Goal: Task Accomplishment & Management: Manage account settings

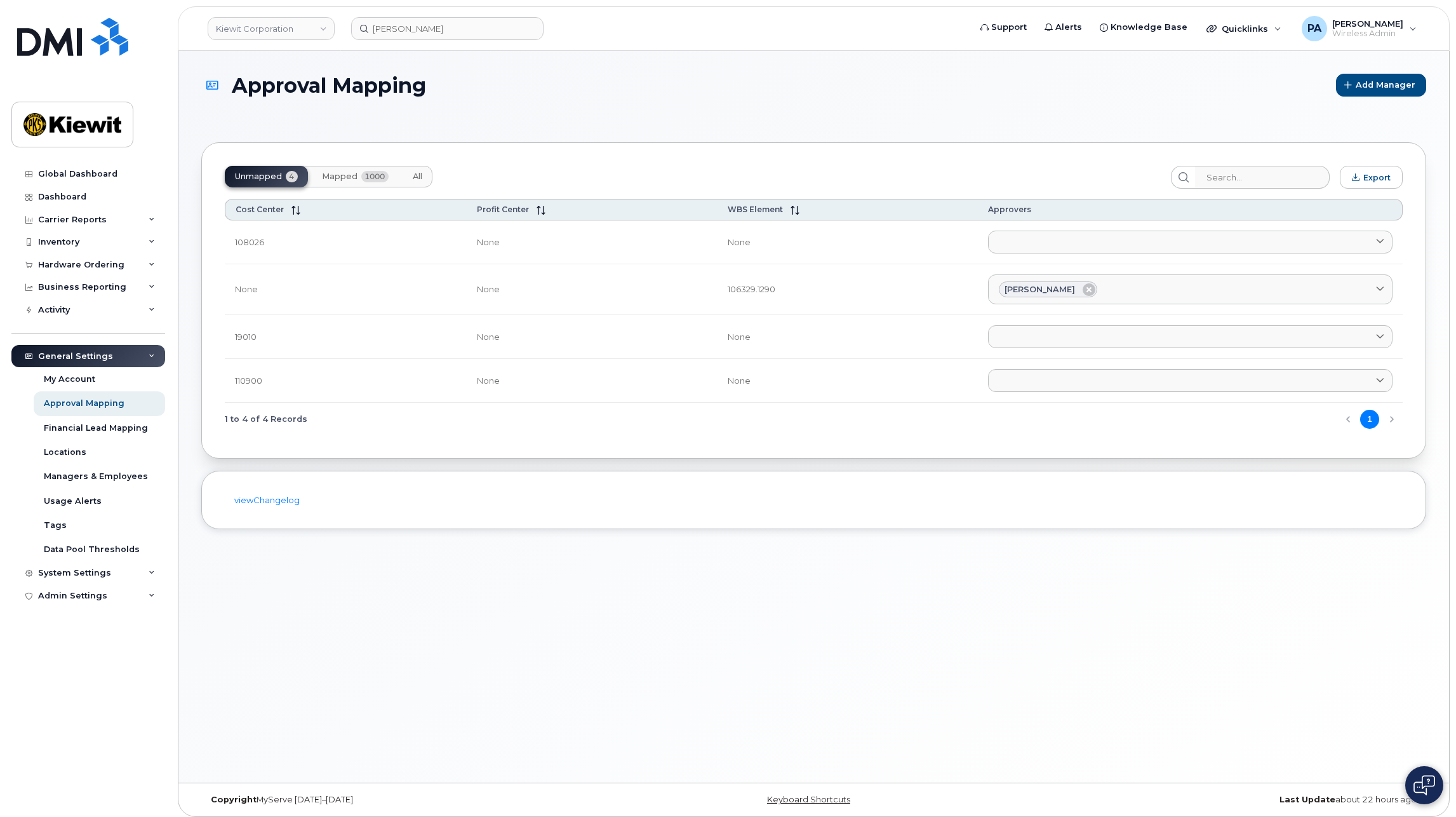
drag, startPoint x: 419, startPoint y: 172, endPoint x: 888, endPoint y: 180, distance: 469.1
click at [419, 172] on span "All" at bounding box center [417, 177] width 9 height 10
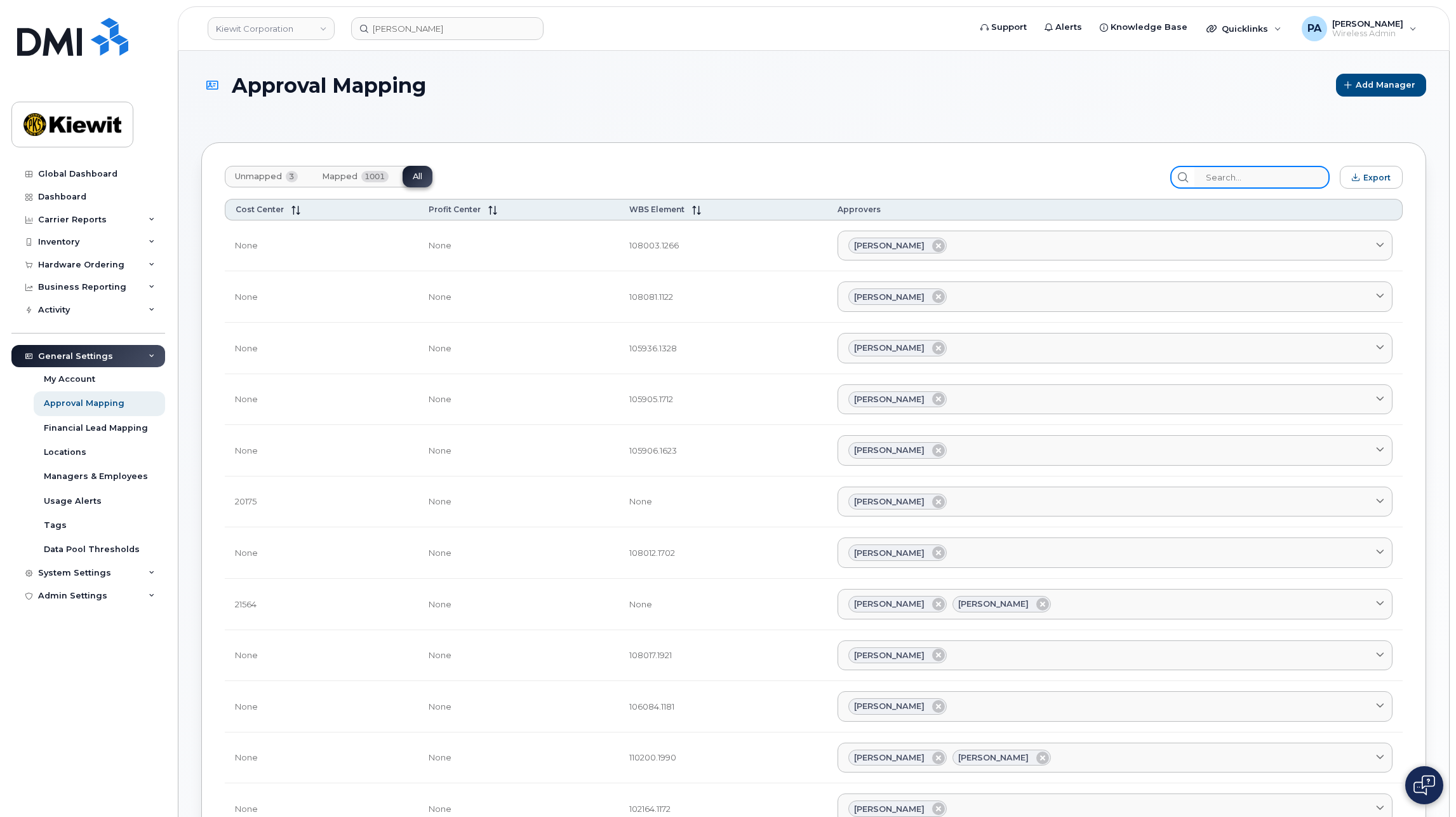
click at [1257, 185] on input "search" at bounding box center [1262, 177] width 135 height 23
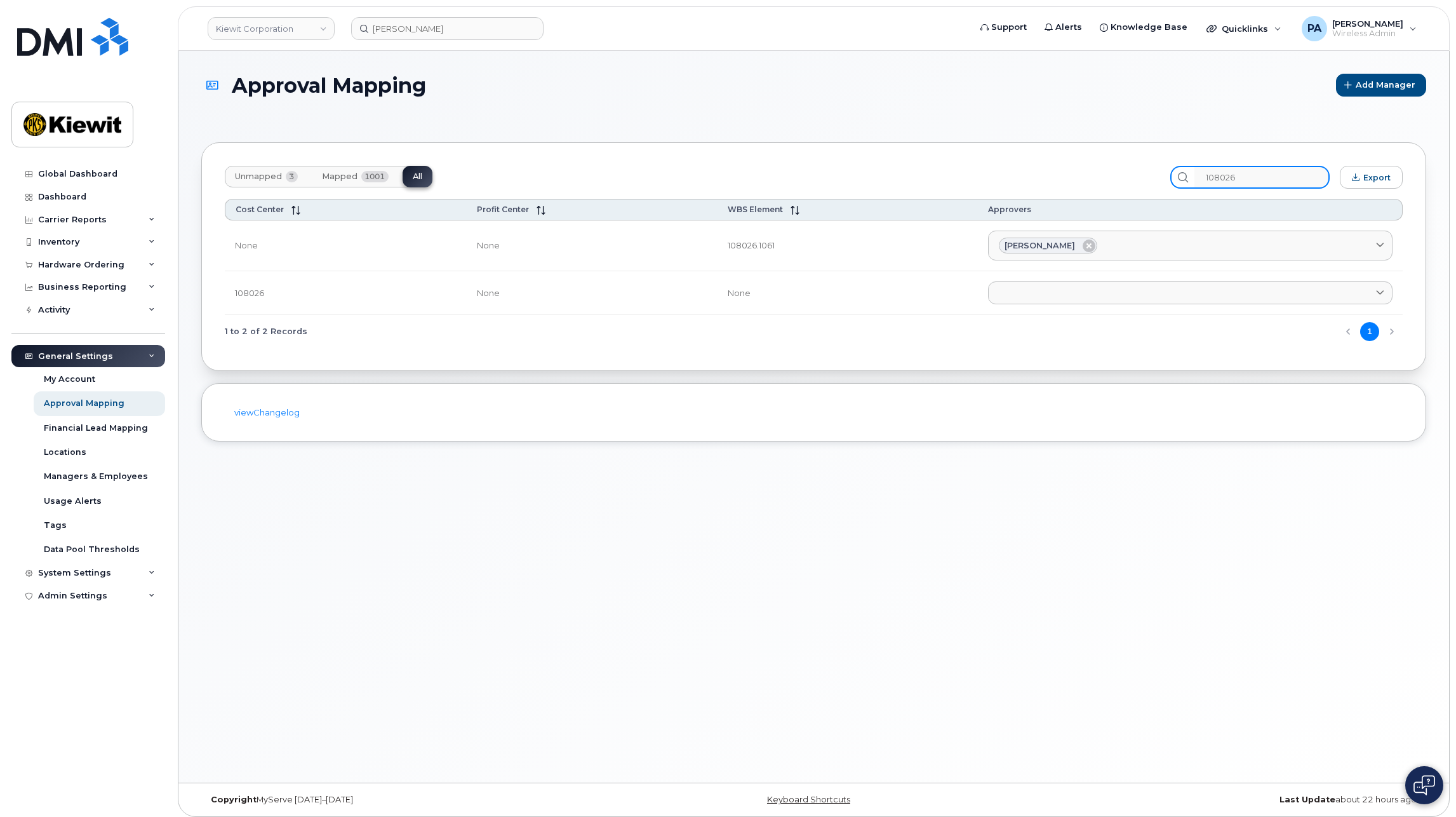
type input "108026"
click at [252, 173] on span "Unmapped" at bounding box center [258, 177] width 47 height 10
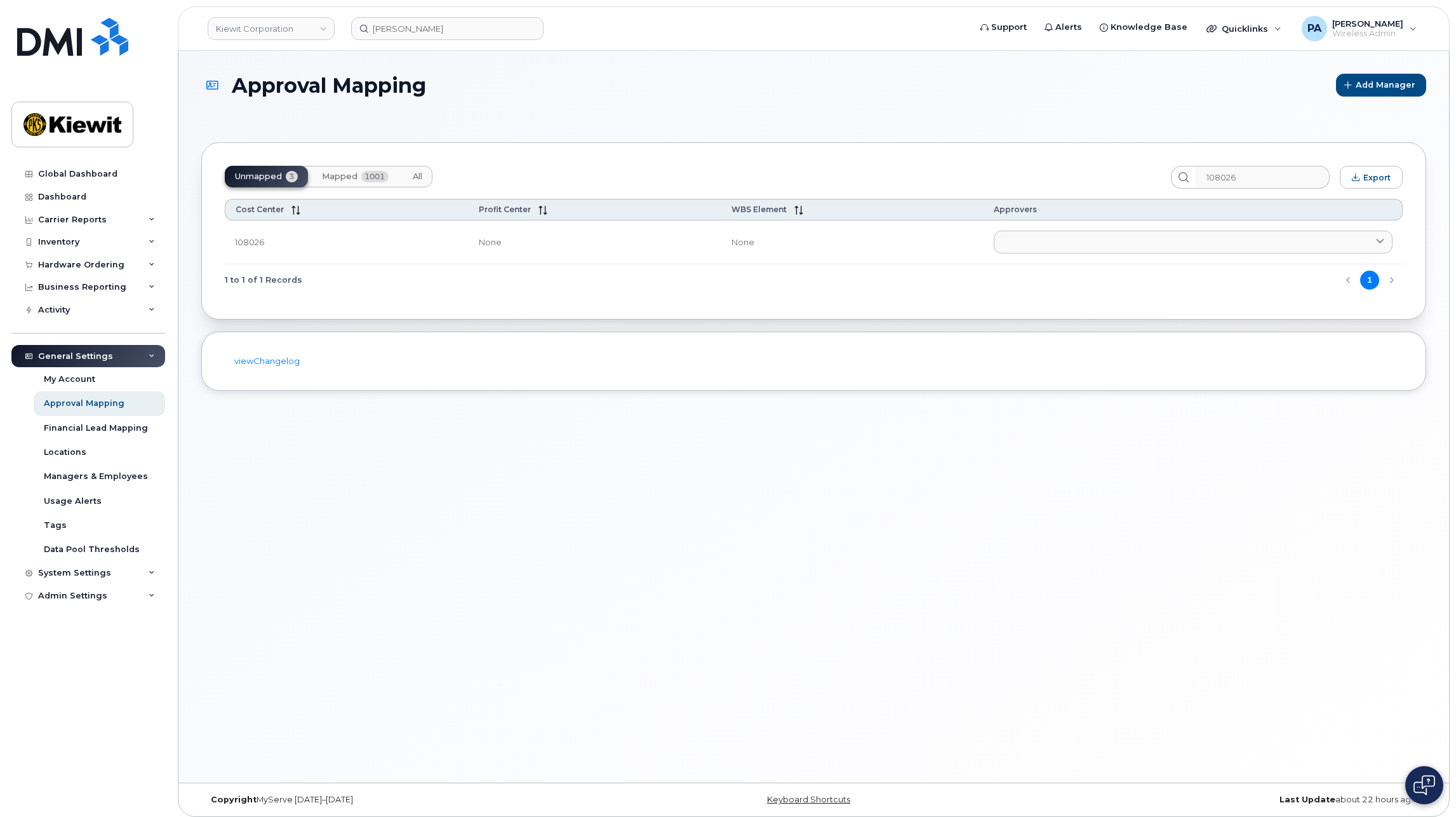
click at [329, 174] on span "Mapped" at bounding box center [340, 177] width 35 height 10
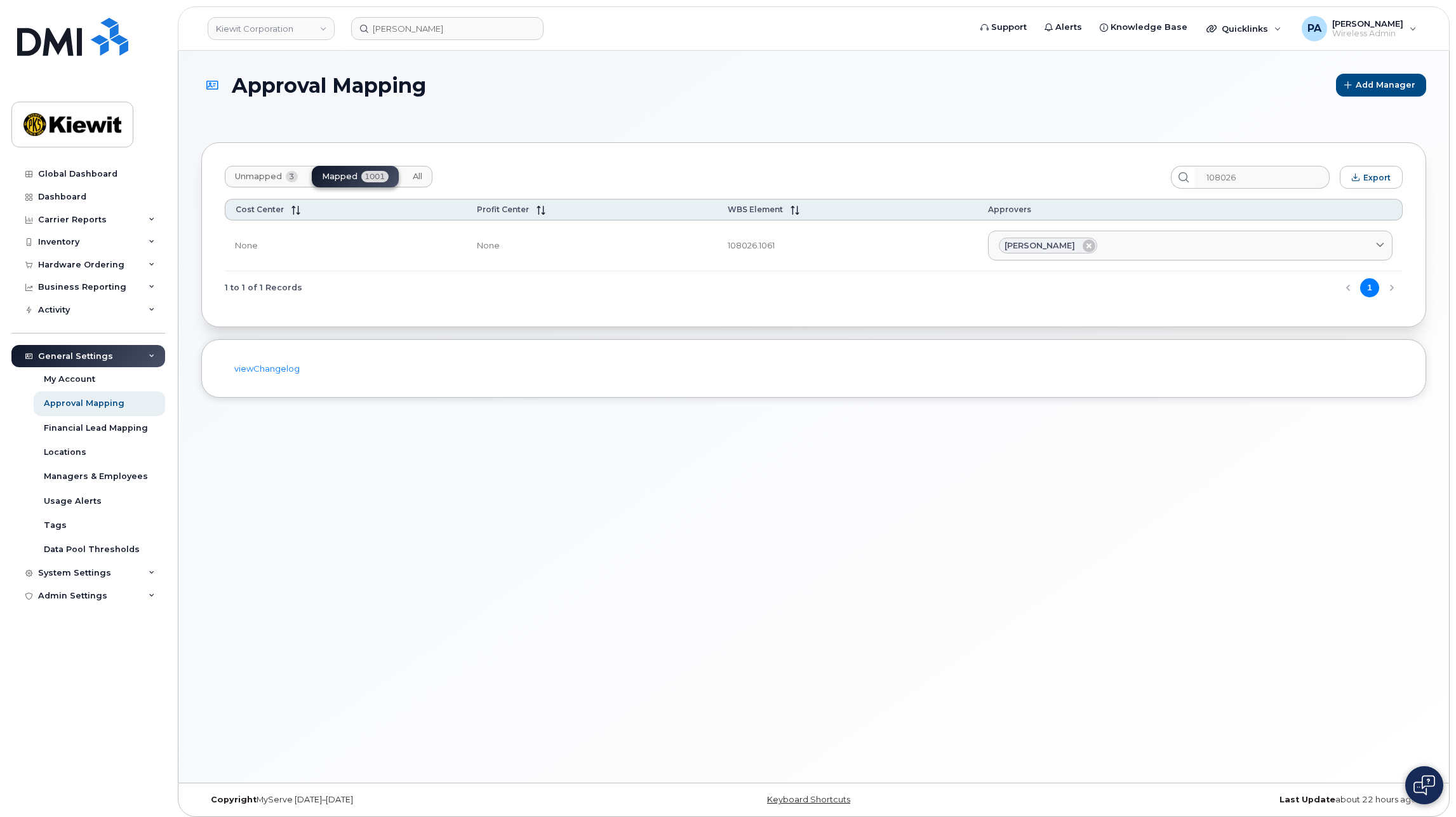
click at [254, 172] on span "Unmapped" at bounding box center [258, 177] width 47 height 10
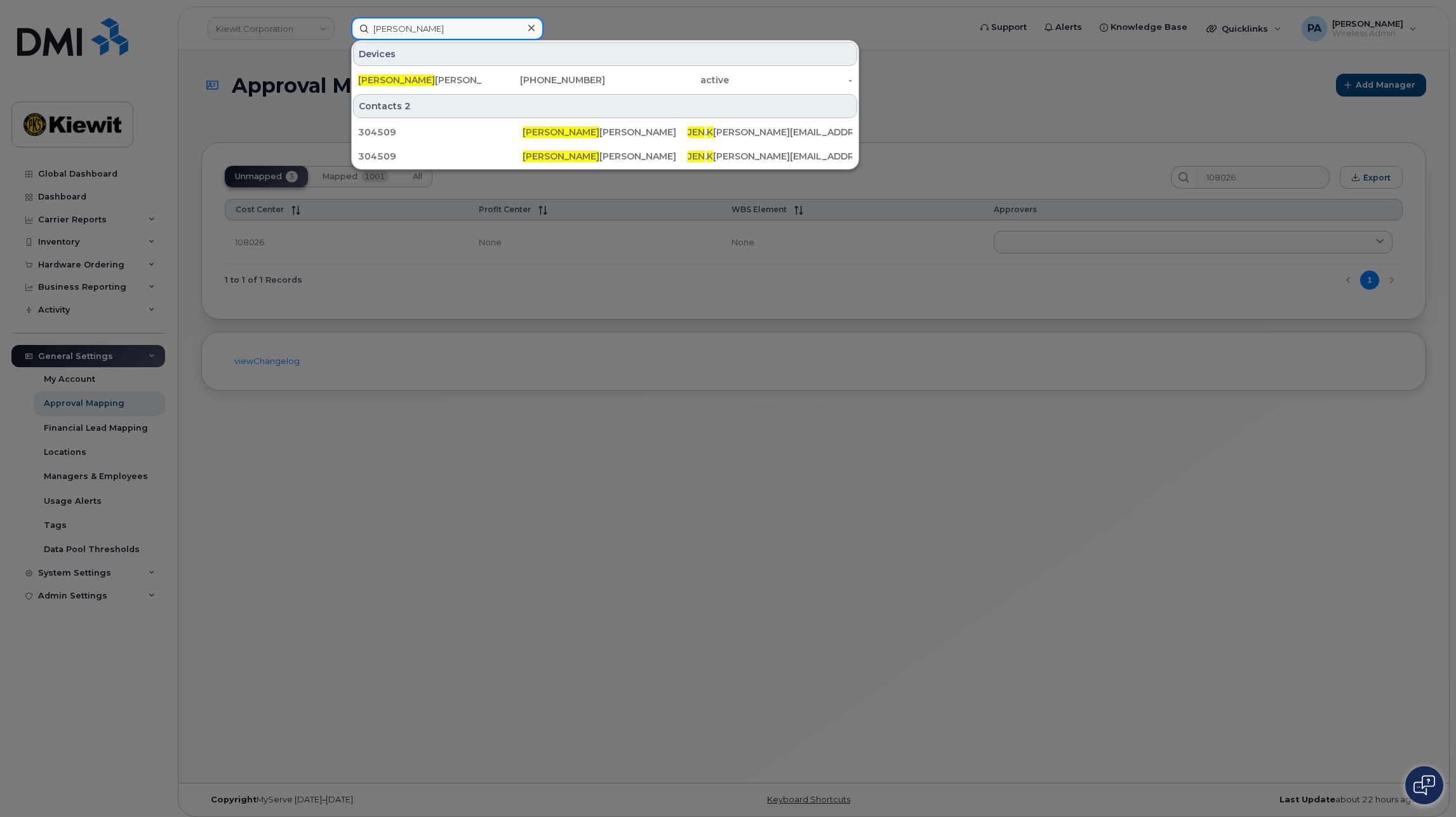
drag, startPoint x: 404, startPoint y: 27, endPoint x: 333, endPoint y: 26, distance: 71.0
click at [341, 26] on div "jen k Devices JEN K RACHER 531-283-0745 active - Contacts 2 304509 Jen K racher…" at bounding box center [656, 28] width 631 height 23
drag, startPoint x: 422, startPoint y: 17, endPoint x: 420, endPoint y: 30, distance: 13.2
click at [422, 18] on div "jen k Devices JEN K RACHER 531-283-0745 active - Contacts 2 304509 Jen K racher…" at bounding box center [656, 28] width 631 height 23
click at [420, 30] on input "jen k" at bounding box center [448, 28] width 193 height 23
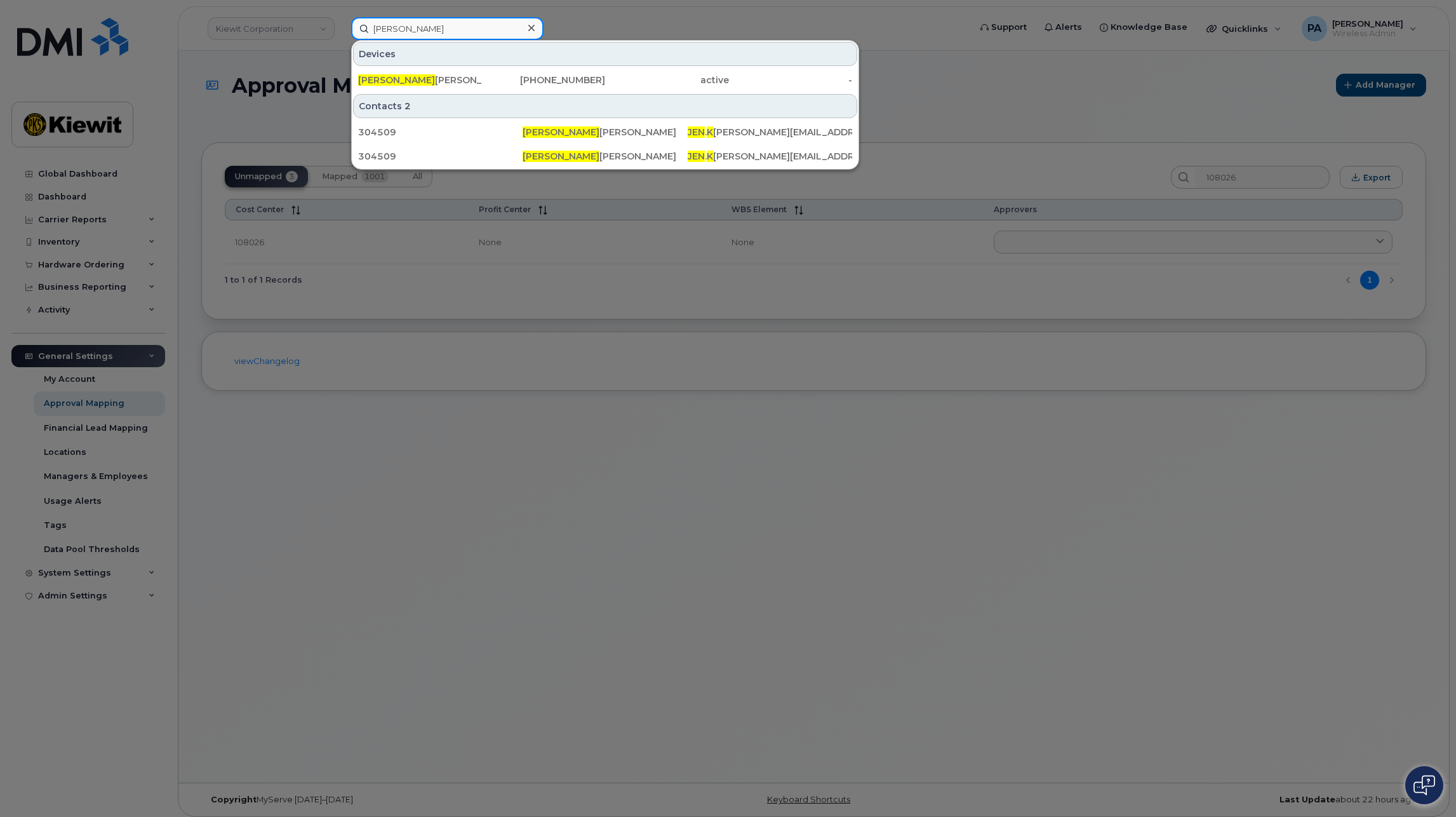
click at [341, 30] on div "jen k Devices JEN K RACHER 531-283-0745 active - Contacts 2 304509 Jen K racher…" at bounding box center [656, 28] width 631 height 23
paste input "7134476147"
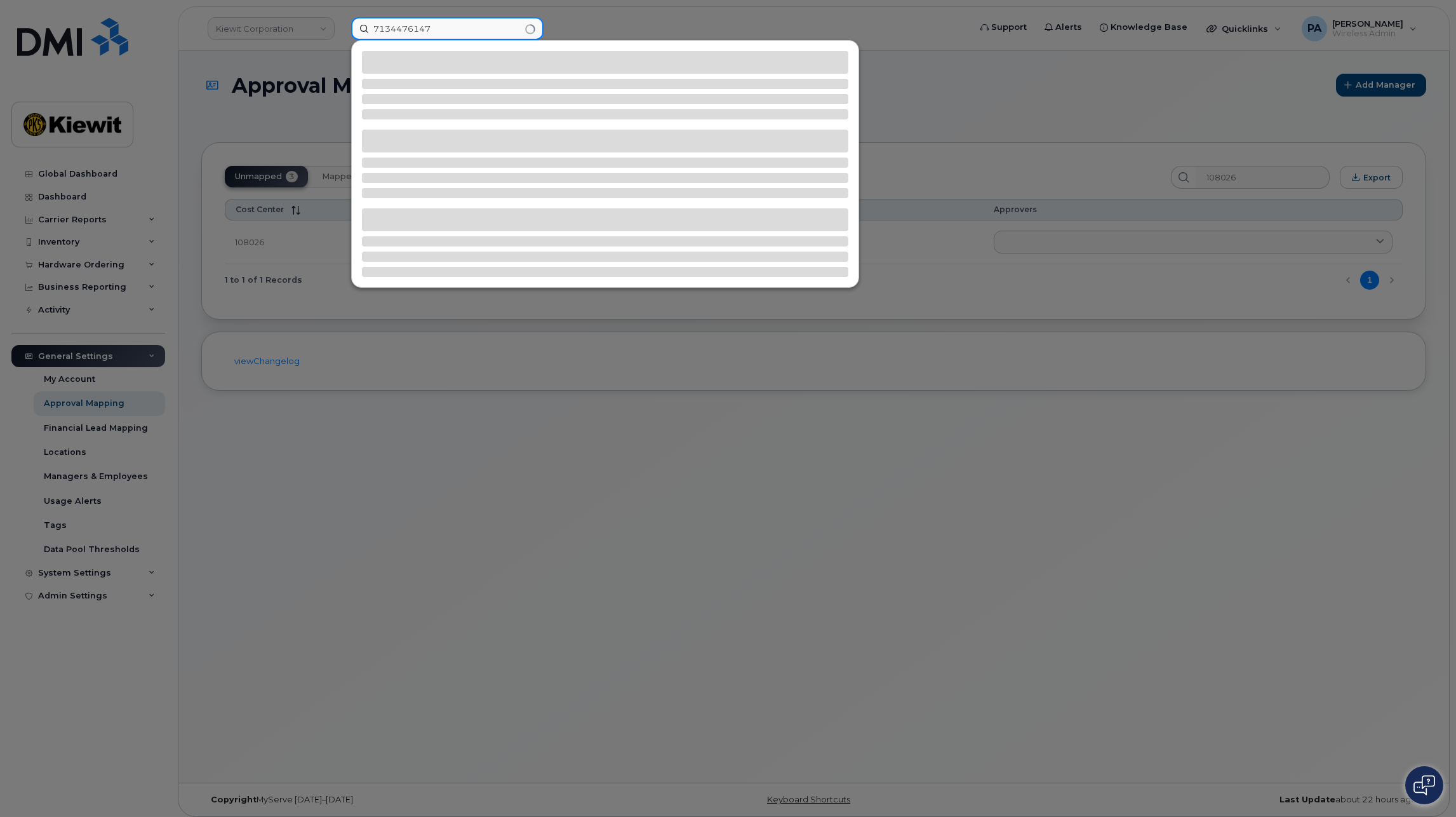
type input "7134476147"
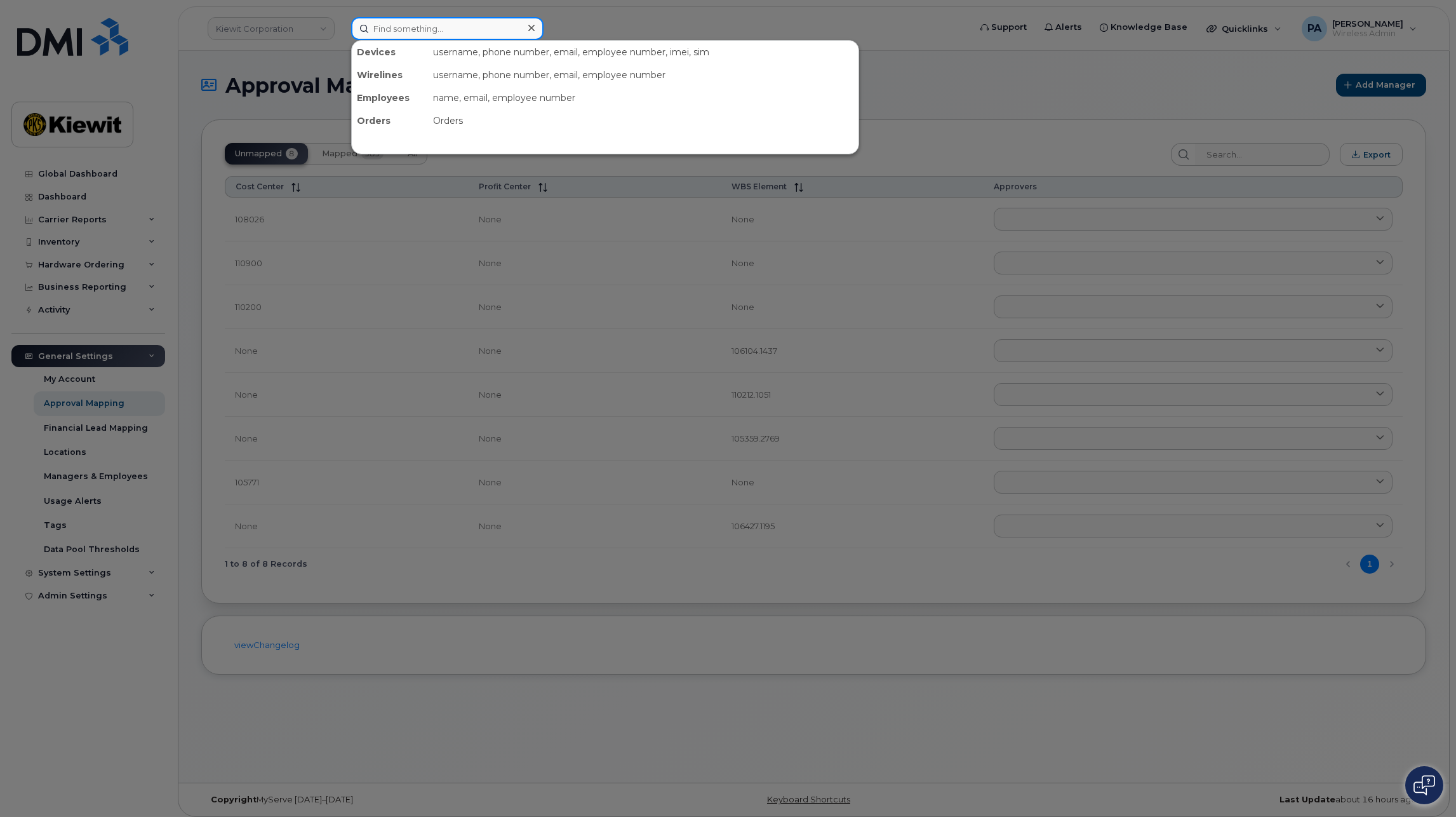
click at [418, 26] on input at bounding box center [448, 28] width 193 height 23
paste input "7134476147"
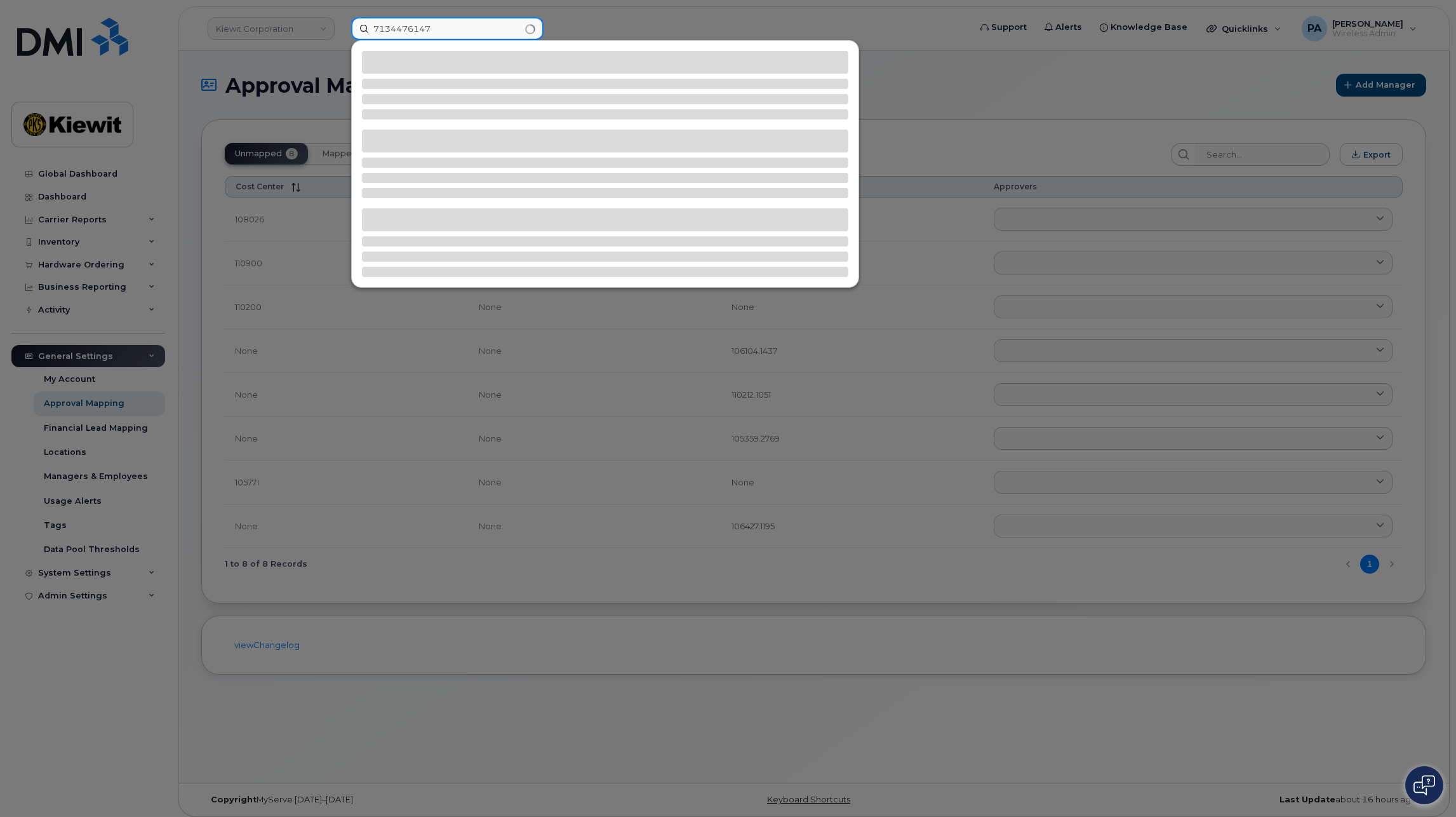
type input "7134476147"
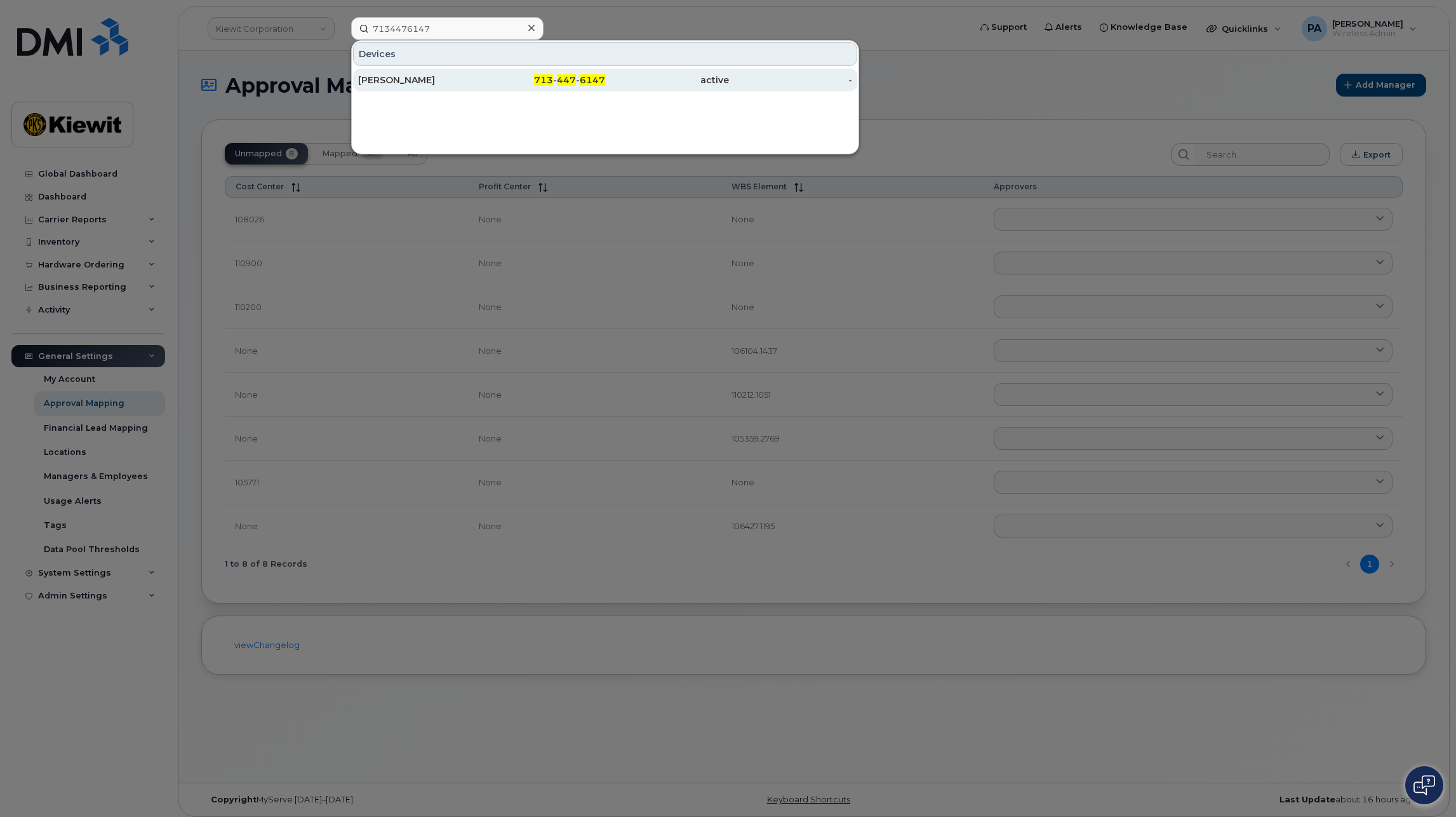
click at [443, 78] on div "VICTOR HUERTA HERRERA" at bounding box center [420, 79] width 124 height 13
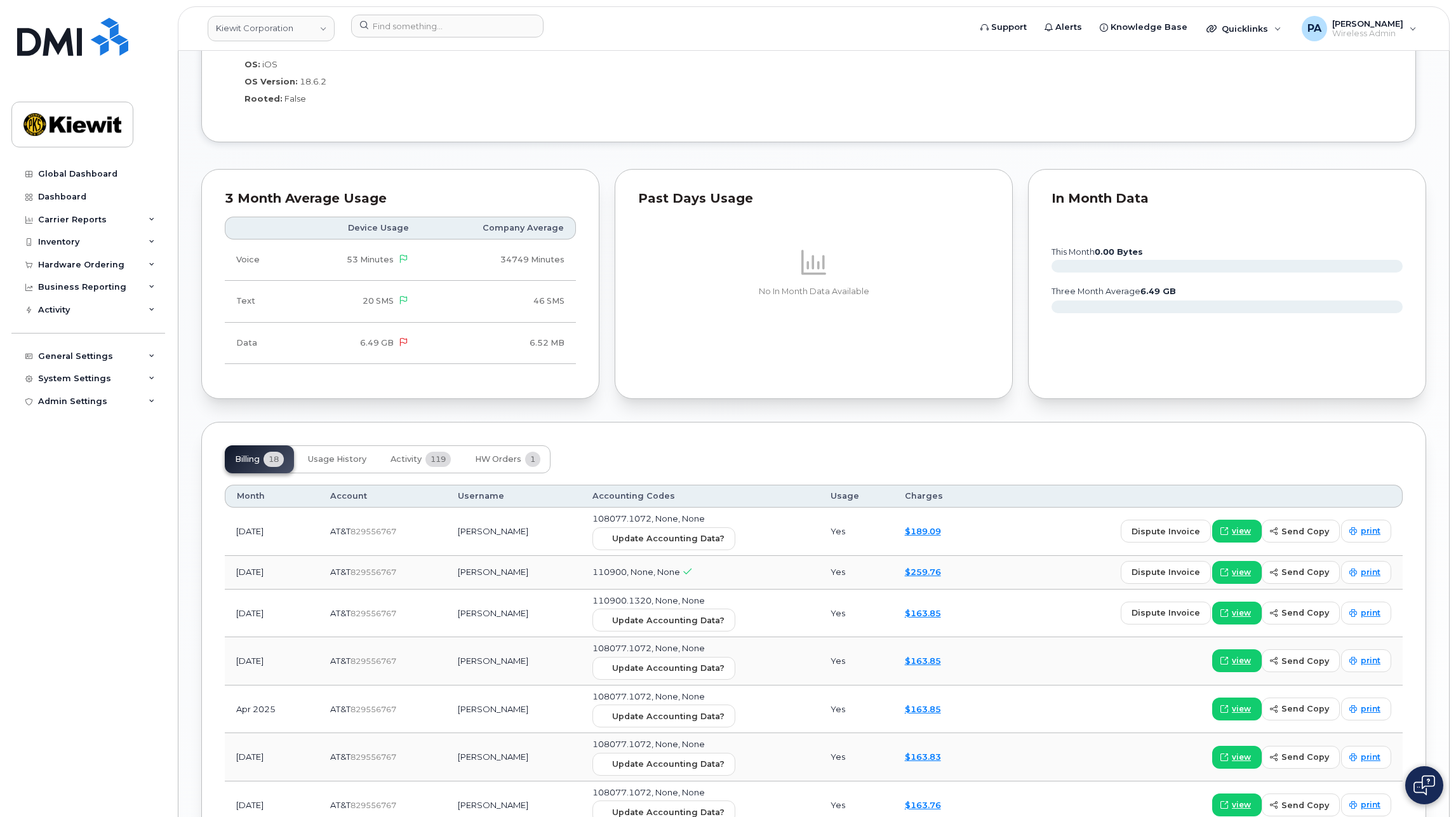
scroll to position [1143, 0]
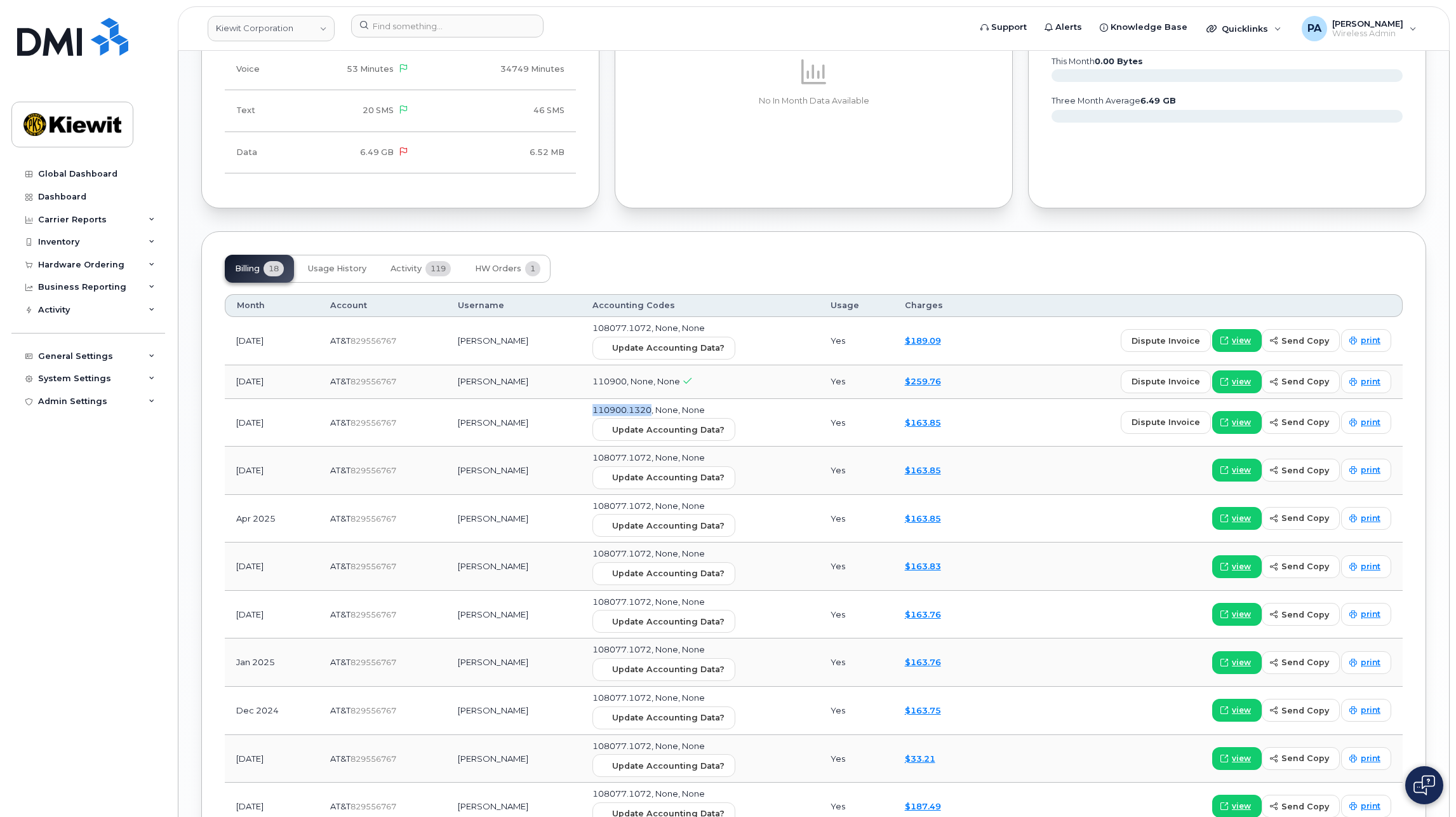
drag, startPoint x: 699, startPoint y: 408, endPoint x: 635, endPoint y: 409, distance: 64.0
click at [635, 409] on td "110900.1320, None, None Update Accounting Data?" at bounding box center [700, 422] width 238 height 48
copy span "110900.1320"
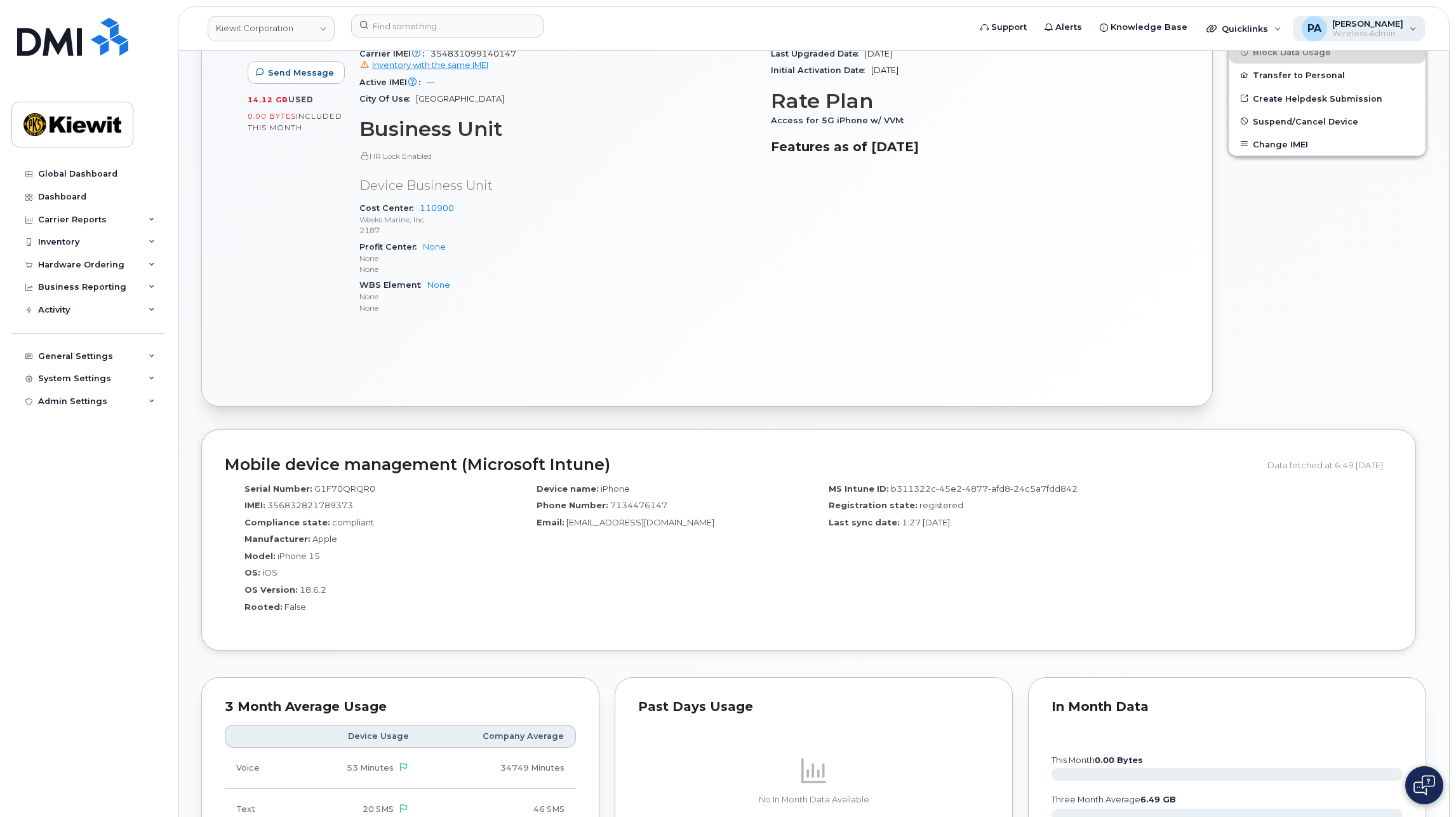
scroll to position [191, 0]
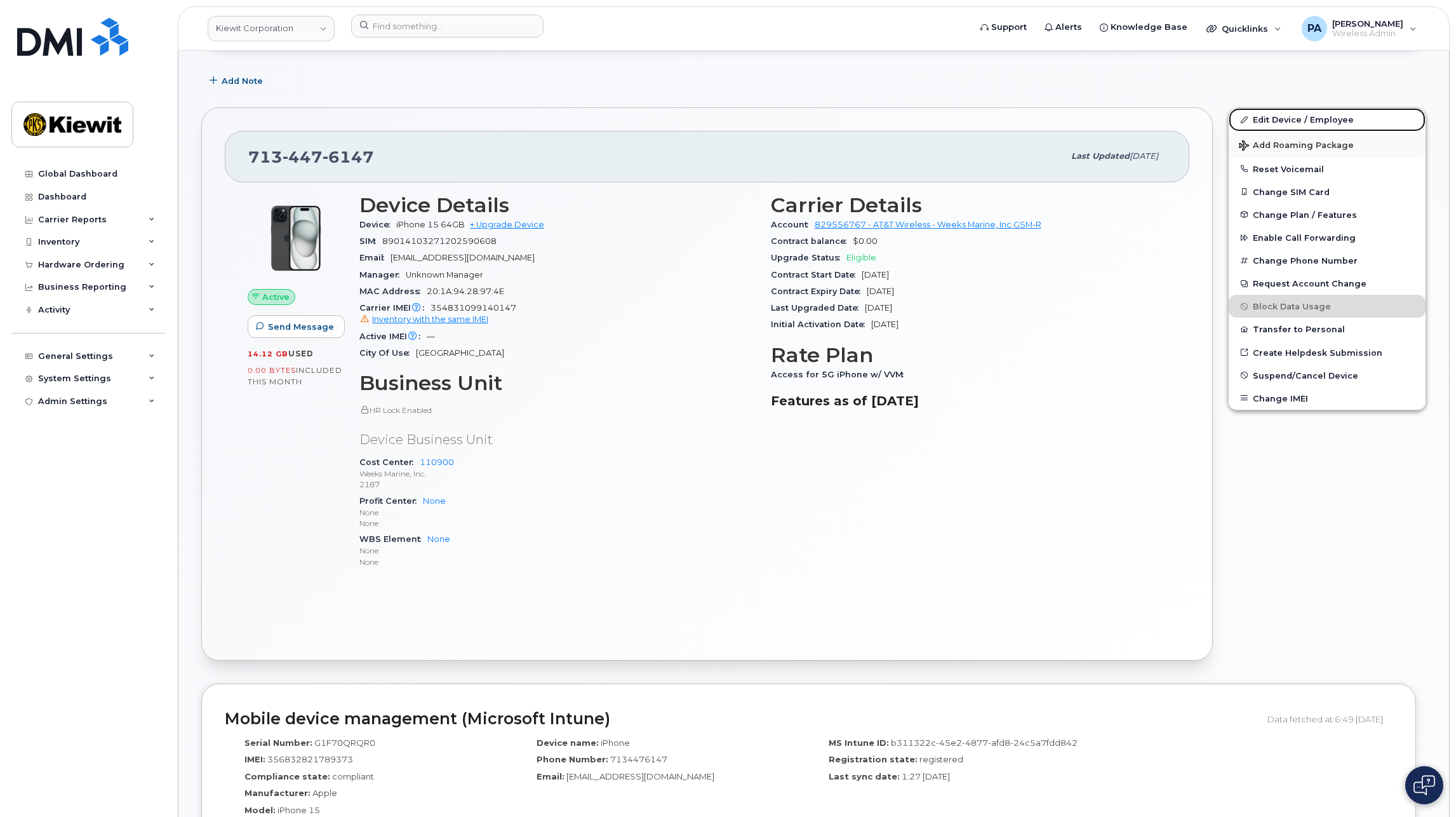
drag, startPoint x: 1297, startPoint y: 119, endPoint x: 1270, endPoint y: 150, distance: 41.1
click at [1297, 119] on link "Edit Device / Employee" at bounding box center [1327, 119] width 197 height 23
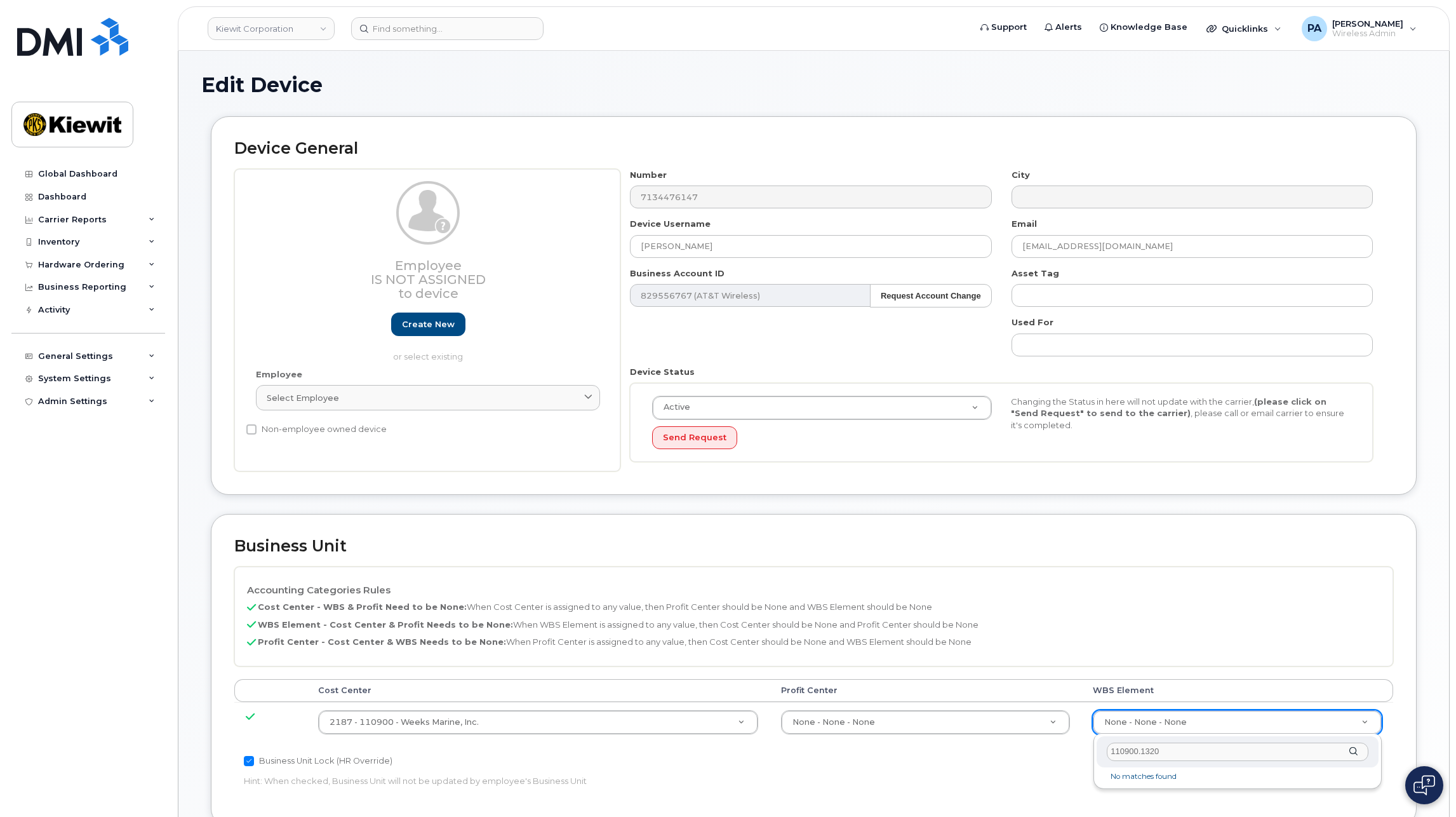
type input "110900.1320"
click at [1129, 781] on li "No matches found" at bounding box center [1237, 776] width 277 height 14
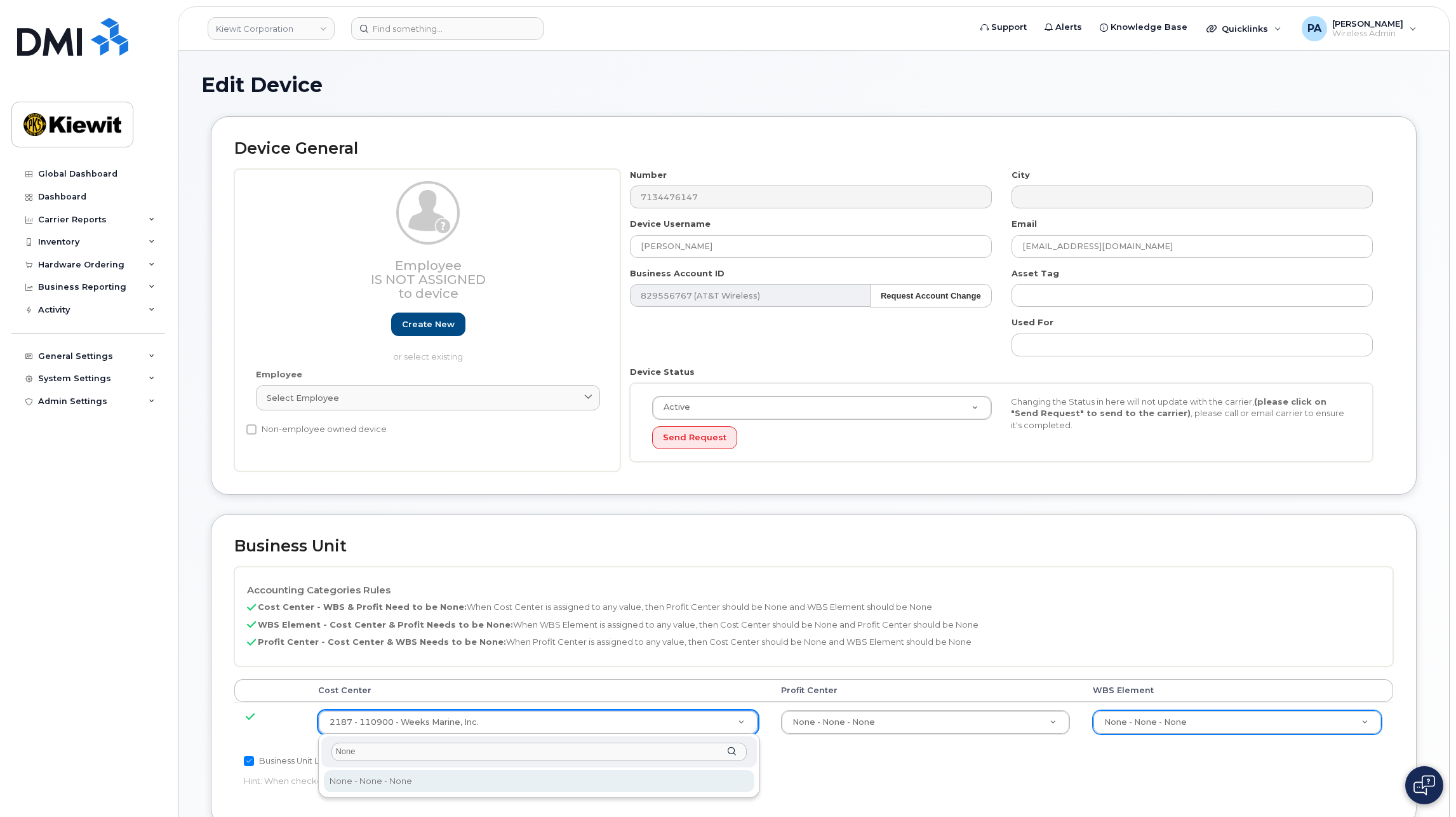
type input "None"
type input "29629358"
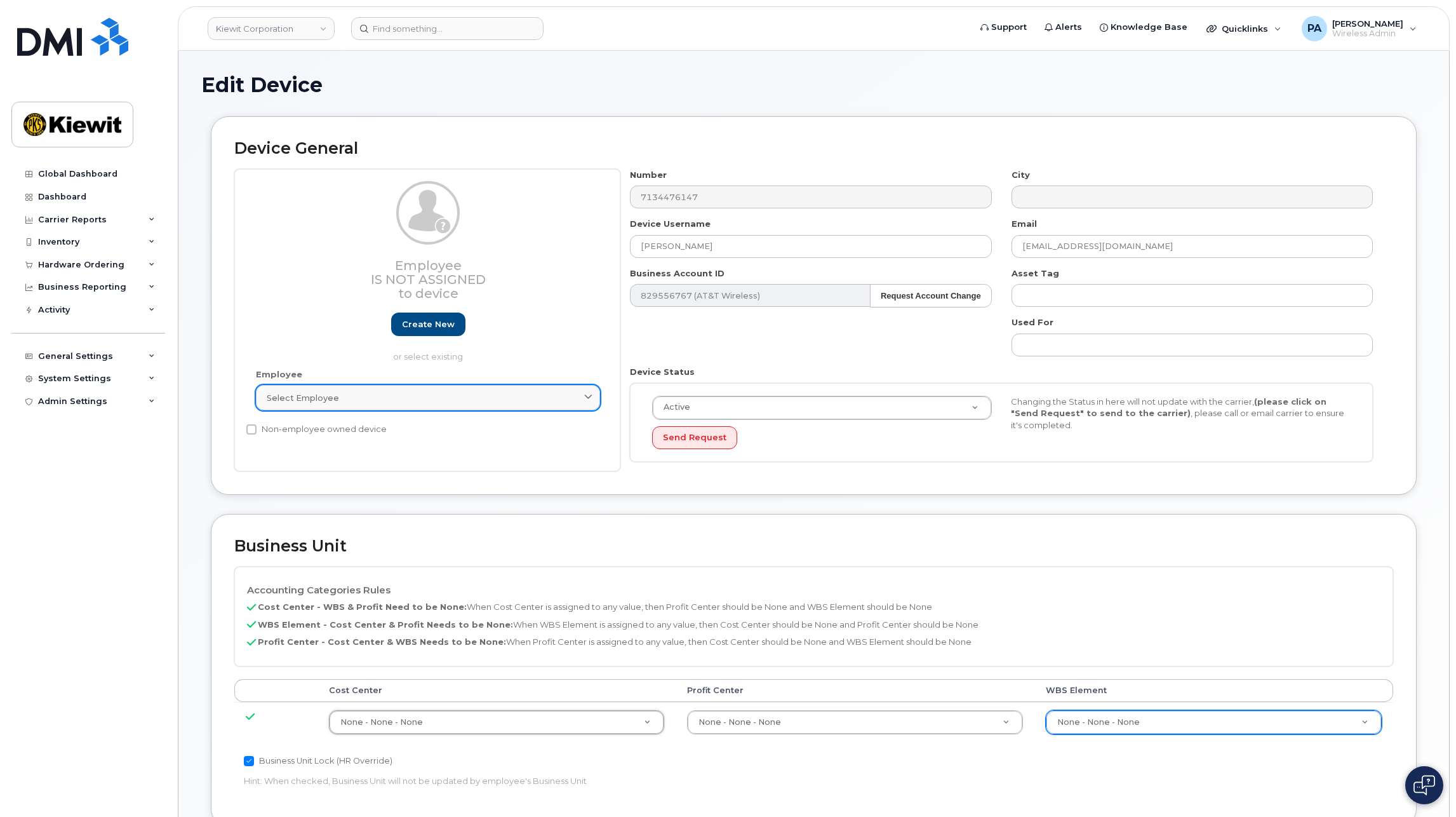
click at [375, 403] on div "Select employee" at bounding box center [428, 398] width 323 height 12
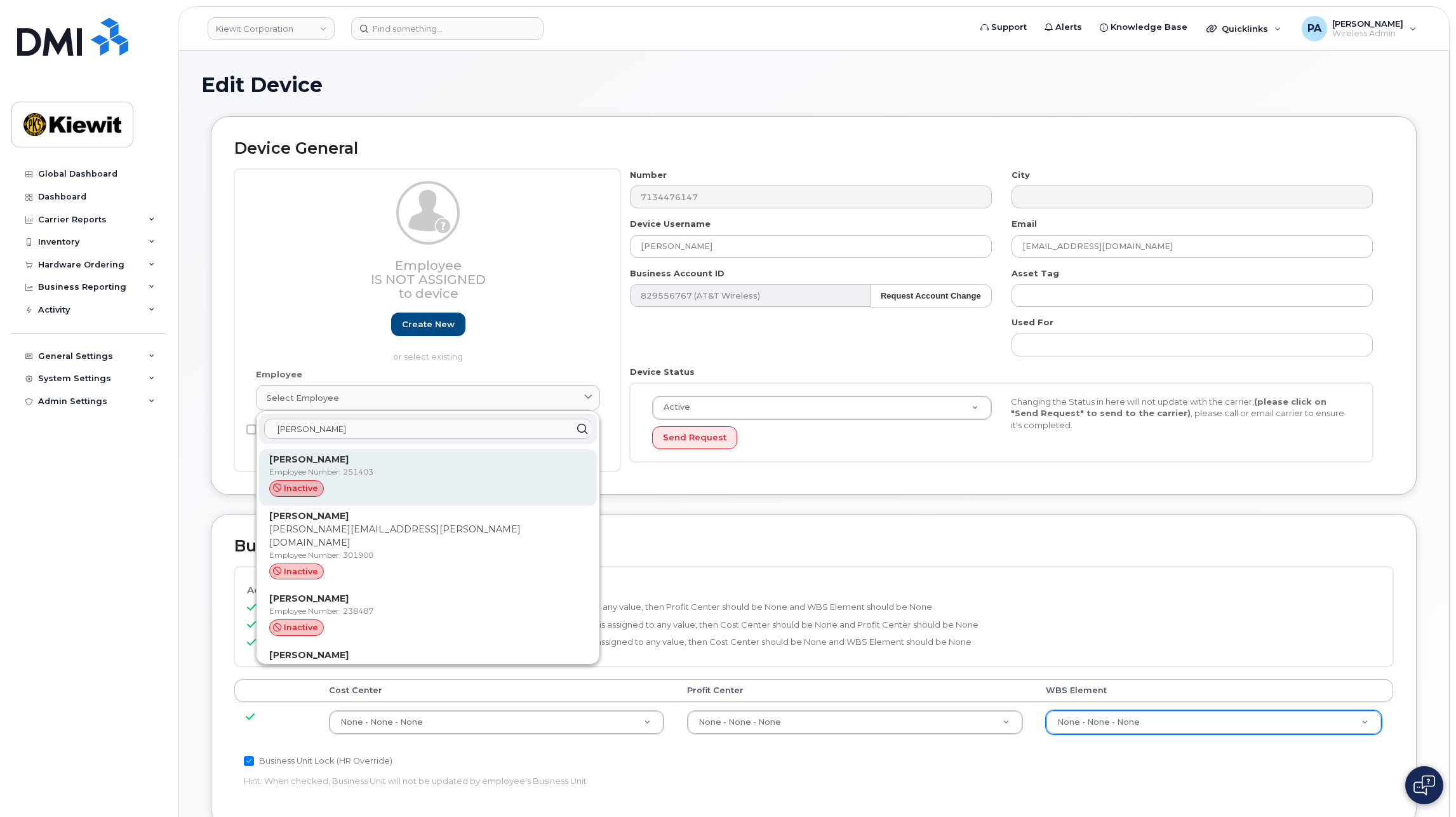
scroll to position [210, 0]
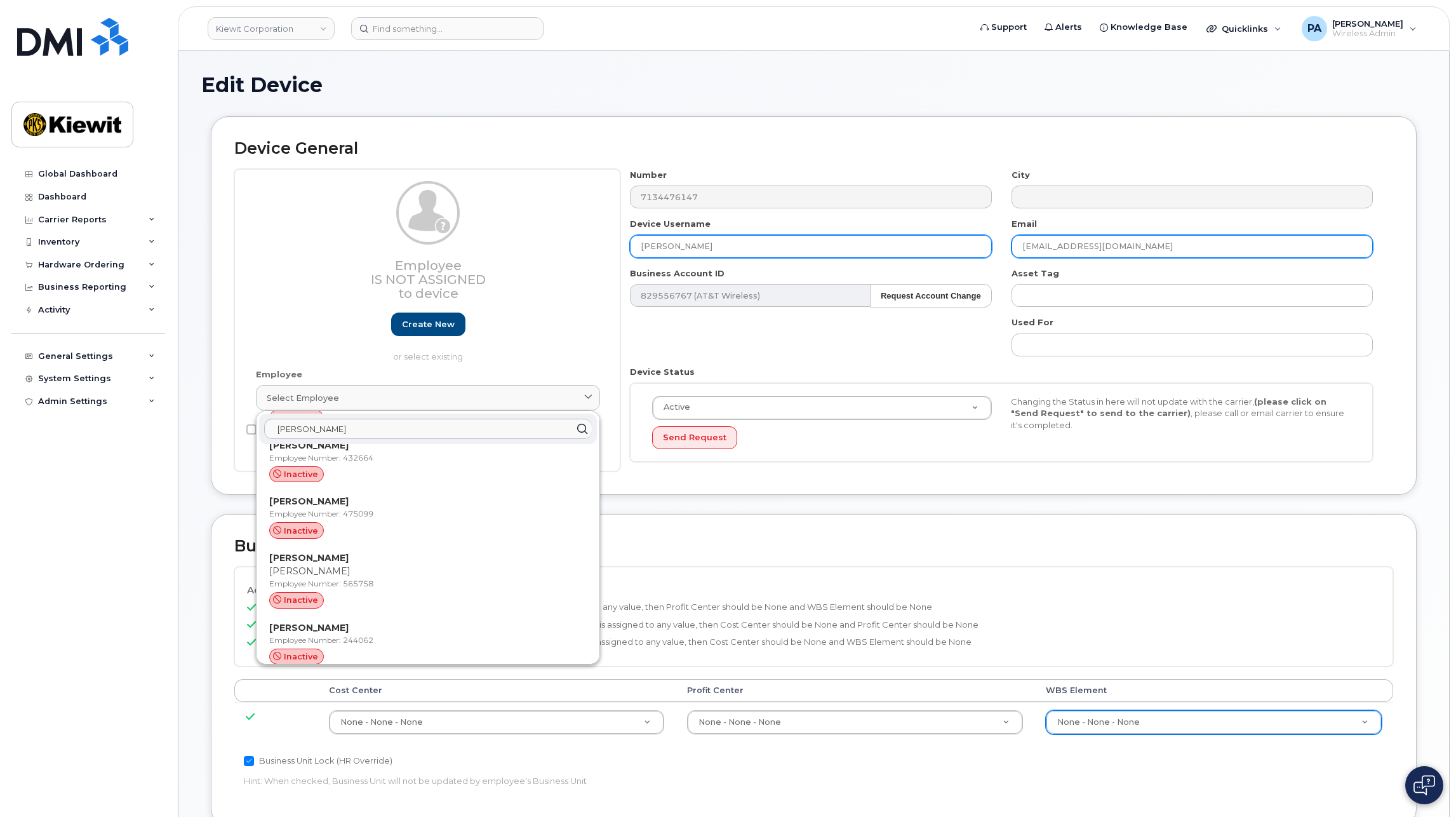
drag, startPoint x: 1182, startPoint y: 249, endPoint x: 969, endPoint y: 249, distance: 213.0
click at [969, 249] on div "Number 7134476147 City Device Username VICTOR HUERTA HERRERA Email VHUERTA@WEEK…" at bounding box center [1001, 320] width 763 height 303
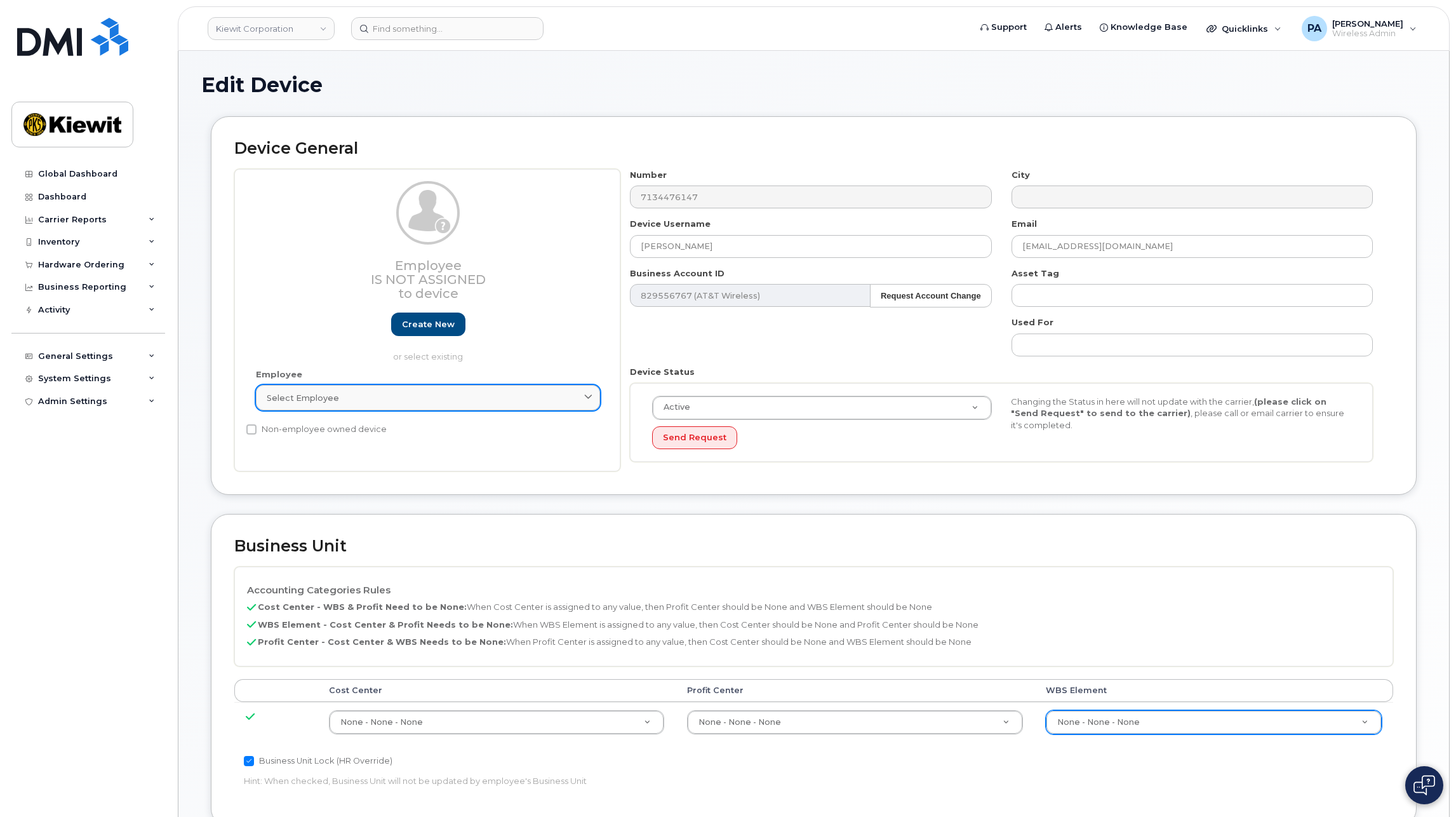
click at [342, 393] on div "Select employee" at bounding box center [428, 398] width 323 height 12
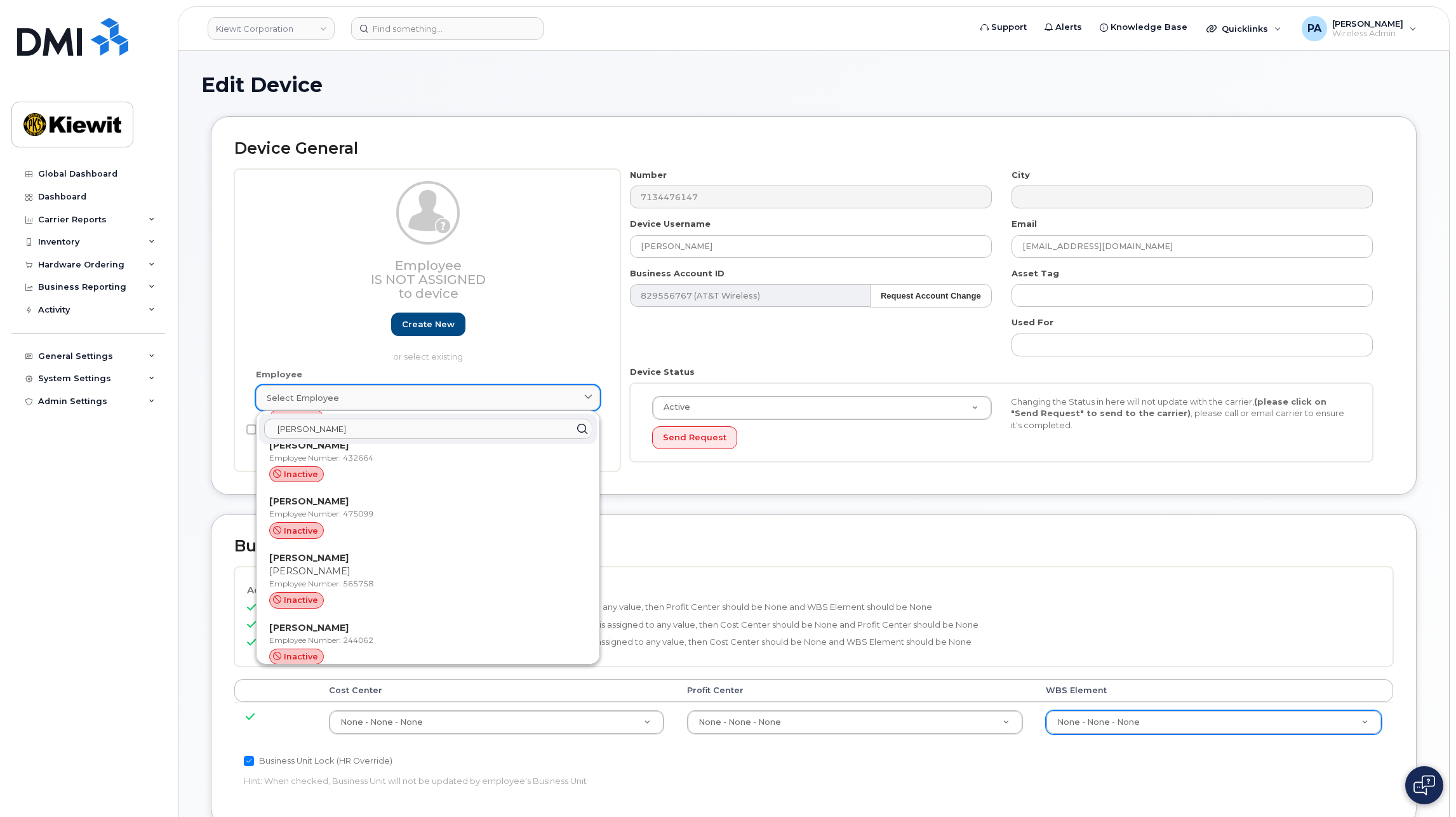
paste input "VHUERTA@WEEKSMARINE.COM"
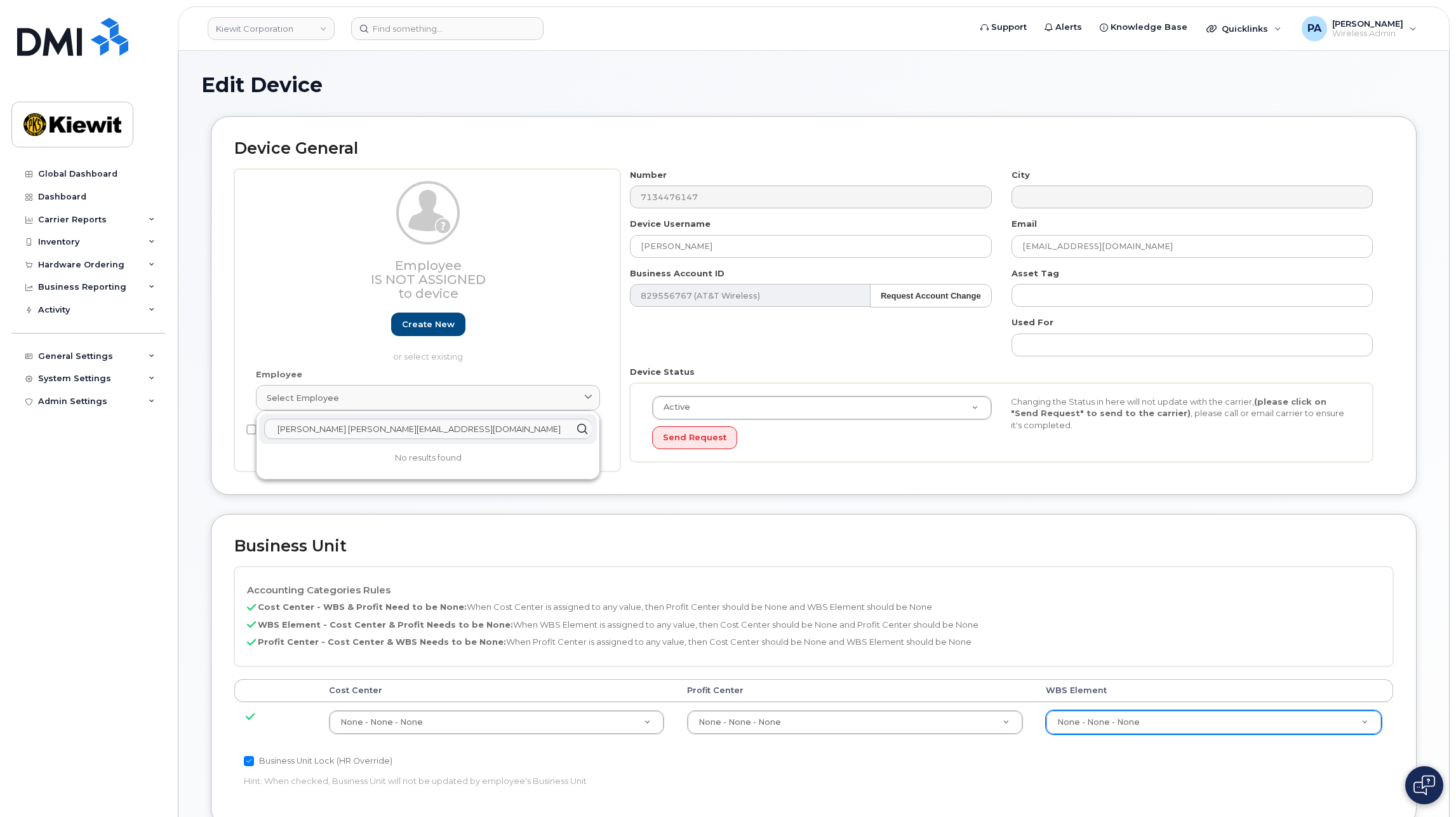
drag, startPoint x: 482, startPoint y: 428, endPoint x: 111, endPoint y: 431, distance: 371.0
click at [177, 432] on div "Kiewit Corporation Support Alerts Knowledge Base Quicklinks Suspend / Cancel De…" at bounding box center [813, 617] width 1272 height 1132
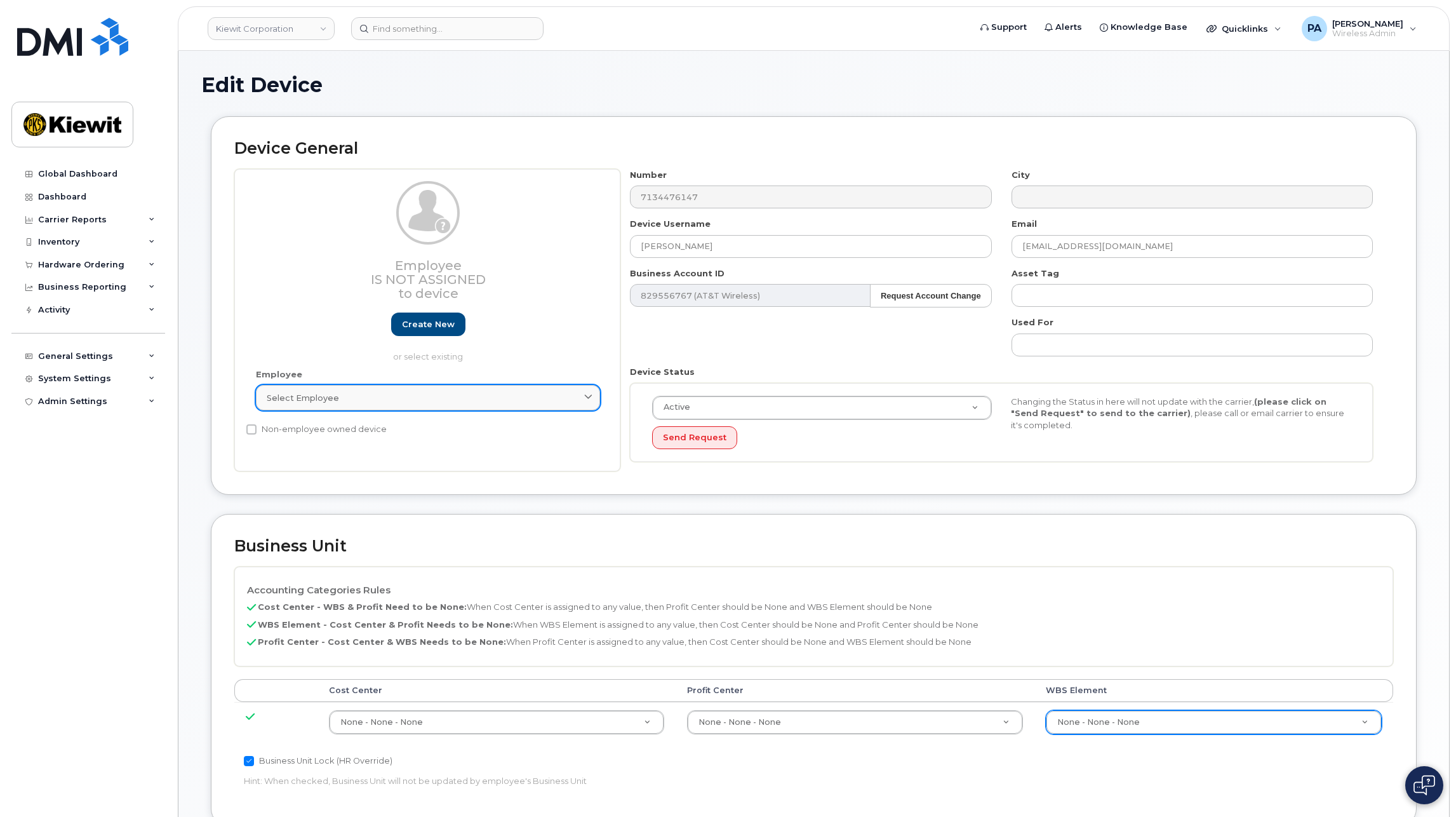
click at [319, 400] on span "Select employee" at bounding box center [303, 398] width 73 height 12
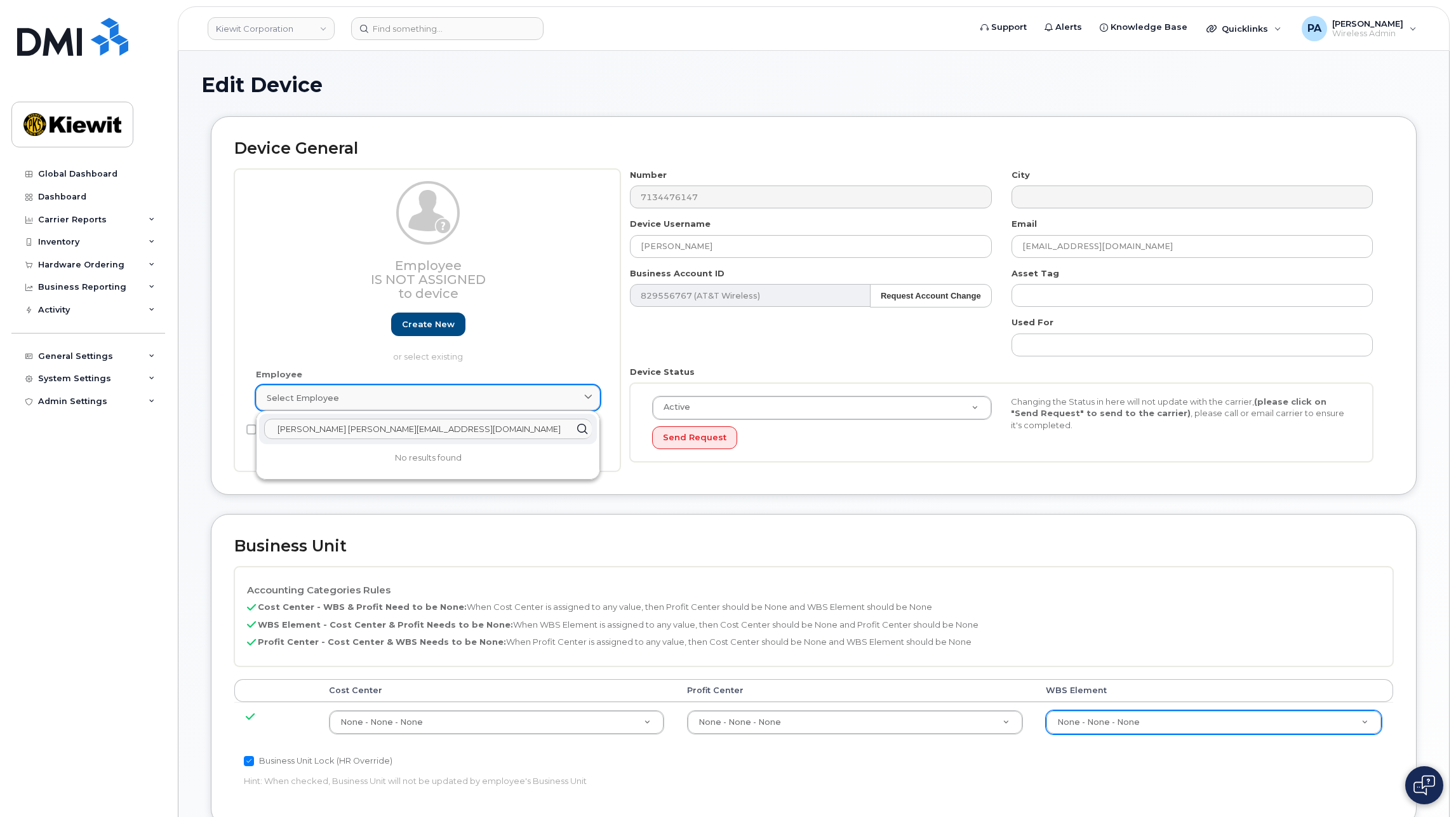
paste input "text"
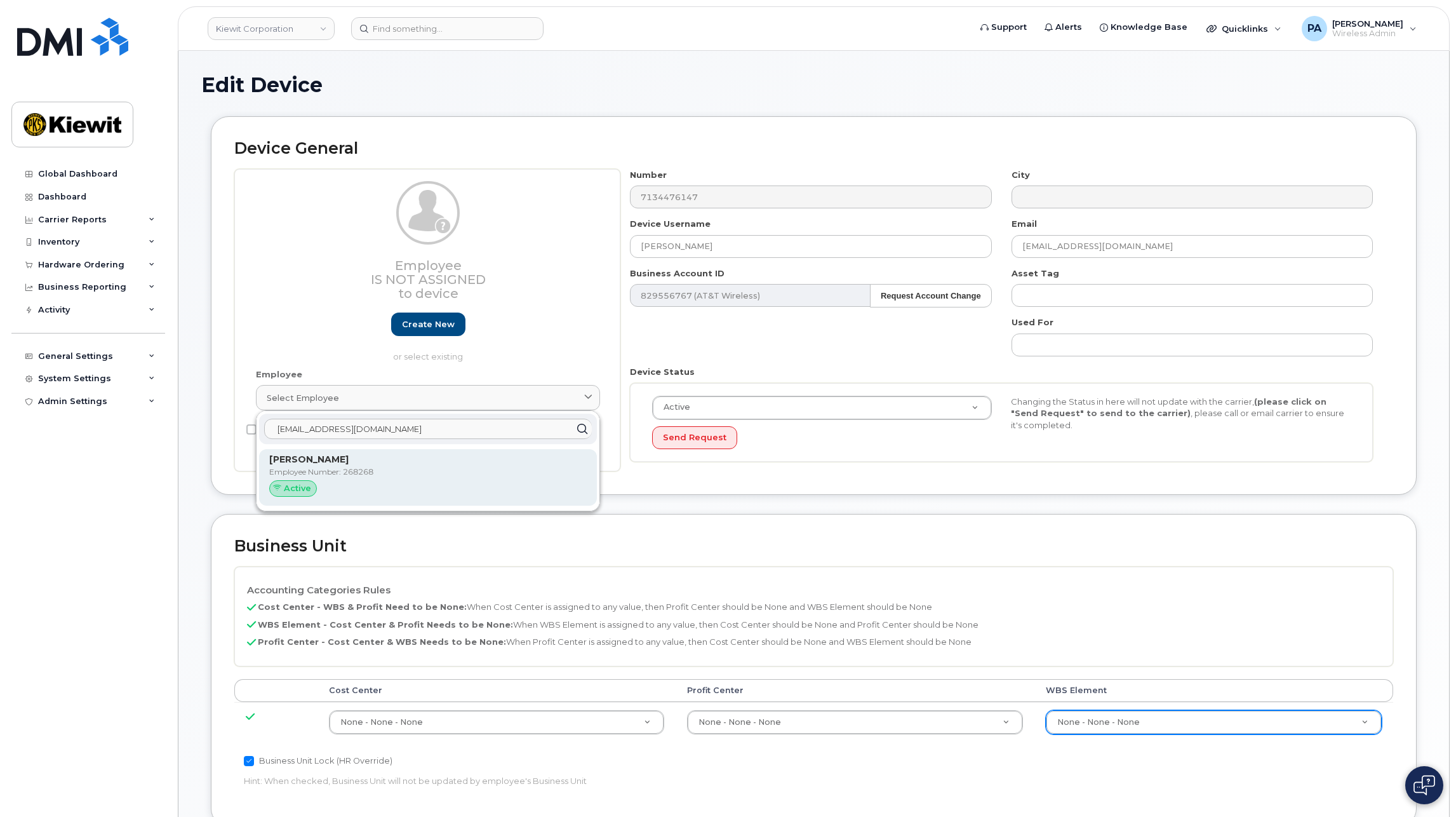
type input "VHUERTA@WEEKSMARINE.COM"
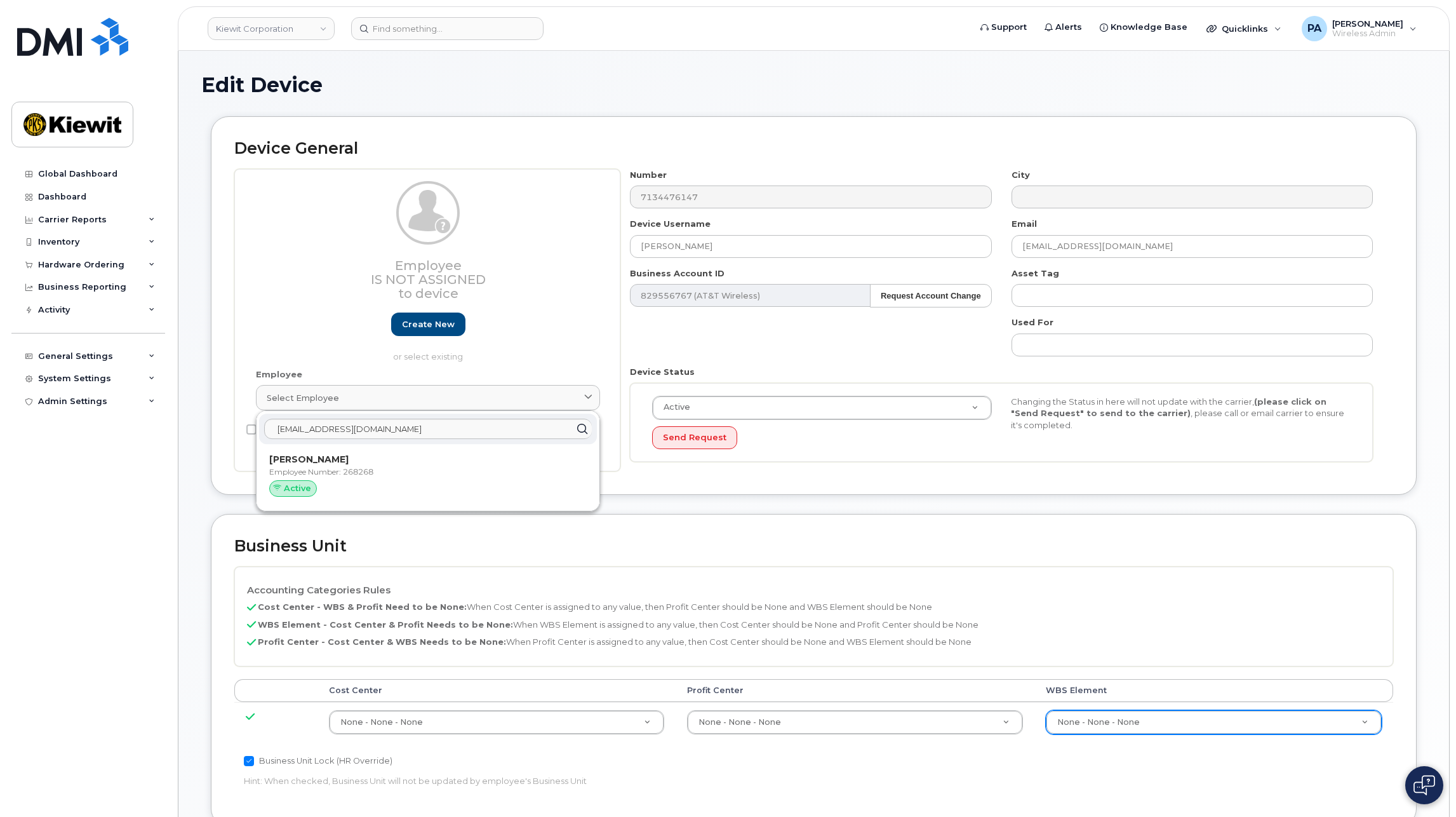
drag, startPoint x: 329, startPoint y: 473, endPoint x: 801, endPoint y: 63, distance: 625.2
click at [329, 473] on p "Employee Number: 268268" at bounding box center [428, 472] width 318 height 12
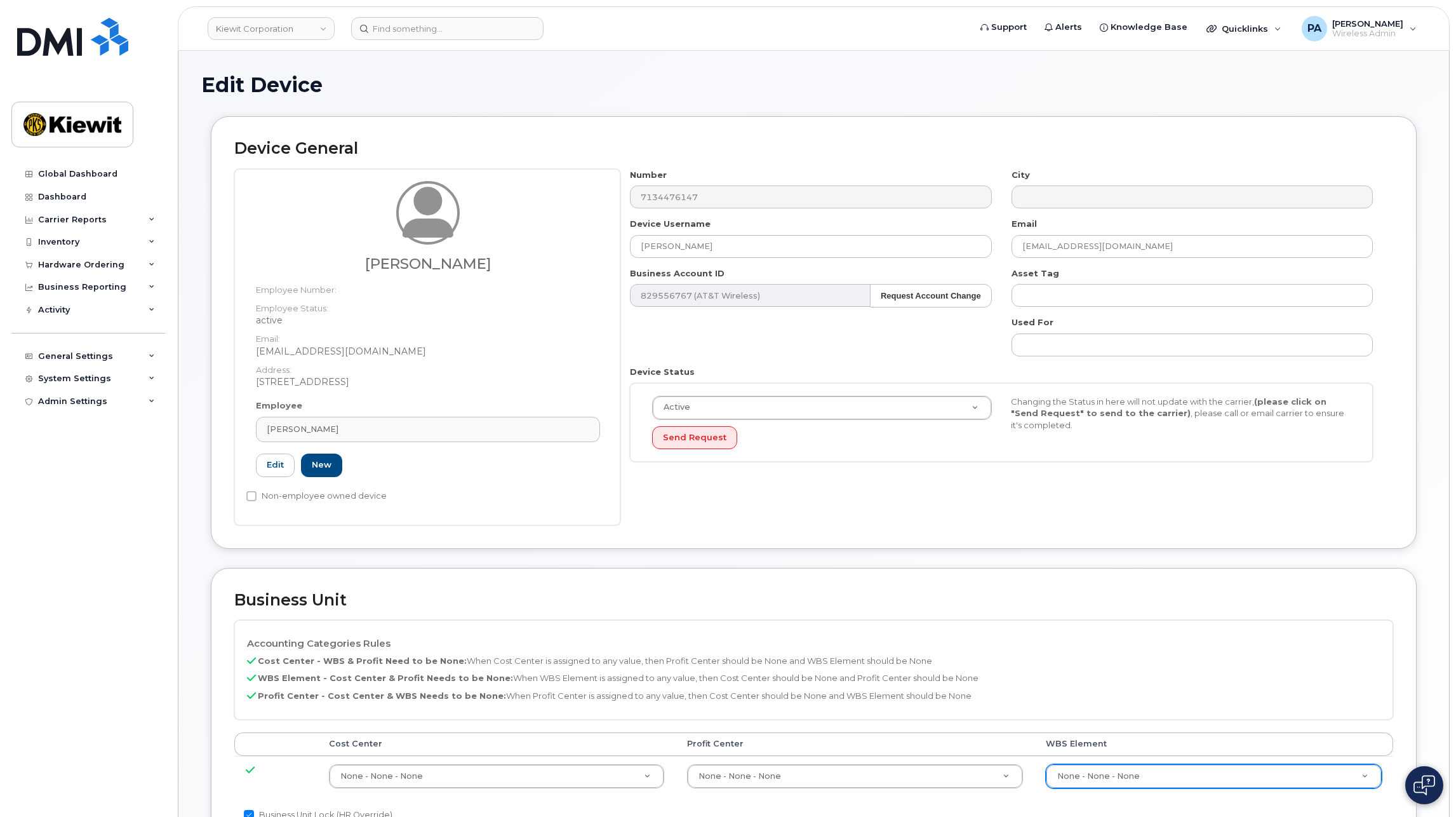
type input "268268"
type input "Victor Huerta Herrera"
type input "vhuerta@weeksmarine.com"
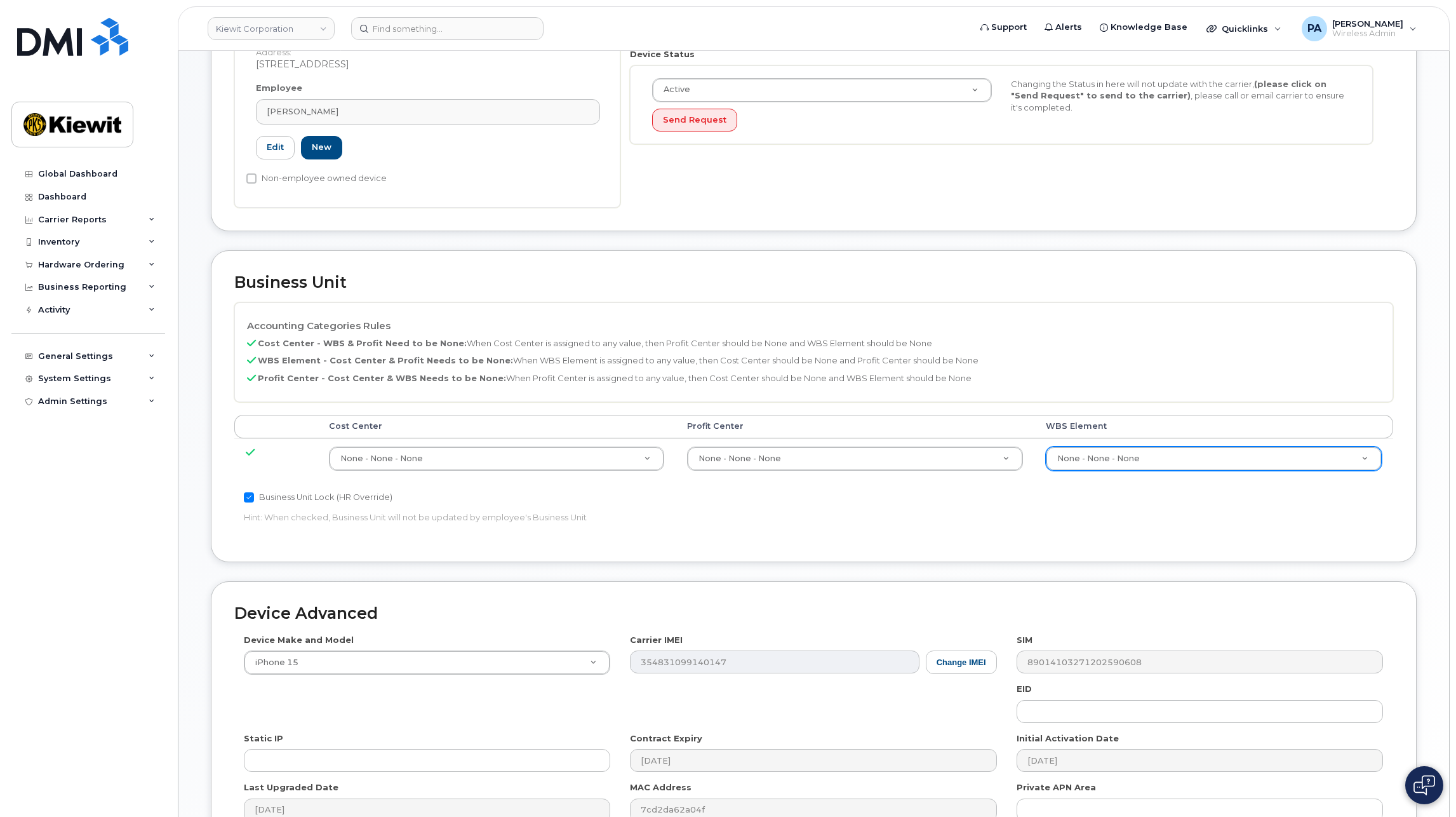
scroll to position [461, 0]
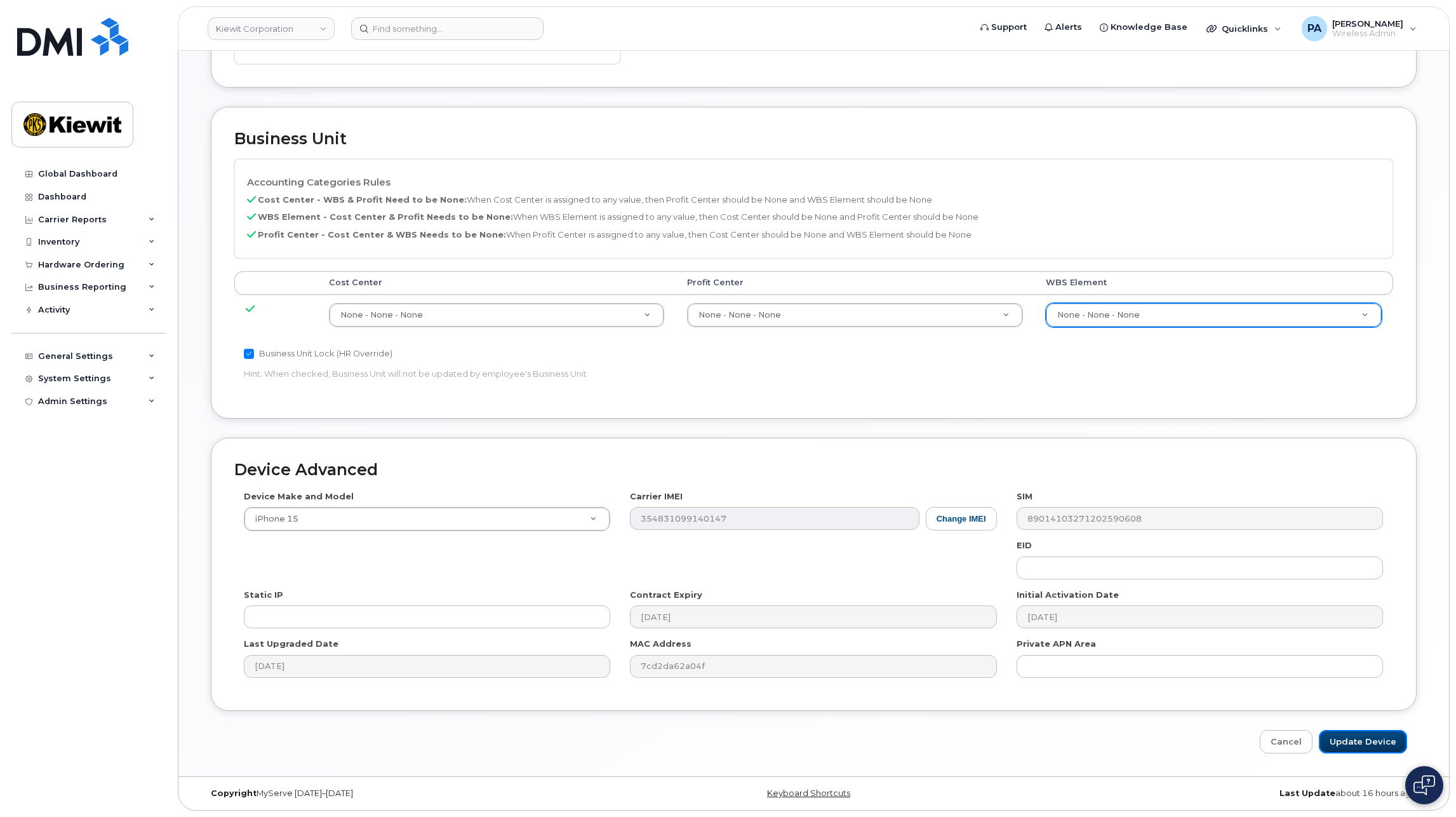
drag, startPoint x: 1367, startPoint y: 743, endPoint x: 588, endPoint y: 539, distance: 805.3
click at [1367, 743] on input "Update Device" at bounding box center [1362, 742] width 88 height 24
type input "Saving..."
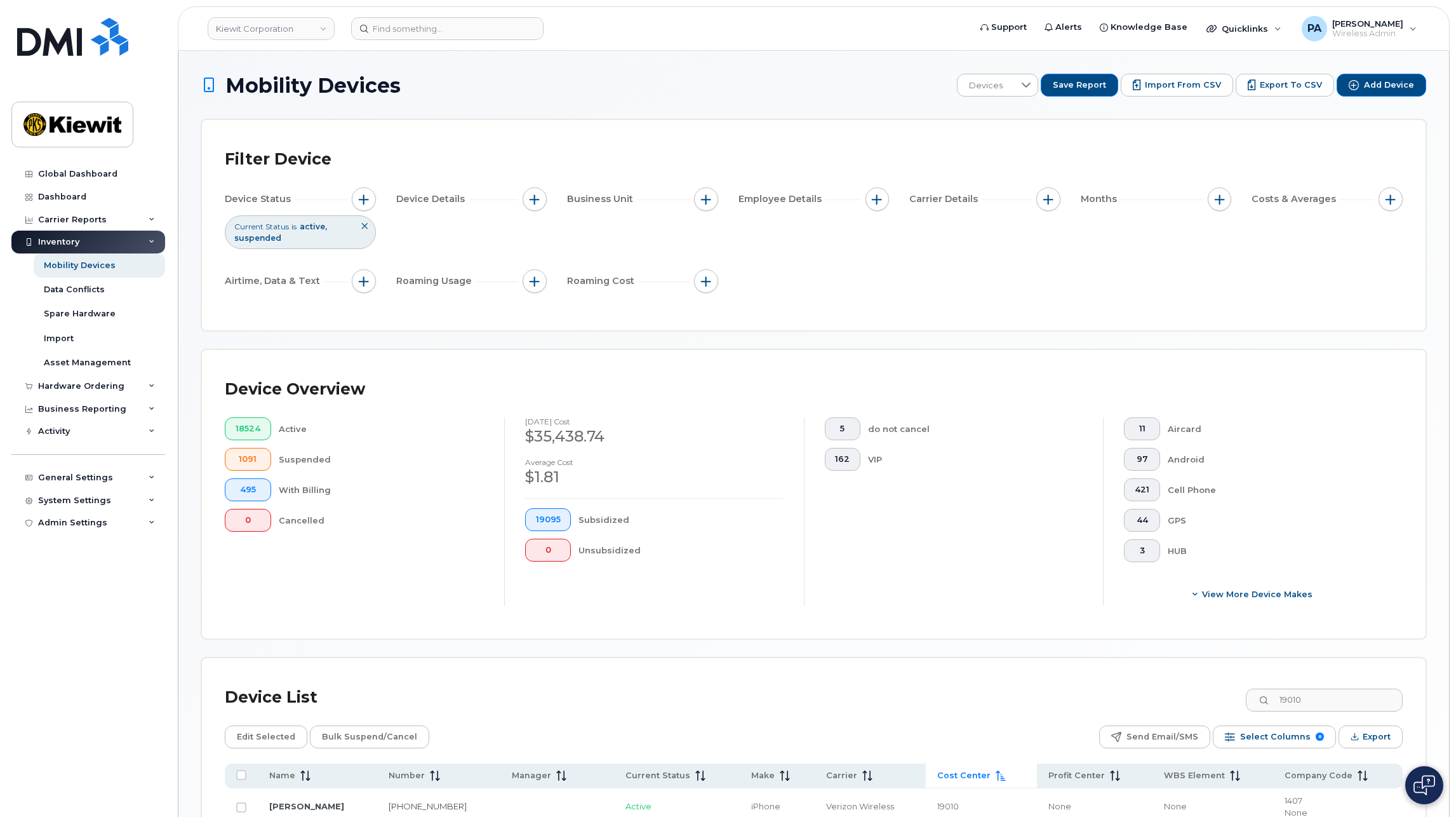
scroll to position [309, 0]
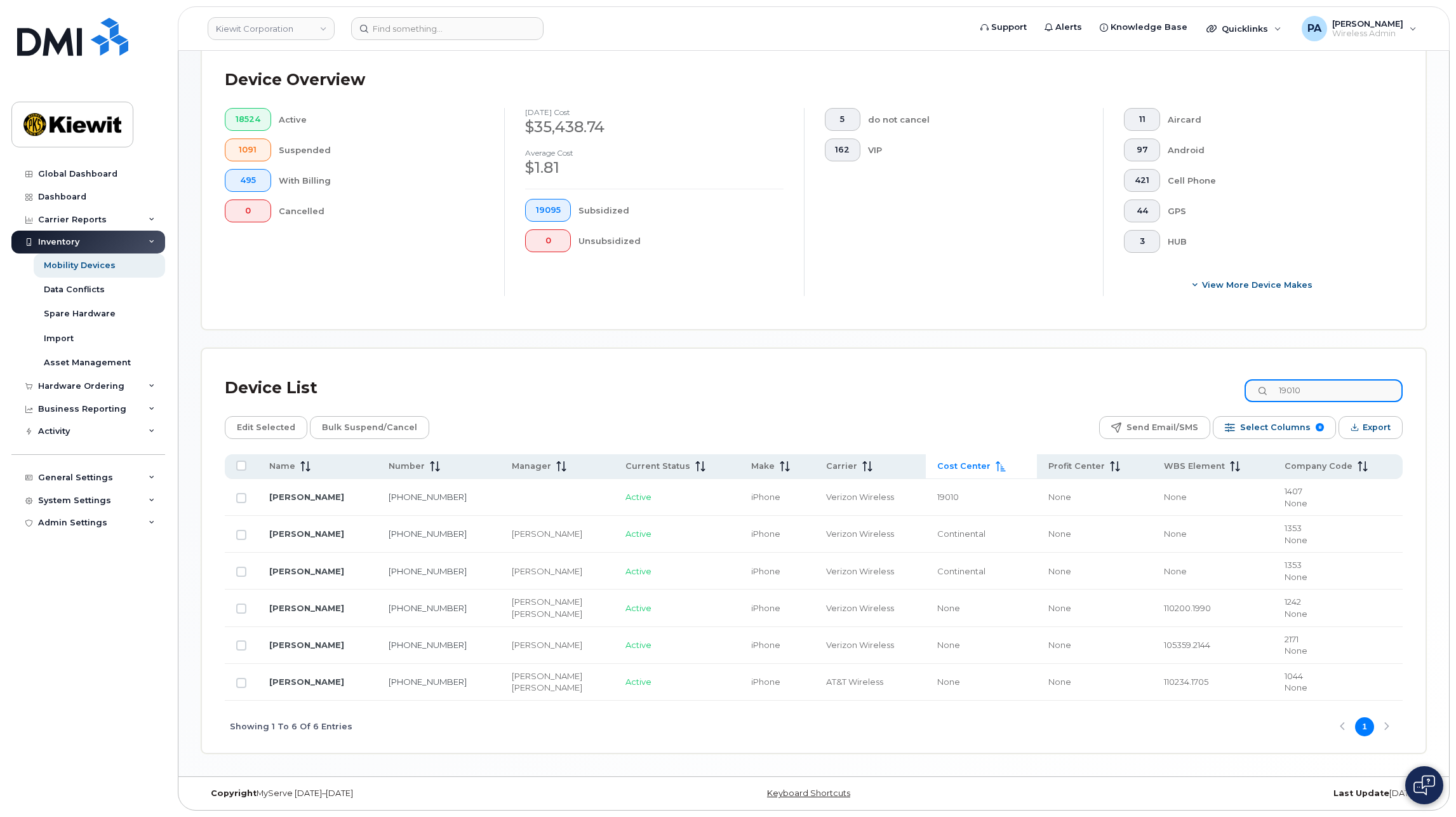
drag, startPoint x: 1345, startPoint y: 390, endPoint x: 1244, endPoint y: 387, distance: 101.0
click at [1244, 387] on div "Device List 19010" at bounding box center [813, 388] width 1178 height 33
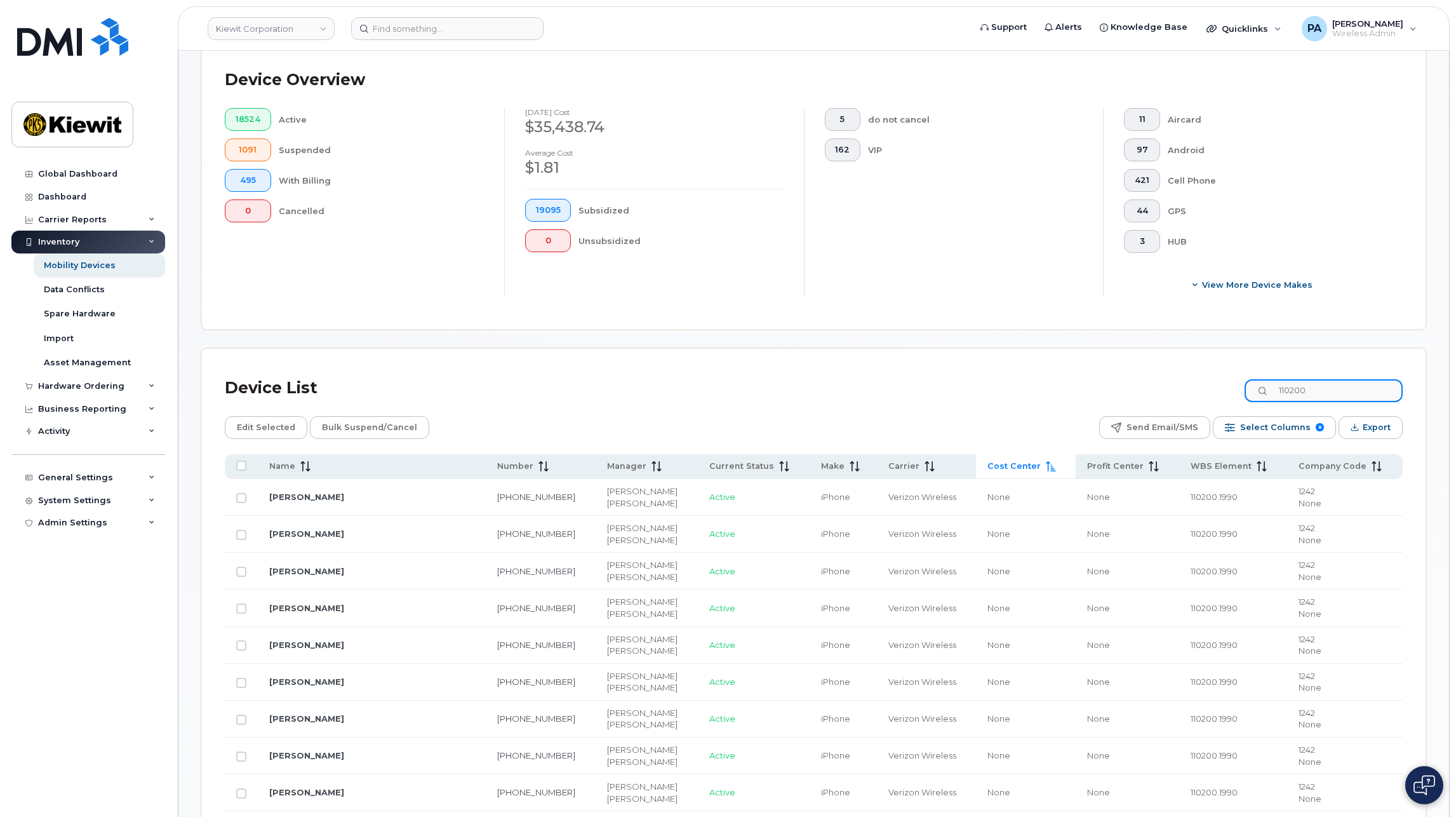
type input "110200"
click at [987, 461] on span "Cost Center" at bounding box center [1013, 466] width 53 height 12
click at [987, 466] on span "Cost Center" at bounding box center [1013, 466] width 53 height 12
click at [424, 27] on input at bounding box center [448, 28] width 193 height 23
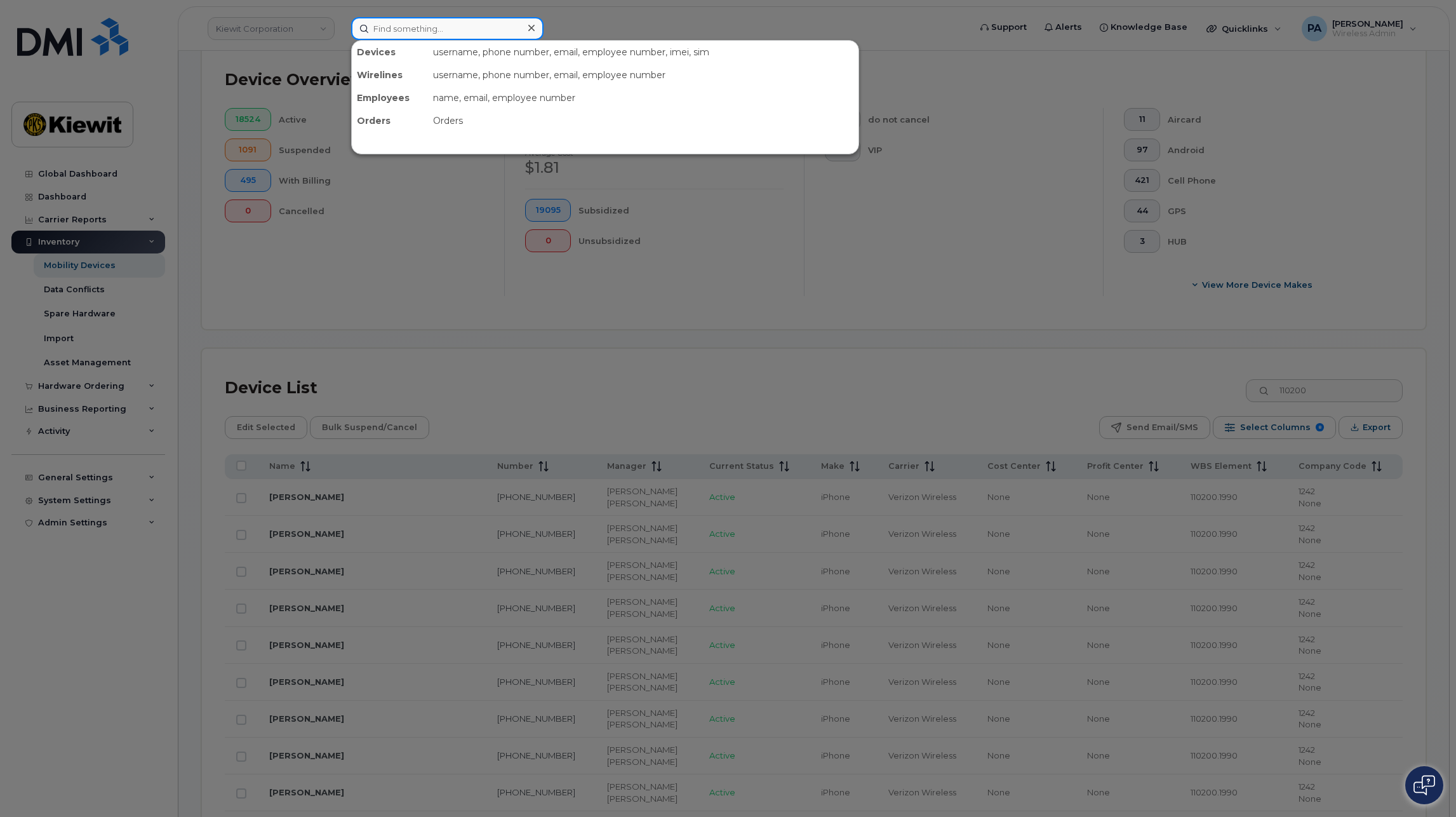
paste input "2819288136"
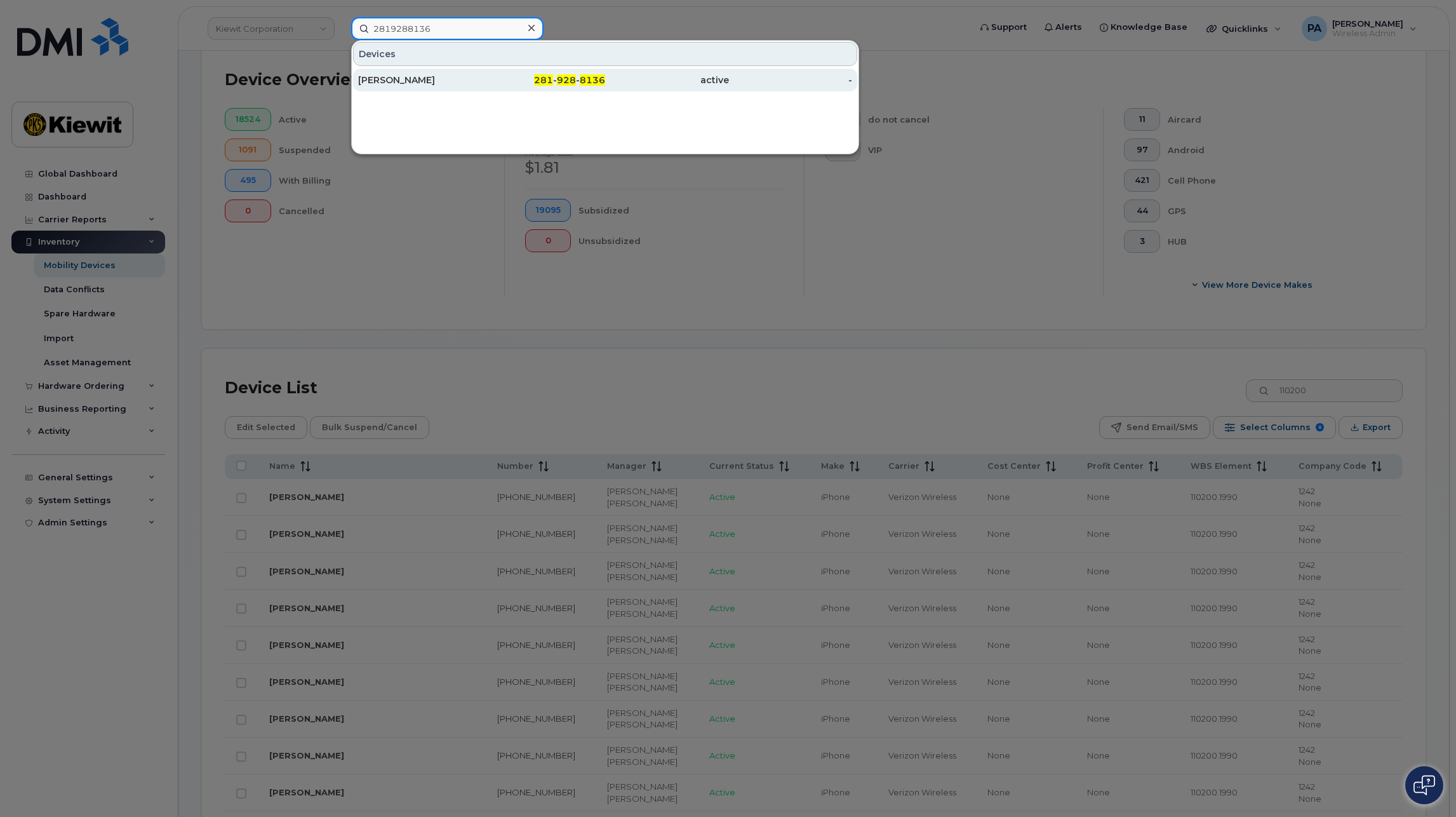
type input "2819288136"
click at [410, 81] on div "[PERSON_NAME]" at bounding box center [420, 79] width 124 height 13
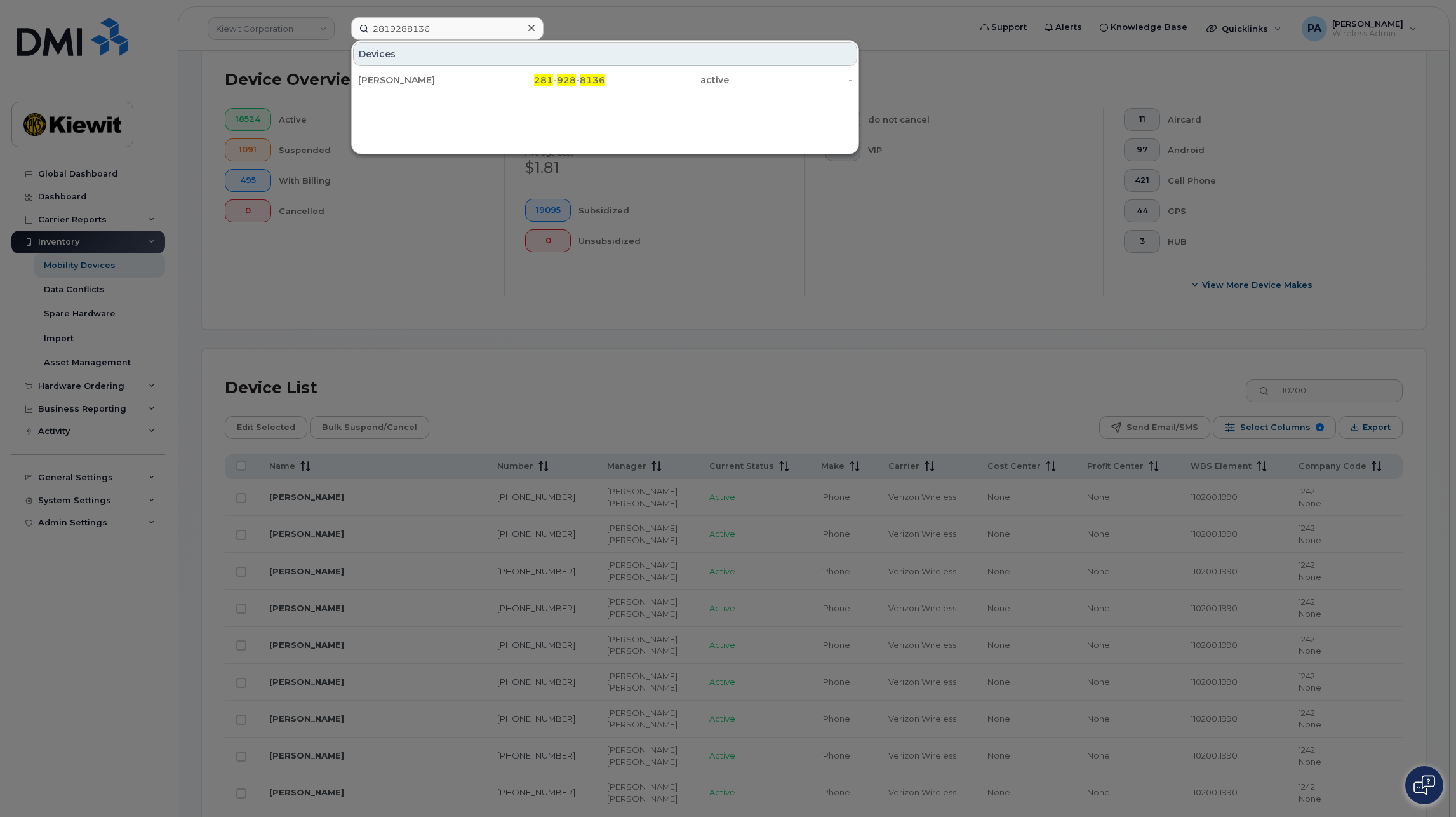
click at [467, 209] on div at bounding box center [728, 408] width 1456 height 817
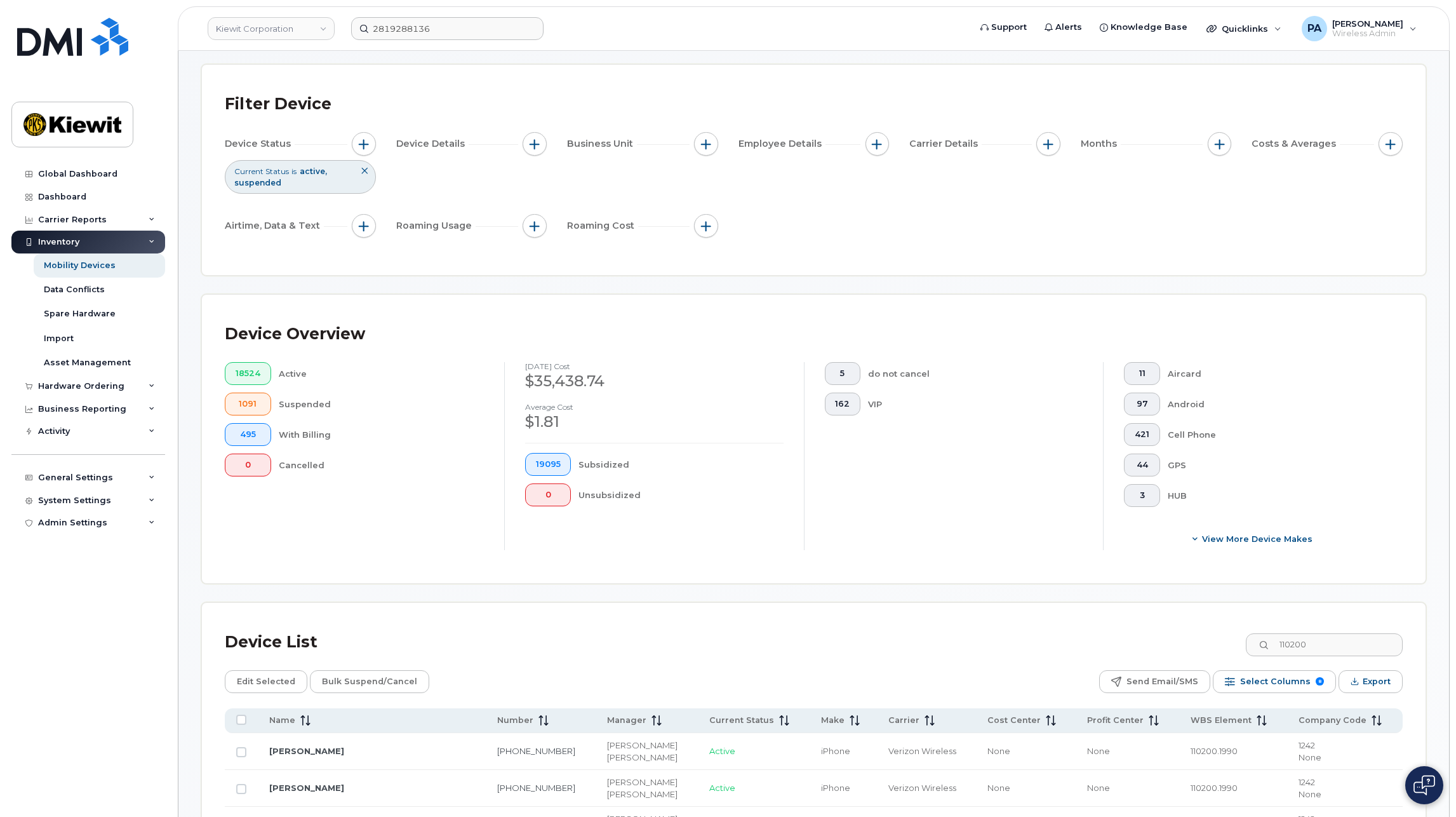
scroll to position [0, 0]
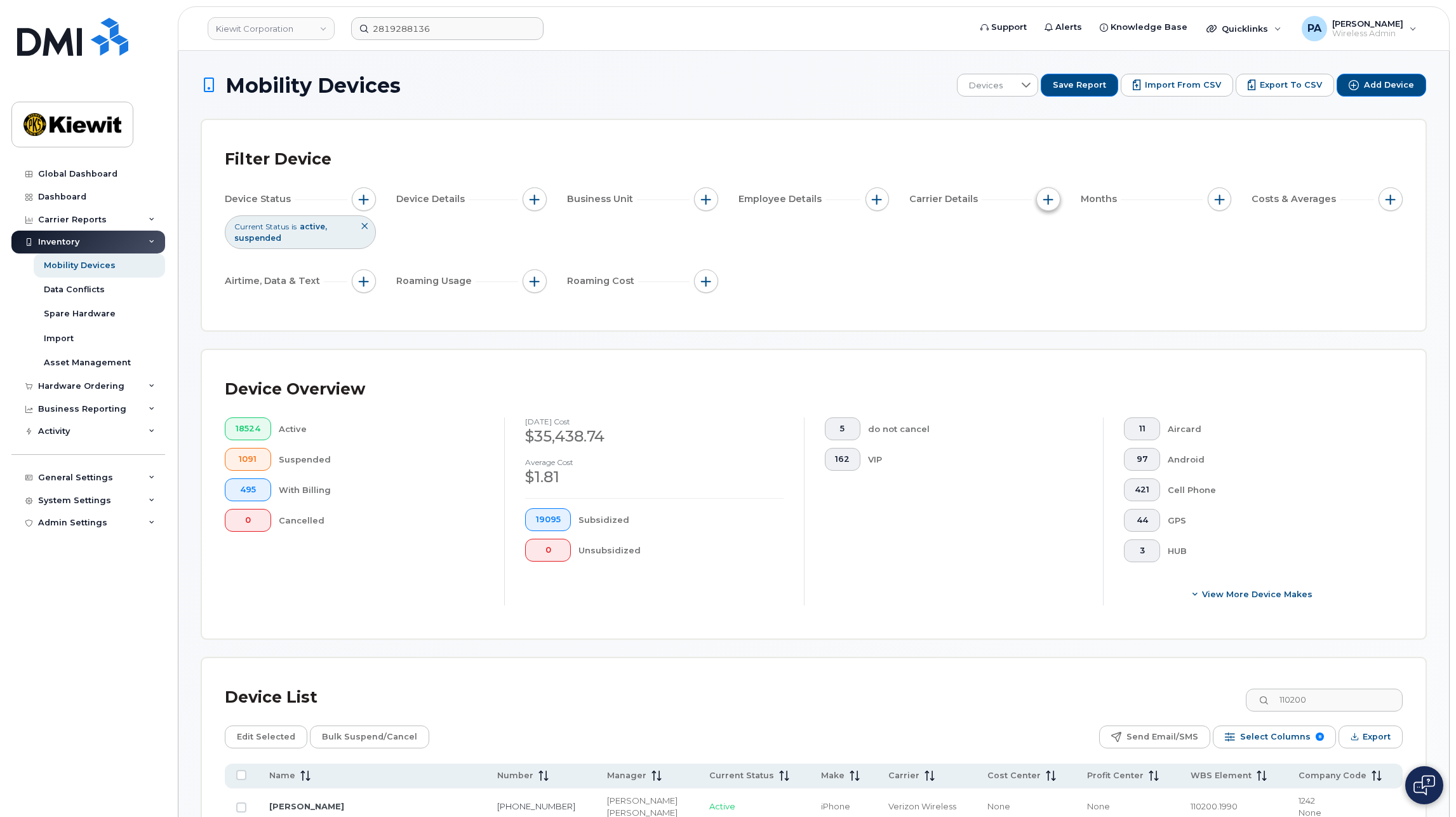
click at [1057, 200] on button "button" at bounding box center [1048, 199] width 24 height 25
click at [1219, 196] on span "button" at bounding box center [1220, 199] width 10 height 10
click at [1234, 237] on label "Billing Cycle" at bounding box center [1262, 237] width 56 height 12
click at [1228, 237] on input "Billing Cycle" at bounding box center [1223, 237] width 10 height 10
checkbox input "true"
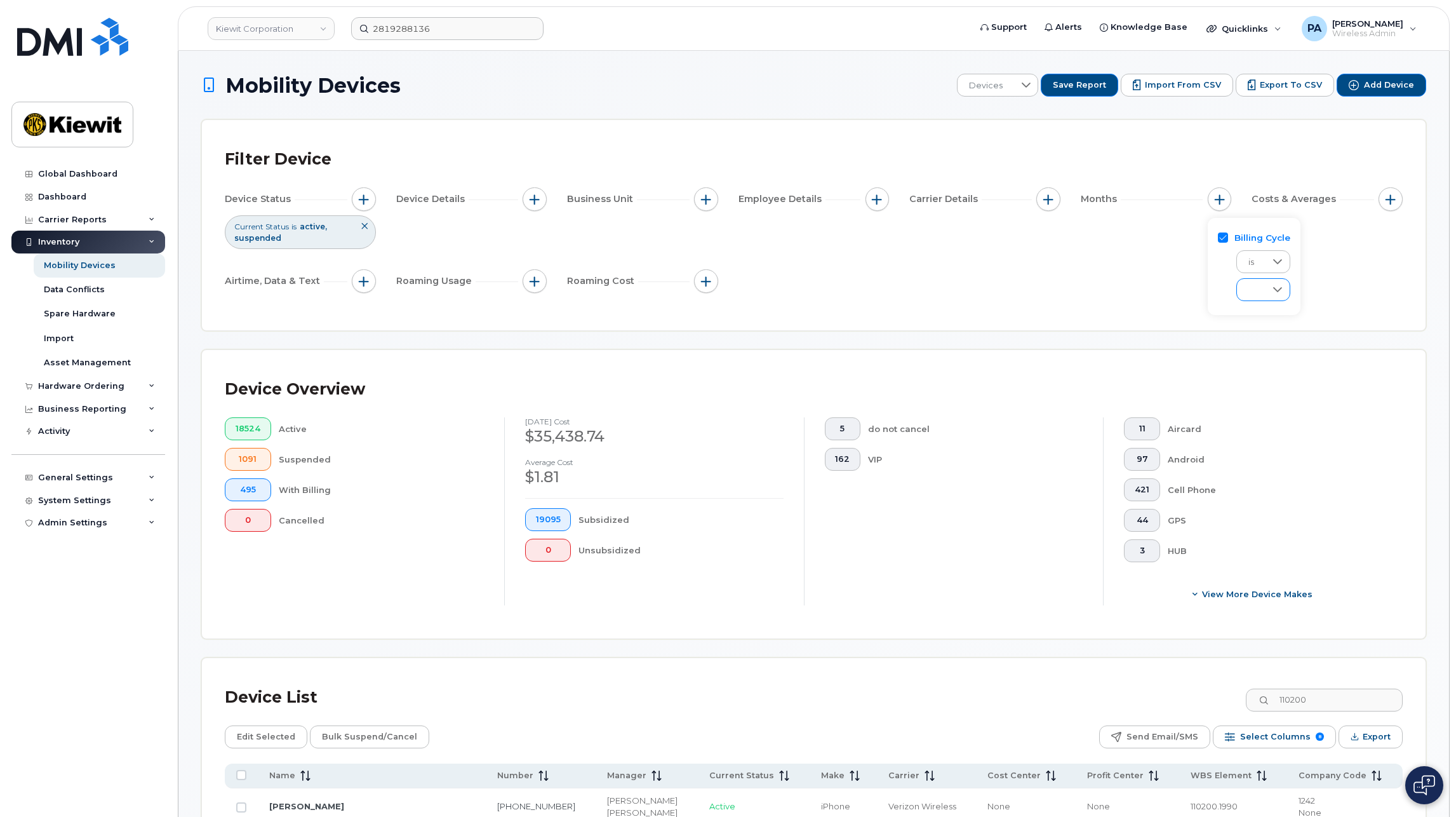
click at [1272, 288] on div at bounding box center [1277, 290] width 24 height 22
click at [1274, 393] on span "July 2025" at bounding box center [1260, 399] width 27 height 12
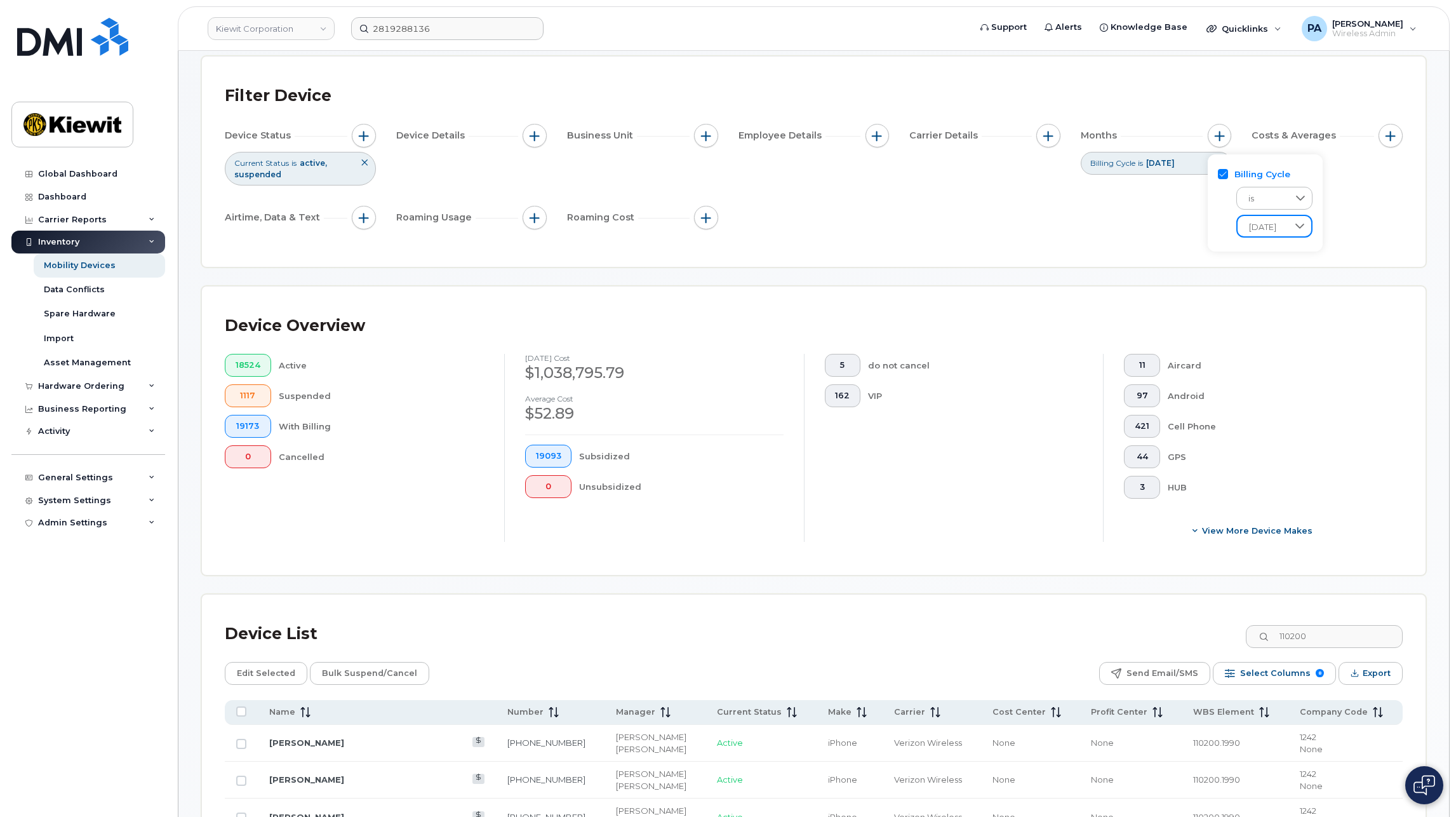
scroll to position [254, 0]
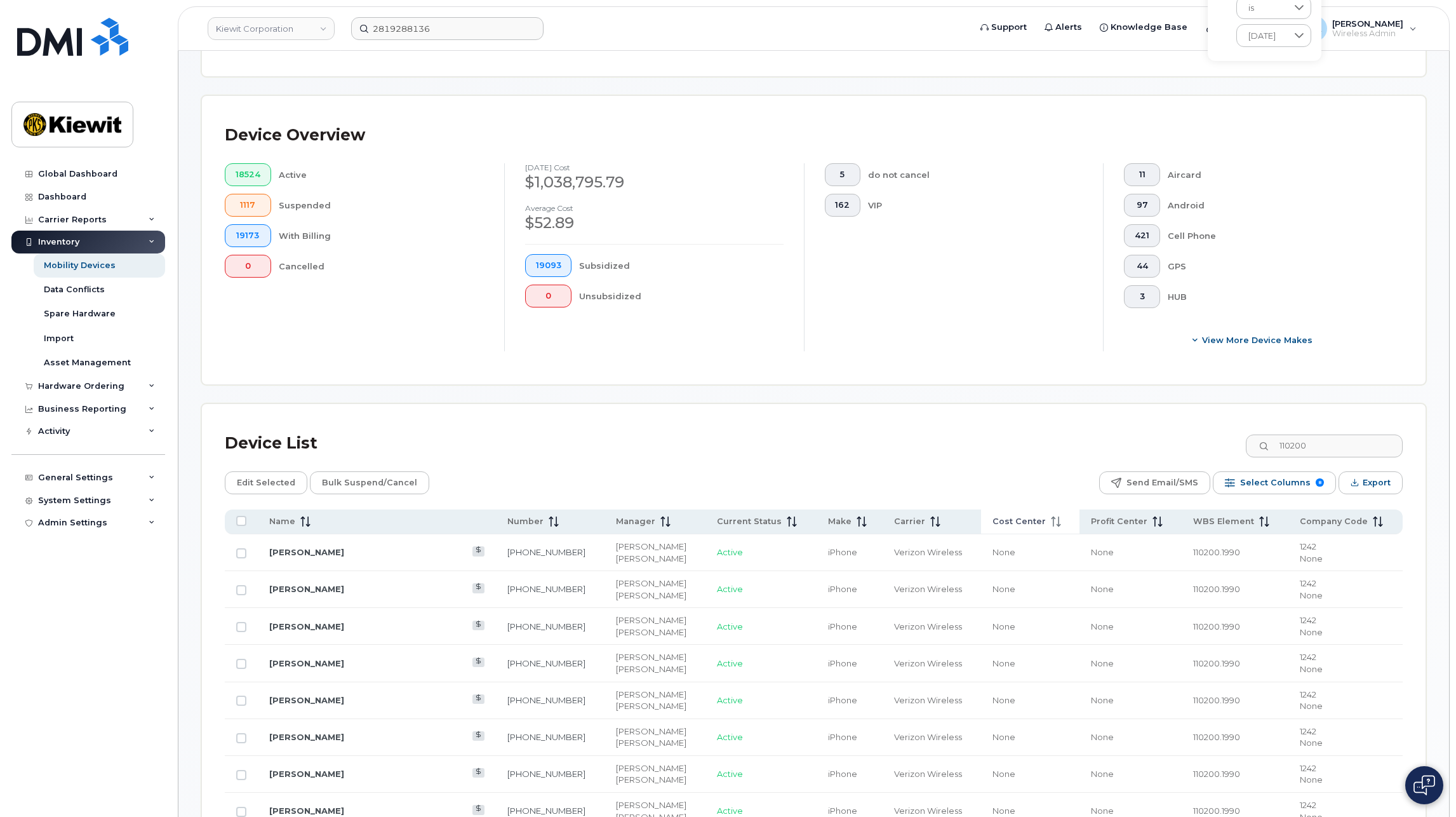
click at [997, 525] on span "Cost Center" at bounding box center [1019, 521] width 53 height 12
drag, startPoint x: 1362, startPoint y: 449, endPoint x: 1147, endPoint y: 432, distance: 215.7
click at [1147, 432] on div "Device List 110200" at bounding box center [813, 443] width 1178 height 33
paste input "05771"
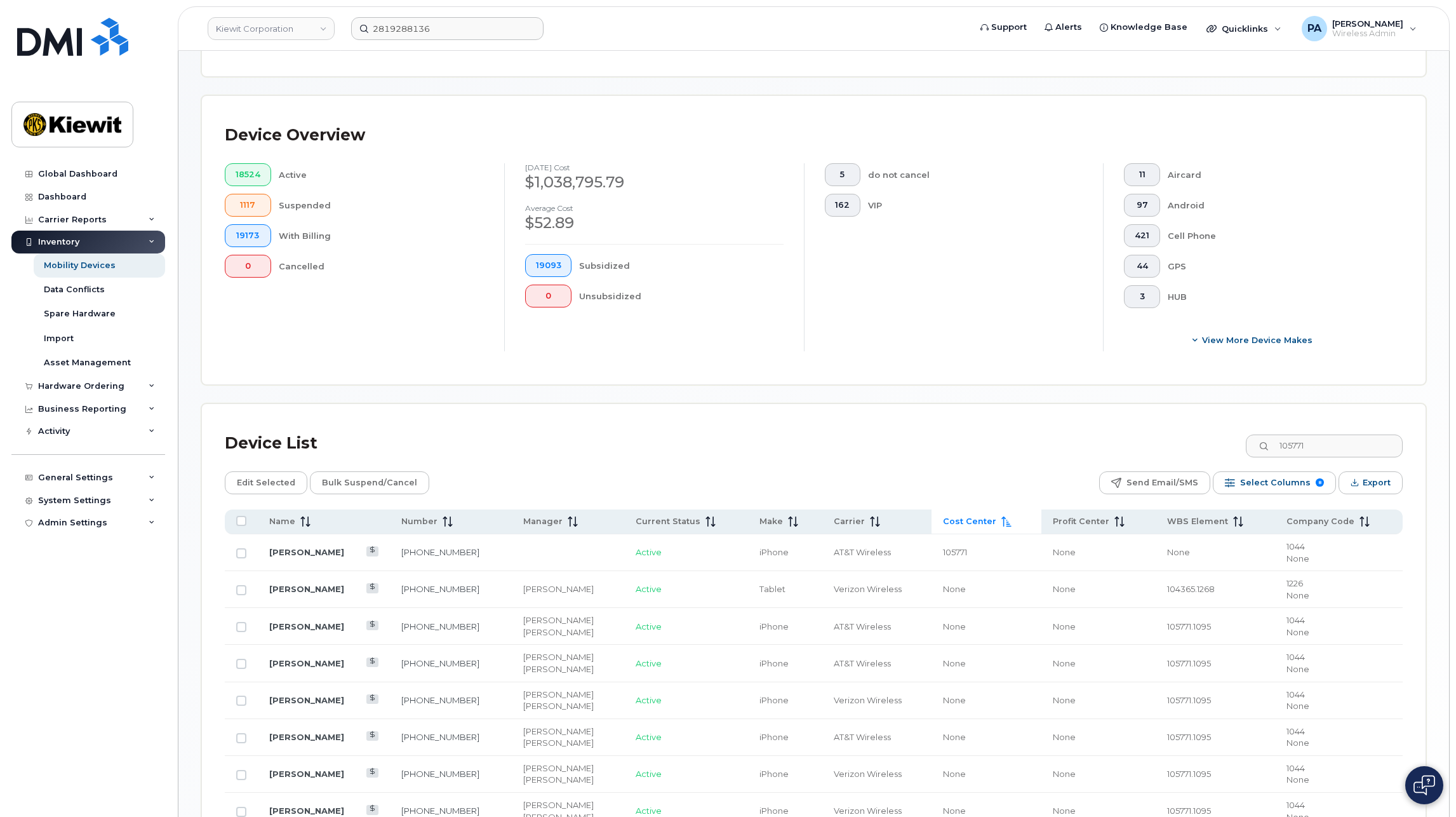
drag, startPoint x: 1214, startPoint y: 624, endPoint x: 1136, endPoint y: 624, distance: 78.0
copy tr "105771.1095"
drag, startPoint x: 1340, startPoint y: 438, endPoint x: 801, endPoint y: 346, distance: 546.8
click at [802, 347] on div "Mobility Devices Devices Save Report Import from CSV Export to CSV Add Device F…" at bounding box center [813, 406] width 1225 height 1174
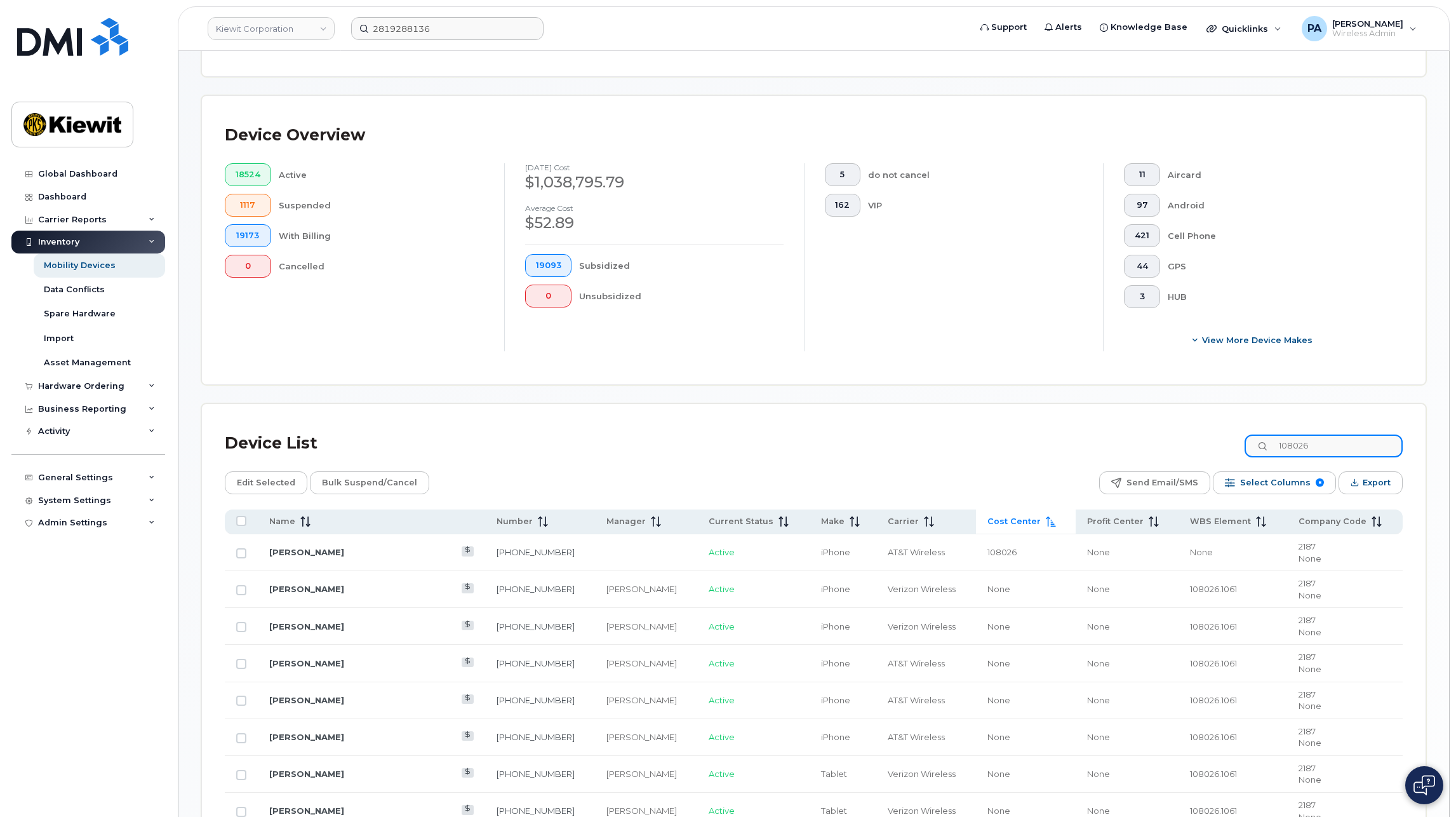
drag, startPoint x: 1328, startPoint y: 448, endPoint x: 1137, endPoint y: 428, distance: 192.0
click at [1137, 428] on div "Device List 108026" at bounding box center [813, 443] width 1178 height 33
paste input "5778"
type input "105778"
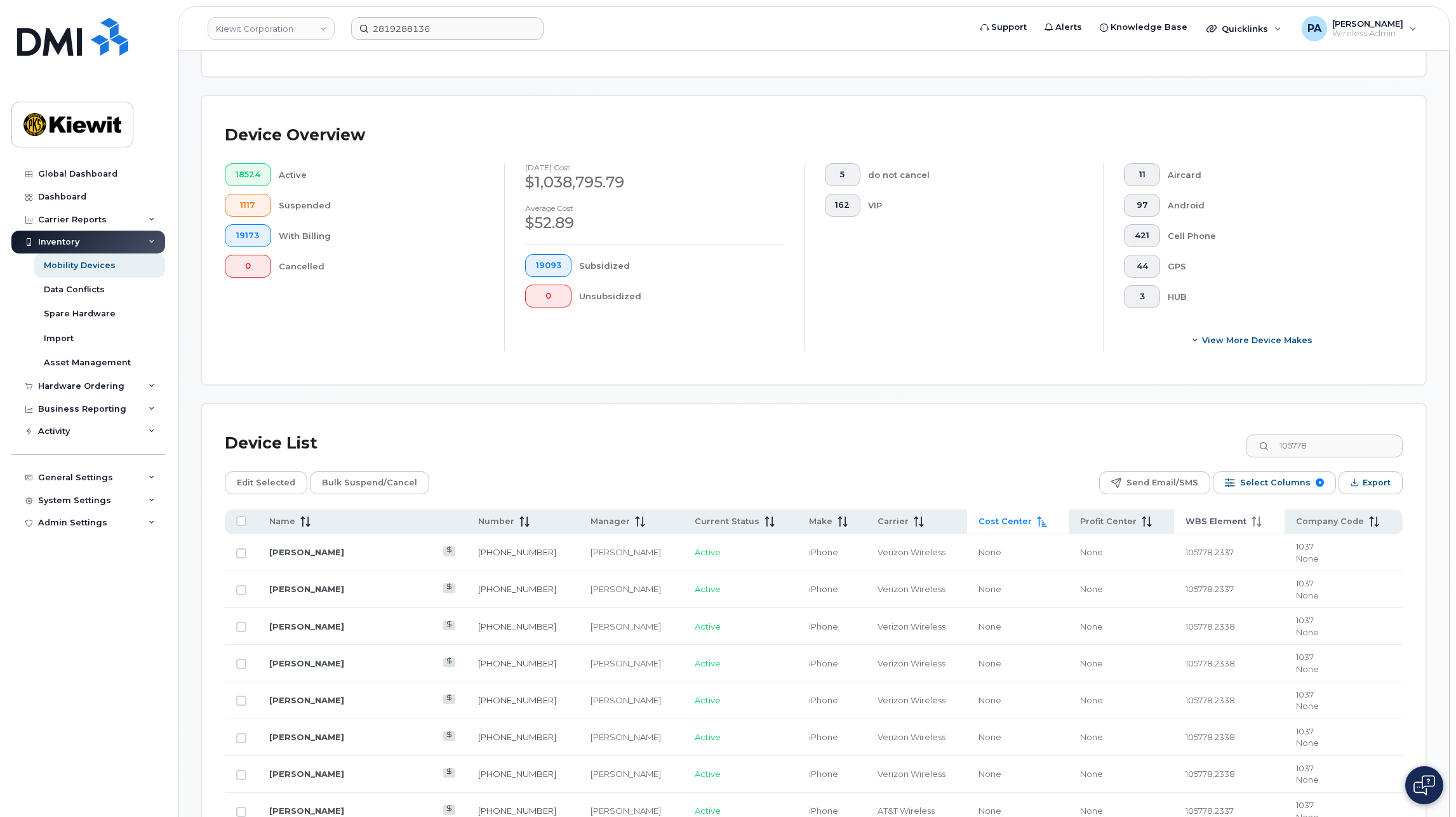
click at [1201, 518] on span "WBS Element" at bounding box center [1216, 521] width 61 height 12
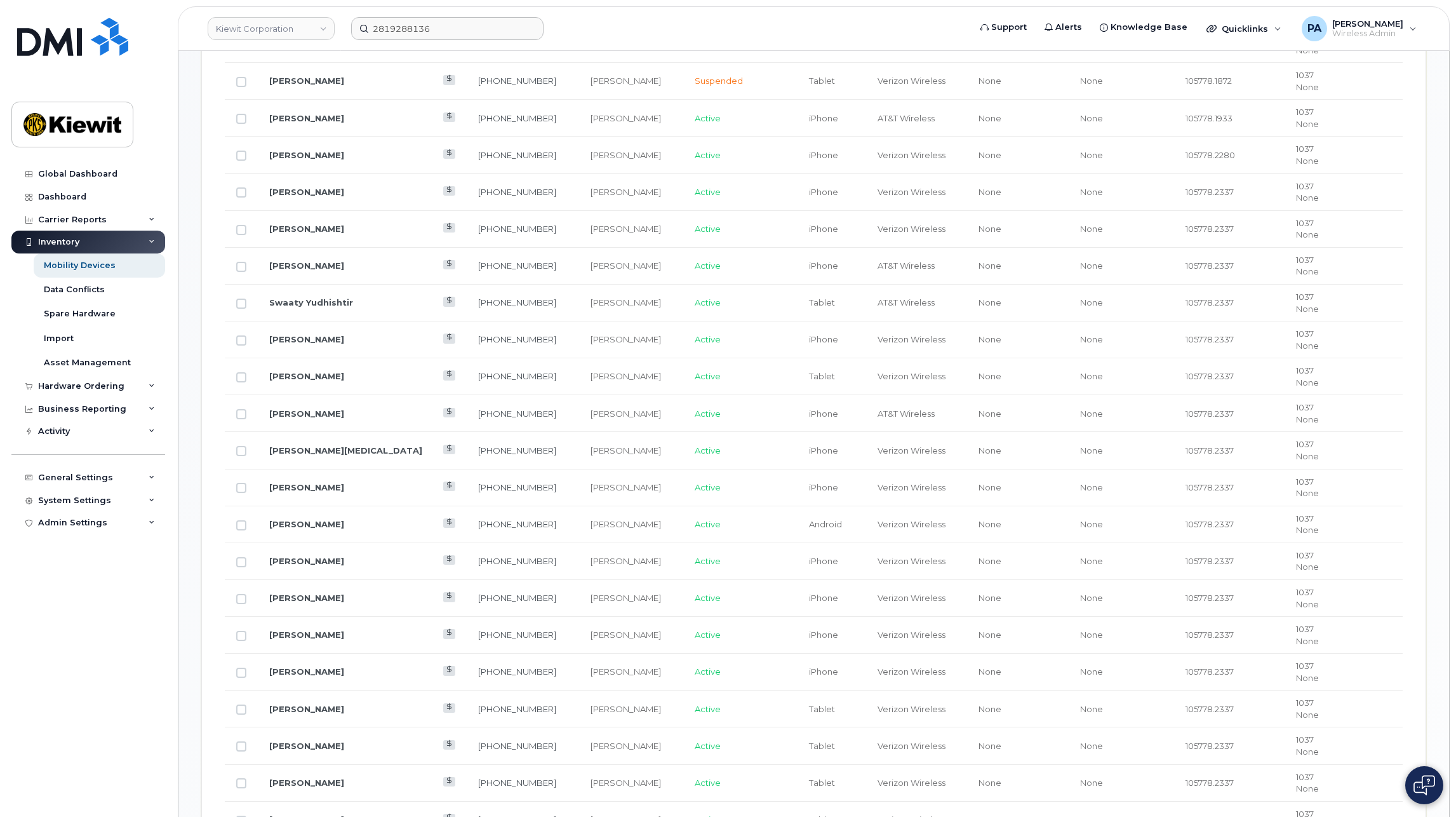
scroll to position [825, 0]
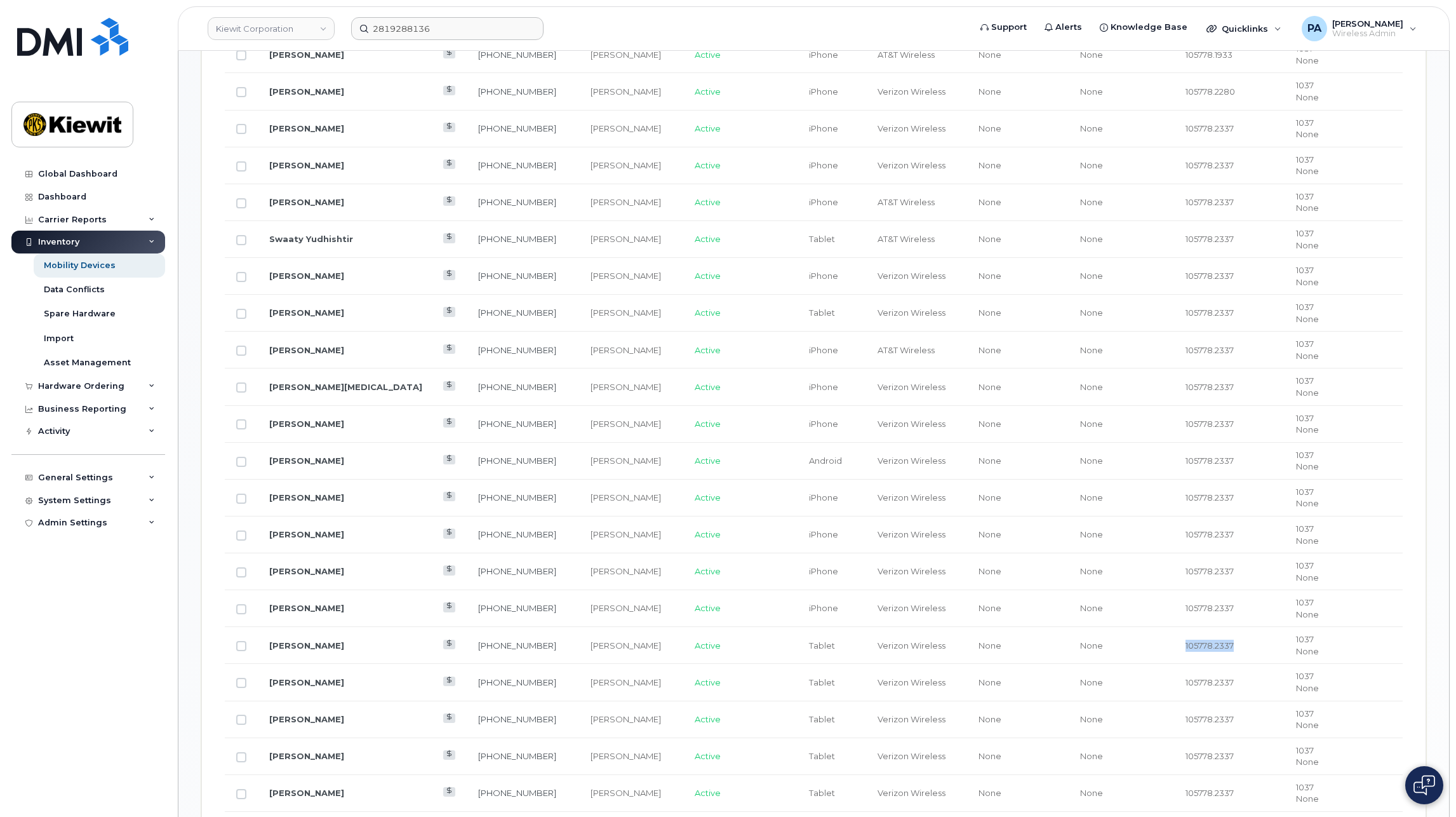
drag, startPoint x: 1237, startPoint y: 648, endPoint x: 1179, endPoint y: 645, distance: 58.1
click at [1179, 645] on td "105778.2337" at bounding box center [1229, 645] width 111 height 37
copy span "105778.2337"
click at [69, 383] on div "Hardware Ordering" at bounding box center [81, 386] width 86 height 10
click at [54, 435] on div "Orders" at bounding box center [59, 434] width 31 height 12
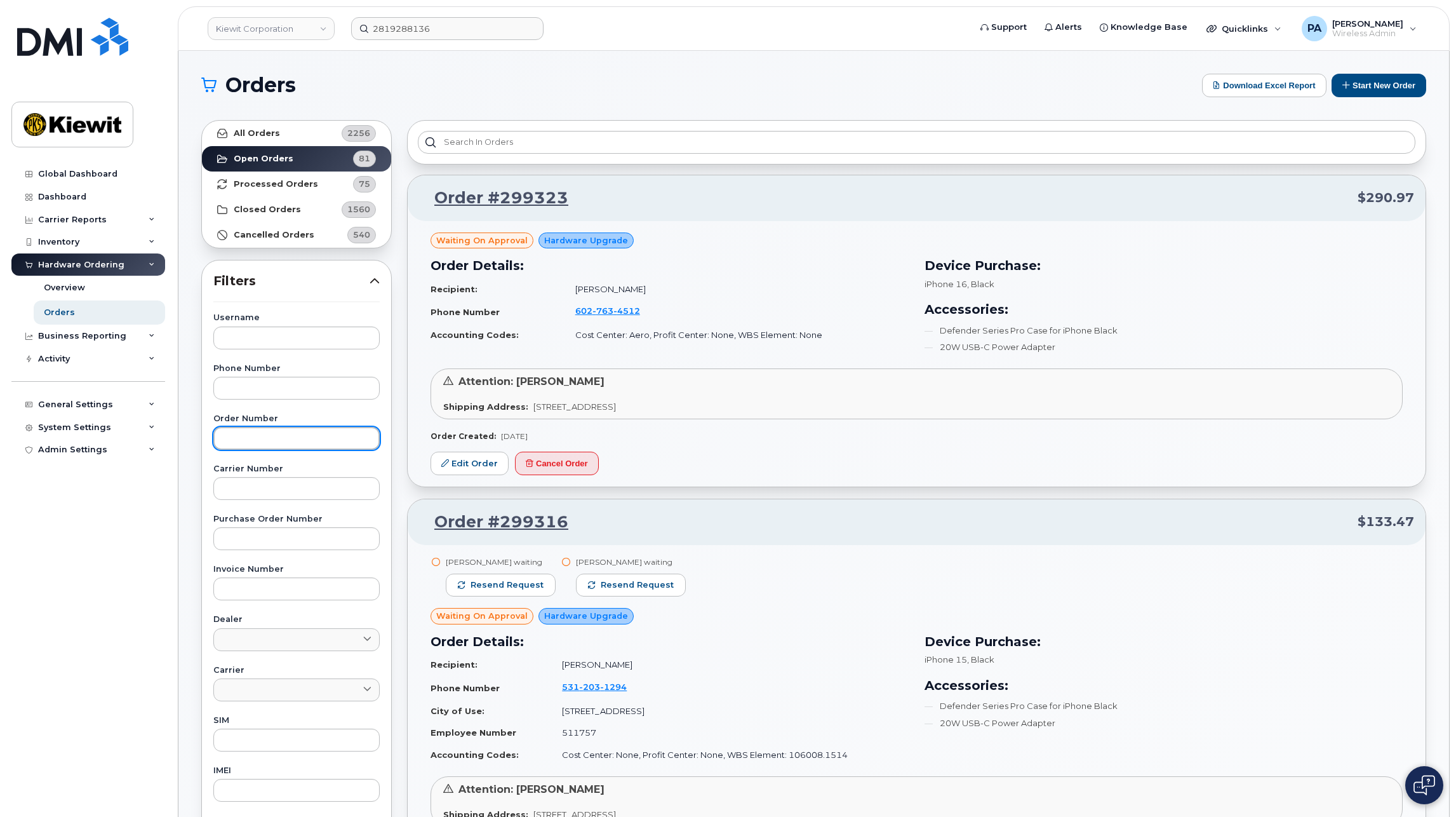
click at [276, 432] on input "text" at bounding box center [296, 438] width 166 height 23
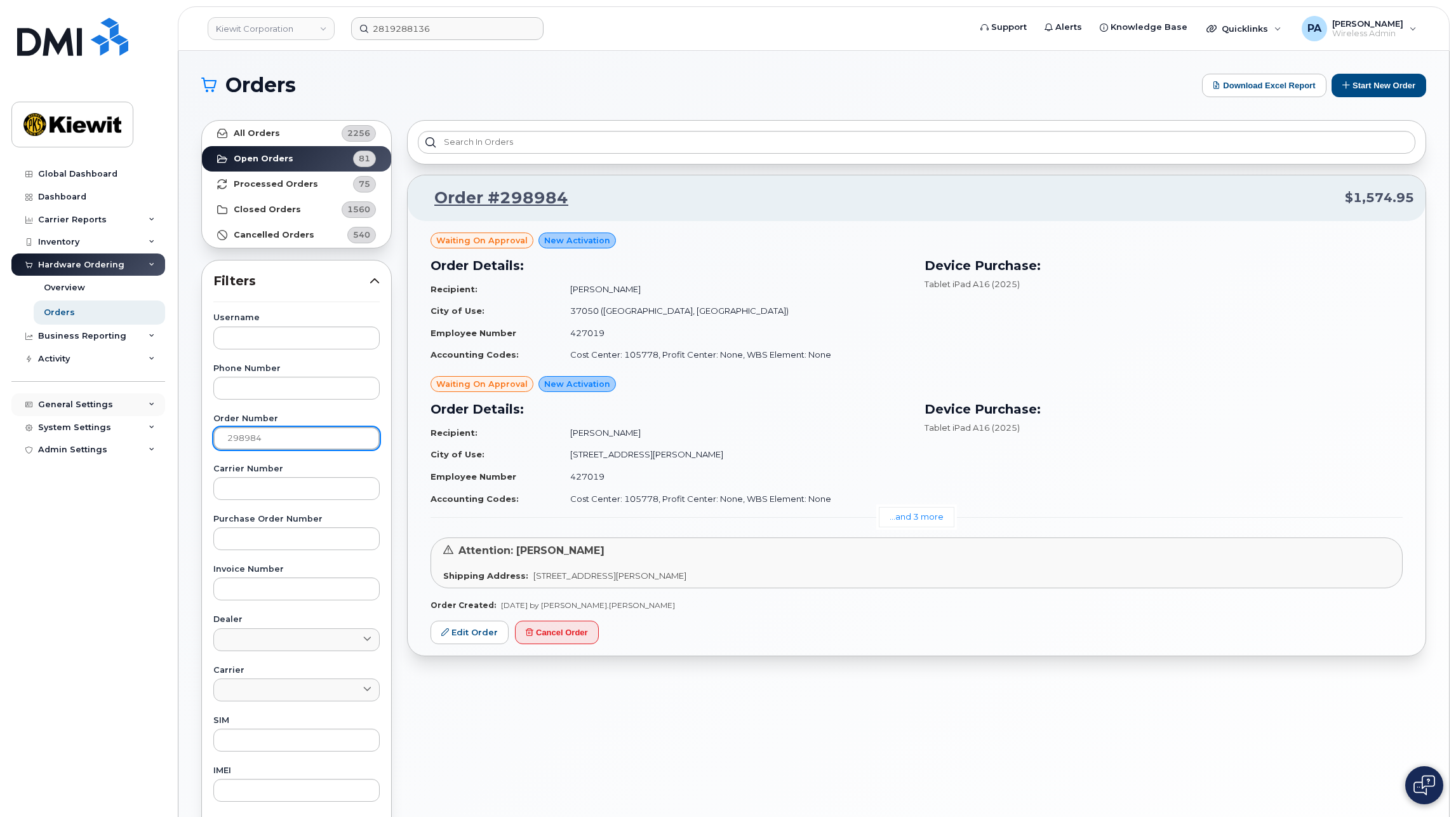
drag, startPoint x: 278, startPoint y: 436, endPoint x: 78, endPoint y: 400, distance: 203.2
click at [178, 408] on div "Kiewit Corporation 2819288136 Support Alerts Knowledge Base Quicklinks Suspend …" at bounding box center [813, 535] width 1270 height 969
type input "299273"
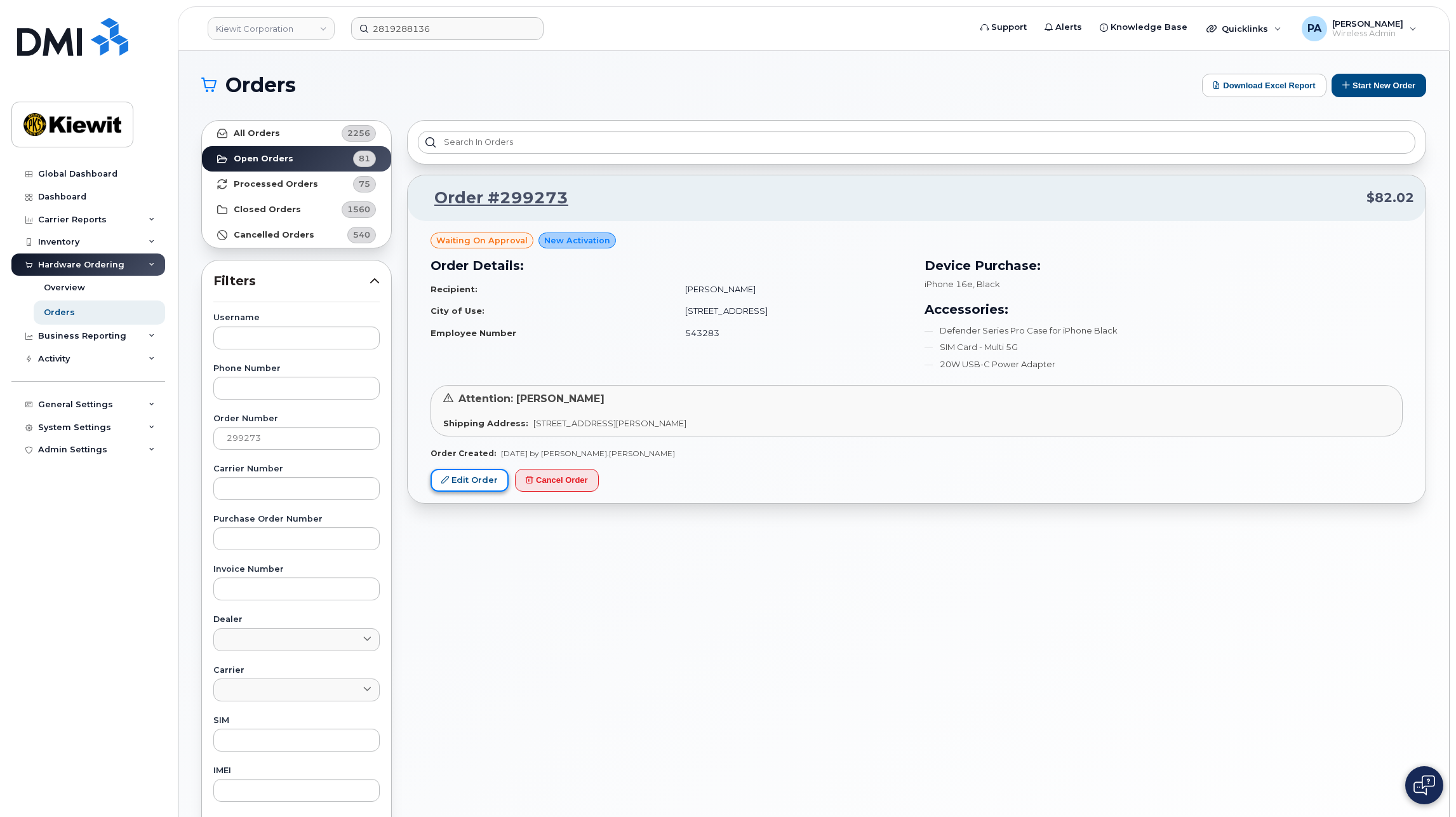
click at [474, 479] on link "Edit Order" at bounding box center [470, 481] width 78 height 24
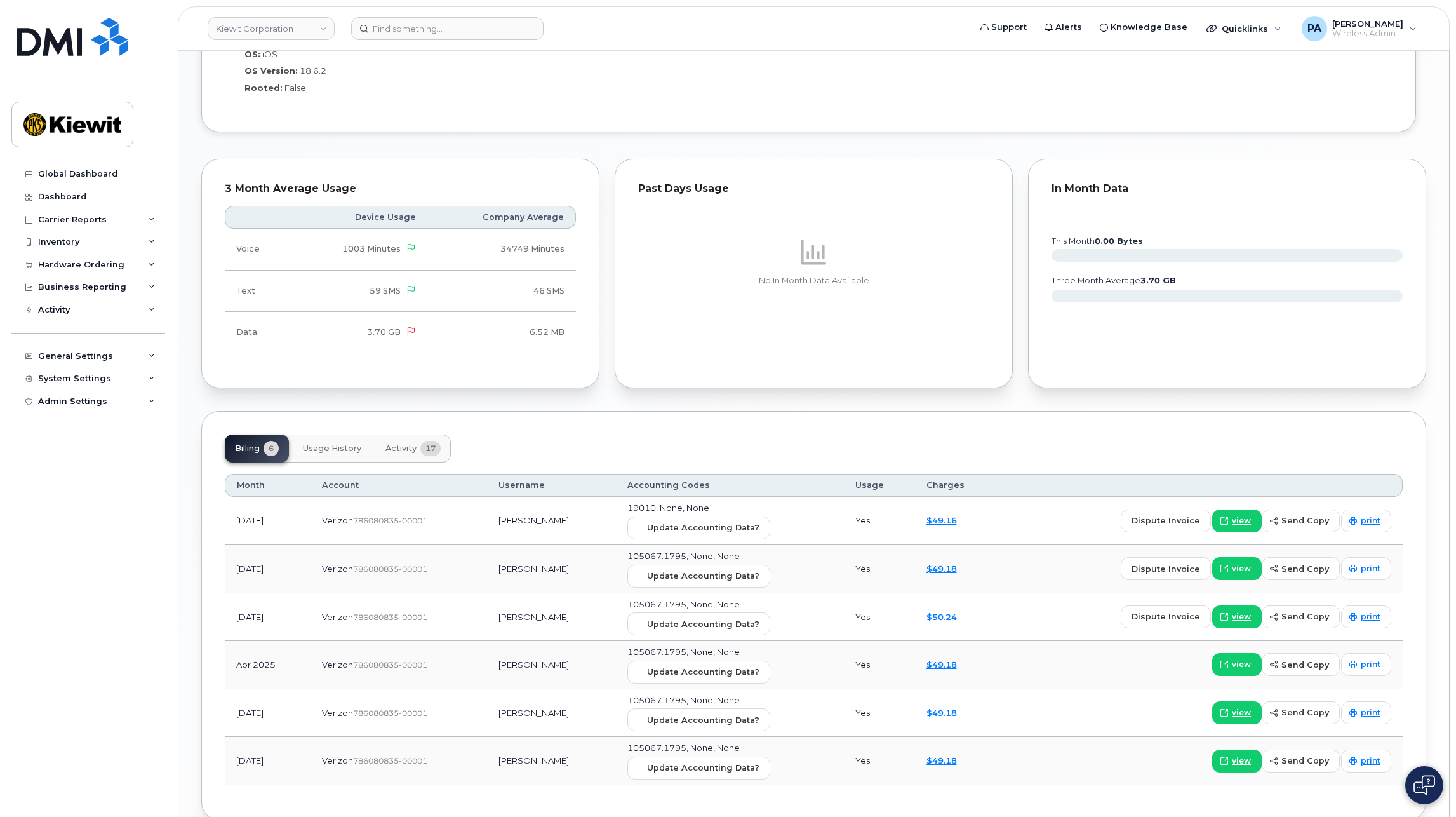
scroll to position [1080, 0]
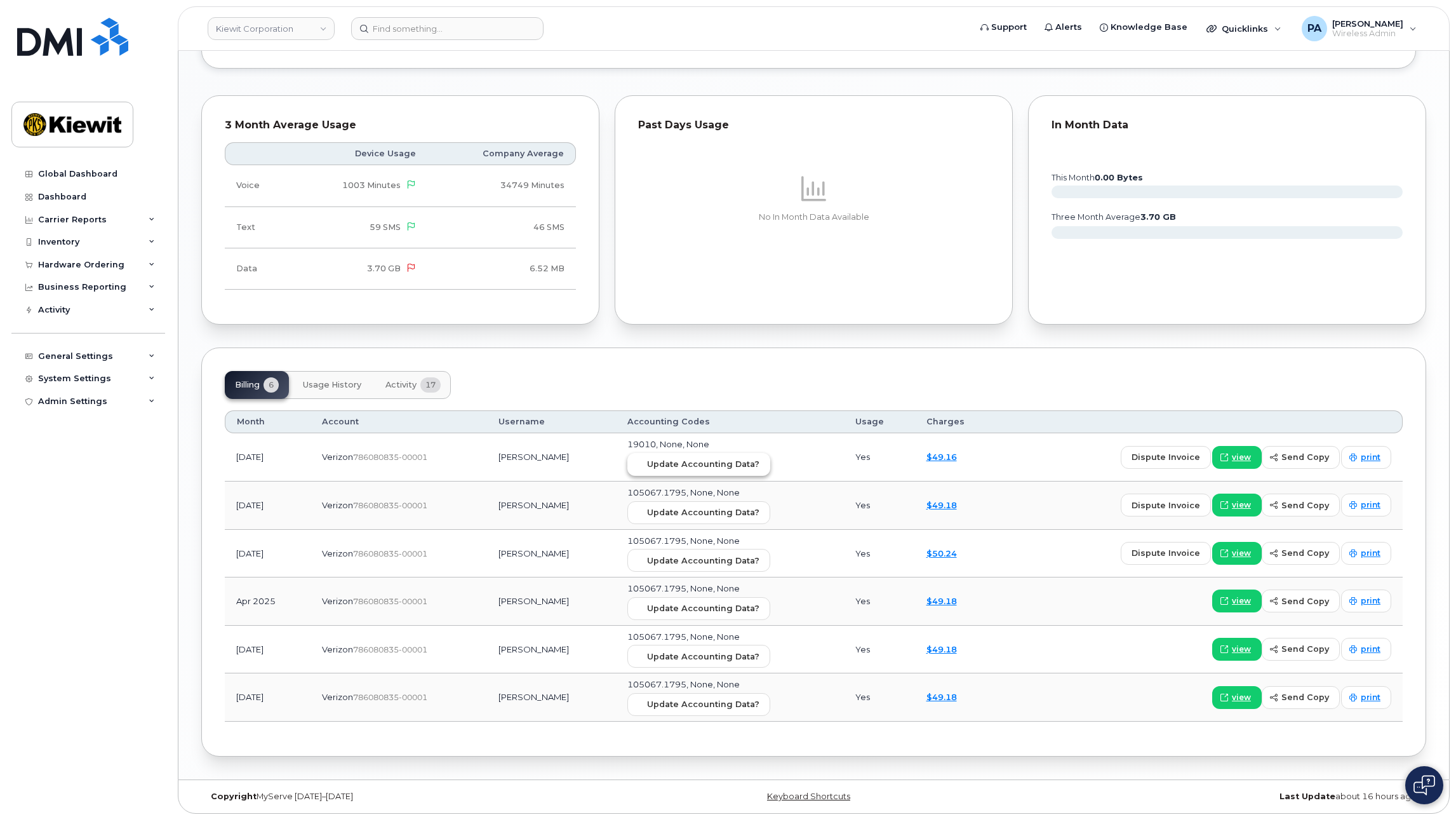
click at [713, 462] on span "Update Accounting Data?" at bounding box center [703, 464] width 112 height 12
click at [68, 355] on div "General Settings" at bounding box center [75, 357] width 75 height 10
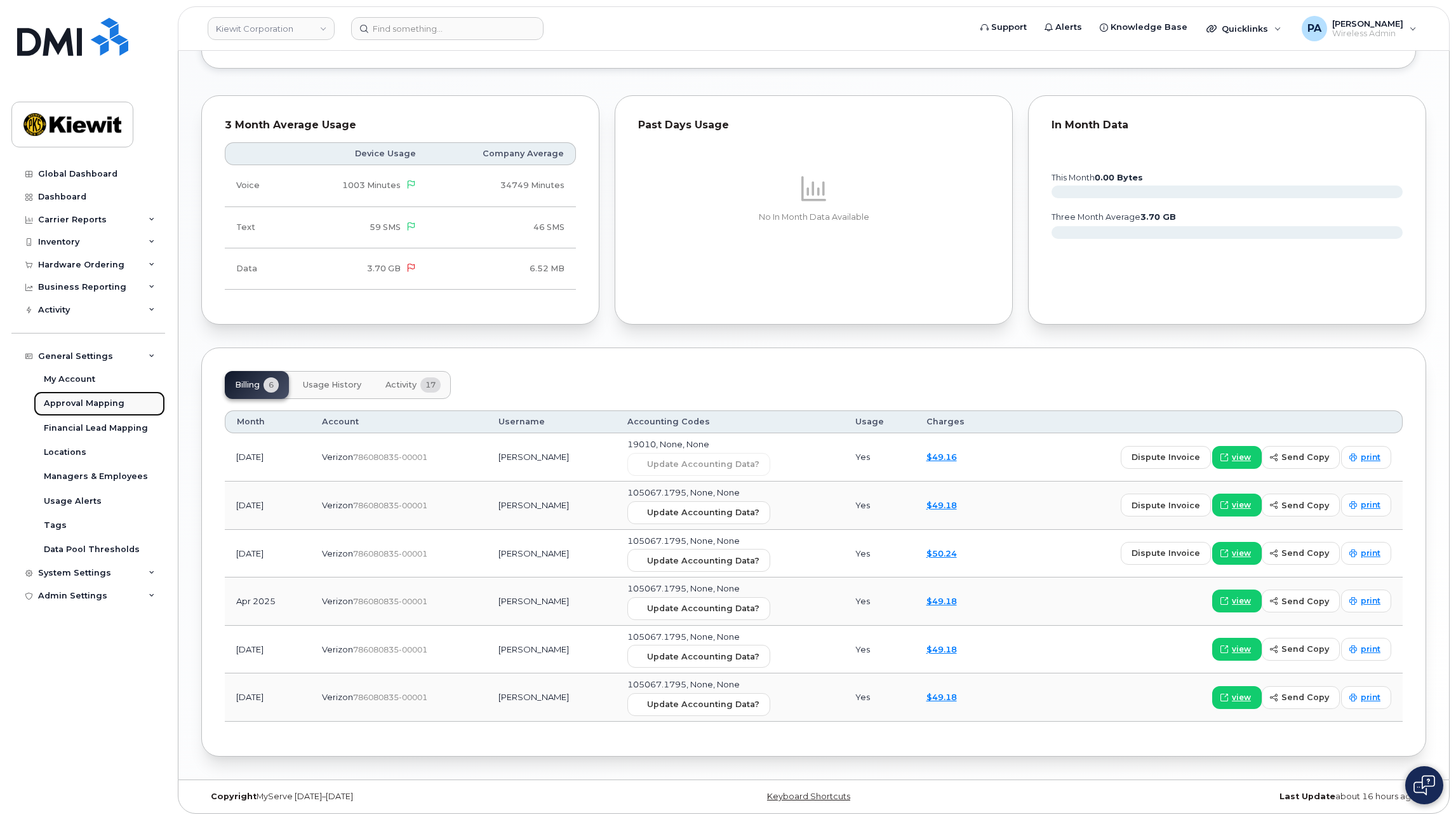
click at [85, 400] on div "Approval Mapping" at bounding box center [84, 404] width 80 height 12
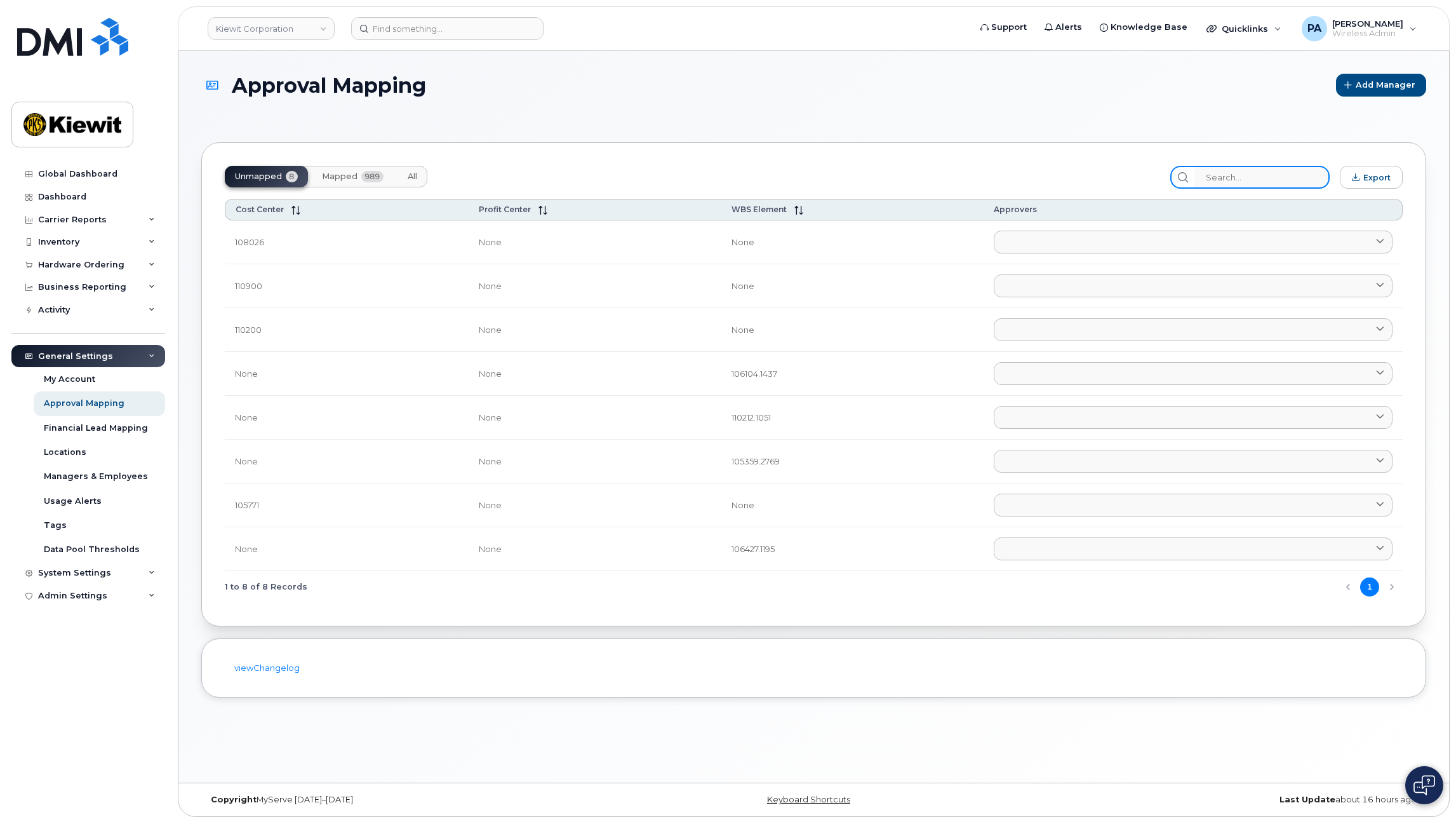
click at [1290, 182] on input "search" at bounding box center [1262, 177] width 135 height 23
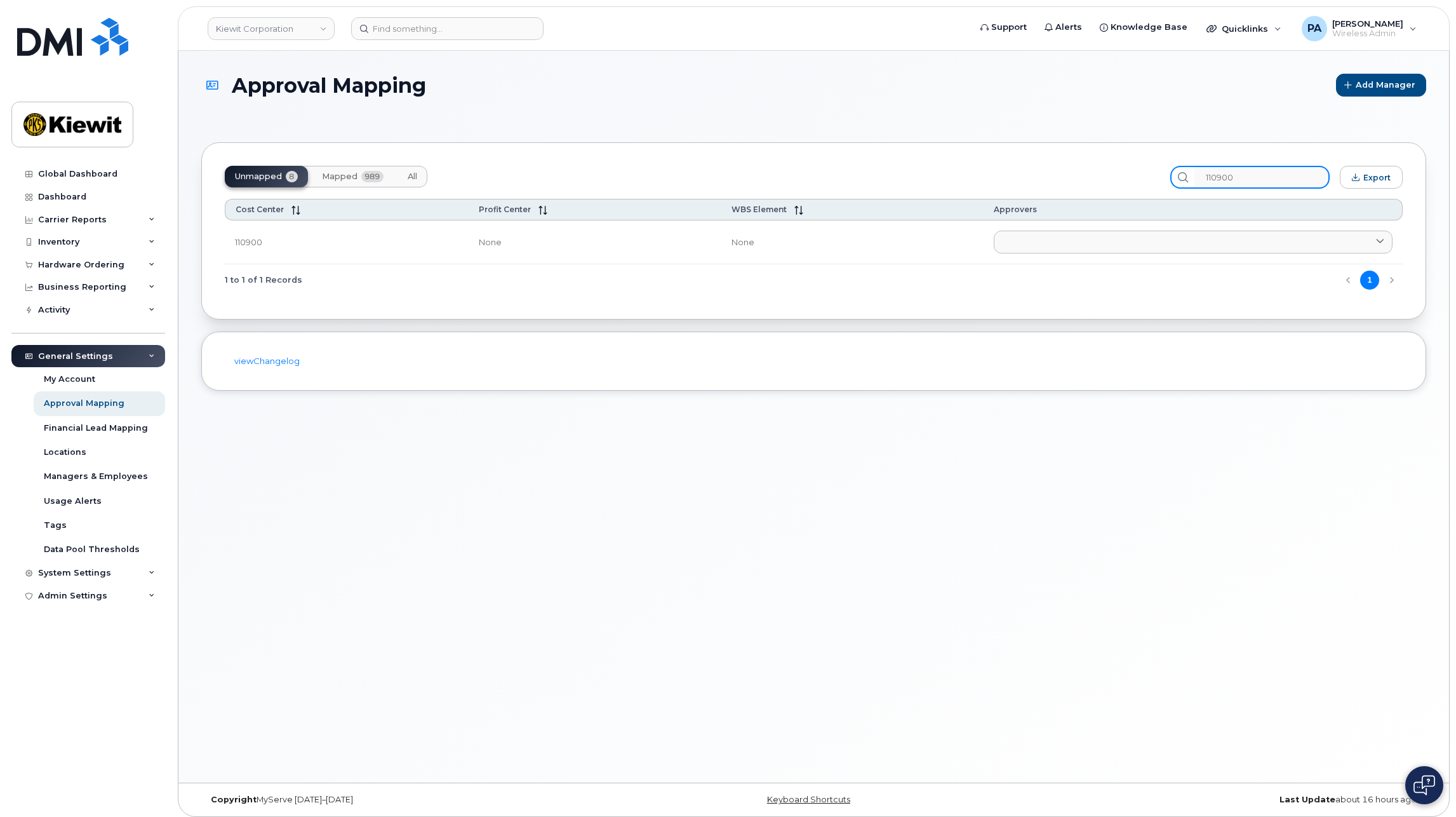
type input "110900"
click at [420, 177] on button "All" at bounding box center [412, 177] width 30 height 22
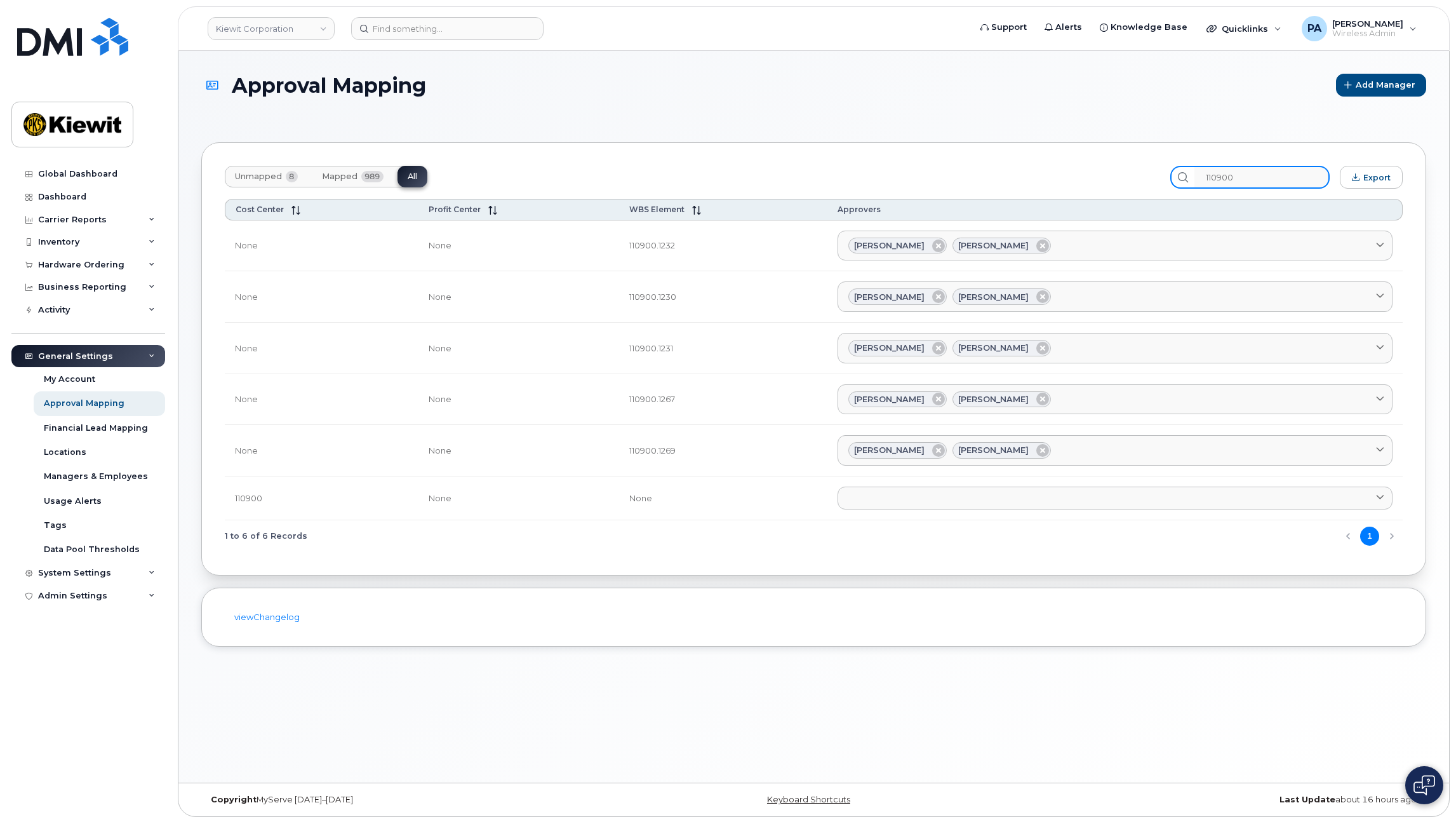
drag, startPoint x: 1280, startPoint y: 176, endPoint x: 1096, endPoint y: 178, distance: 184.0
click at [1103, 178] on div "Unmapped 8 Mapped 989 All 110900 Export" at bounding box center [813, 177] width 1178 height 23
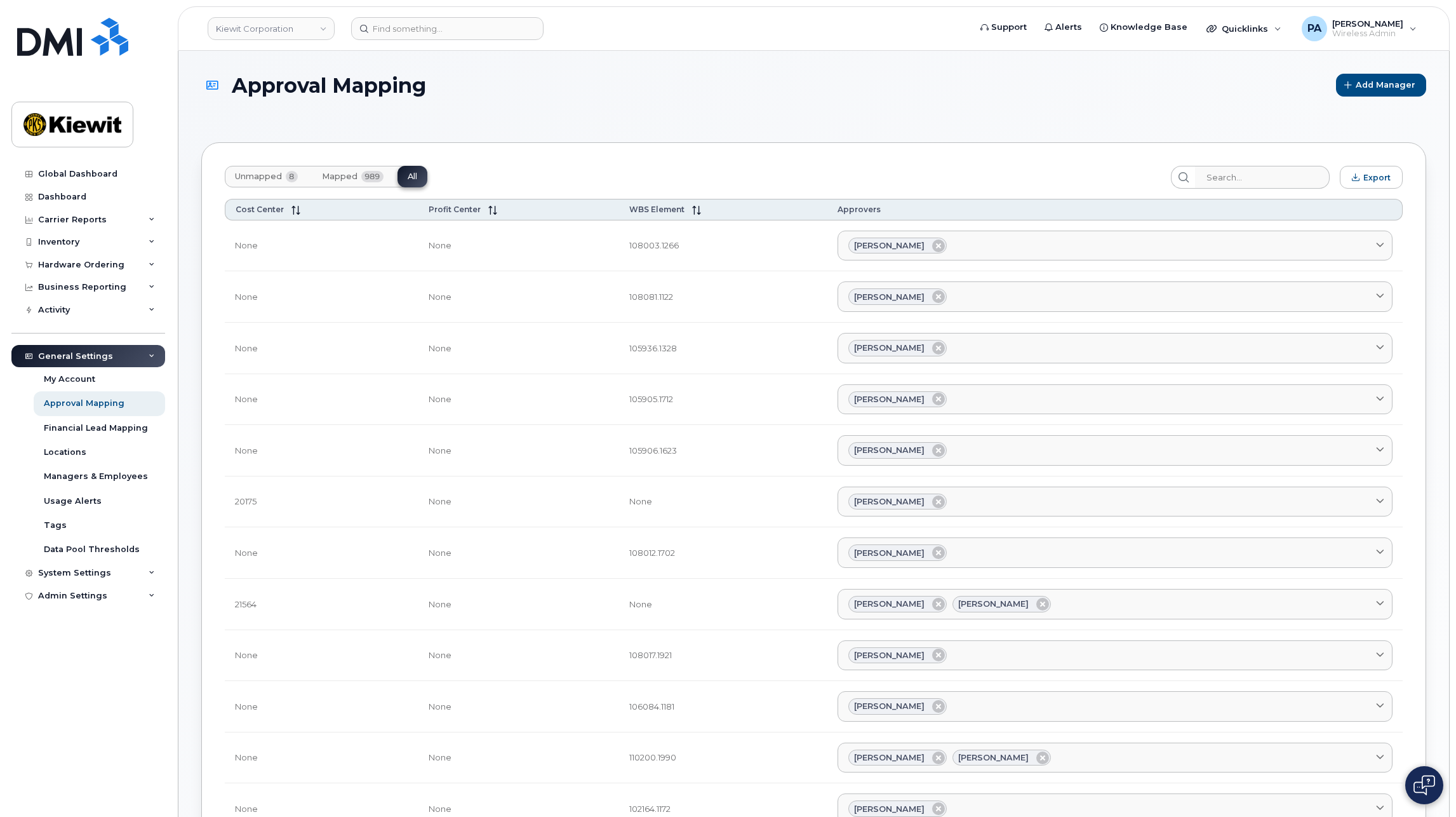
click at [252, 181] on span "Unmapped" at bounding box center [258, 177] width 47 height 10
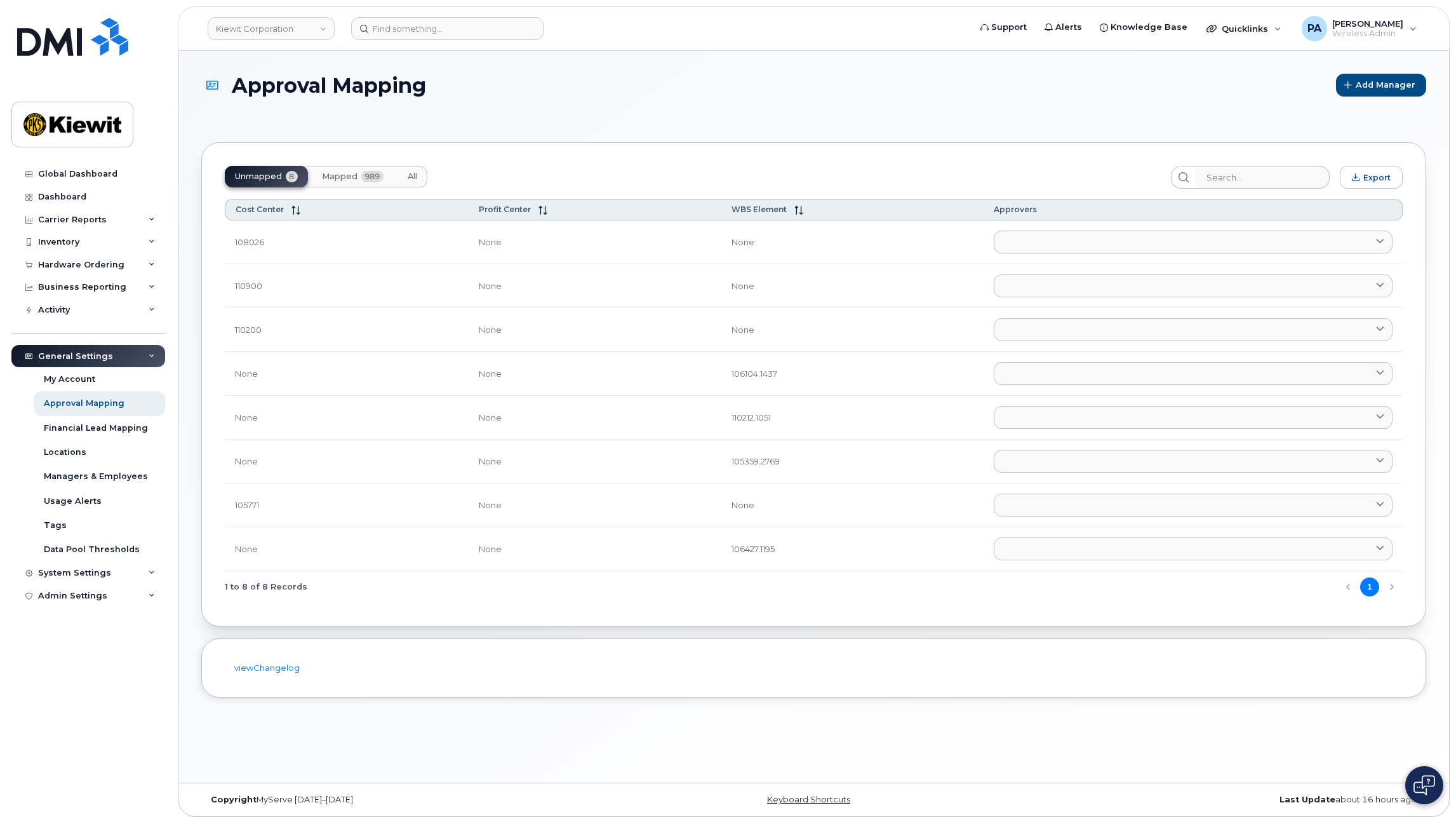
click at [254, 502] on td "105771" at bounding box center [346, 505] width 244 height 44
copy td "105771"
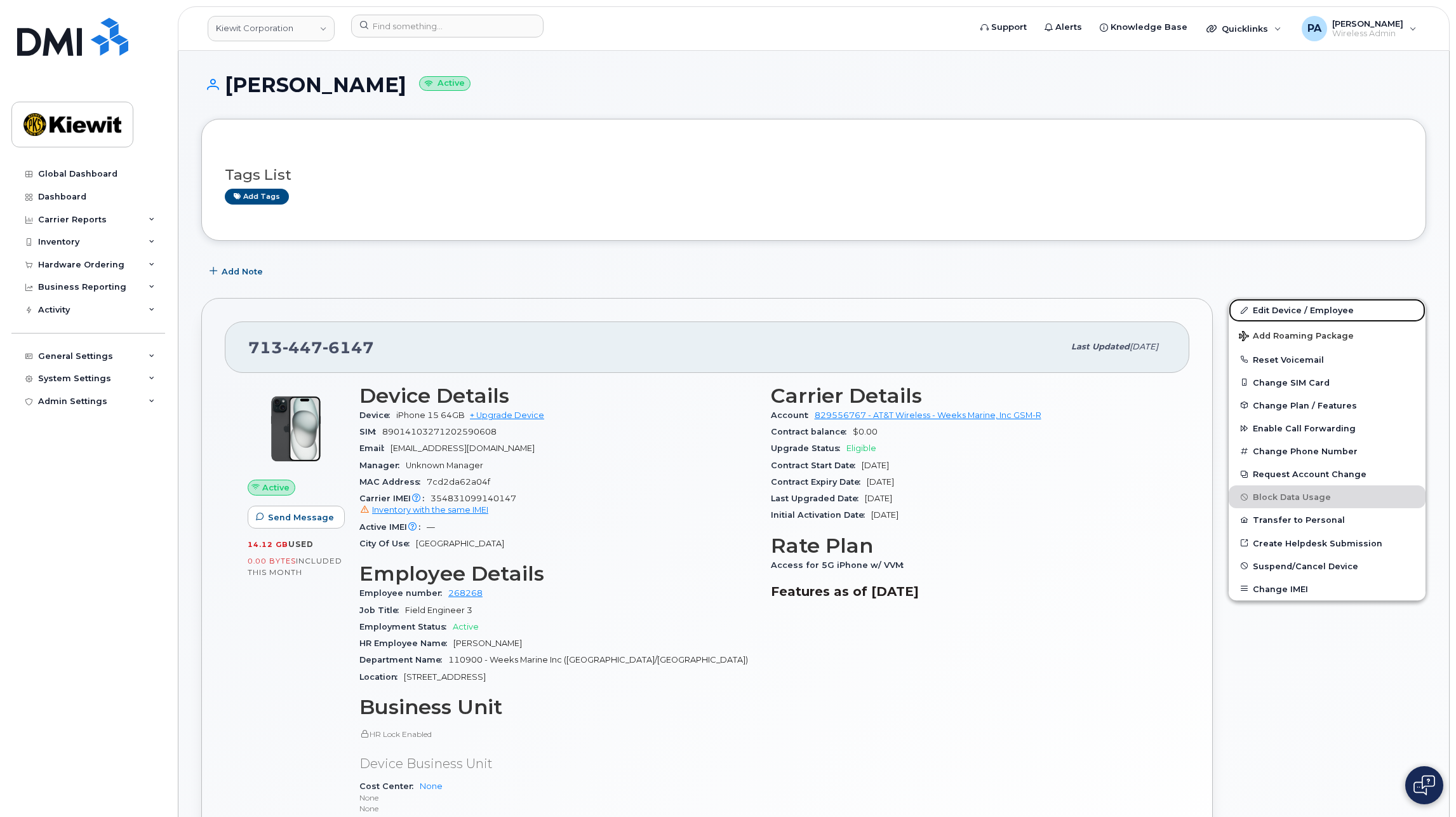
drag, startPoint x: 1341, startPoint y: 311, endPoint x: 845, endPoint y: 600, distance: 574.1
click at [1341, 311] on link "Edit Device / Employee" at bounding box center [1327, 309] width 197 height 23
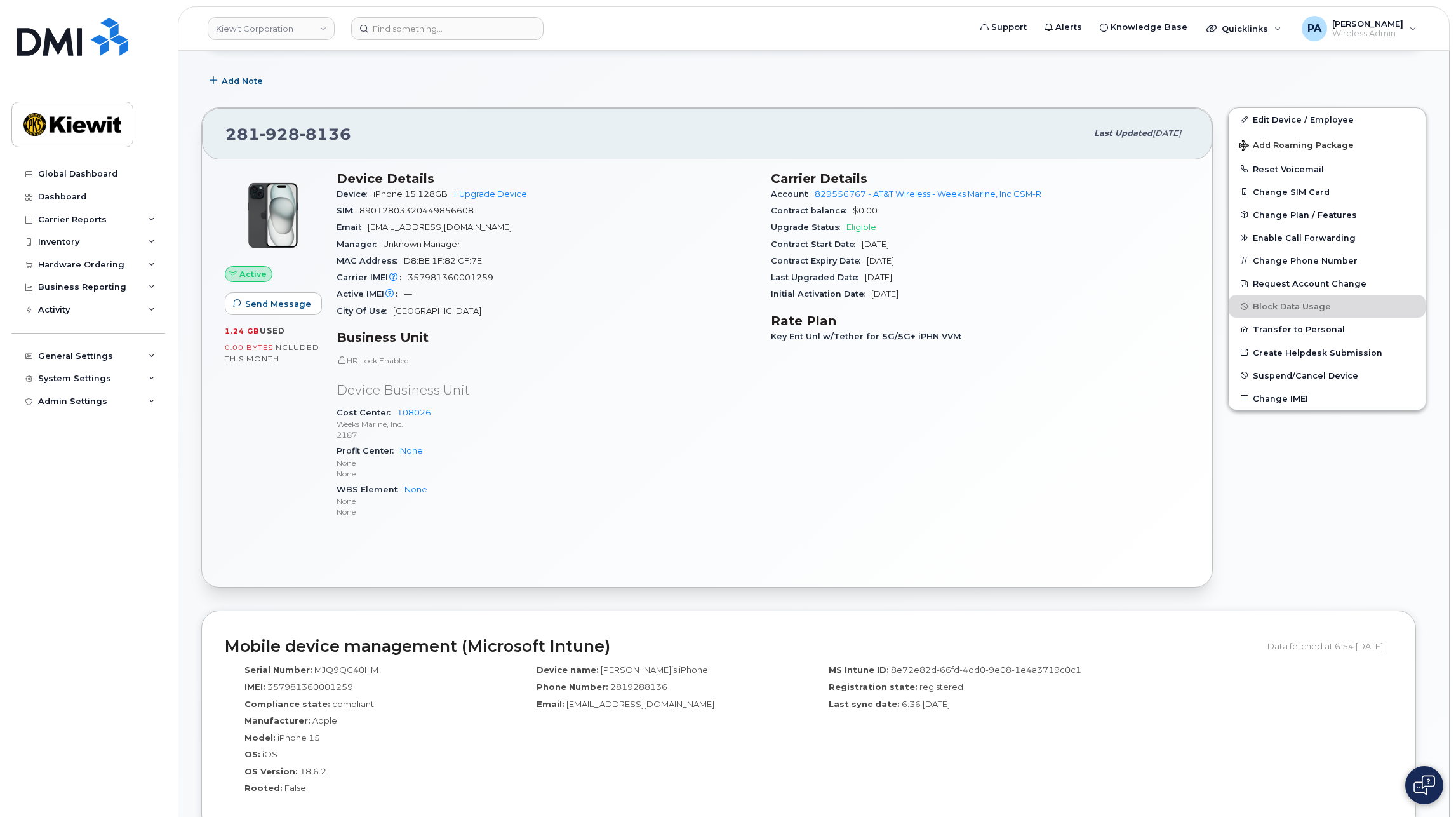
scroll to position [254, 0]
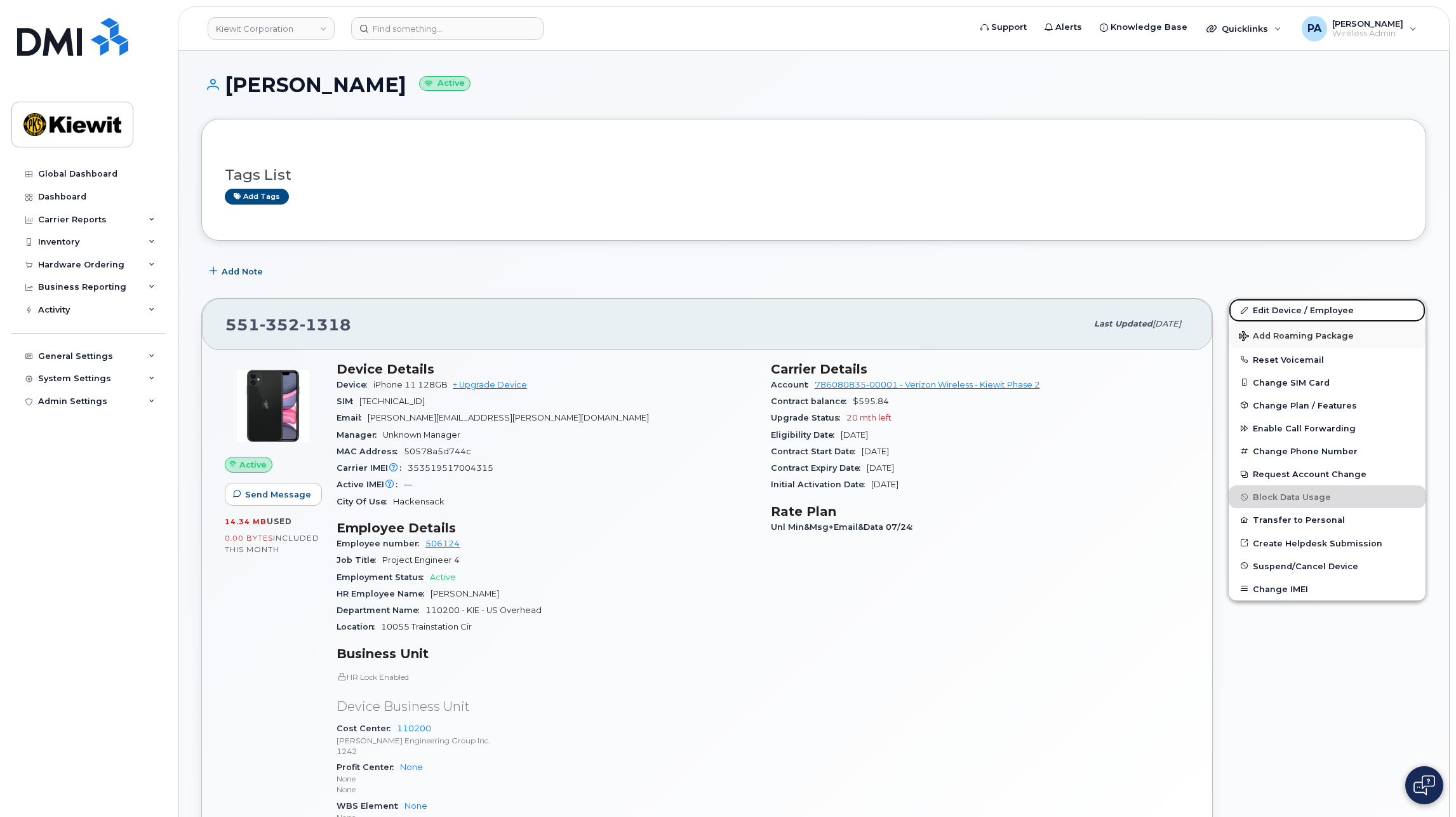
drag, startPoint x: 1313, startPoint y: 306, endPoint x: 1303, endPoint y: 326, distance: 22.4
click at [1313, 306] on link "Edit Device / Employee" at bounding box center [1327, 309] width 197 height 23
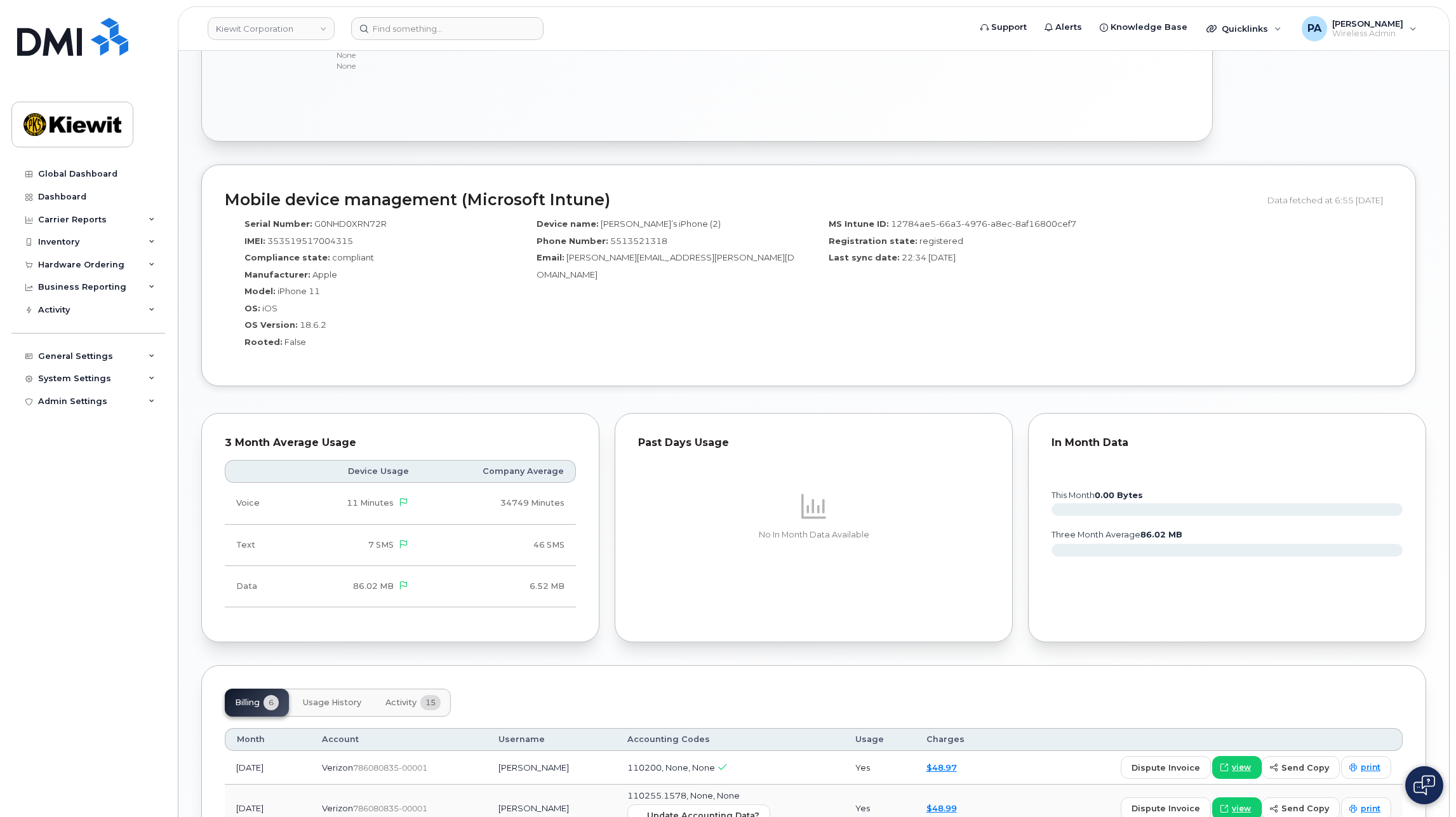
scroll to position [889, 0]
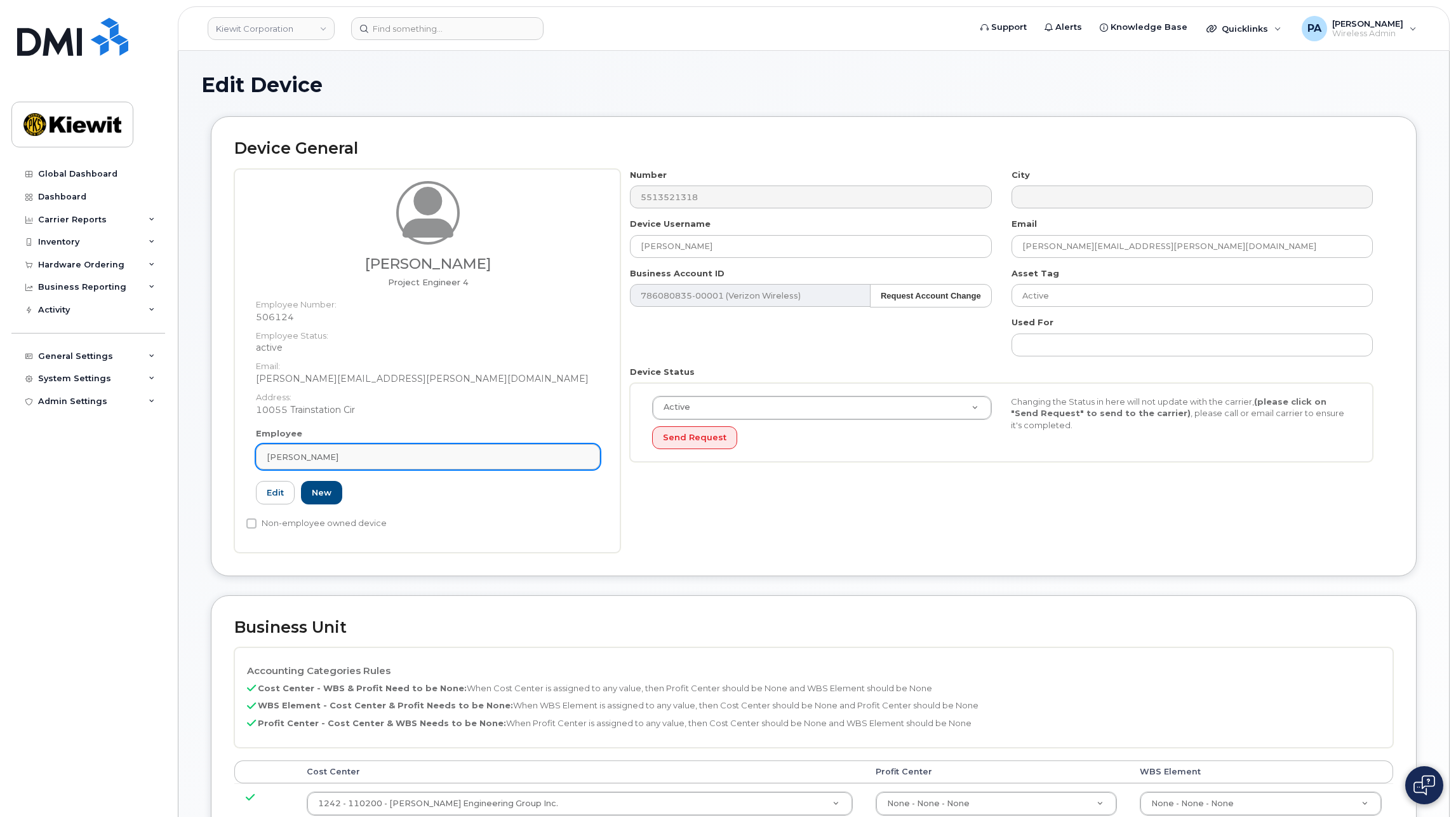
click at [408, 457] on div "[PERSON_NAME]" at bounding box center [428, 457] width 323 height 12
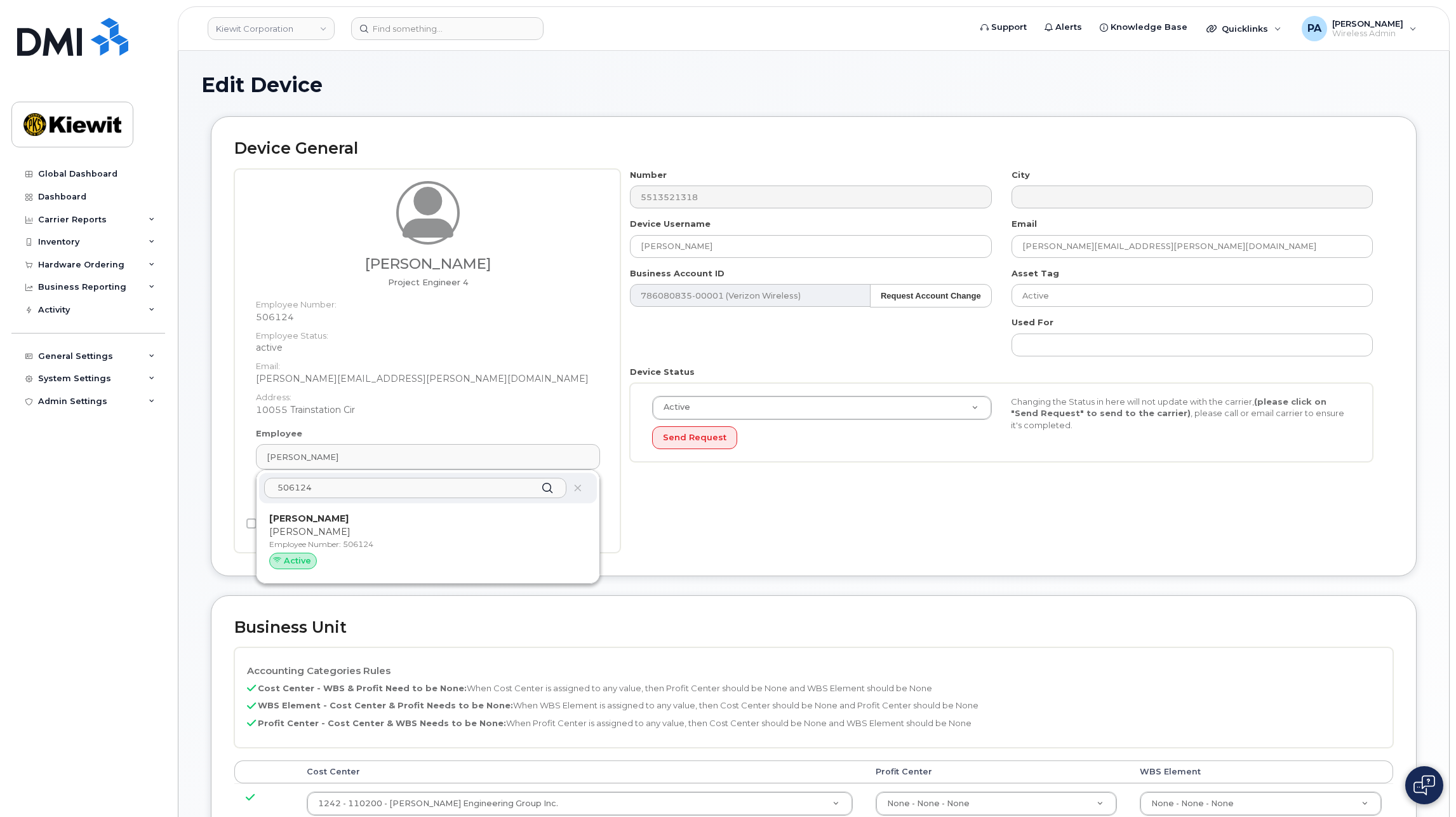
type input "506124"
click at [356, 528] on p "Brian" at bounding box center [428, 532] width 318 height 14
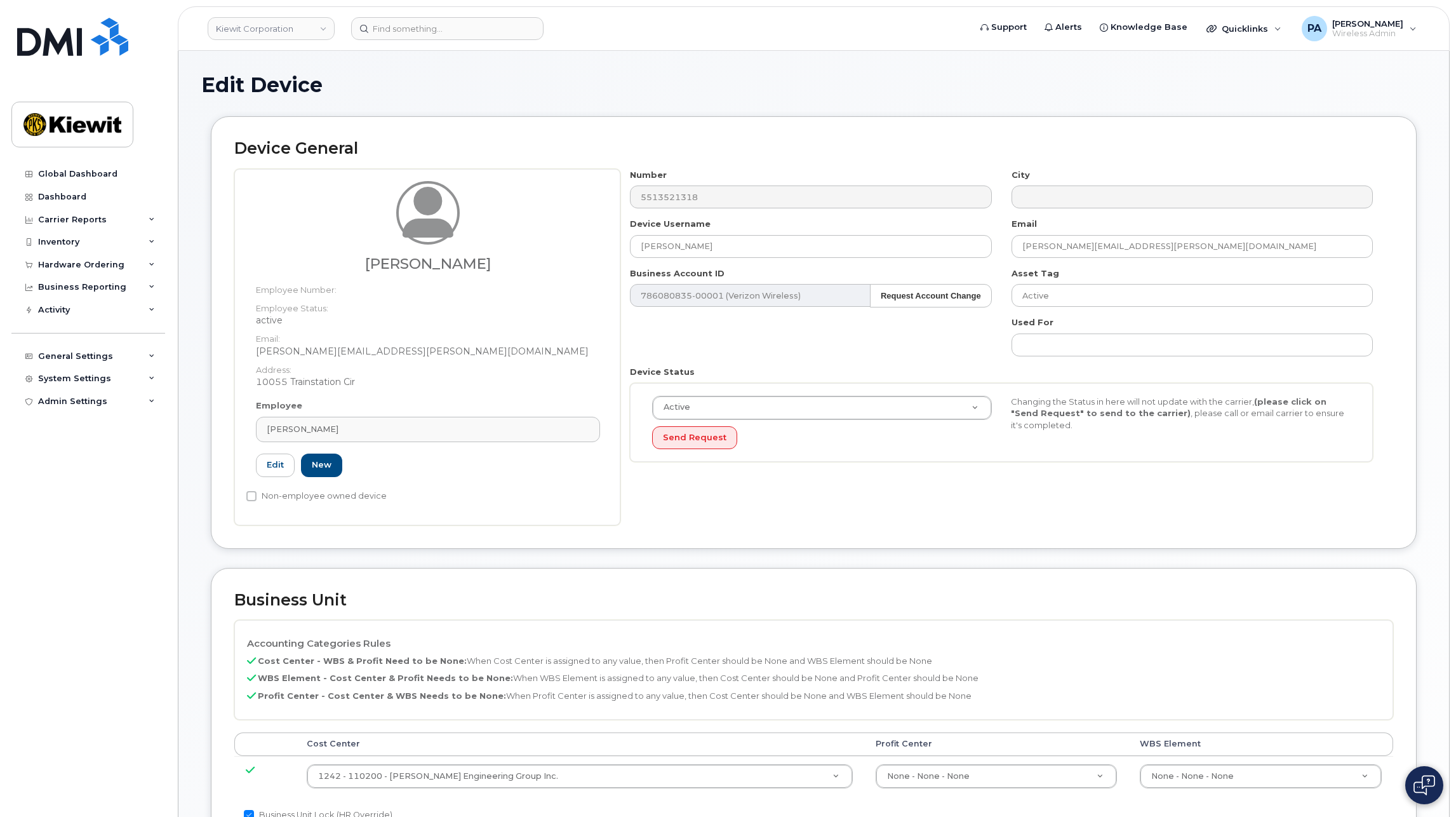
type input "Brian Walsh"
type input "brian.walsh5@kiewit.com"
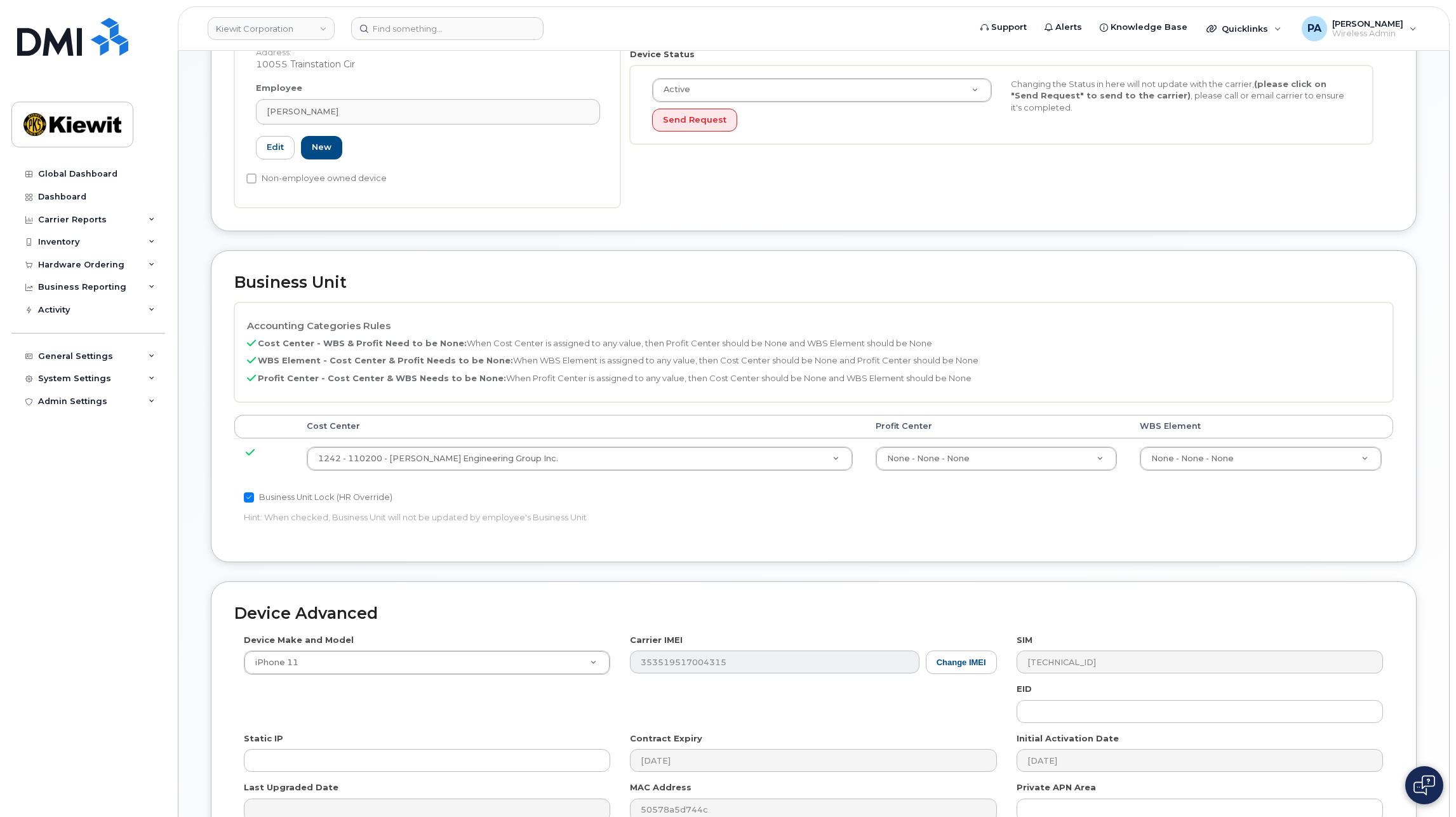
scroll to position [444, 0]
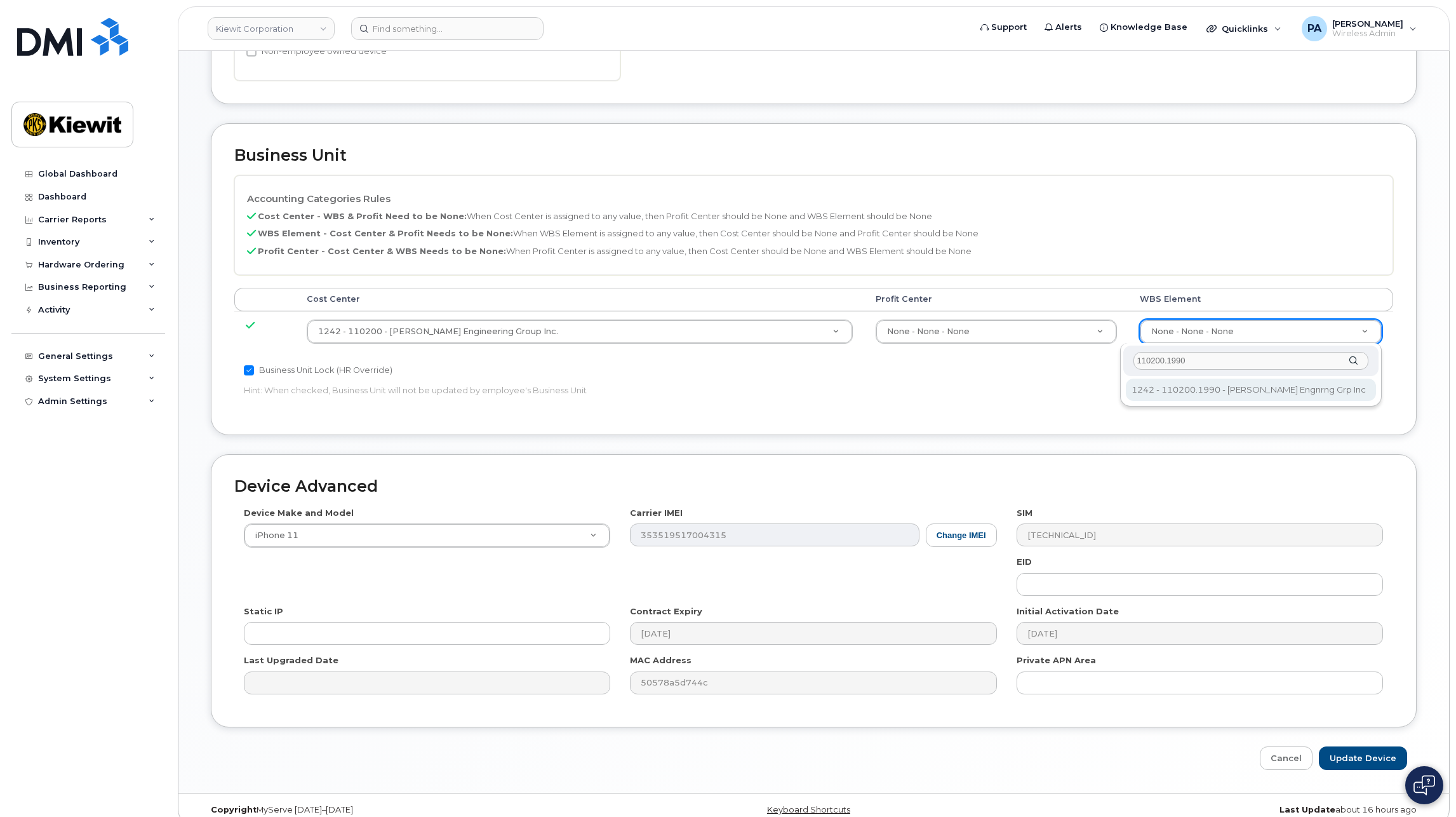
type input "110200.1990"
type input "29990217"
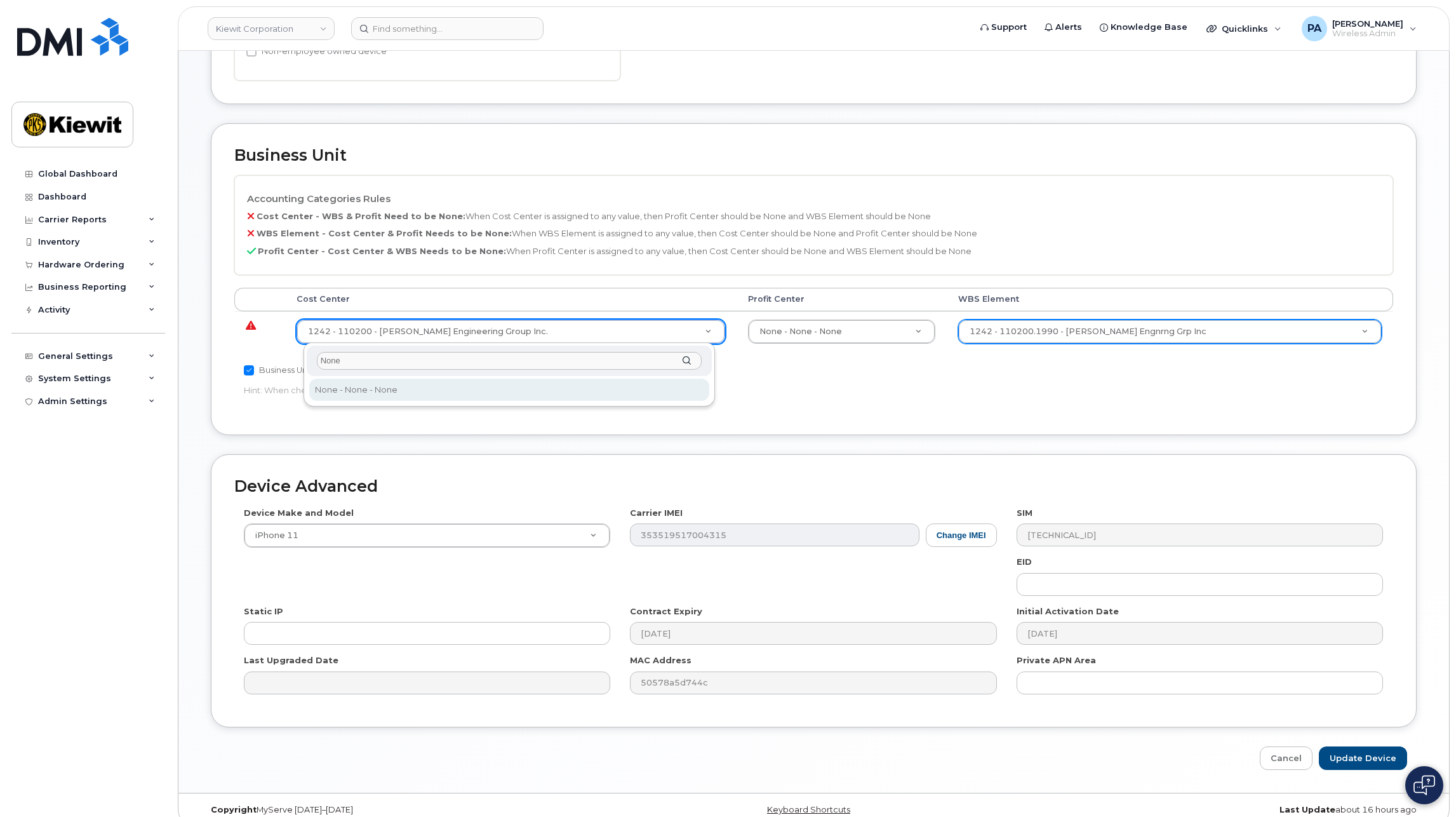
type input "None"
type input "29629358"
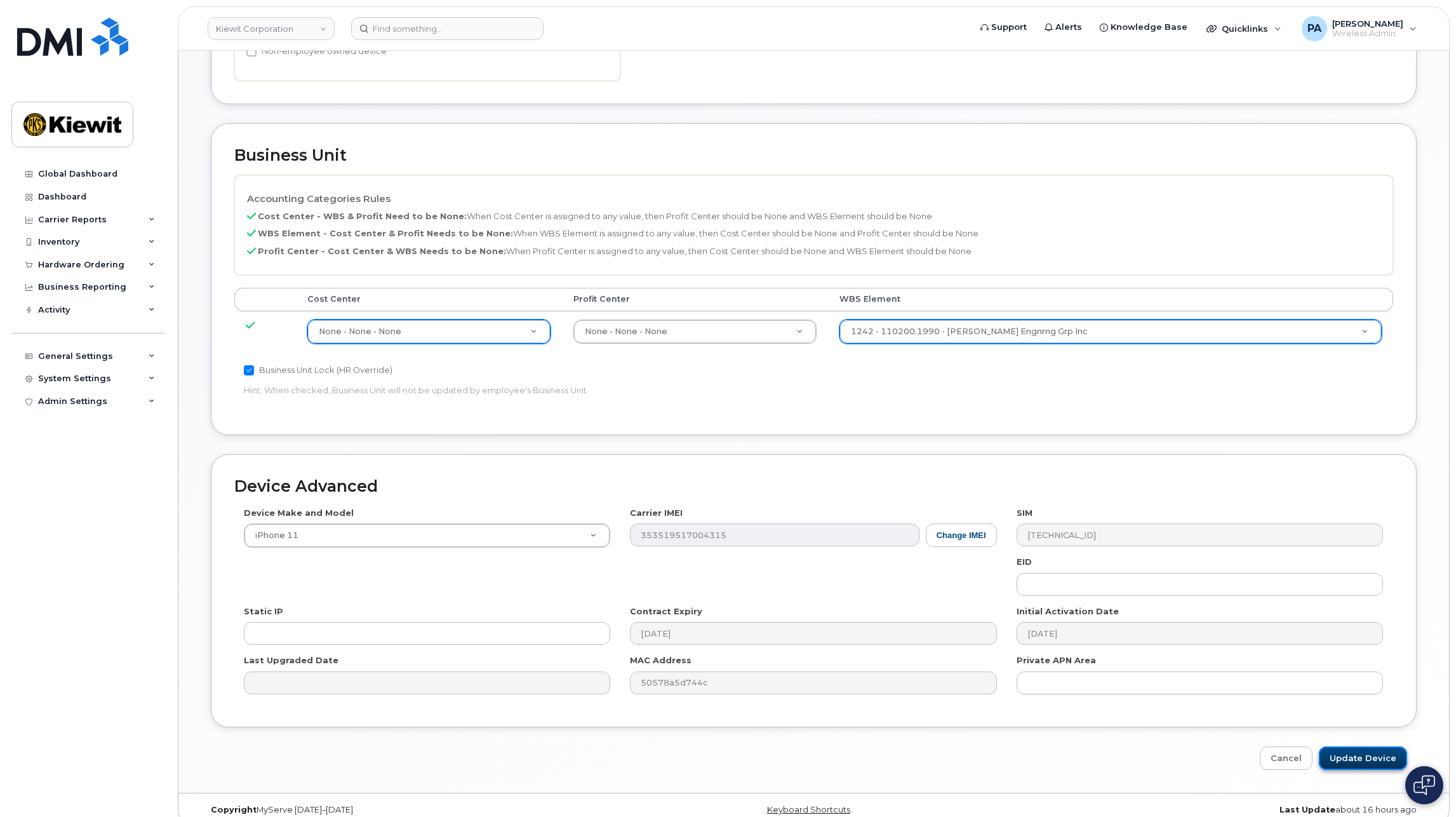
click at [1373, 754] on input "Update Device" at bounding box center [1362, 758] width 88 height 24
type input "Saving..."
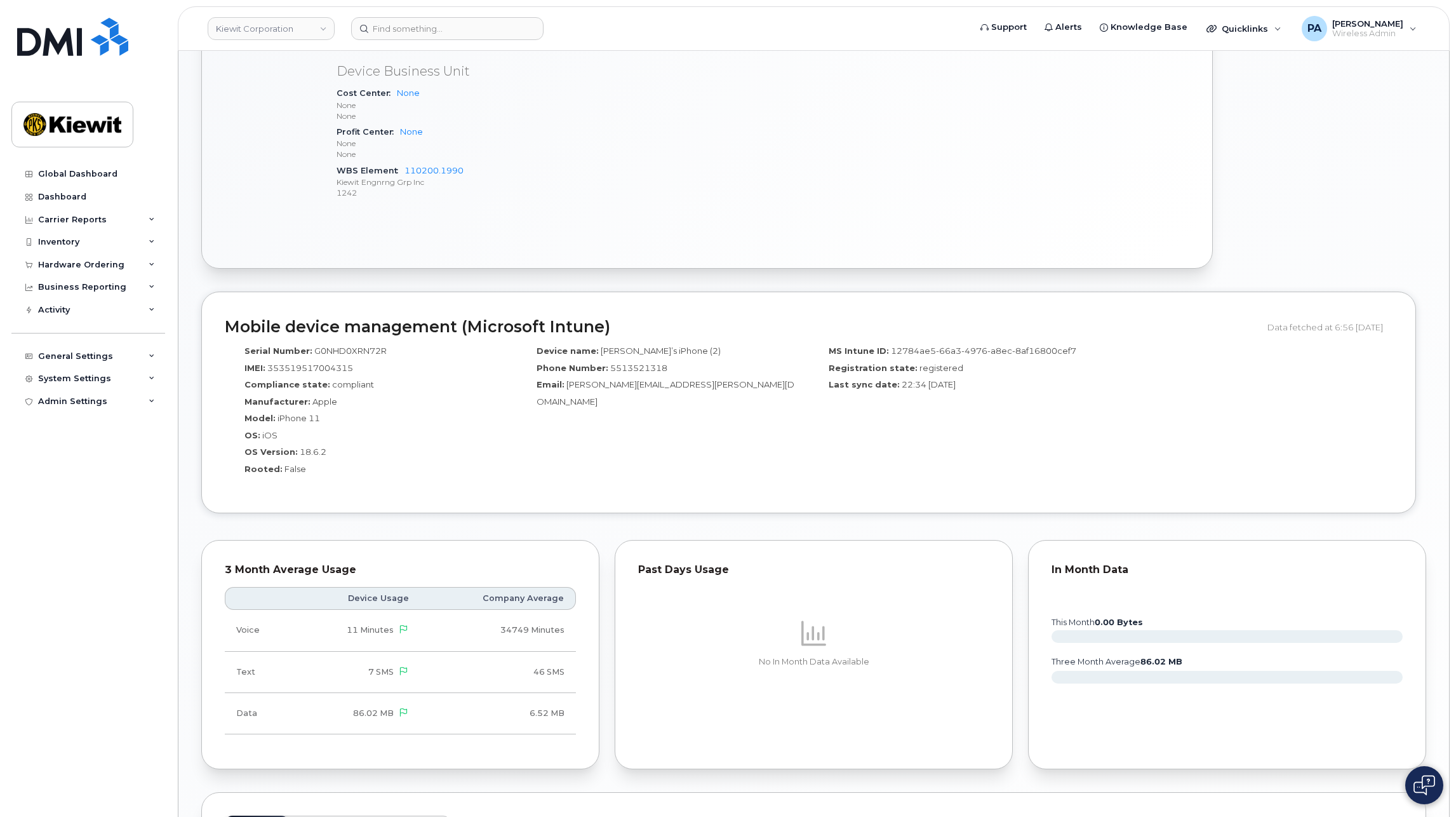
scroll to position [953, 0]
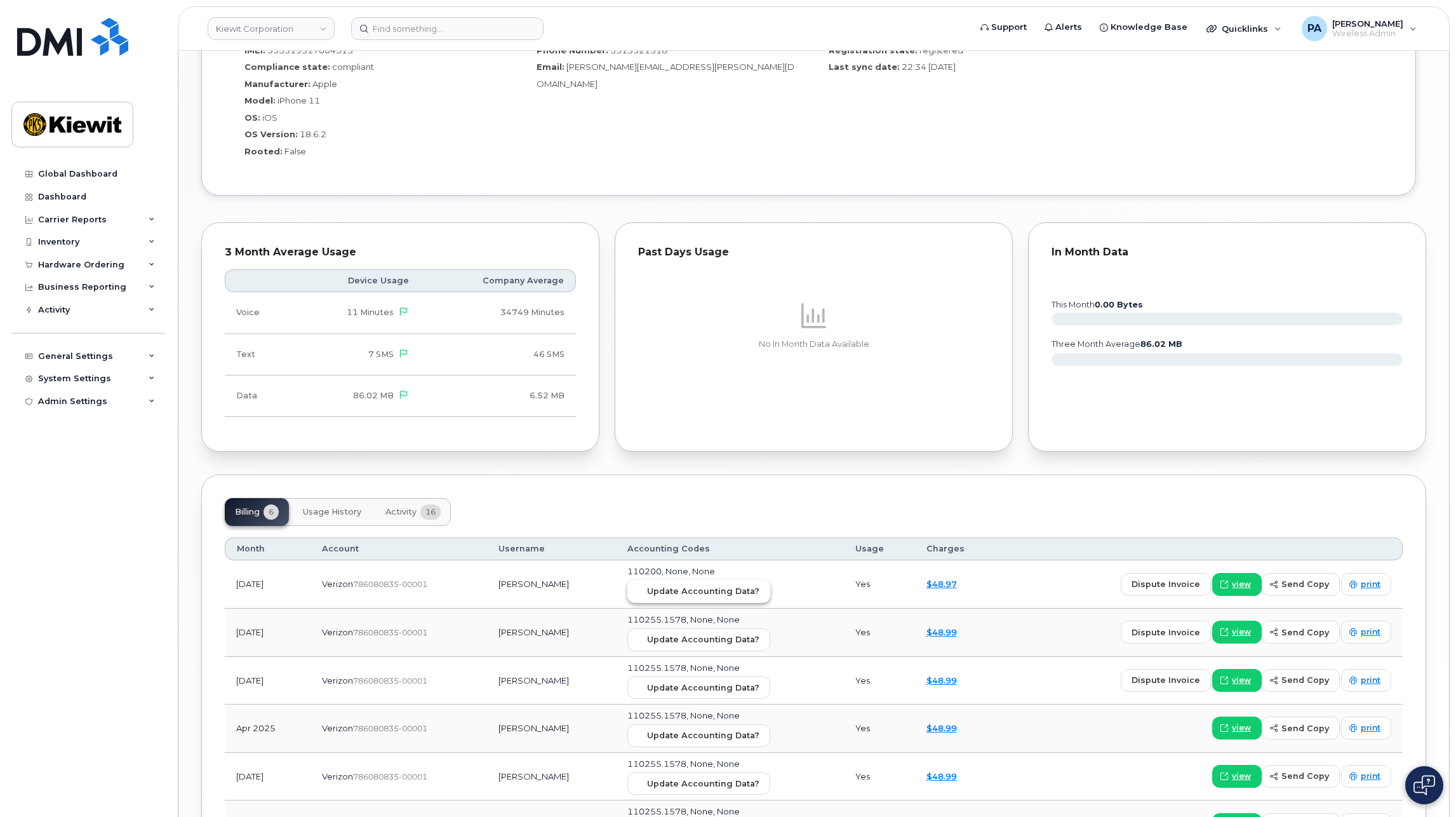
click at [702, 589] on span "Update Accounting Data?" at bounding box center [703, 591] width 112 height 12
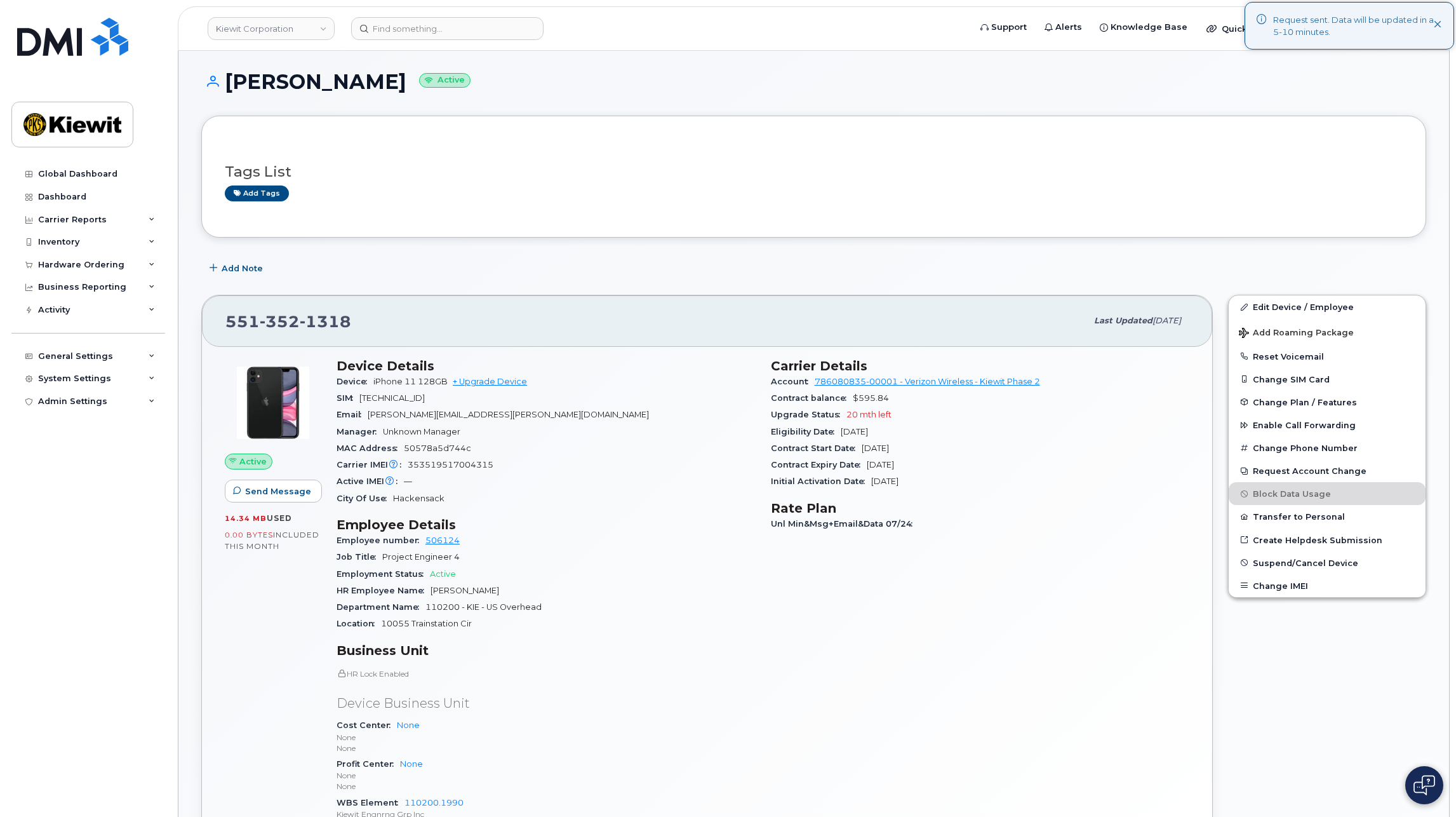
scroll to position [0, 0]
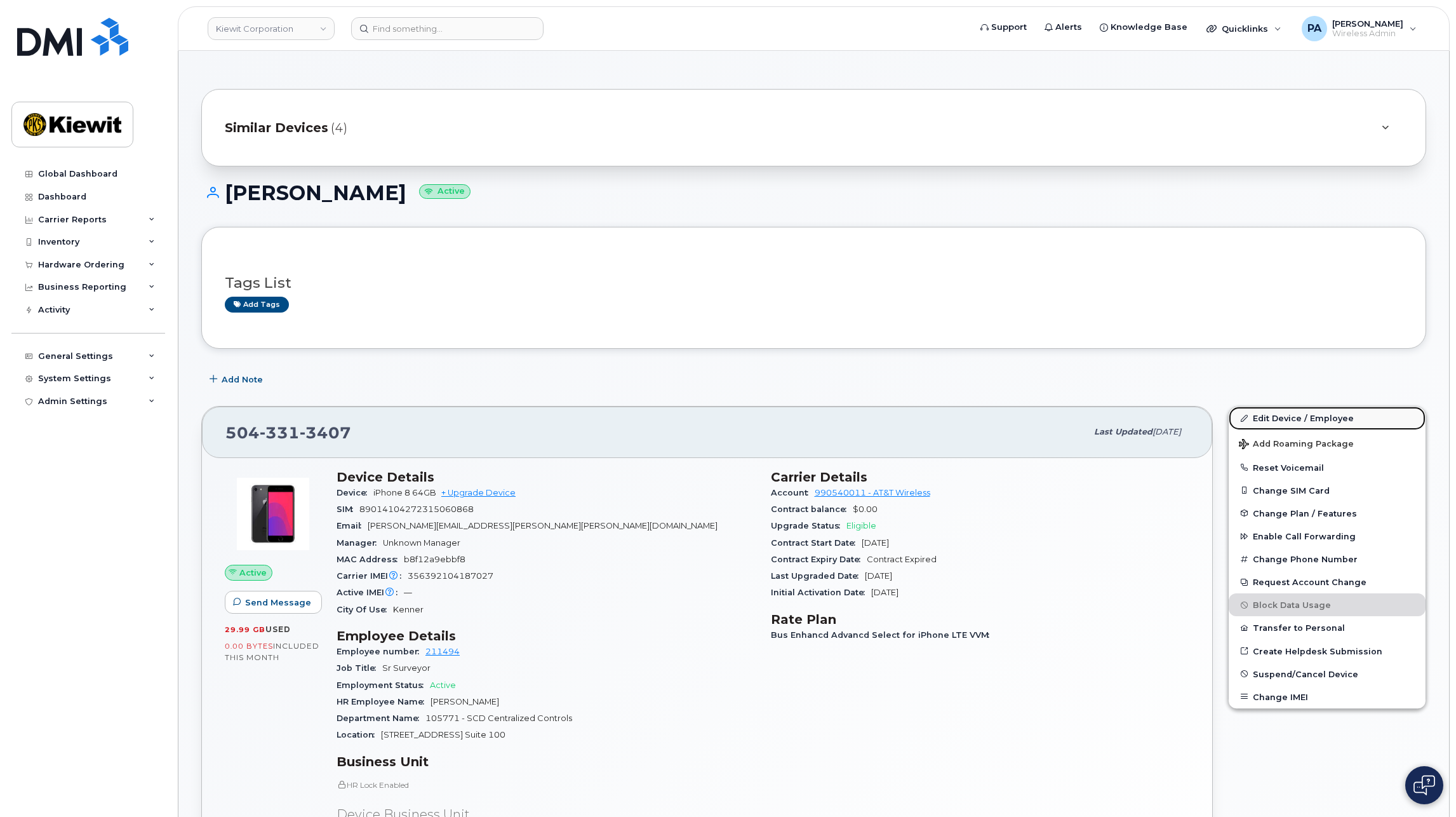
click at [1284, 419] on link "Edit Device / Employee" at bounding box center [1327, 417] width 197 height 23
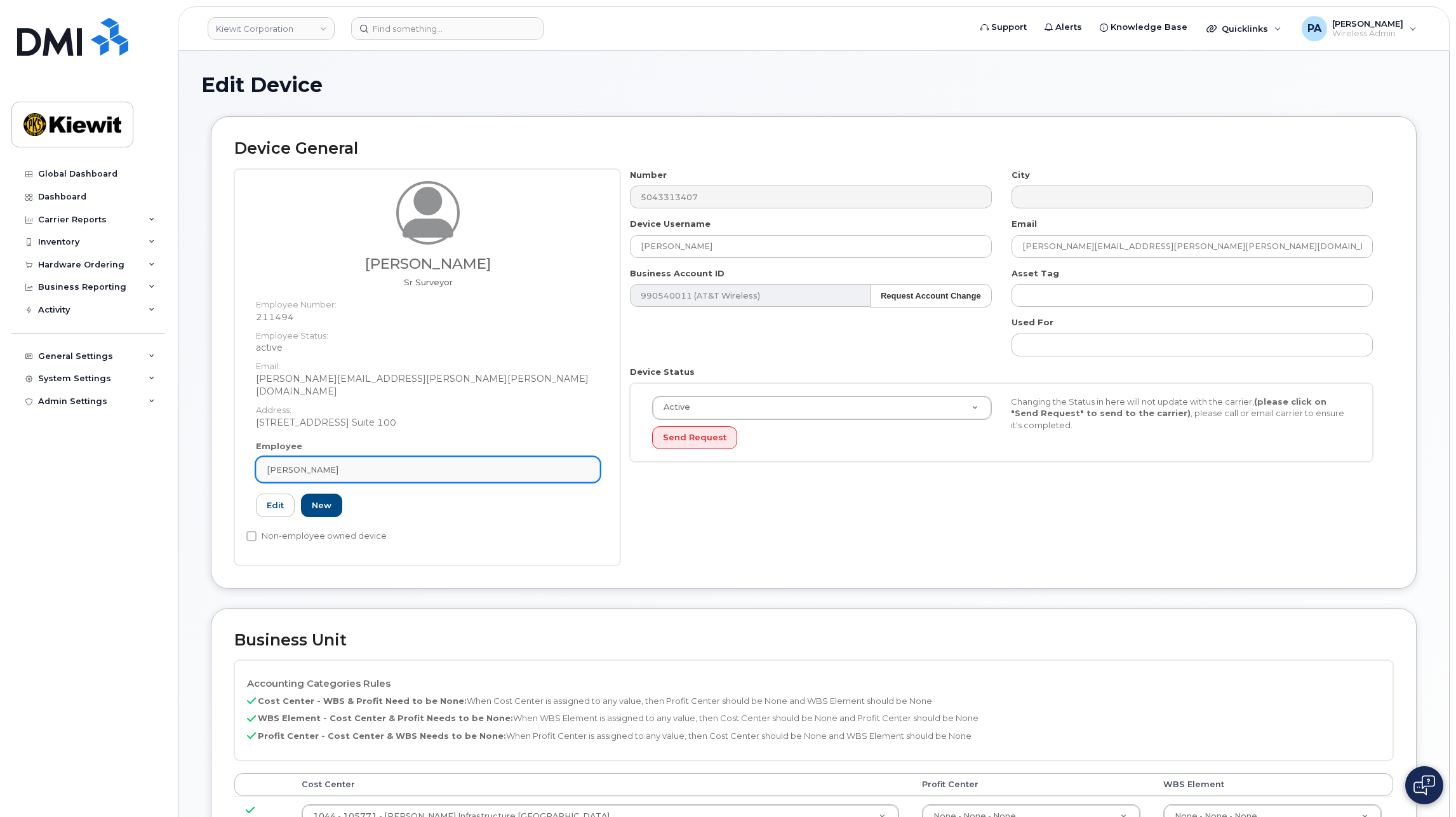
click at [334, 464] on span "[PERSON_NAME]" at bounding box center [302, 470] width 72 height 12
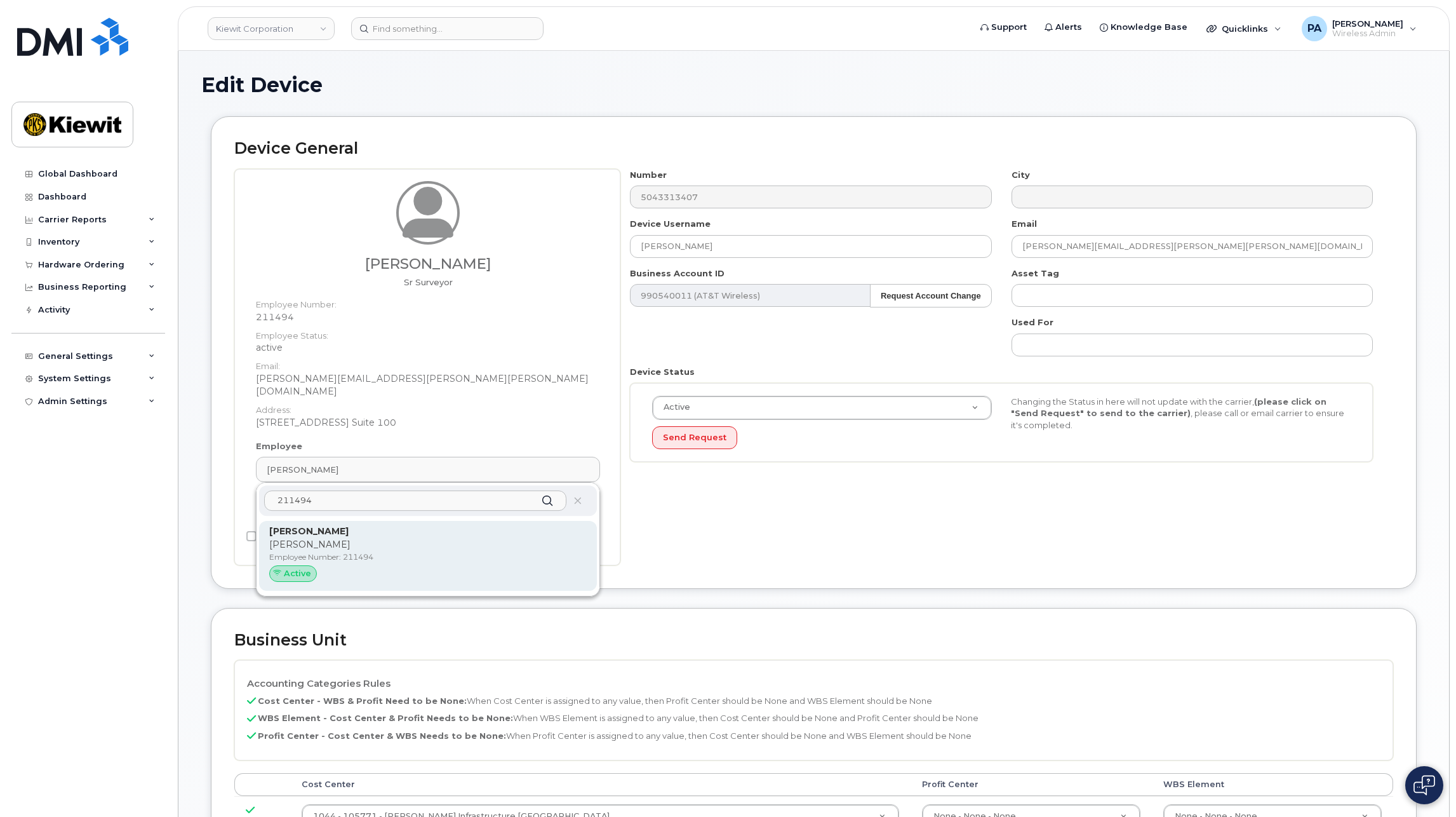
type input "211494"
click at [343, 538] on p "Brad" at bounding box center [428, 545] width 318 height 14
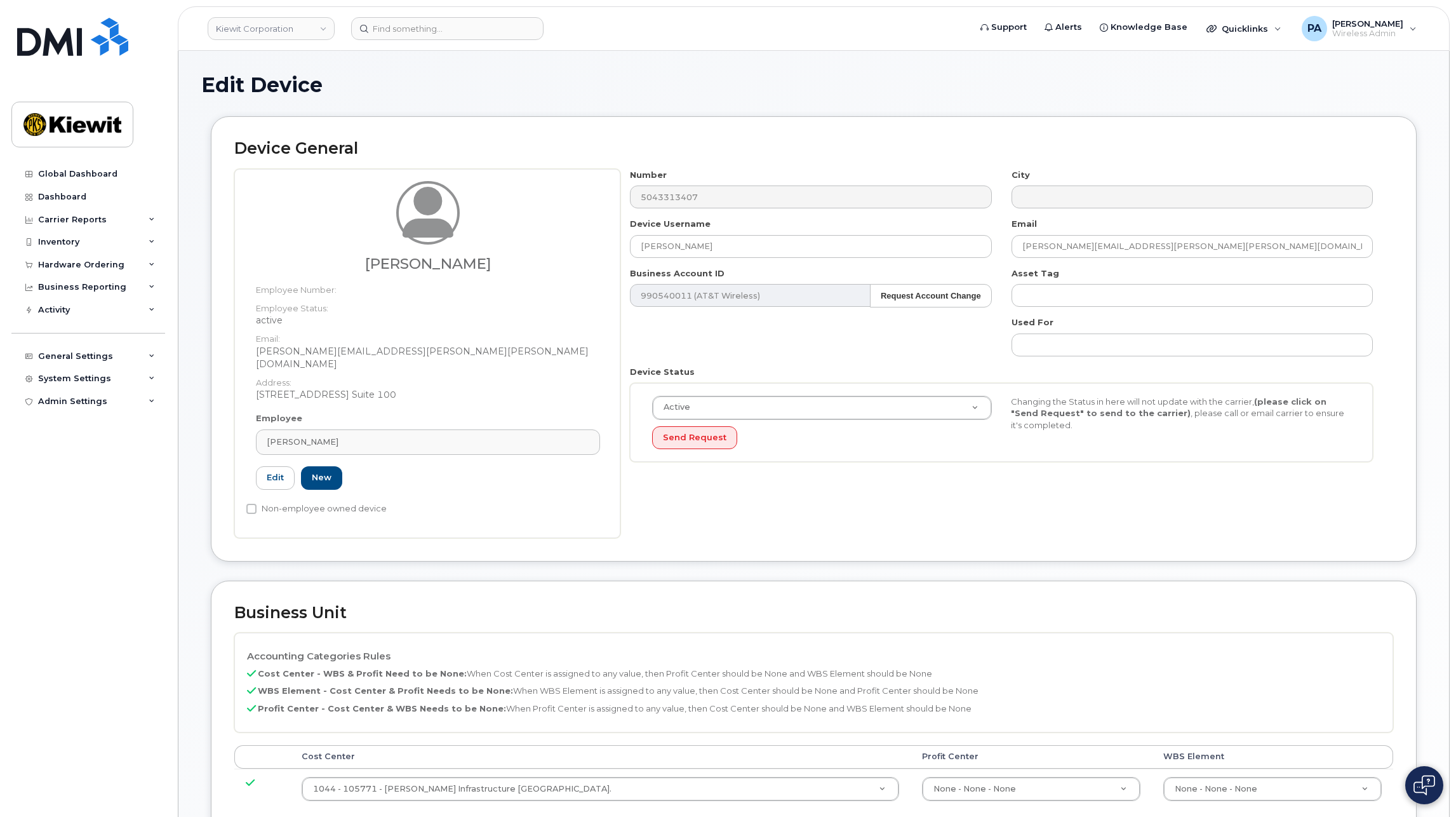
type input "[PERSON_NAME]"
type input "brad.ostrander@kiewit.com"
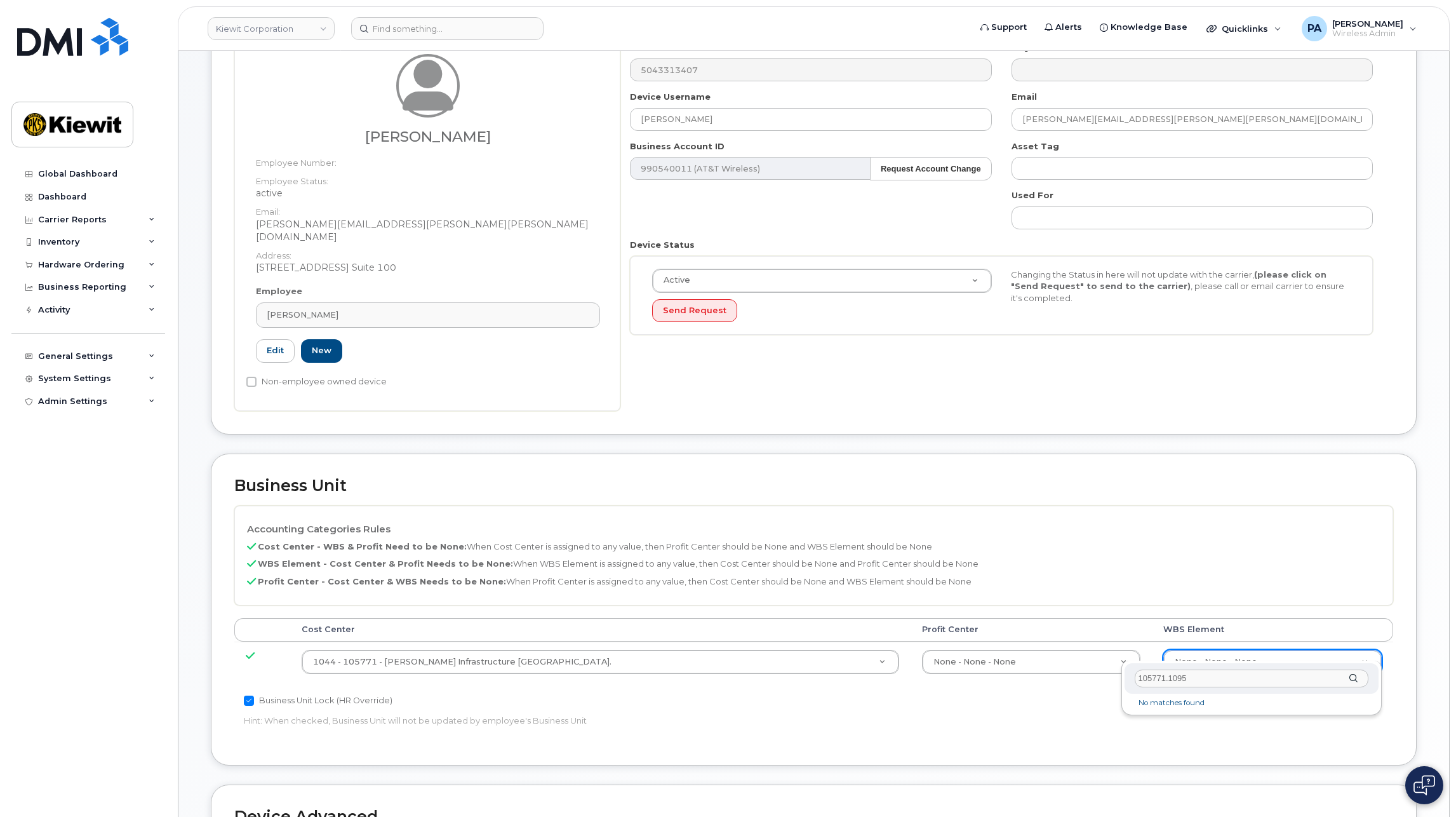
type input "105771.1095"
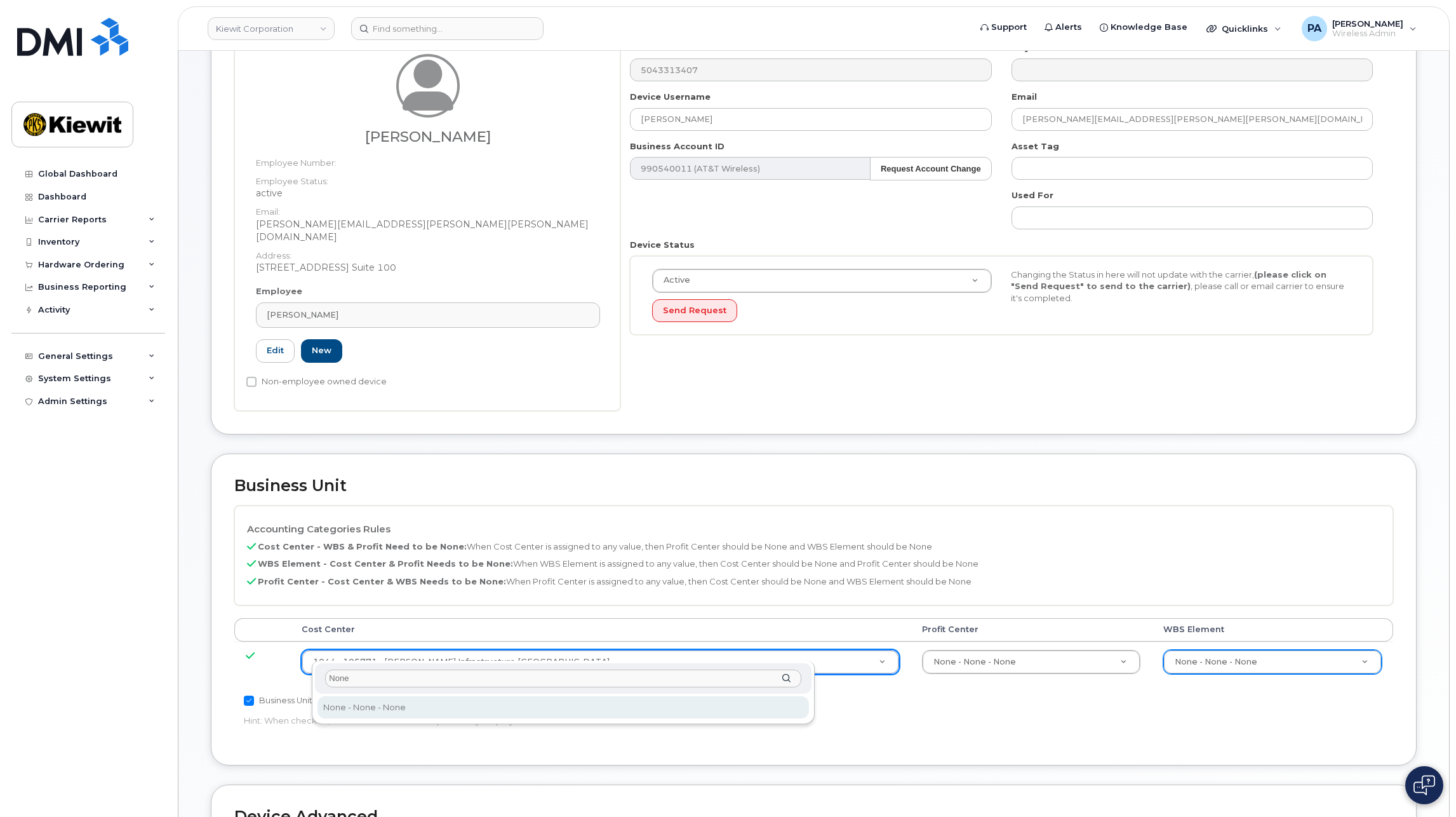
type input "None"
type input "29629358"
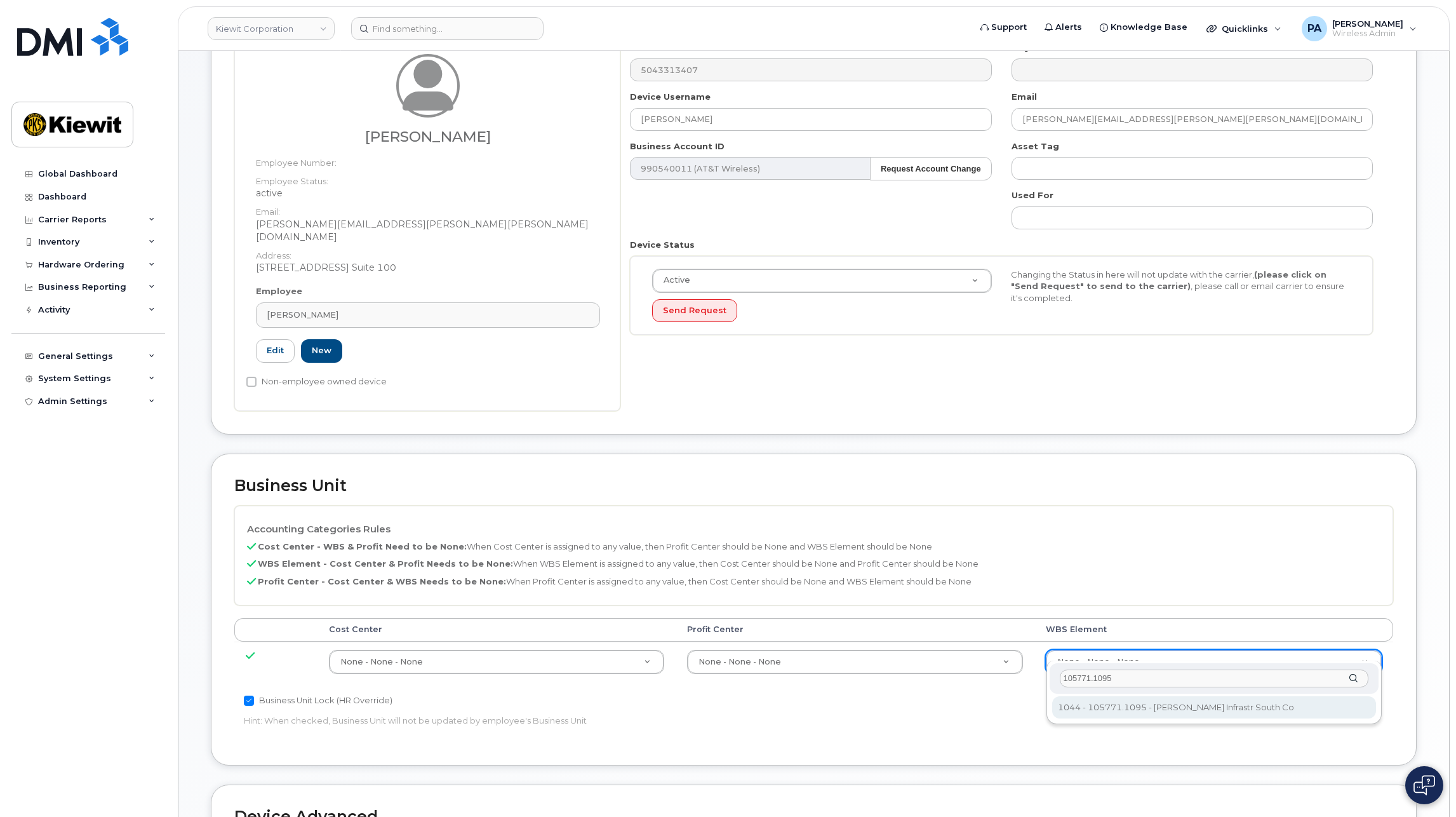
type input "105771.1095"
type input "33833019"
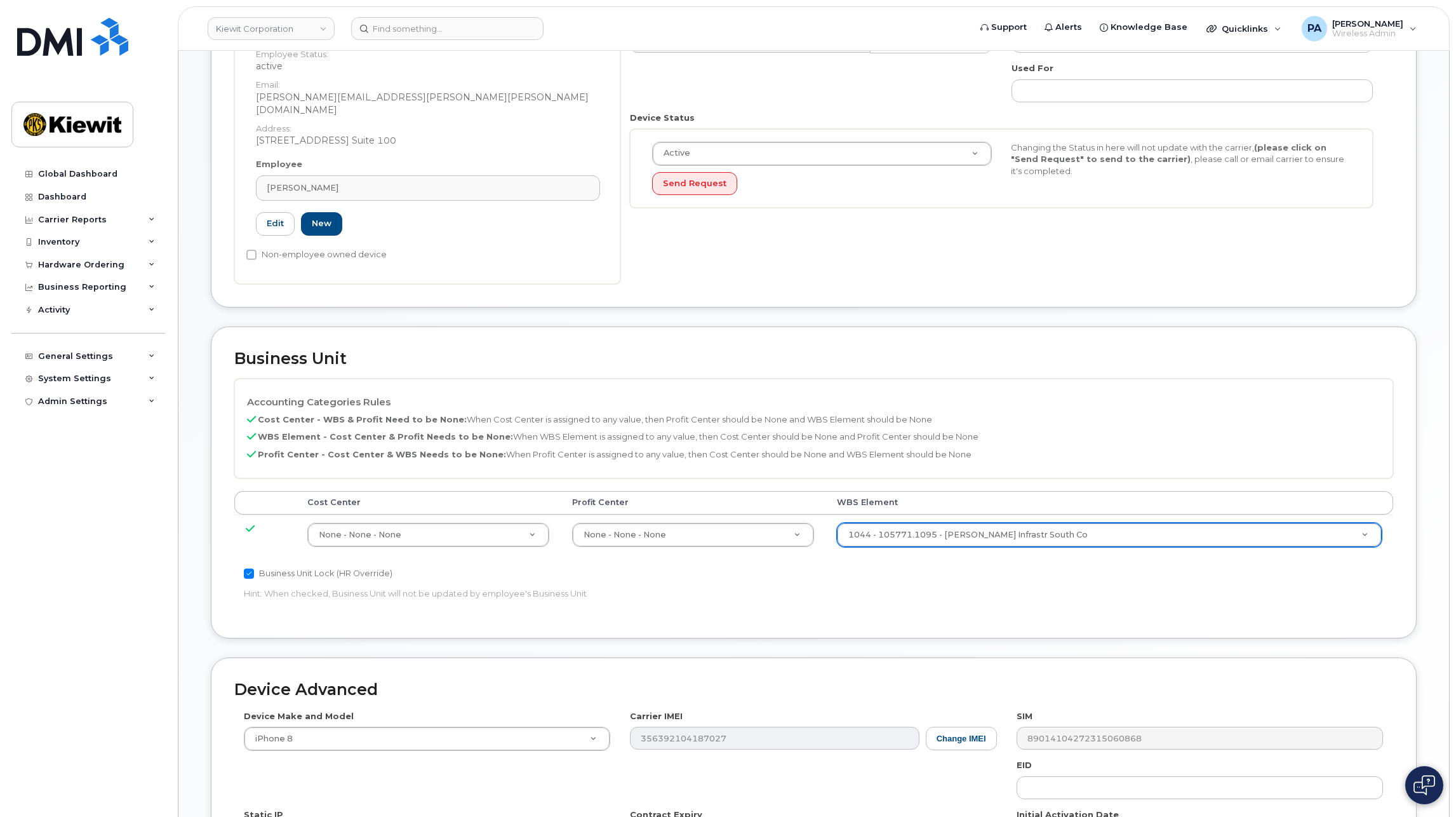
scroll to position [461, 0]
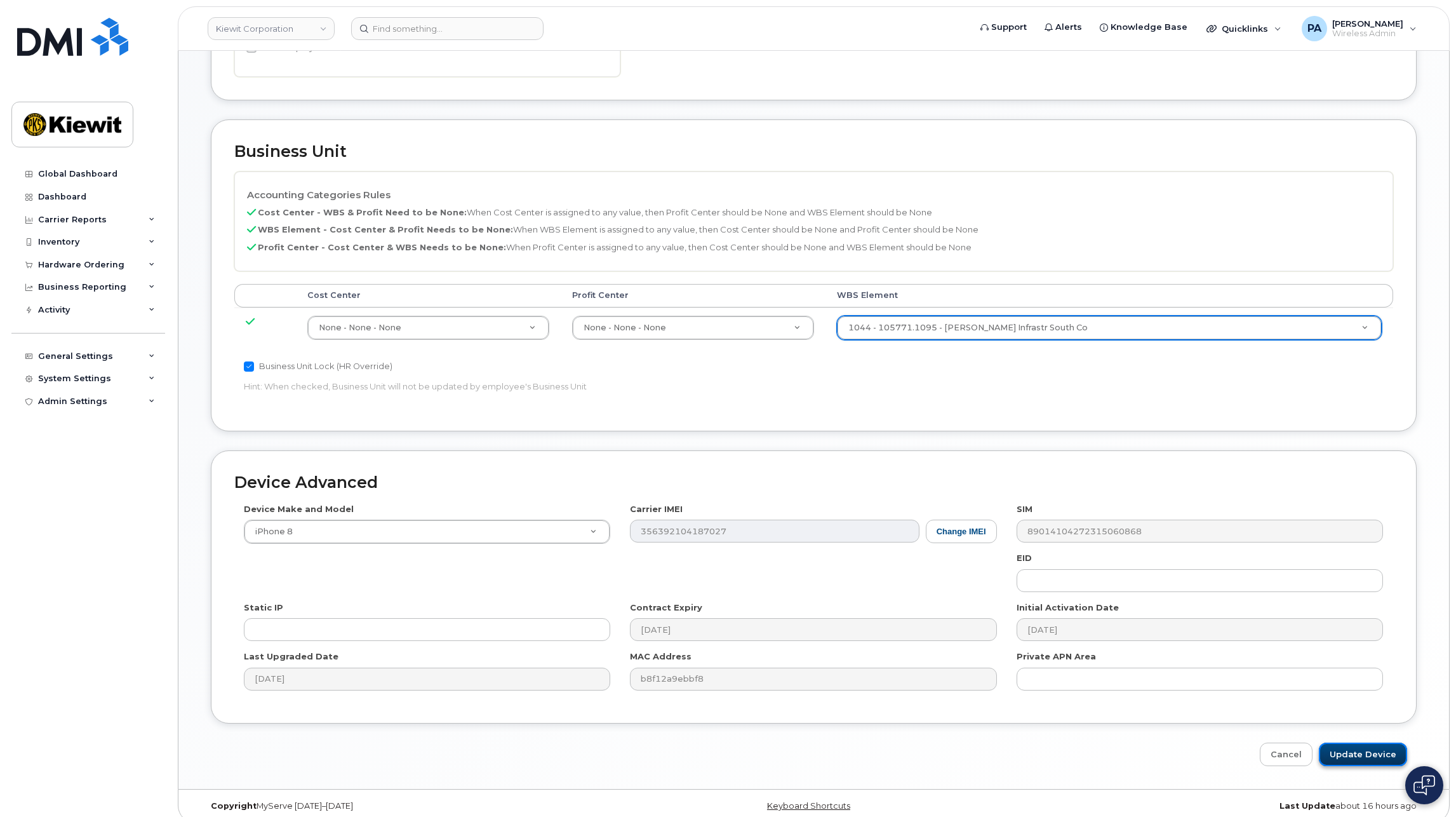
click at [1377, 743] on input "Update Device" at bounding box center [1362, 754] width 88 height 24
type input "Saving..."
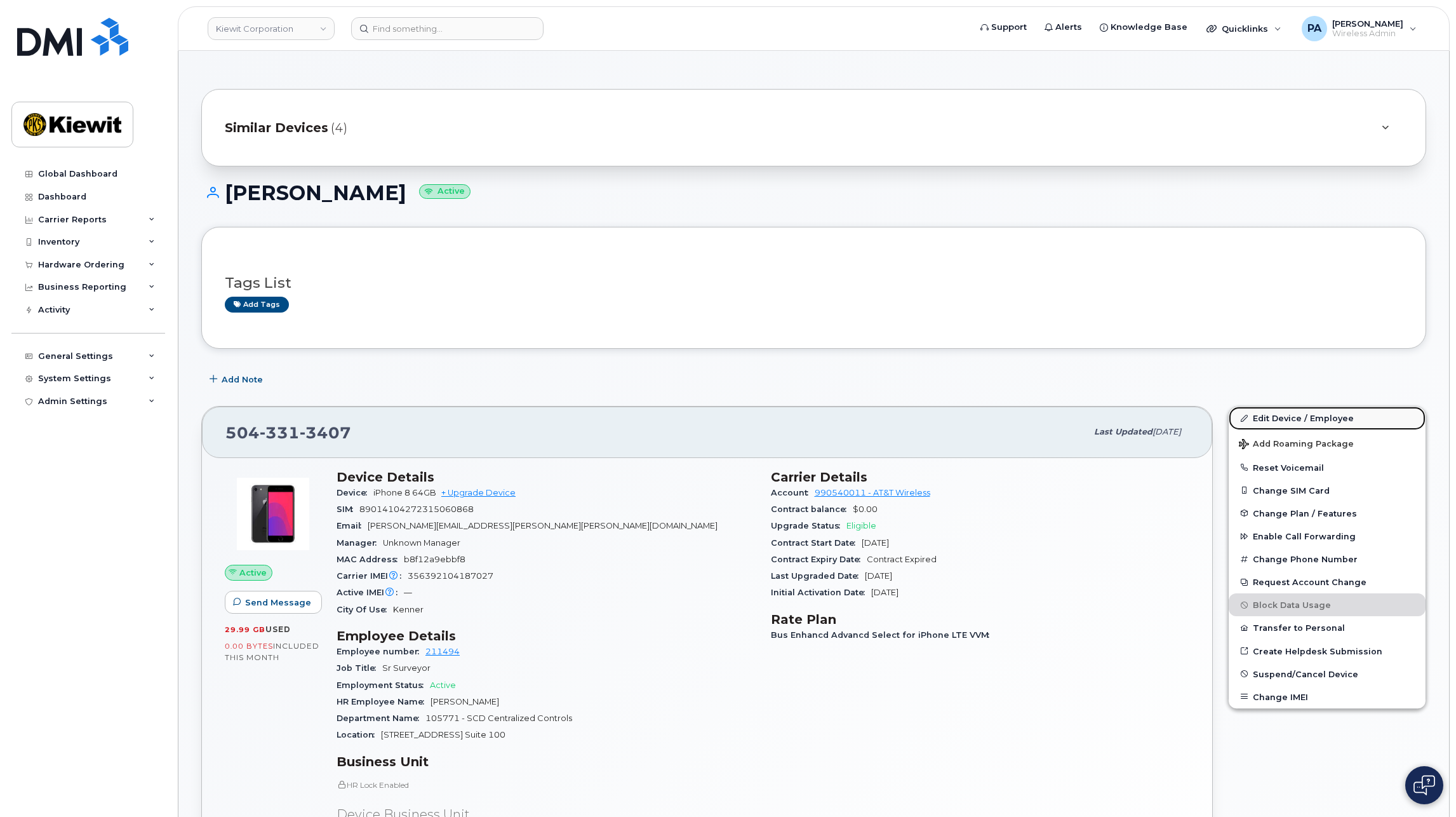
click at [1255, 414] on link "Edit Device / Employee" at bounding box center [1327, 417] width 197 height 23
click at [279, 122] on span "Similar Devices" at bounding box center [276, 128] width 104 height 19
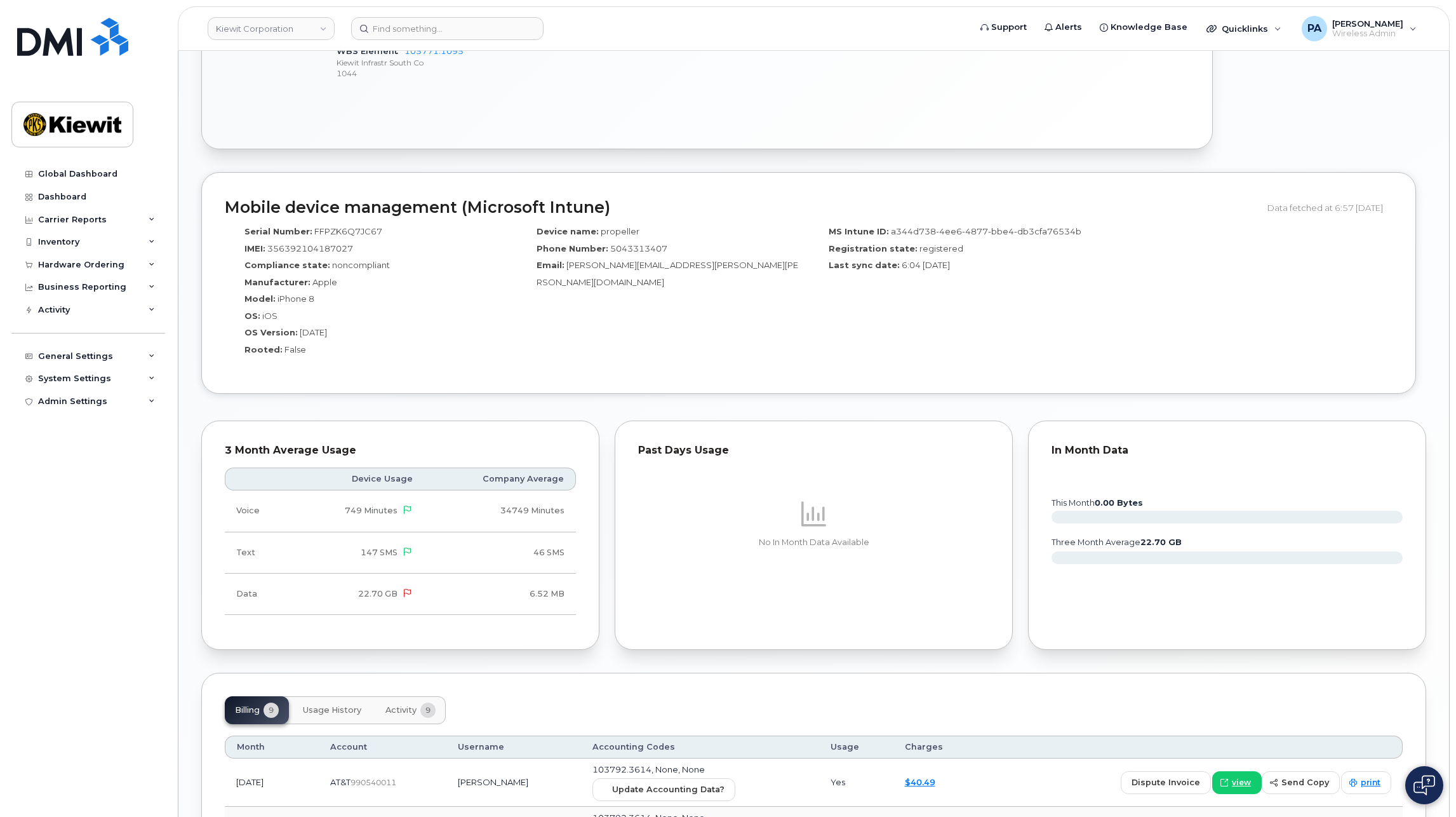
scroll to position [1271, 0]
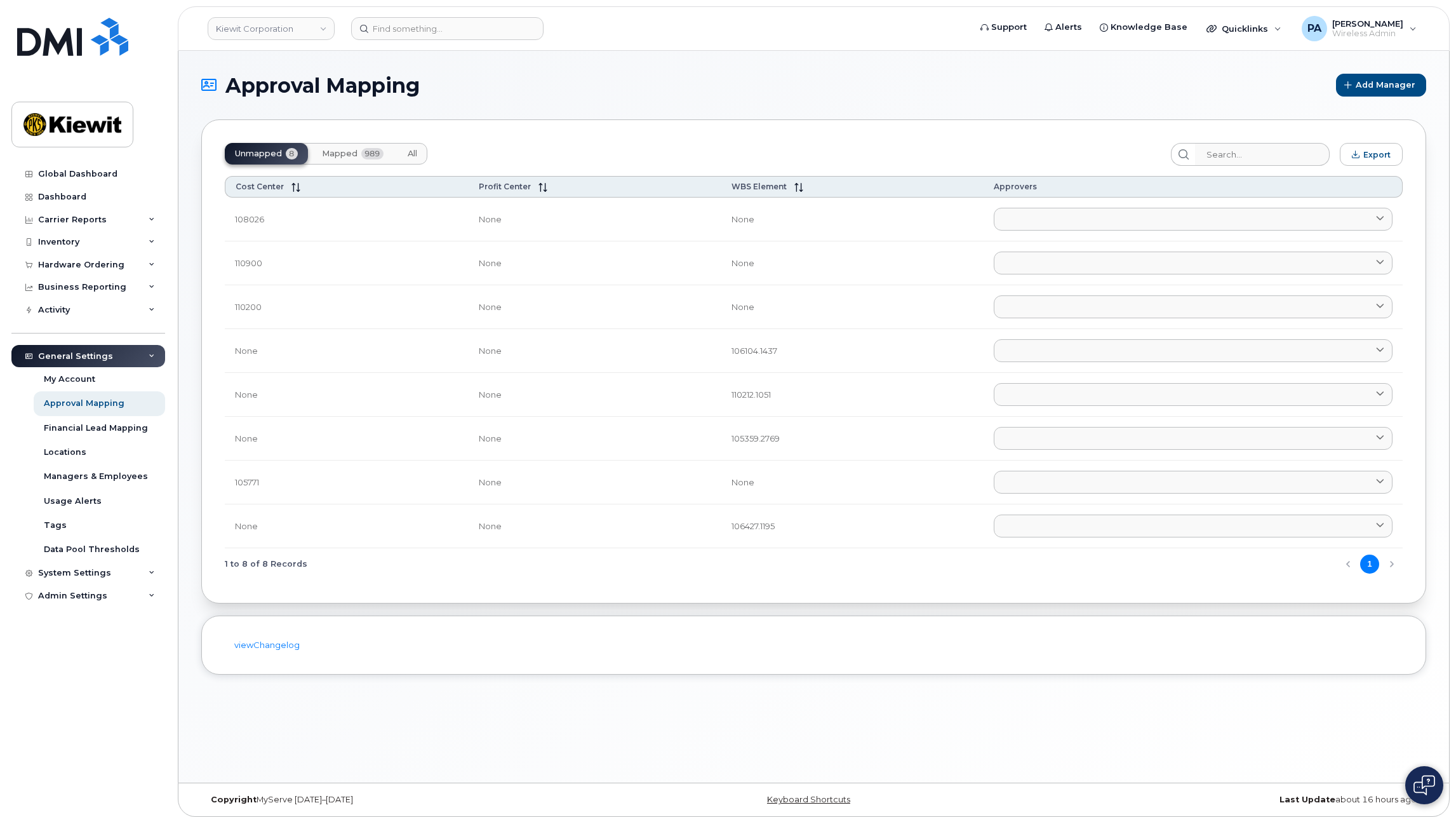
click at [413, 150] on span "All" at bounding box center [412, 154] width 9 height 10
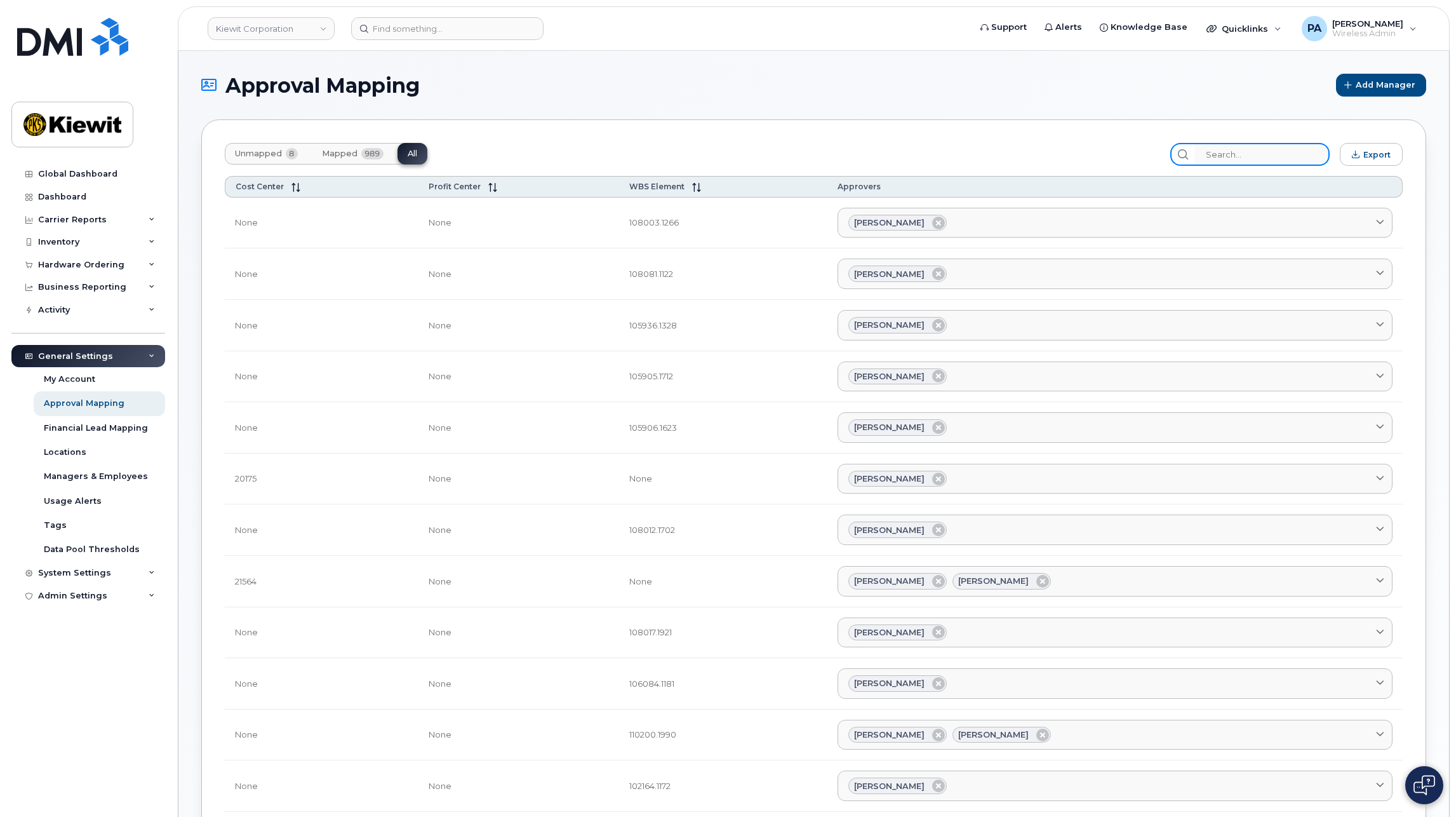
click at [1275, 155] on input "search" at bounding box center [1262, 154] width 135 height 23
click at [270, 150] on span "Unmapped" at bounding box center [258, 154] width 47 height 10
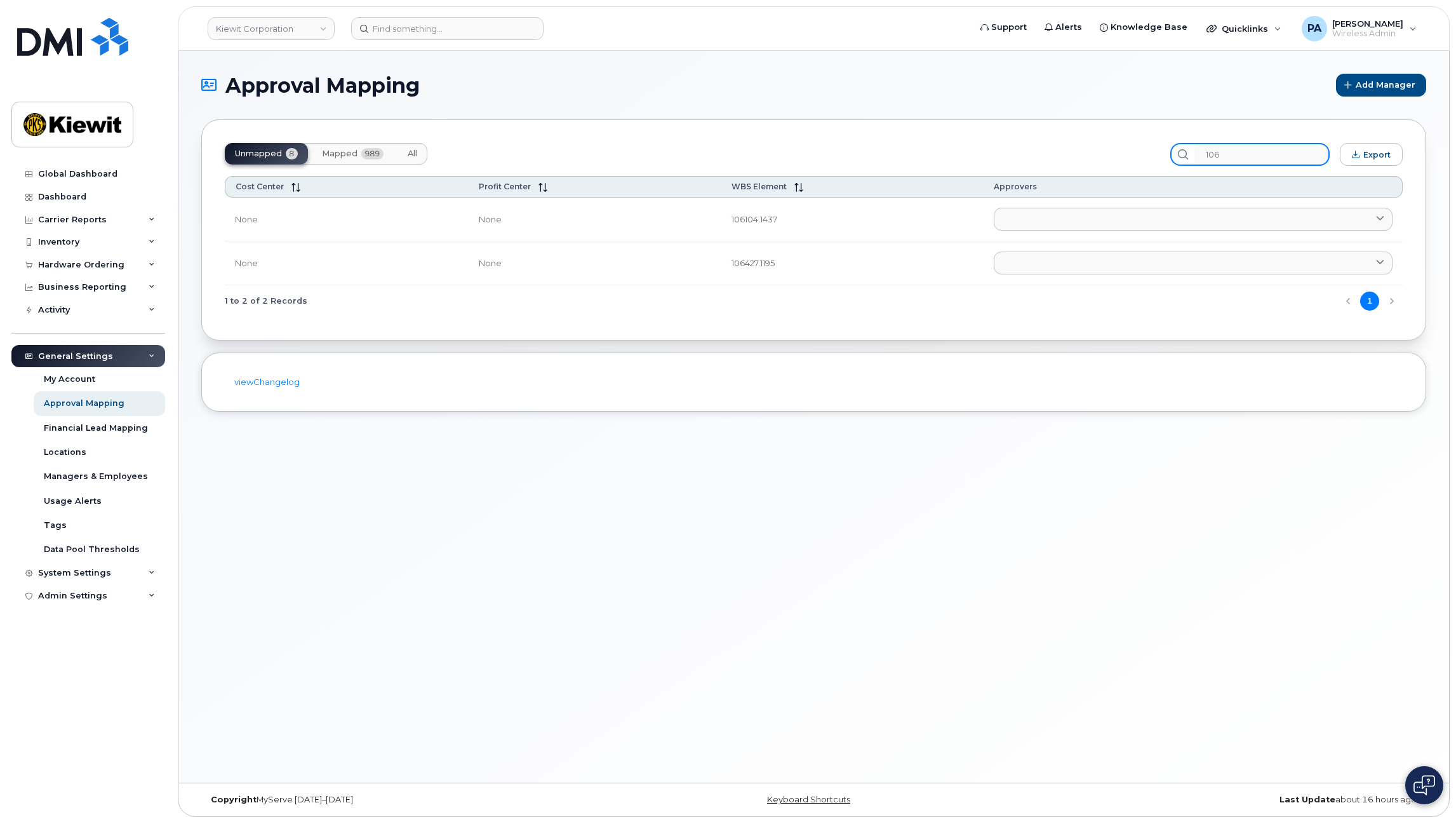
click at [1247, 152] on input "106" at bounding box center [1262, 154] width 135 height 23
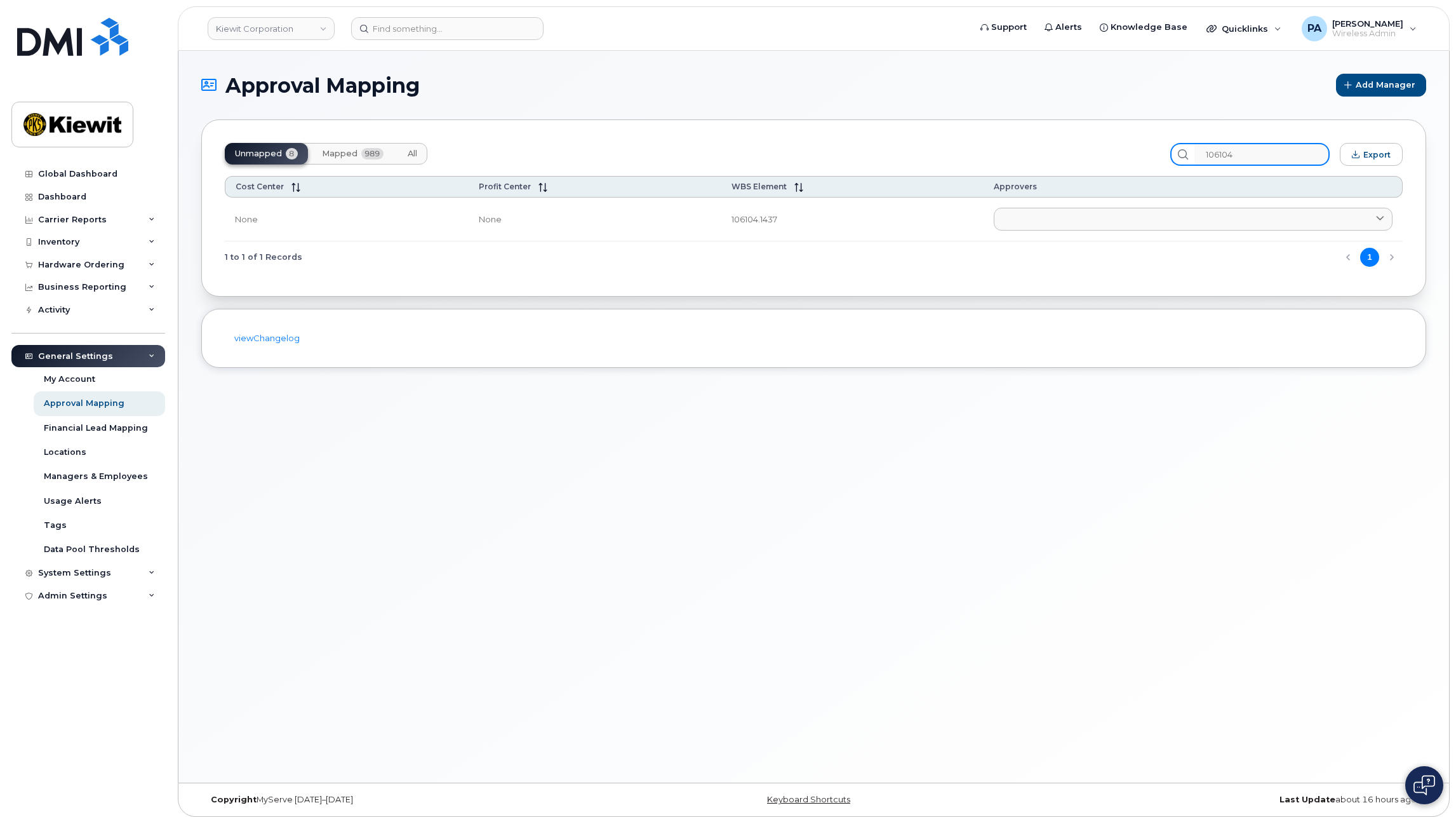
type input "106104"
click at [410, 151] on span "All" at bounding box center [412, 154] width 9 height 10
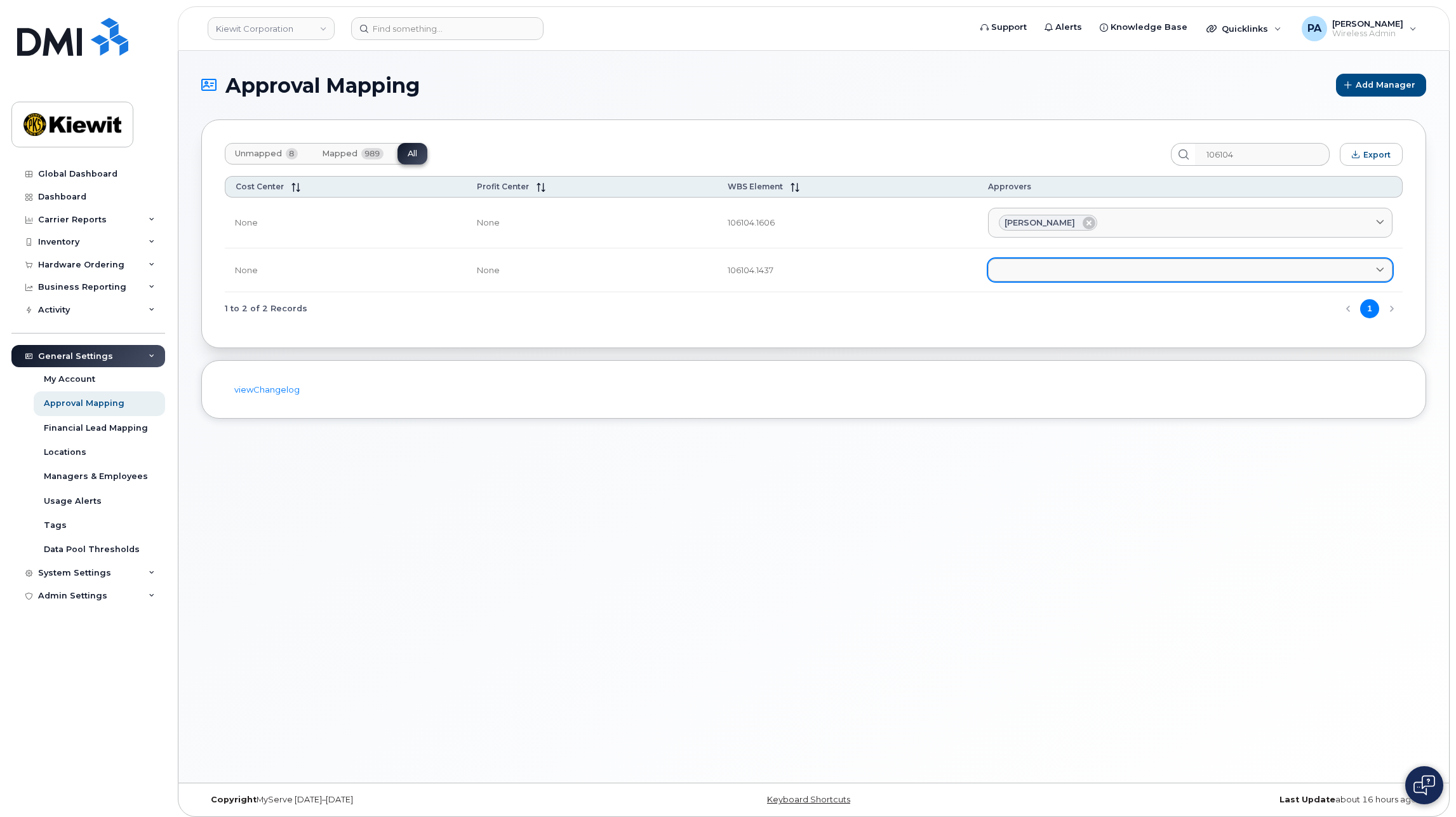
click at [1099, 270] on link at bounding box center [1190, 270] width 405 height 23
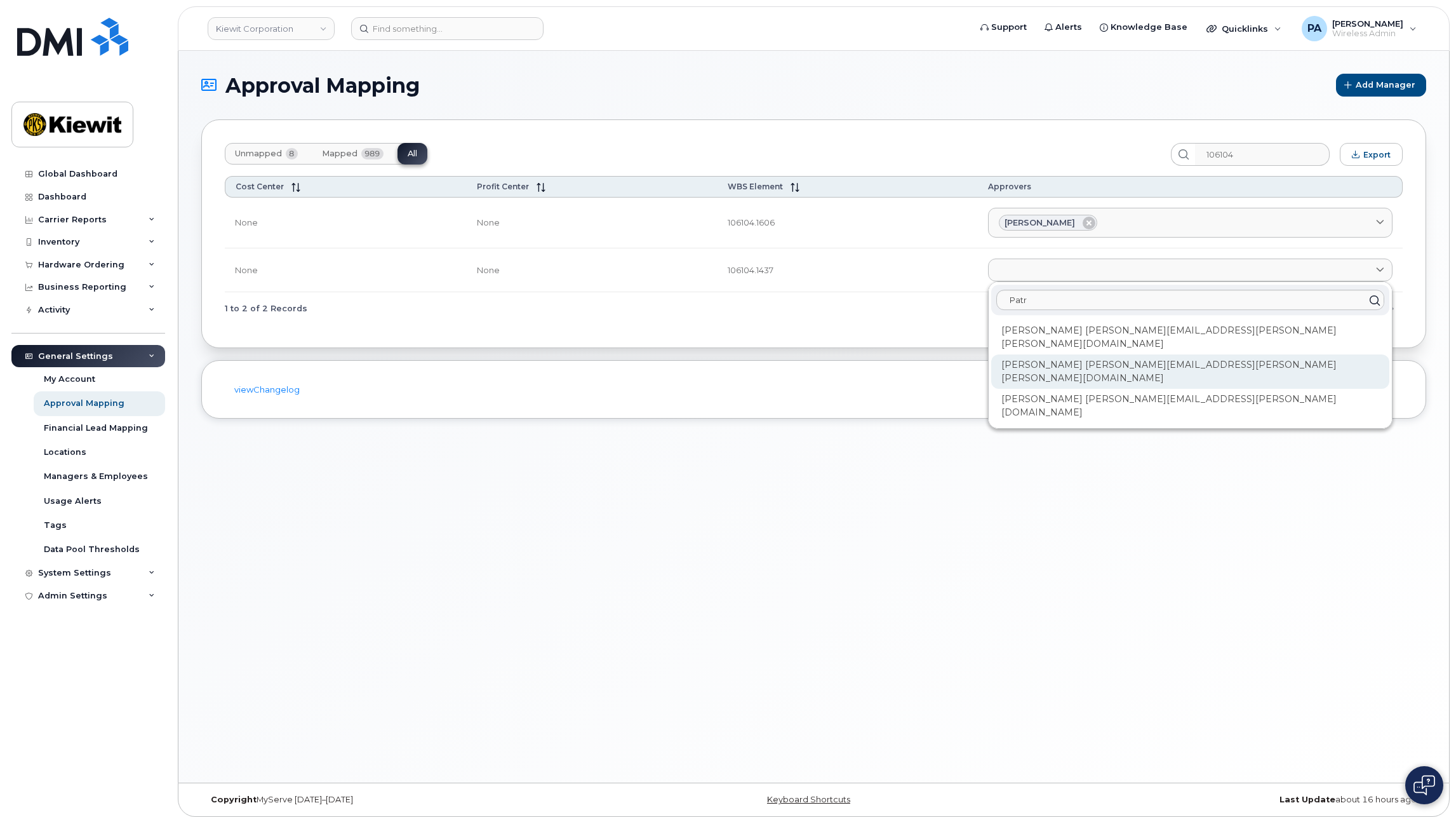
click at [1067, 354] on div "[PERSON_NAME] [PERSON_NAME][EMAIL_ADDRESS][PERSON_NAME][PERSON_NAME][DOMAIN_NAM…" at bounding box center [1190, 371] width 398 height 35
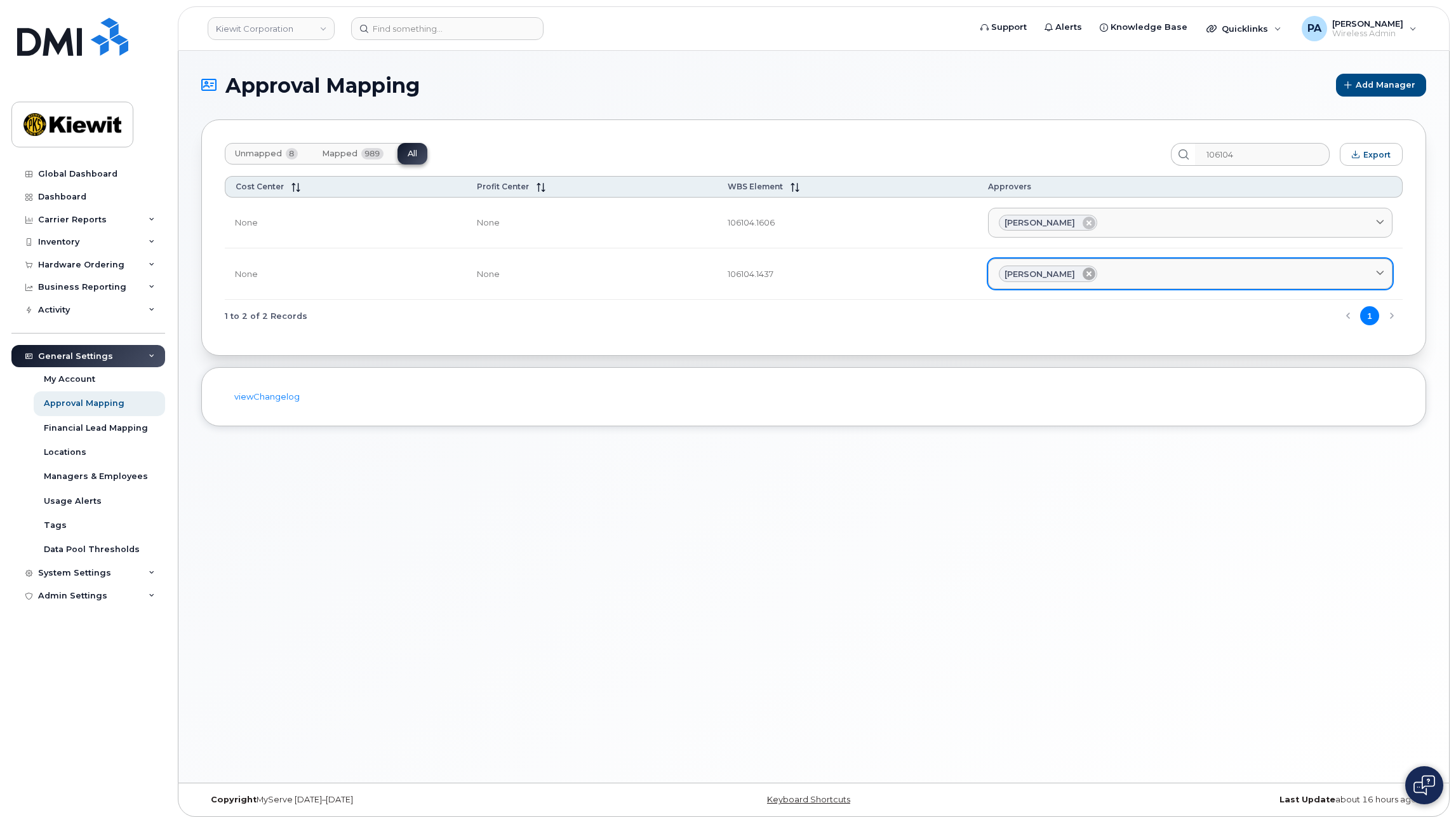
click at [1083, 275] on icon at bounding box center [1089, 273] width 13 height 13
click at [1032, 271] on link at bounding box center [1190, 270] width 405 height 23
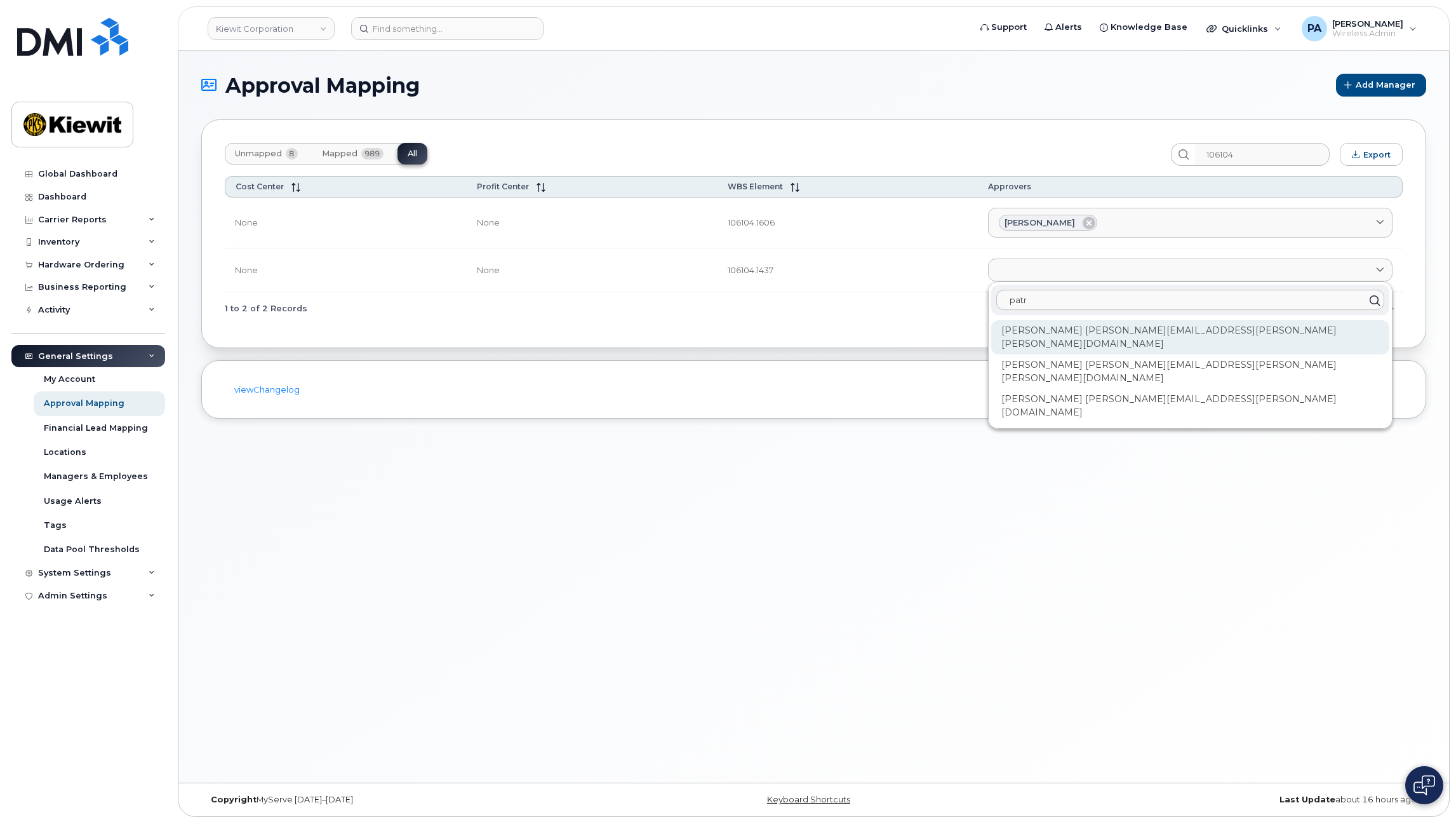
type input "patr"
click at [1054, 389] on div "Patrick Loecher PATRICK.LOECHER@KIEWIT.COM" at bounding box center [1190, 406] width 398 height 35
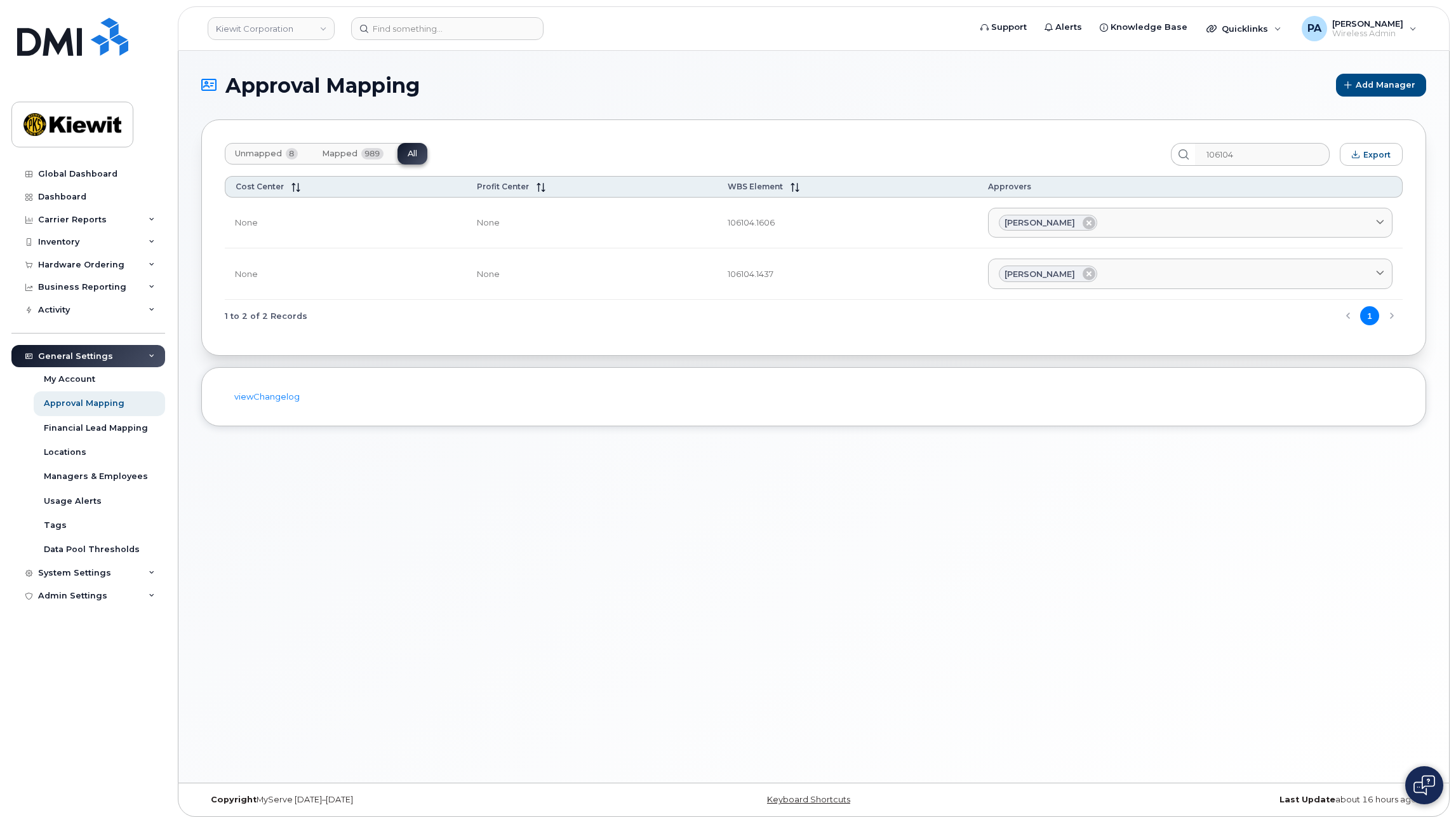
click at [257, 152] on span "Unmapped" at bounding box center [258, 154] width 47 height 10
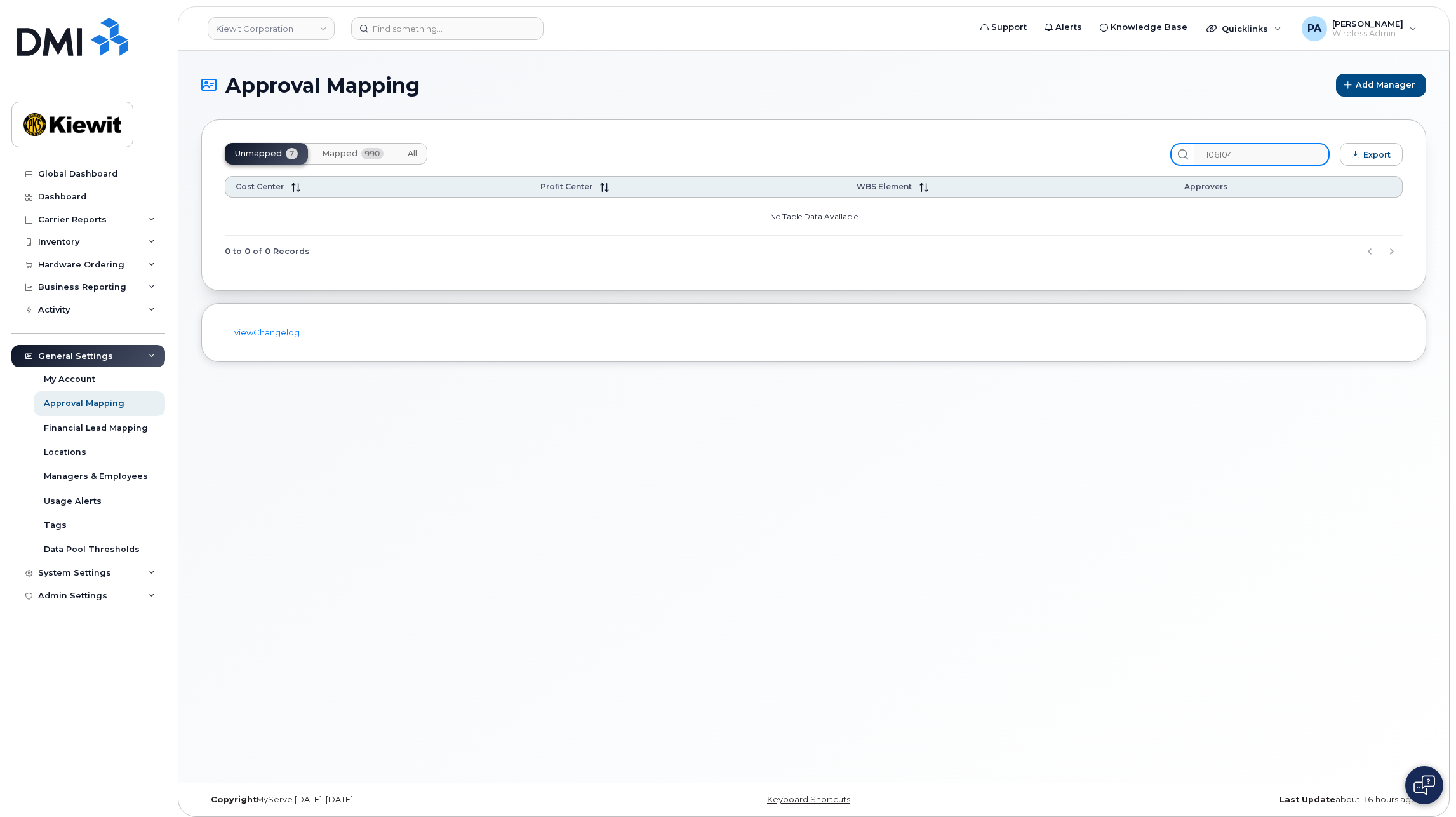
drag, startPoint x: 1274, startPoint y: 155, endPoint x: 1151, endPoint y: 151, distance: 123.1
click at [1151, 151] on div "Unmapped 7 Mapped 990 All 106104 Export" at bounding box center [813, 154] width 1178 height 23
type input "106427"
click at [408, 150] on span "All" at bounding box center [412, 154] width 9 height 10
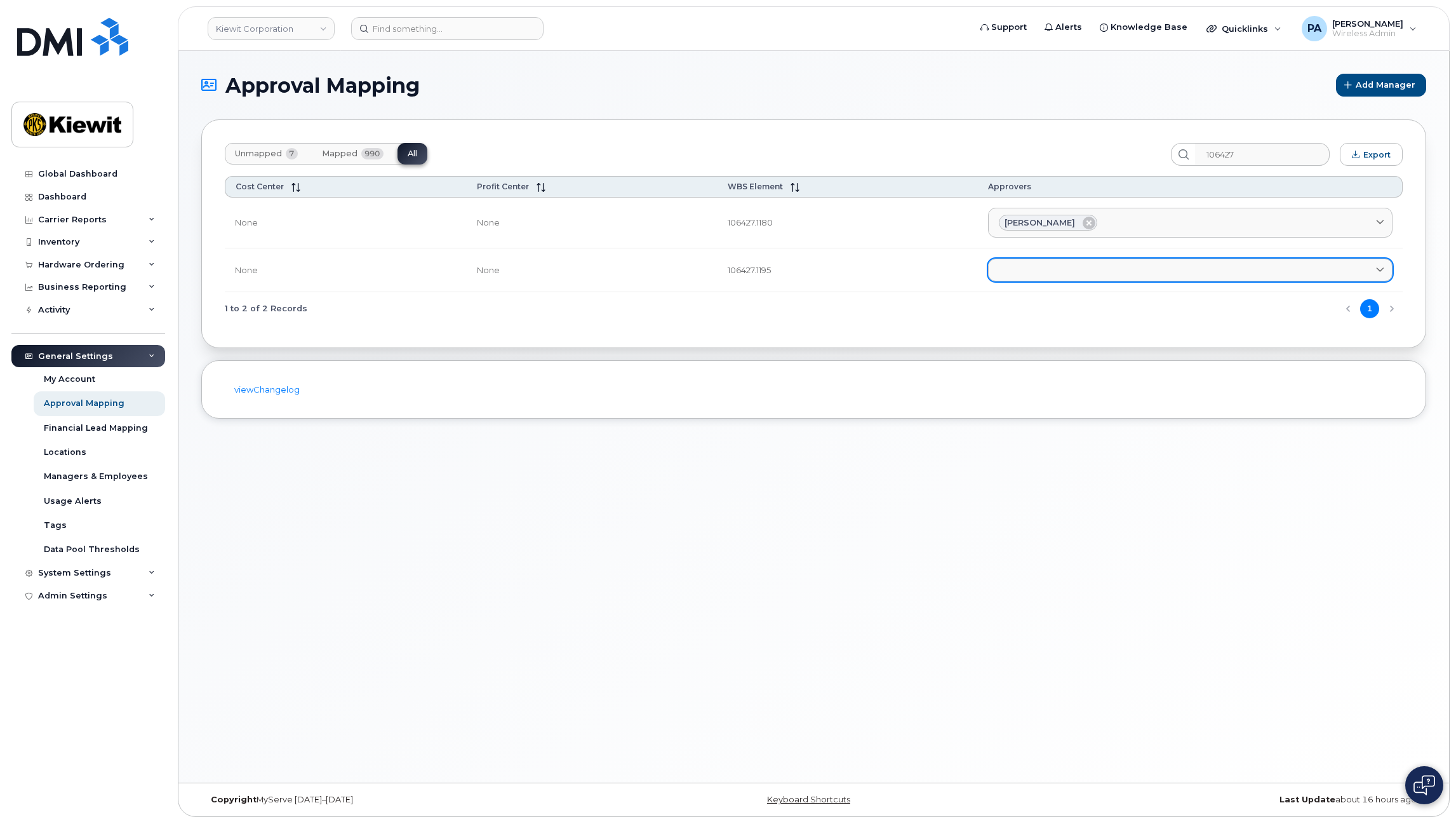
click at [1046, 261] on link at bounding box center [1190, 270] width 405 height 23
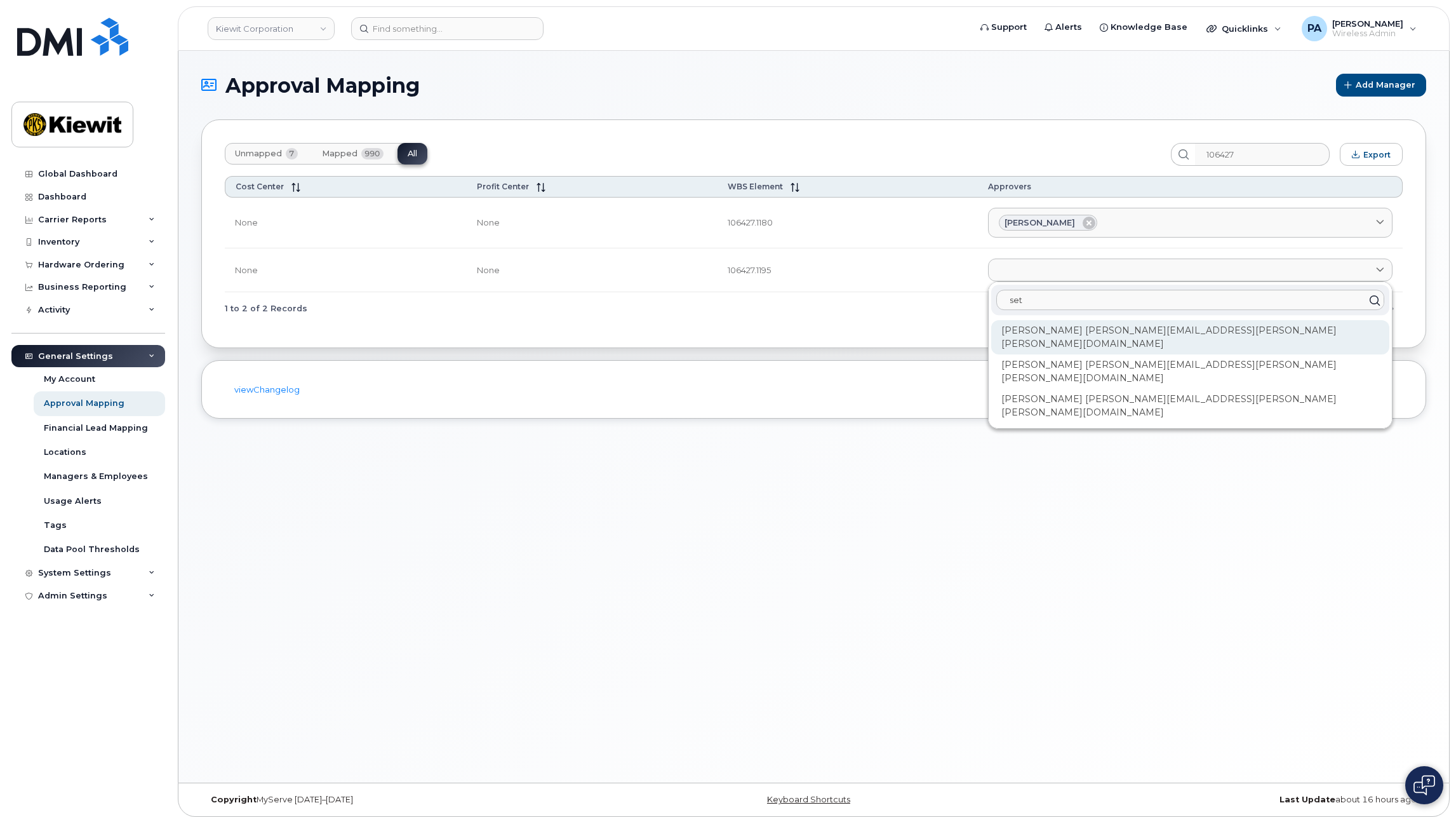
type input "set"
click at [1074, 389] on div "Seth Burkhart SETH.BURKHART@KIEWIT.COM" at bounding box center [1190, 406] width 398 height 35
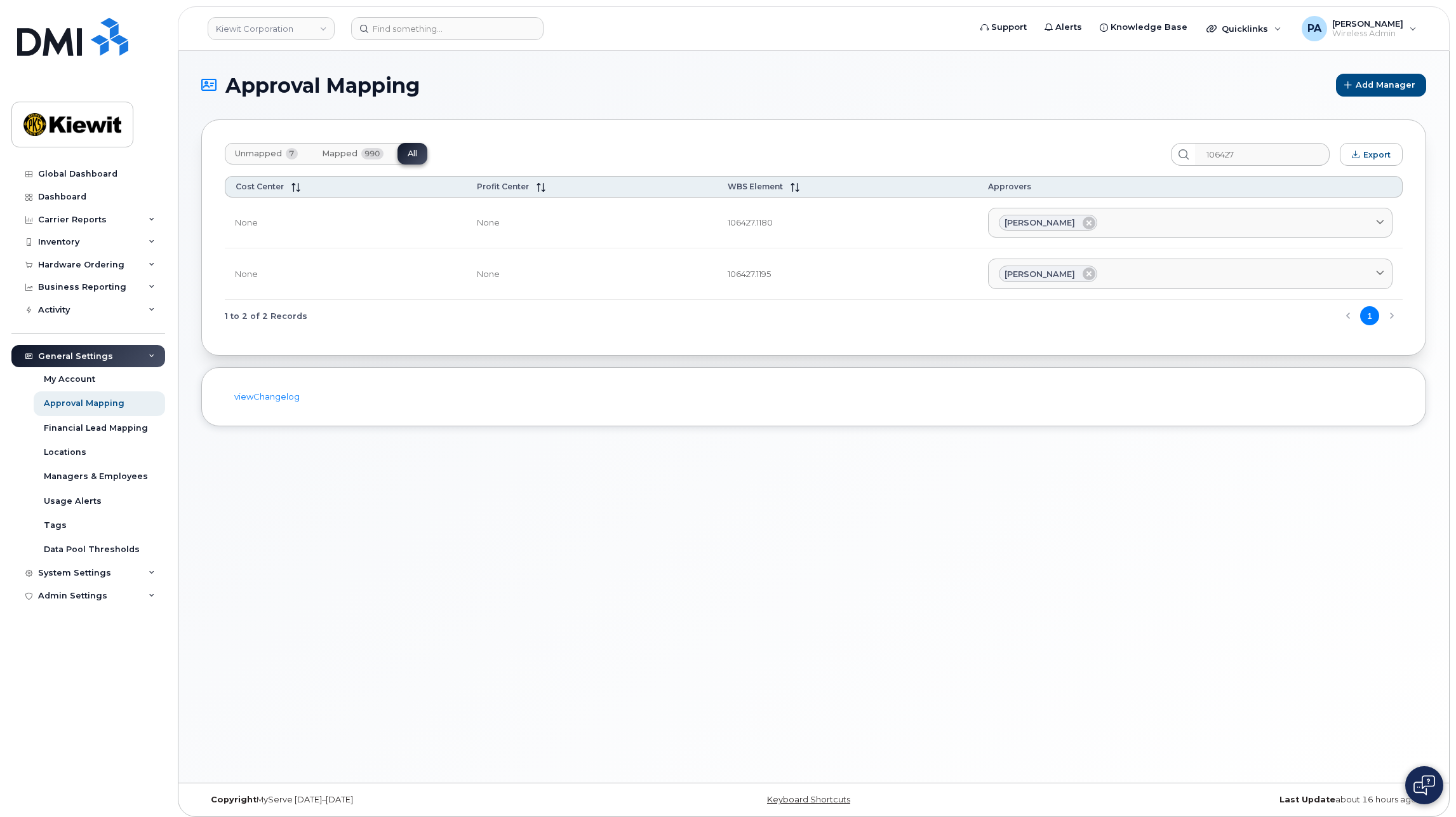
drag, startPoint x: 235, startPoint y: 156, endPoint x: 522, endPoint y: 172, distance: 287.4
click at [235, 156] on span "Unmapped" at bounding box center [258, 154] width 47 height 10
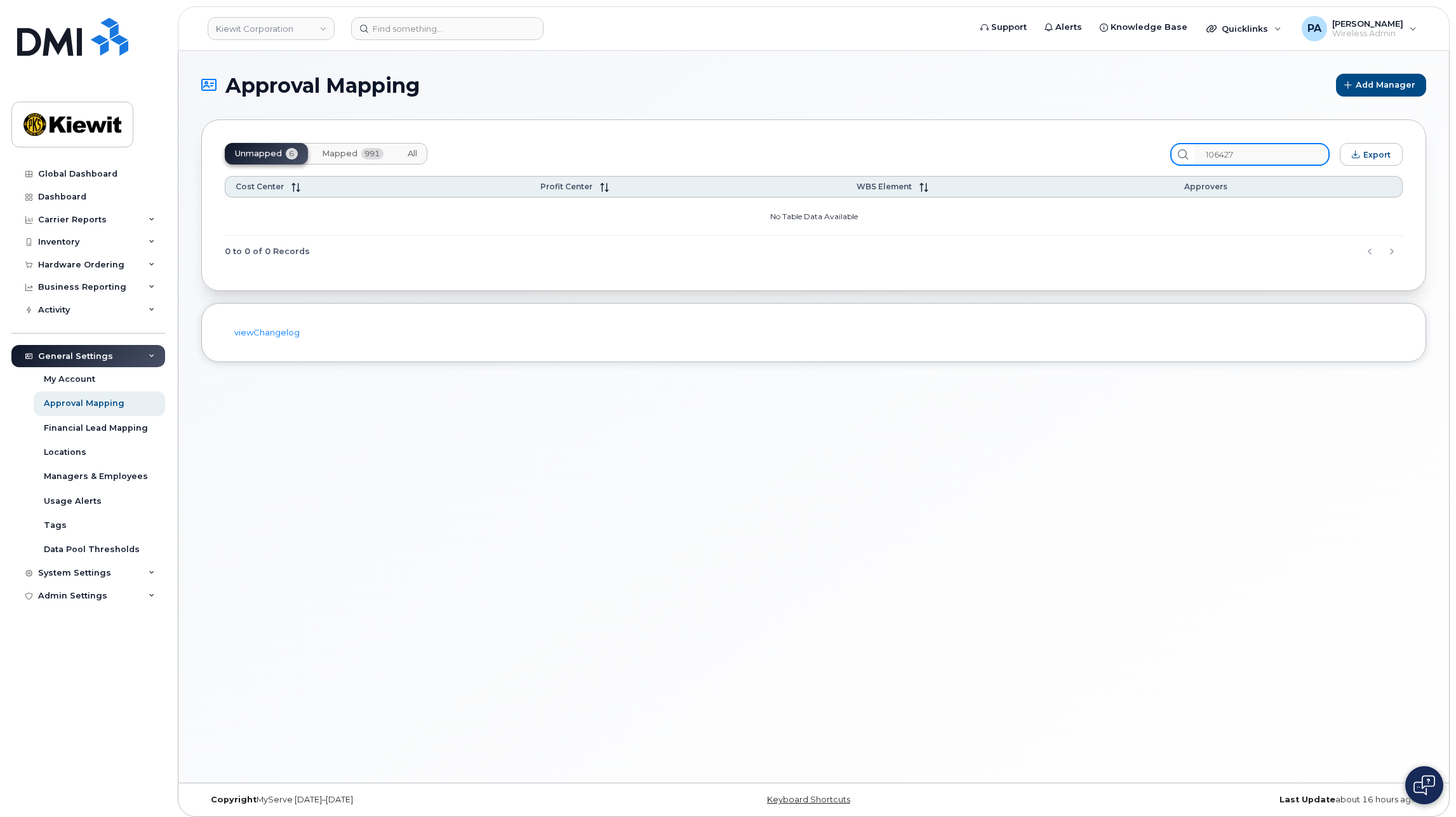
drag, startPoint x: 1295, startPoint y: 158, endPoint x: 1089, endPoint y: 139, distance: 206.9
click at [1089, 139] on div "Unmapped 6 Mapped 991 All 106427 Export Cost Center Profit Center WBS Element A…" at bounding box center [813, 204] width 1225 height 172
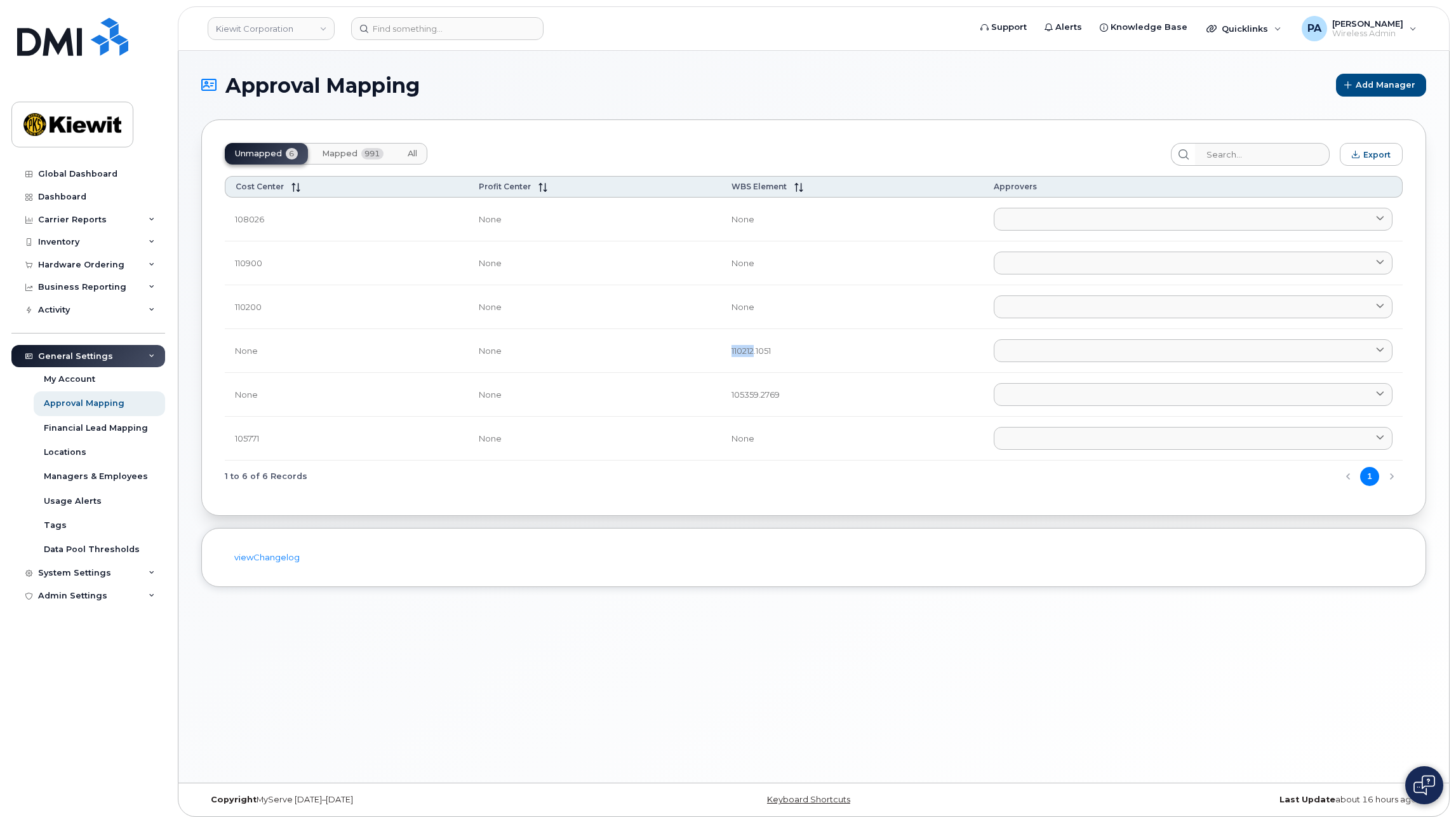
drag, startPoint x: 748, startPoint y: 351, endPoint x: 700, endPoint y: 338, distance: 49.7
click at [700, 338] on tr "None None 110212.1051 Aaron Seward AARON.SEWARD@KSTCJV.COM Abrianna Garcia ABRI…" at bounding box center [813, 351] width 1178 height 44
copy tr "110212"
click at [408, 153] on span "All" at bounding box center [412, 154] width 9 height 10
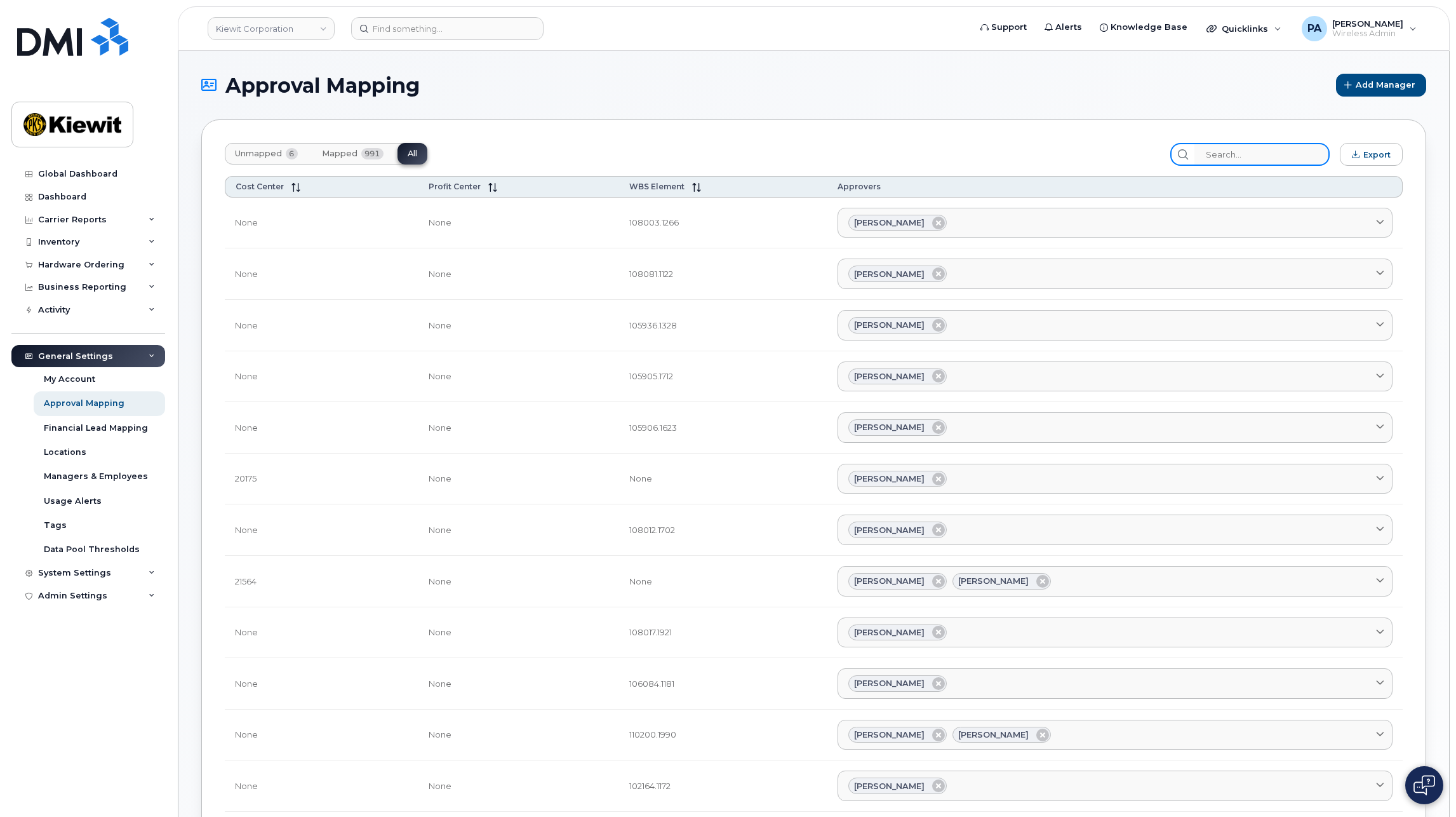
click at [1241, 155] on input "search" at bounding box center [1262, 154] width 135 height 23
paste input "110212"
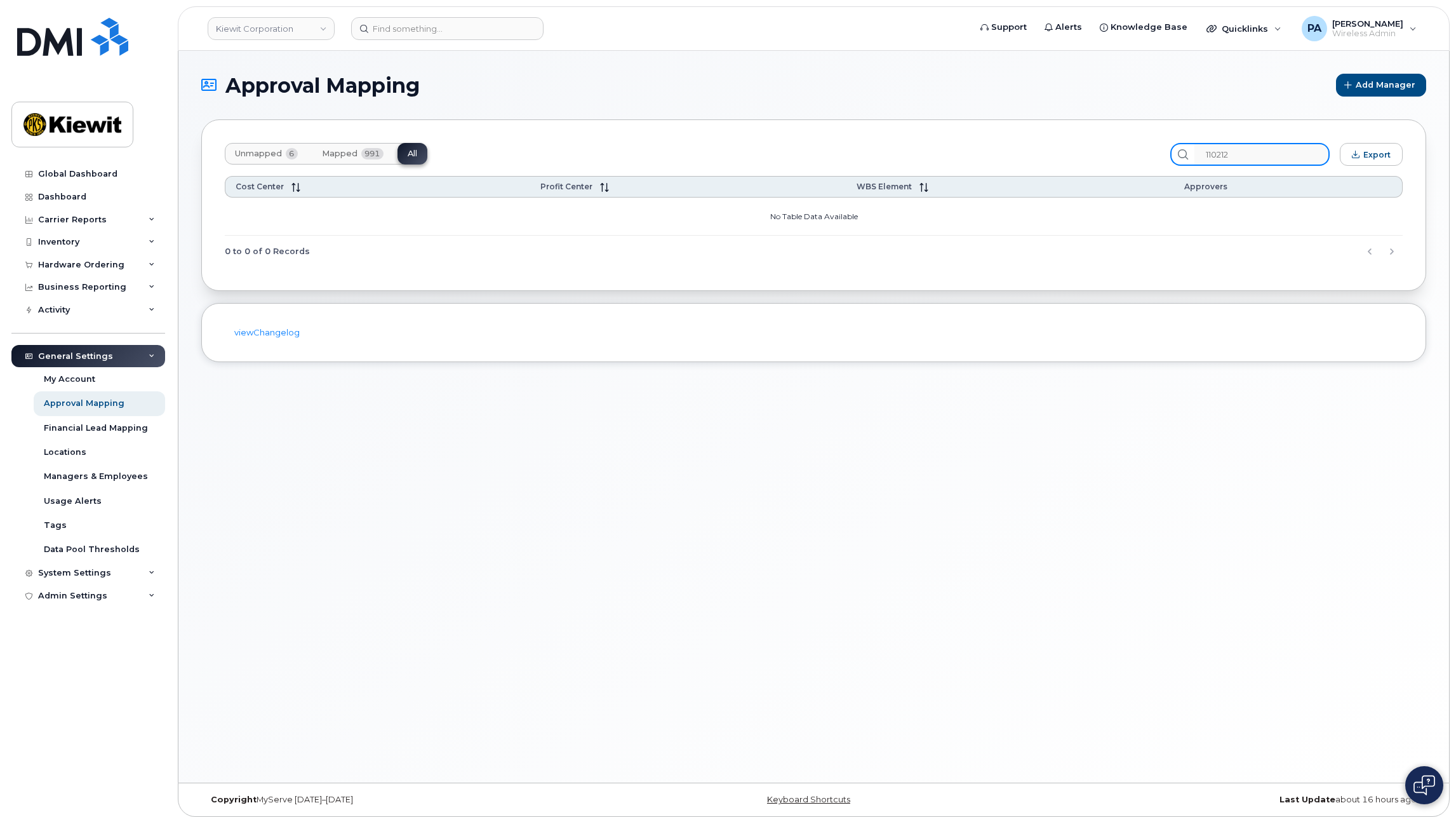
drag, startPoint x: 1239, startPoint y: 152, endPoint x: 1102, endPoint y: 159, distance: 137.2
click at [1106, 159] on div "Unmapped 6 Mapped 991 All 110212 Export" at bounding box center [813, 154] width 1178 height 23
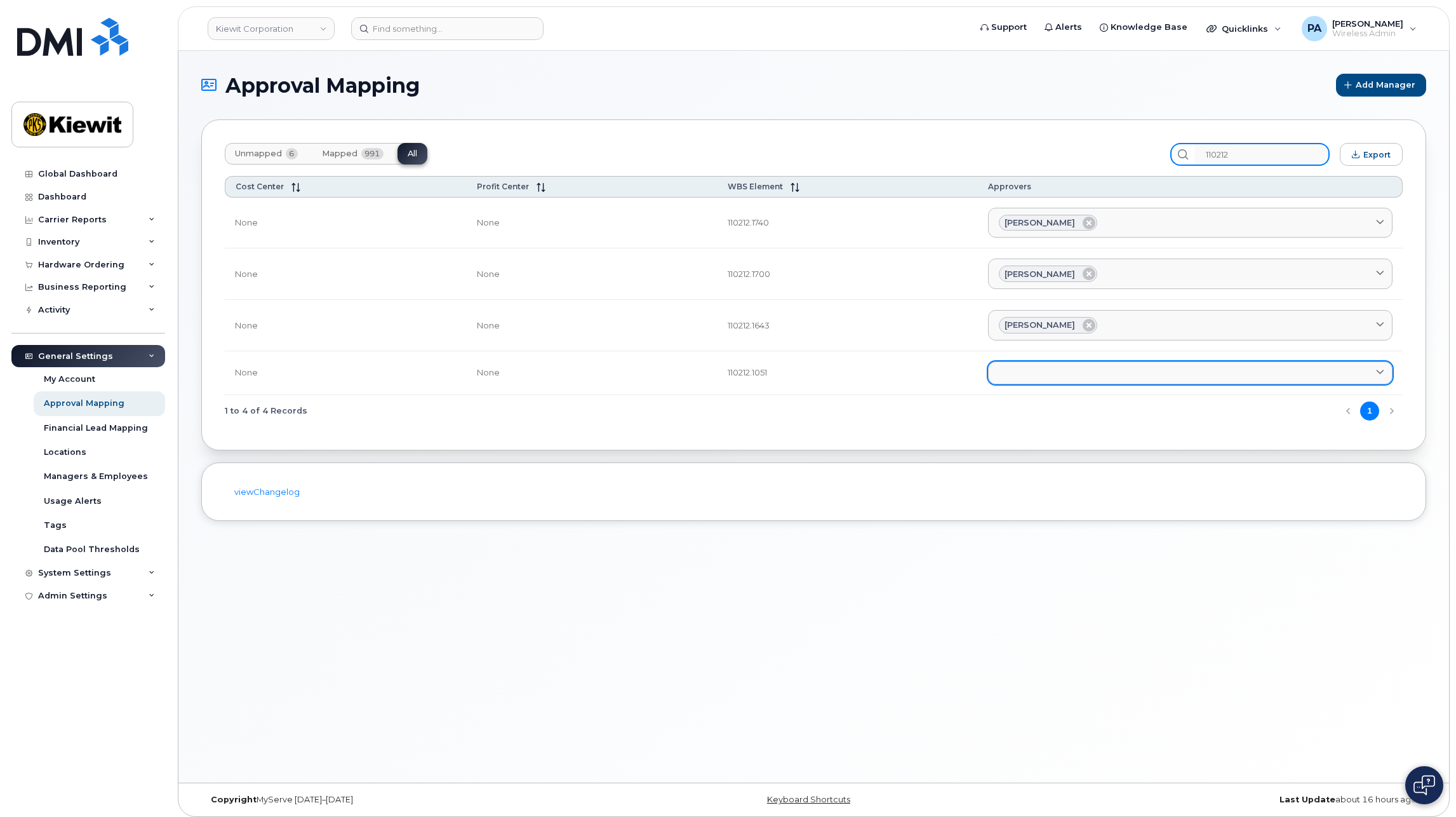
type input "110212"
click at [1086, 365] on link at bounding box center [1190, 373] width 405 height 23
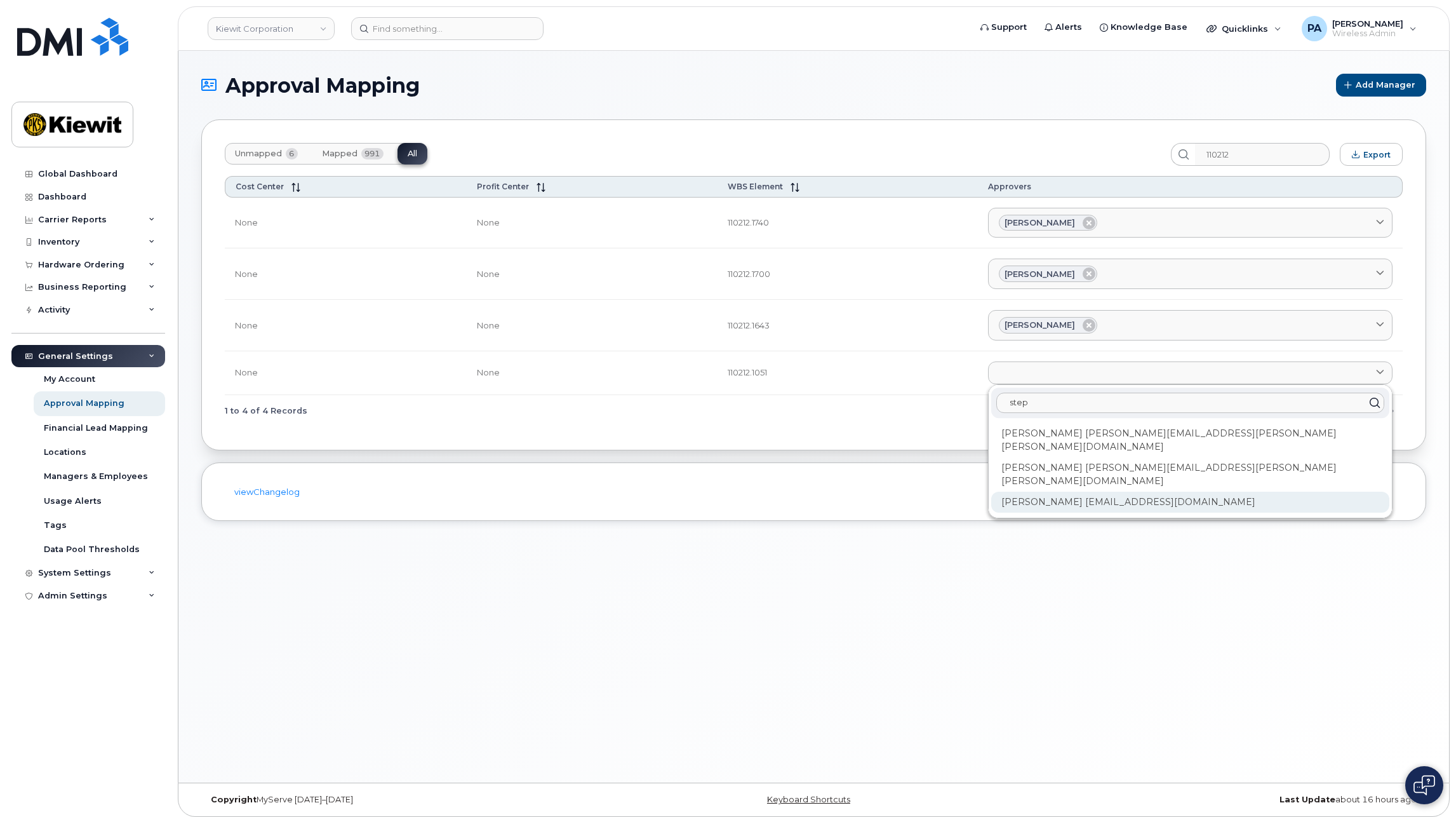
type input "step"
click at [1035, 492] on div "Stephen Marshall SMARSHALL@MASSELEC.COM" at bounding box center [1190, 502] width 398 height 21
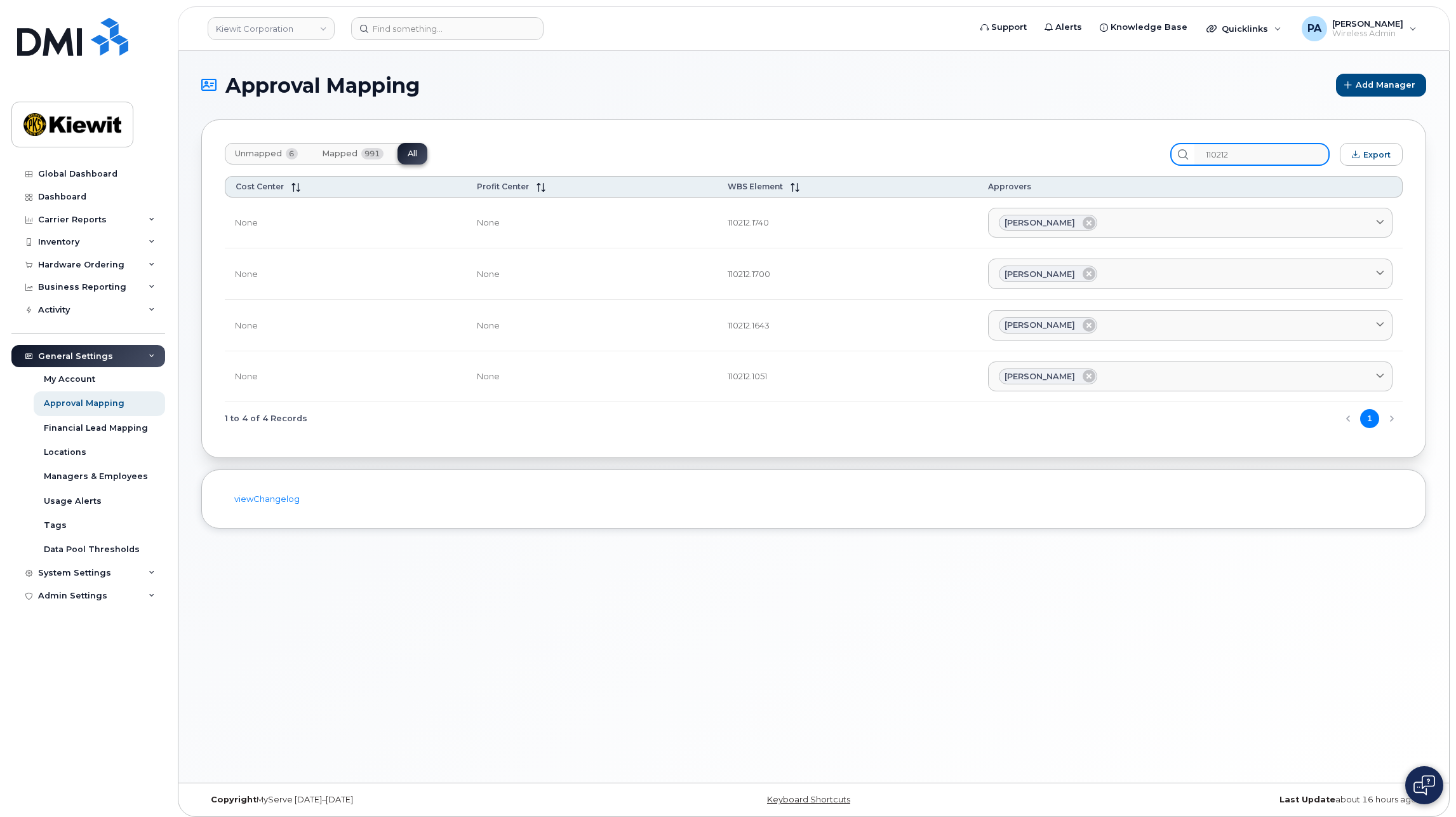
drag, startPoint x: 1271, startPoint y: 150, endPoint x: 881, endPoint y: 149, distance: 390.0
click at [881, 149] on div "Unmapped 6 Mapped 991 All 110212 Export" at bounding box center [813, 154] width 1178 height 23
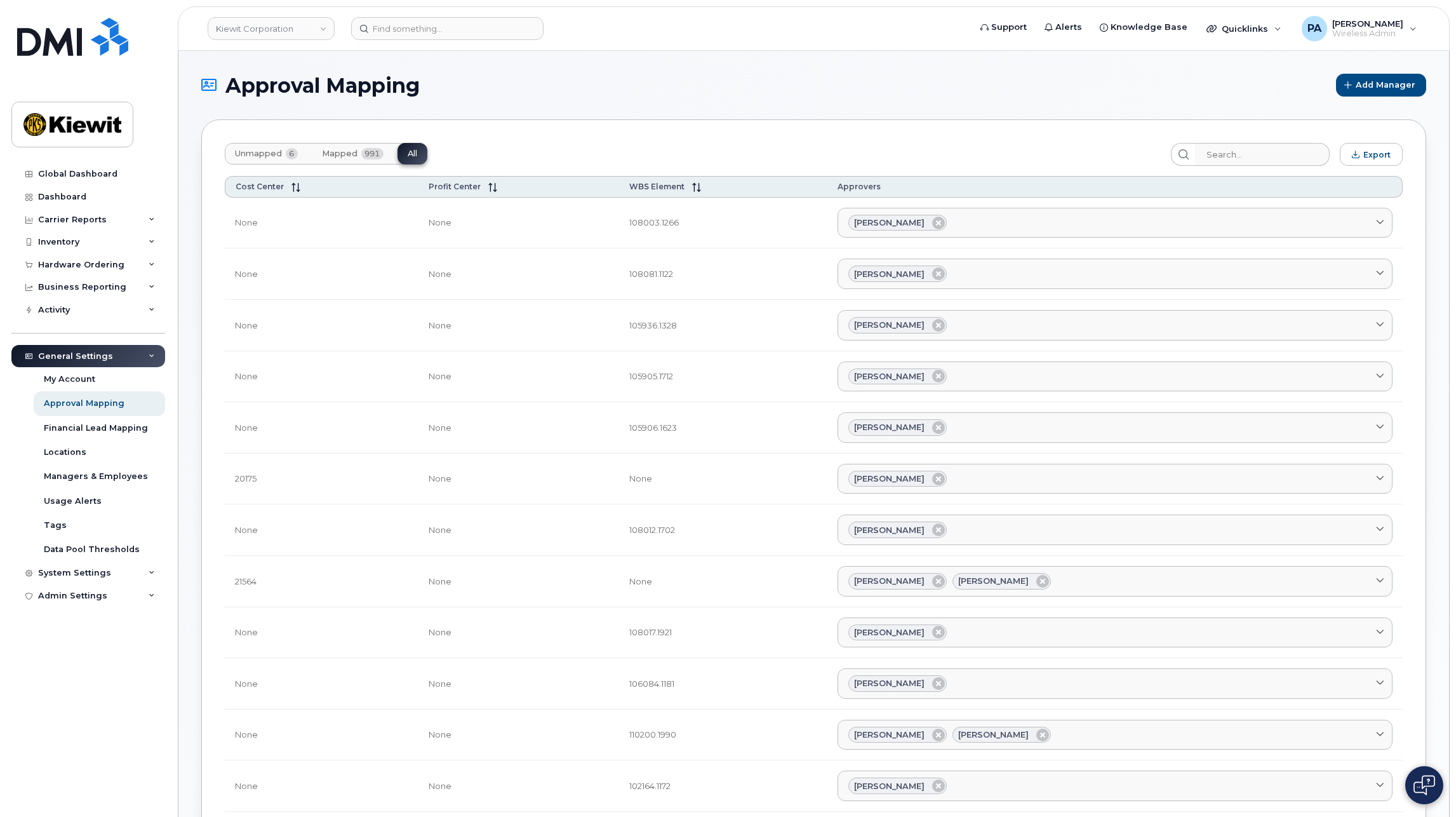
click at [274, 155] on span "Unmapped" at bounding box center [258, 154] width 47 height 10
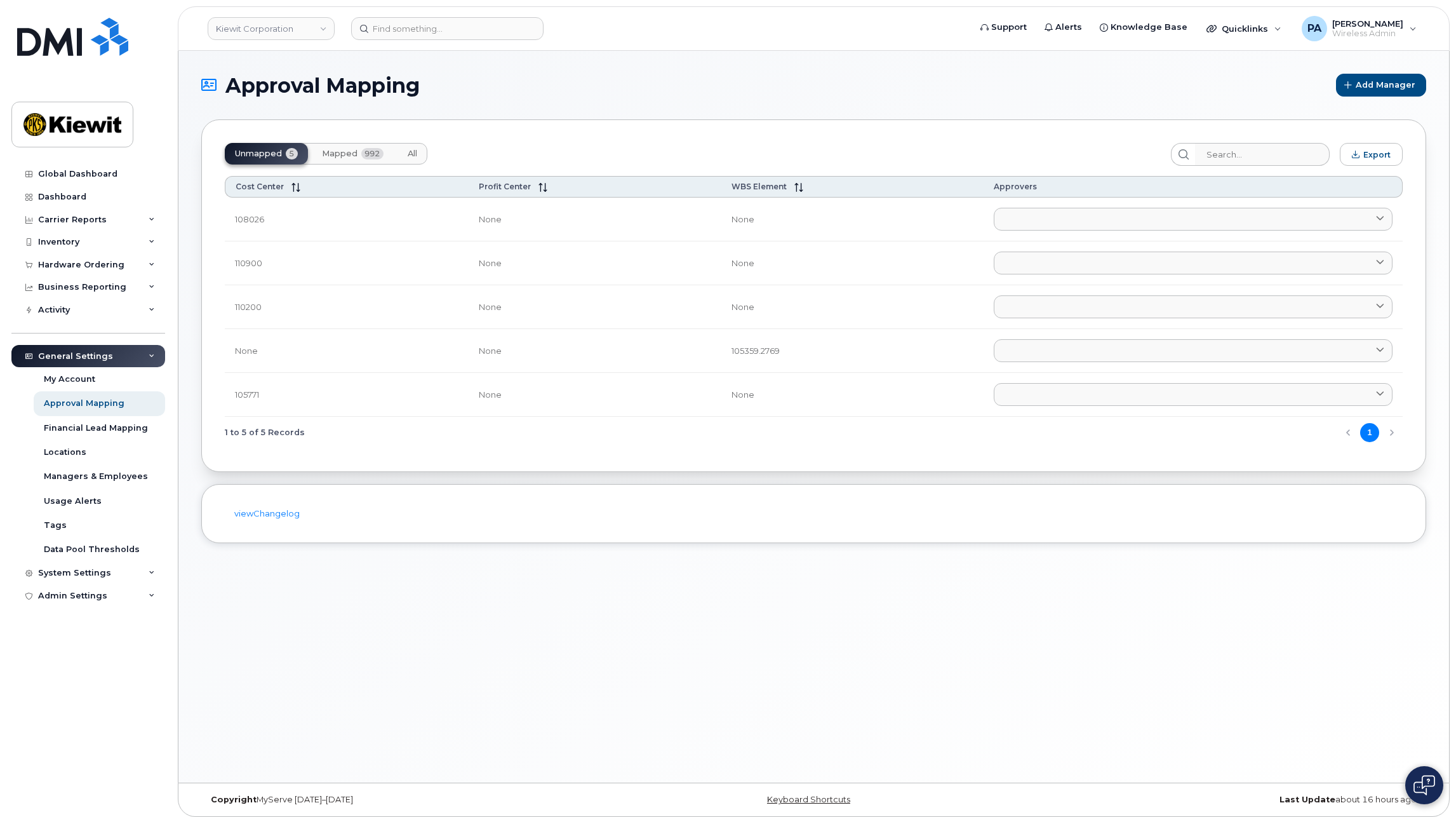
click at [736, 351] on td "105359.2769" at bounding box center [852, 351] width 262 height 44
drag, startPoint x: 752, startPoint y: 347, endPoint x: 667, endPoint y: 346, distance: 85.0
click at [667, 346] on tr "None None 105359.2769 Aaron Seward AARON.SEWARD@KSTCJV.COM Abrianna Garcia ABRI…" at bounding box center [813, 351] width 1178 height 44
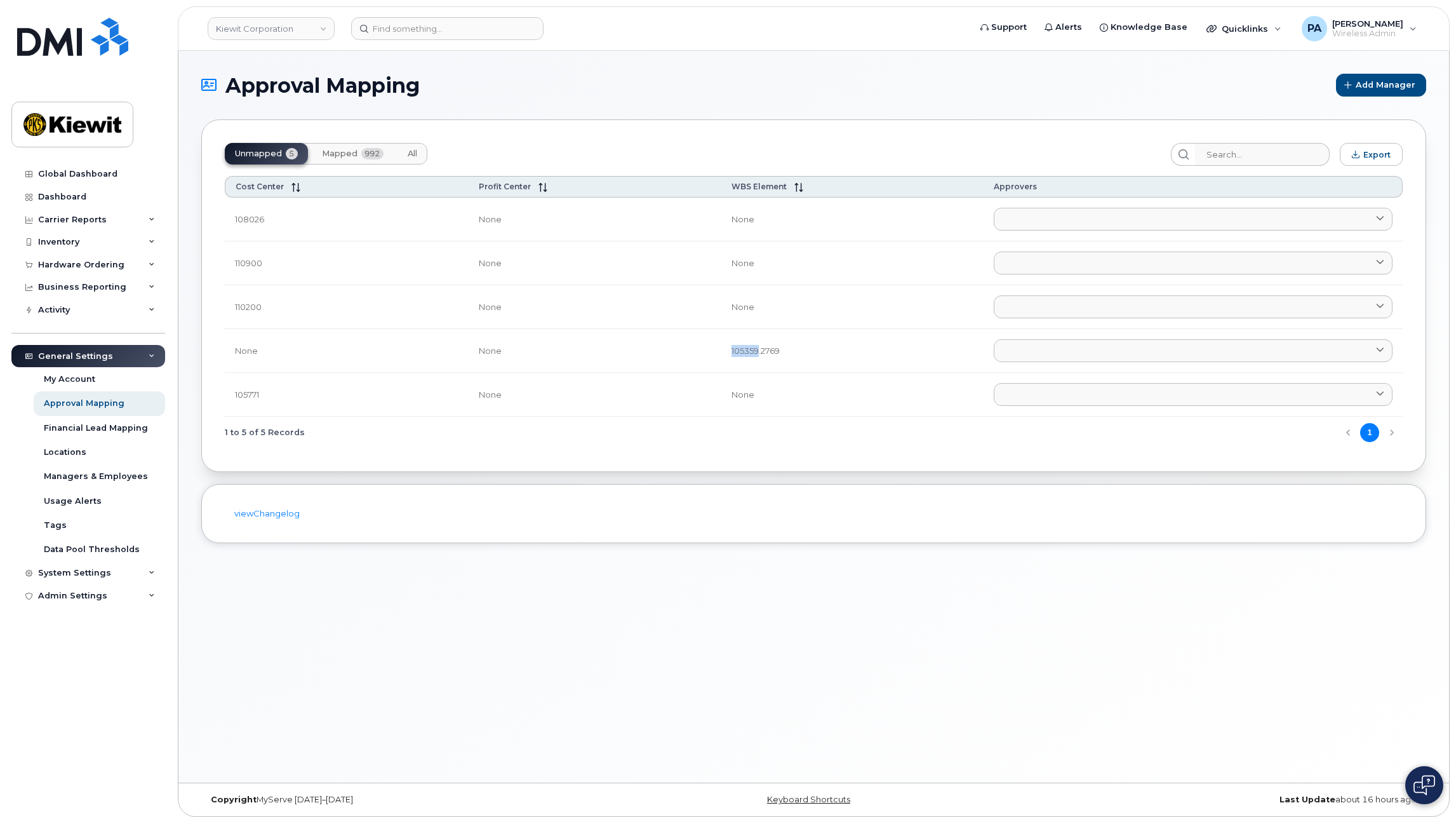
copy tr "105359"
click at [412, 157] on span "All" at bounding box center [412, 154] width 9 height 10
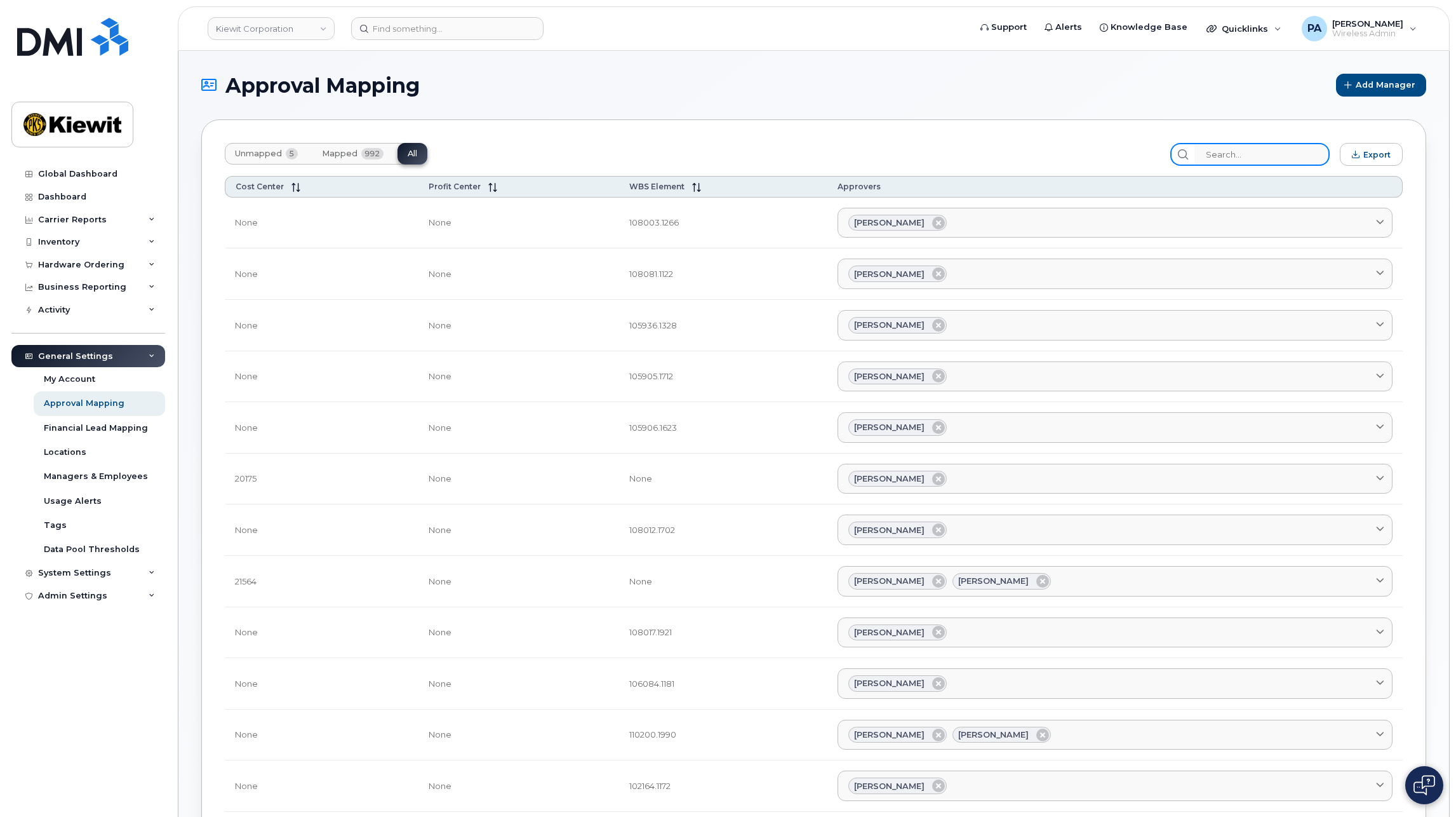
click at [1243, 151] on input "search" at bounding box center [1262, 154] width 135 height 23
paste input "105359"
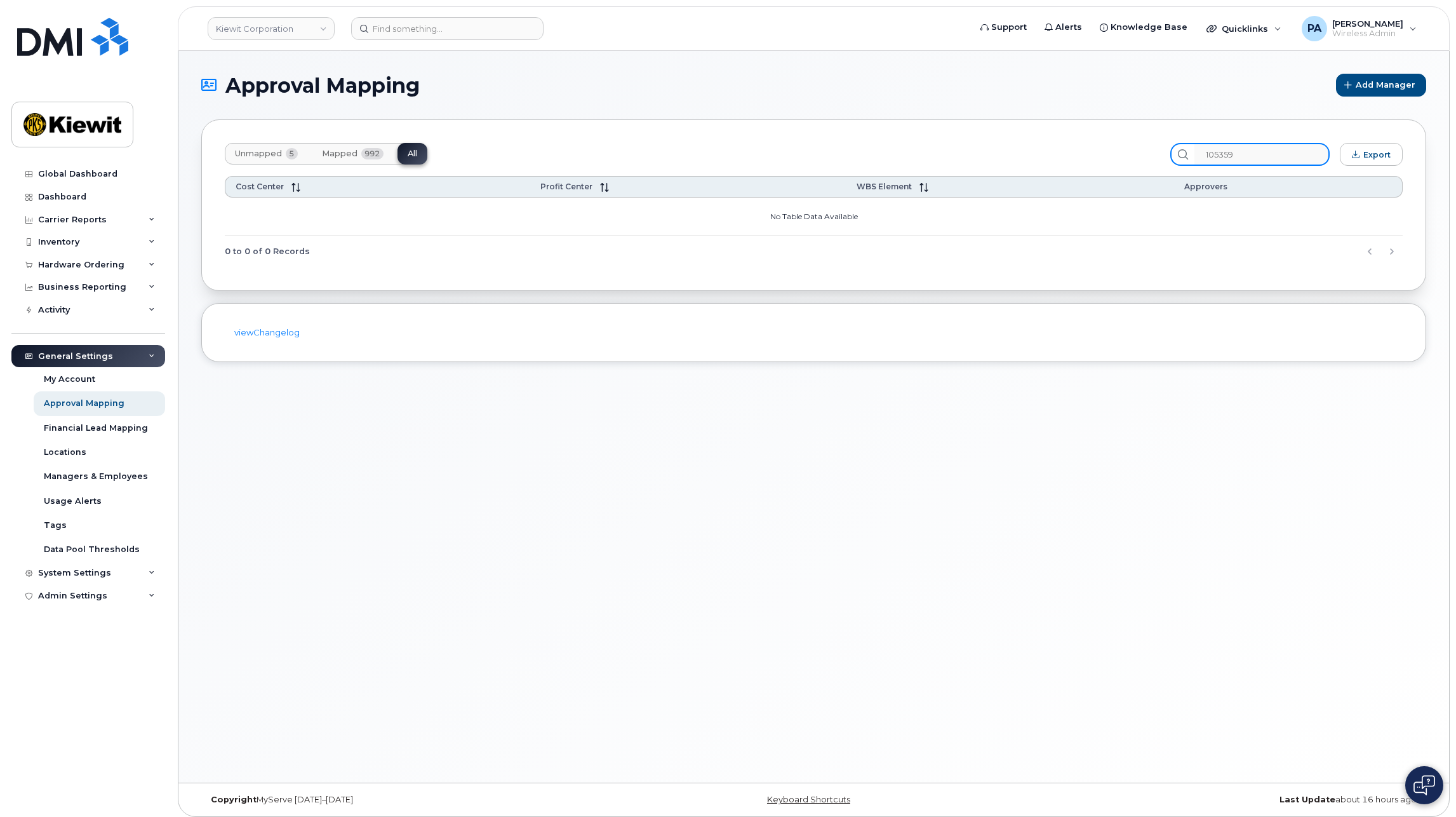
click at [1225, 156] on input "105359" at bounding box center [1262, 154] width 135 height 23
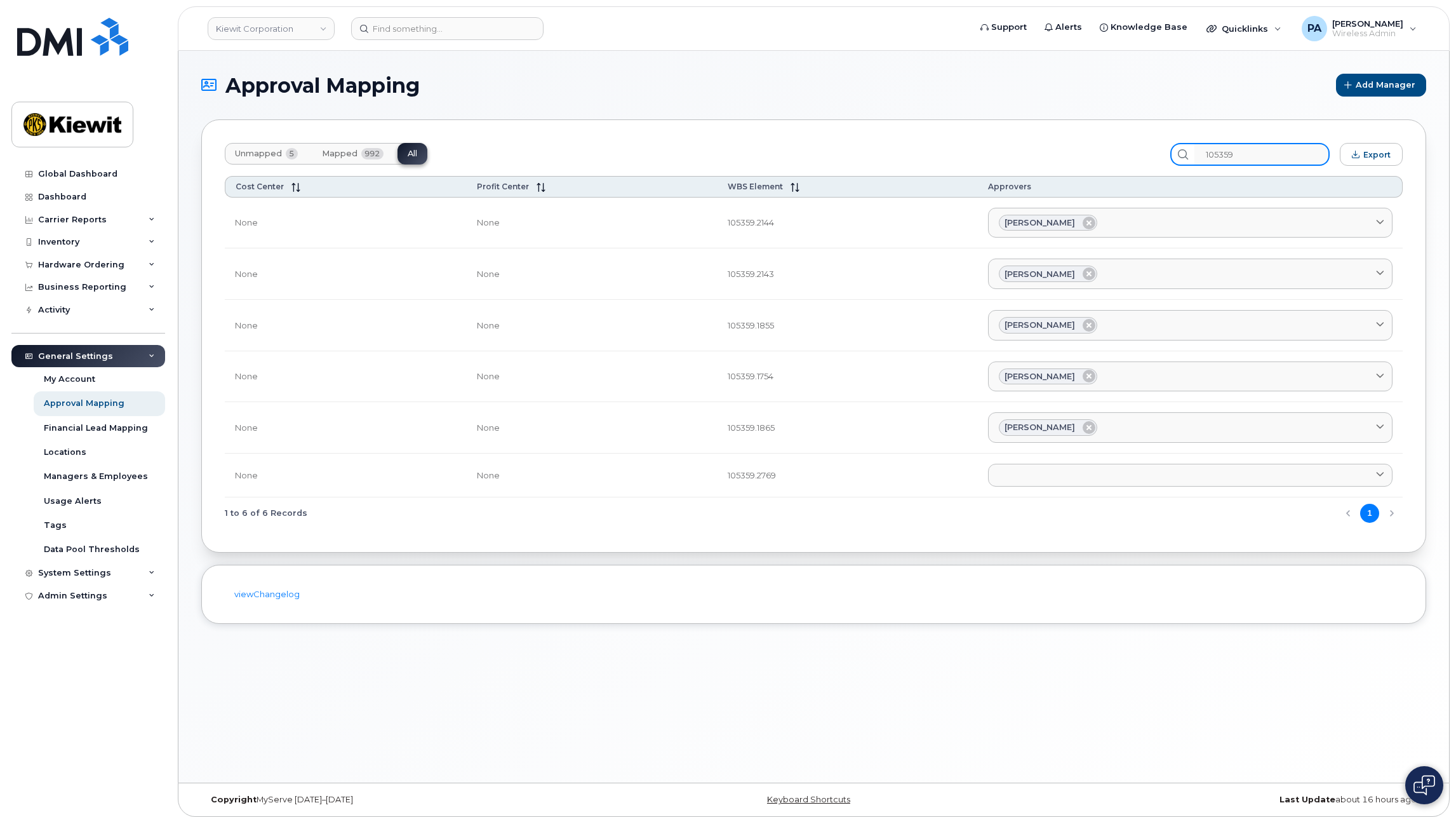
type input "105359"
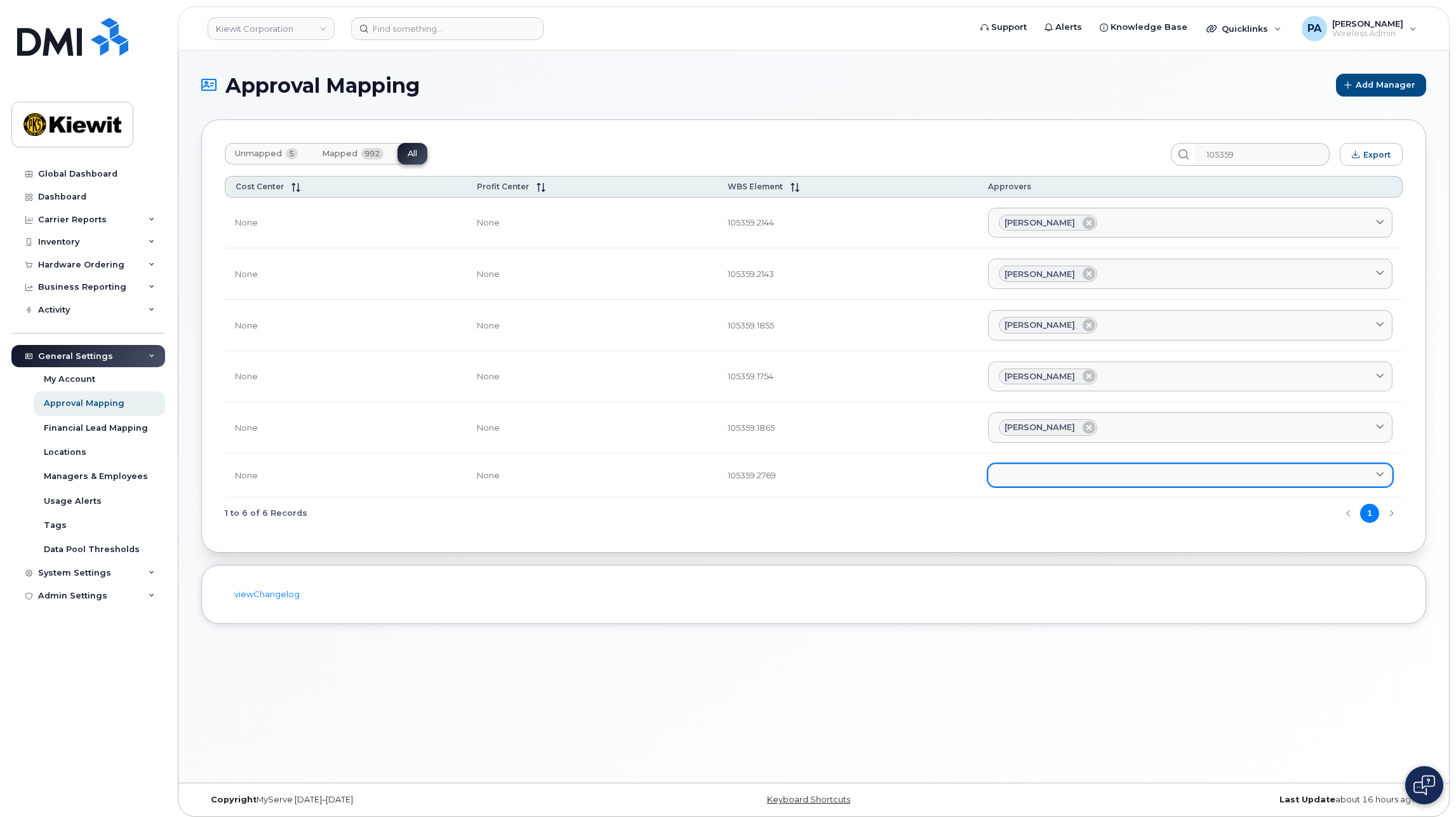
drag, startPoint x: 1035, startPoint y: 487, endPoint x: 1032, endPoint y: 471, distance: 16.3
click at [1033, 485] on td "Aaron Seward AARON.SEWARD@KSTCJV.COM Abrianna Garcia ABRIANNA.GARCIA@KIEWIT.COM…" at bounding box center [1190, 476] width 425 height 44
click at [1032, 468] on link at bounding box center [1190, 475] width 405 height 23
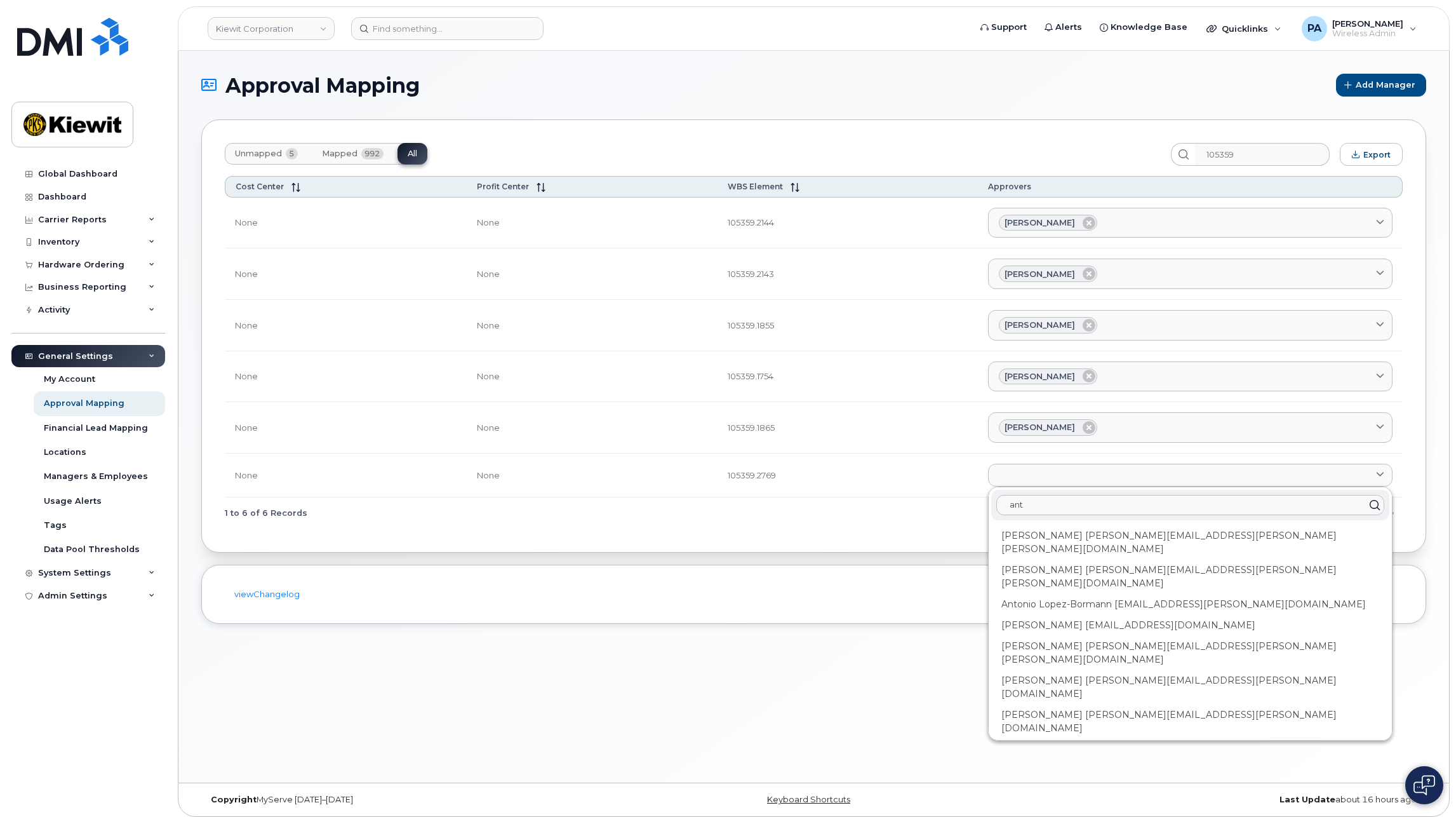
type input "anth"
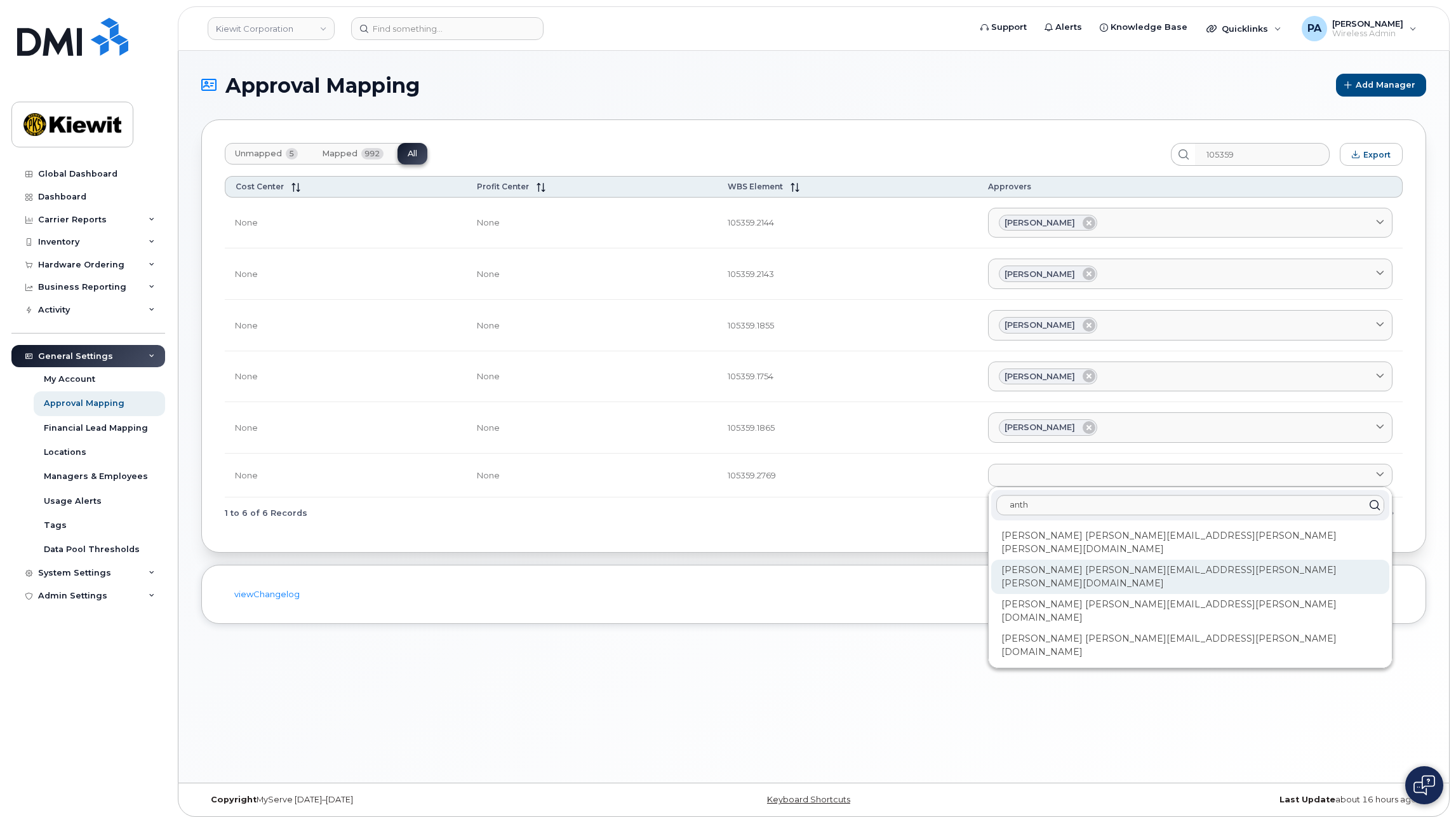
drag, startPoint x: 1040, startPoint y: 554, endPoint x: 982, endPoint y: 438, distance: 129.7
click at [1040, 629] on div "Anthony Koeppen ANTHONY.KOEPPEN@KIEWIT.COM" at bounding box center [1190, 645] width 398 height 35
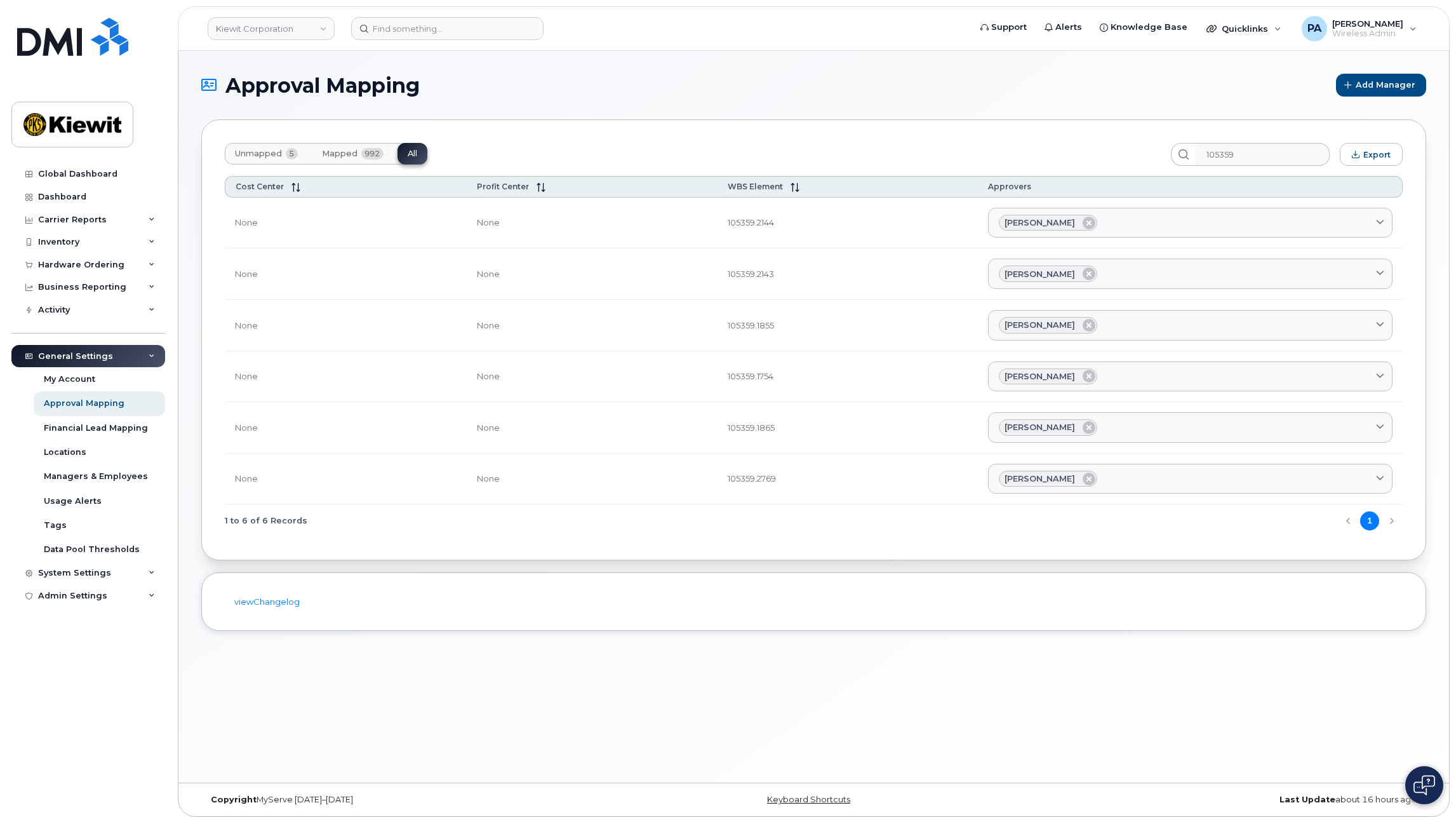
click at [263, 155] on span "Unmapped" at bounding box center [258, 154] width 47 height 10
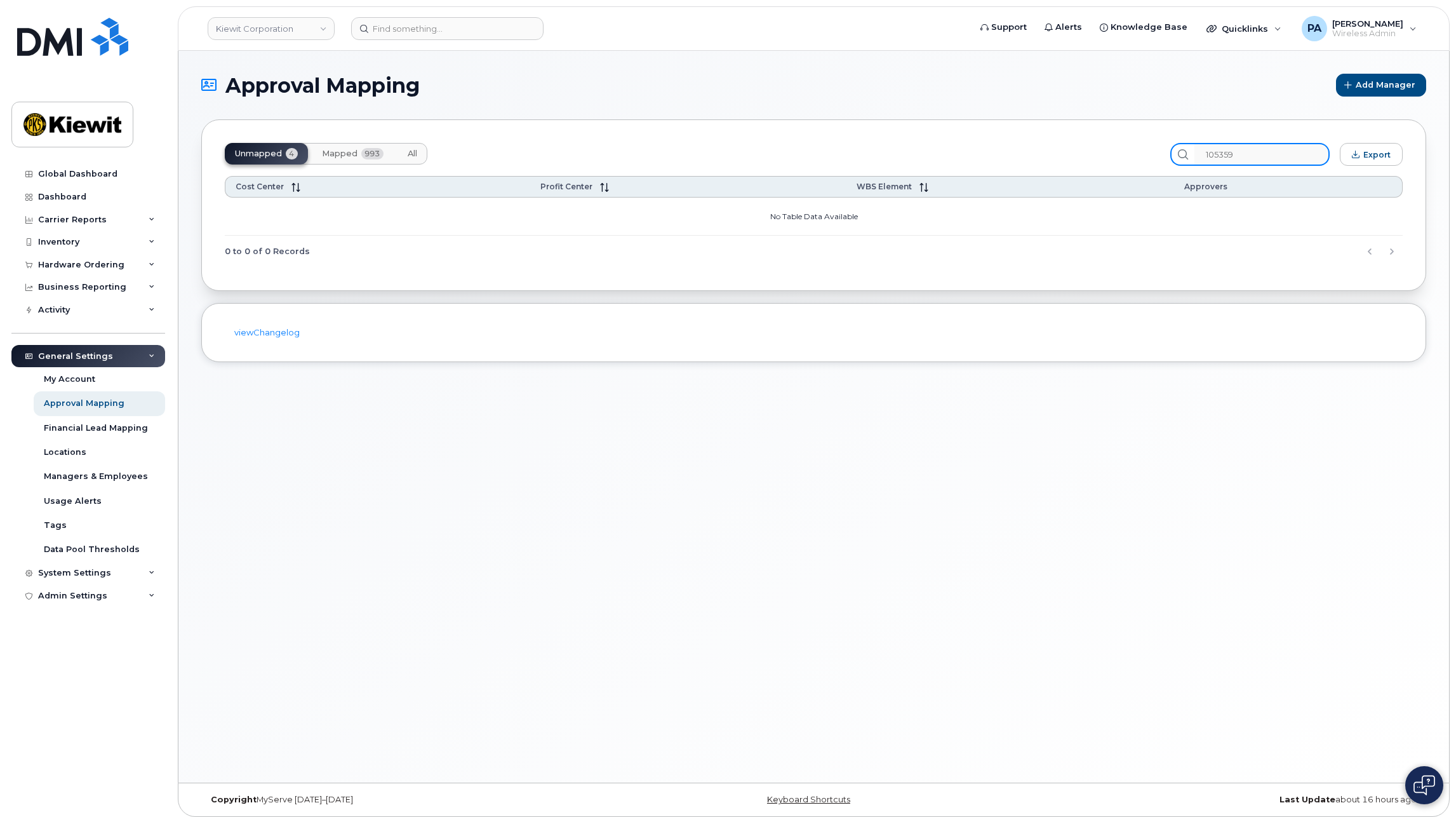
drag, startPoint x: 1258, startPoint y: 152, endPoint x: 979, endPoint y: 140, distance: 279.3
click at [1016, 155] on div "Unmapped 4 Mapped 993 All 105359 Export" at bounding box center [813, 154] width 1178 height 23
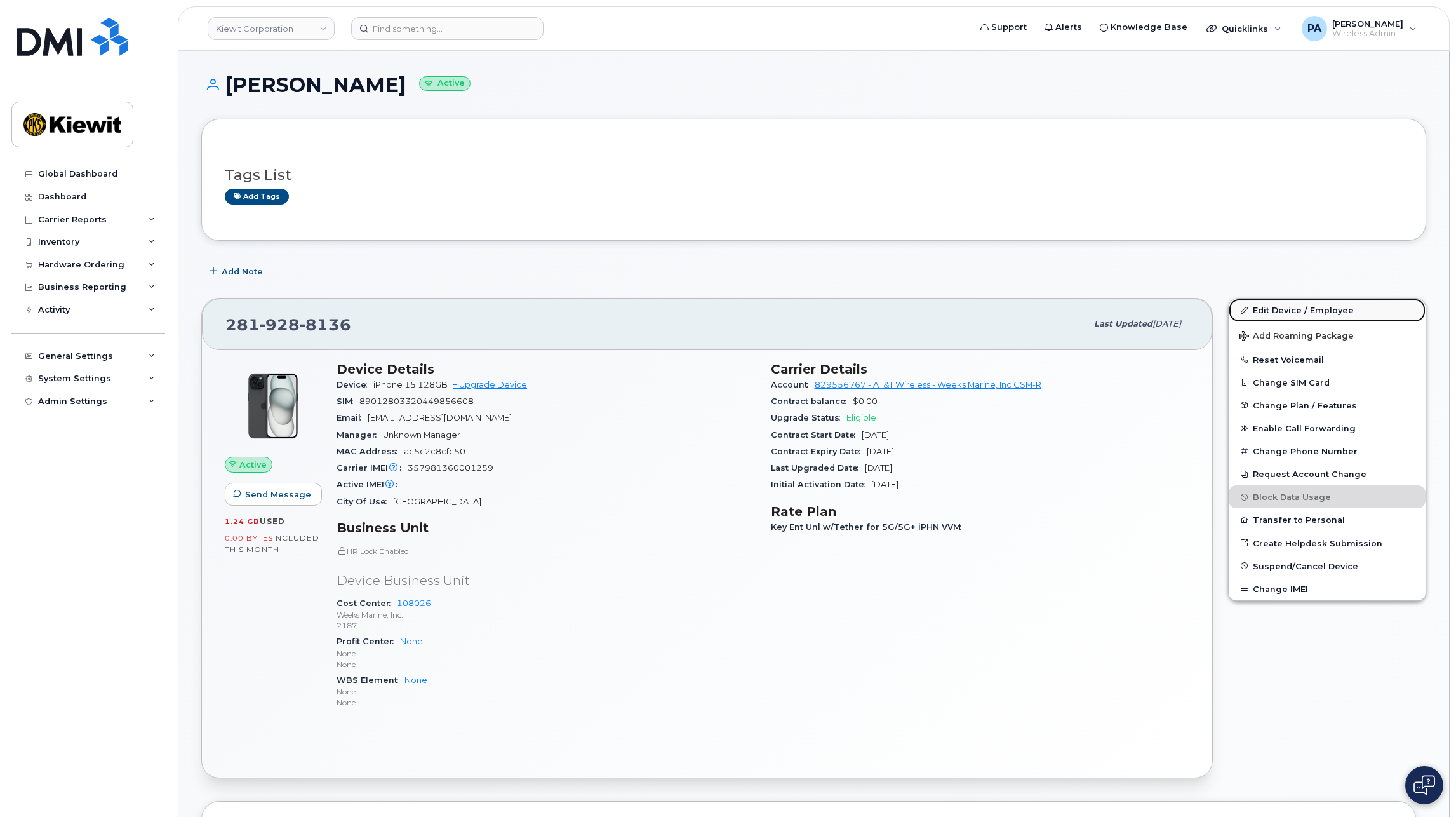
click at [1300, 299] on link "Edit Device / Employee" at bounding box center [1327, 309] width 197 height 23
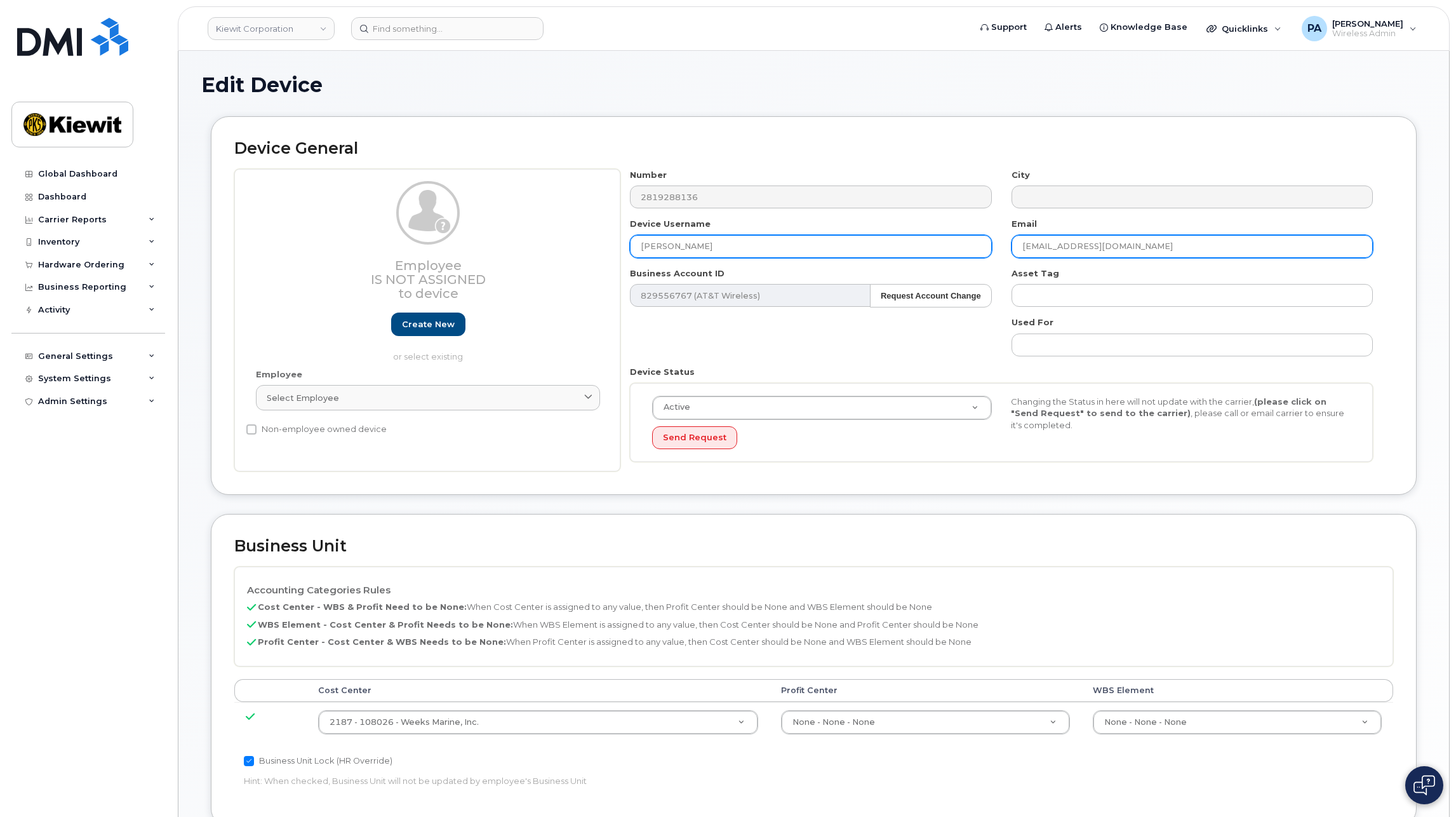
drag, startPoint x: 1203, startPoint y: 240, endPoint x: 748, endPoint y: 237, distance: 455.0
click at [748, 237] on div "Number 2819288136 City Device Username [PERSON_NAME] Email [EMAIL_ADDRESS][DOMA…" at bounding box center [1001, 320] width 763 height 303
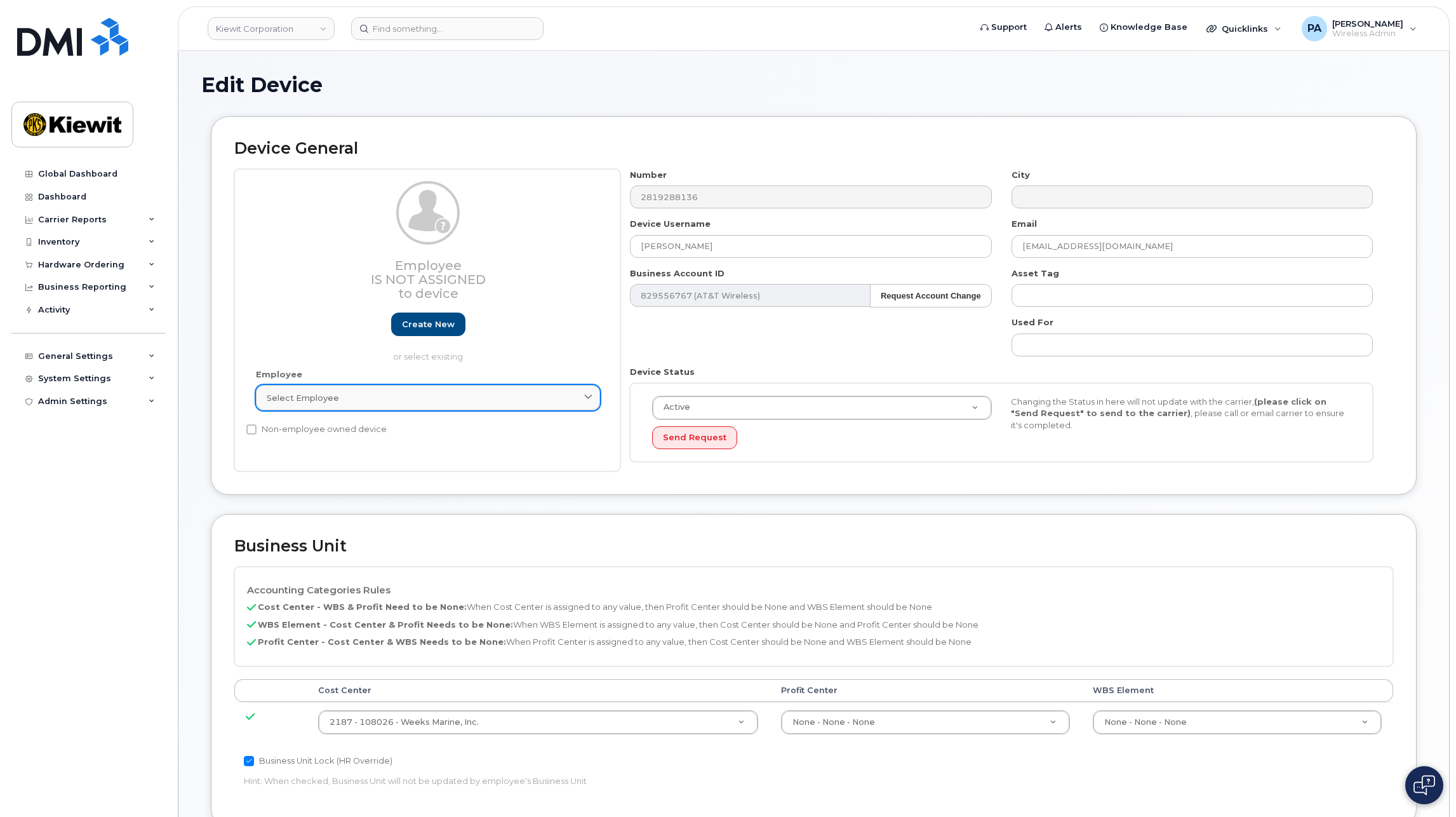
click at [436, 398] on div "Select employee" at bounding box center [428, 398] width 323 height 12
paste input "[EMAIL_ADDRESS][DOMAIN_NAME]"
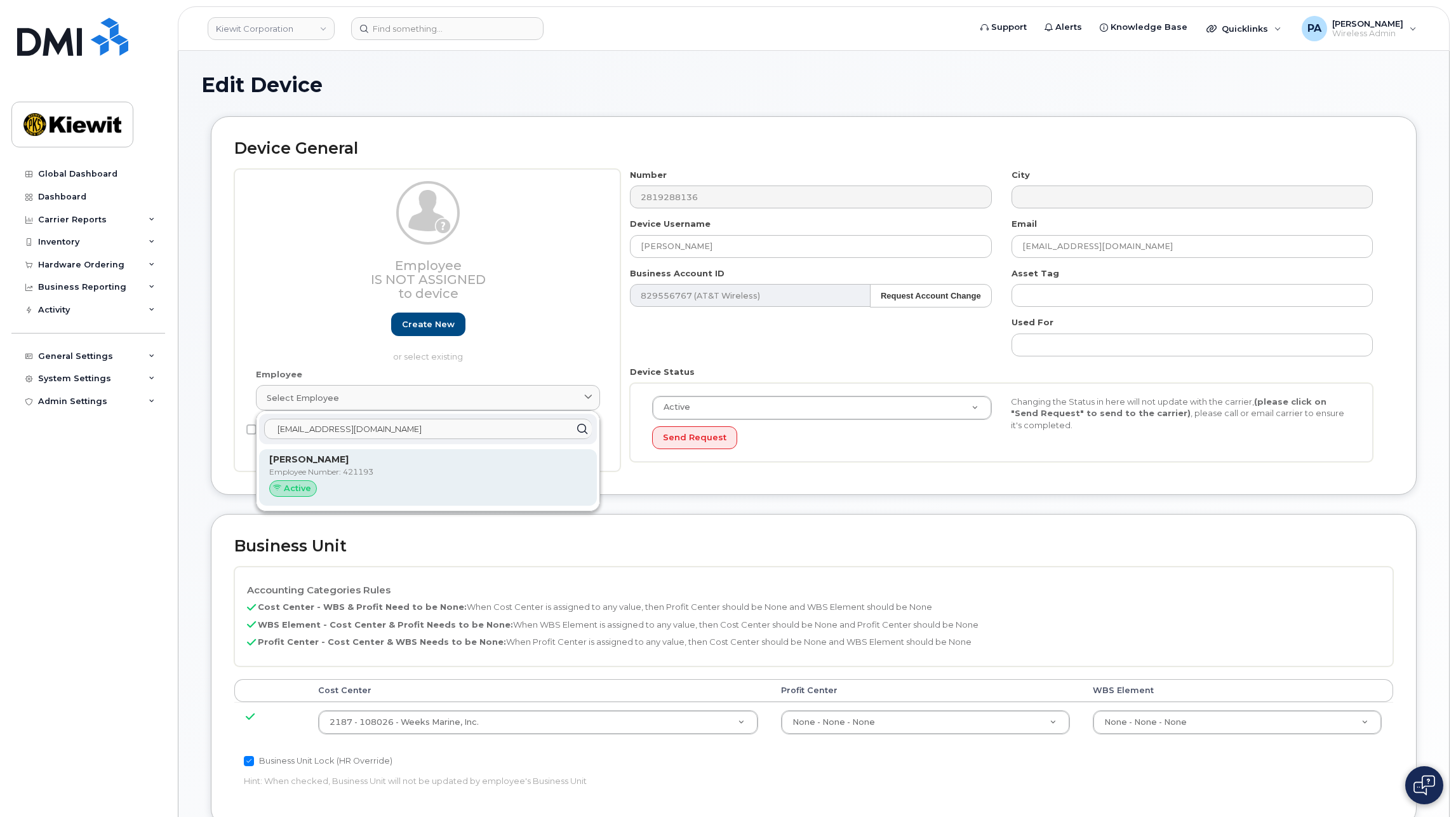
type input "[EMAIL_ADDRESS][DOMAIN_NAME]"
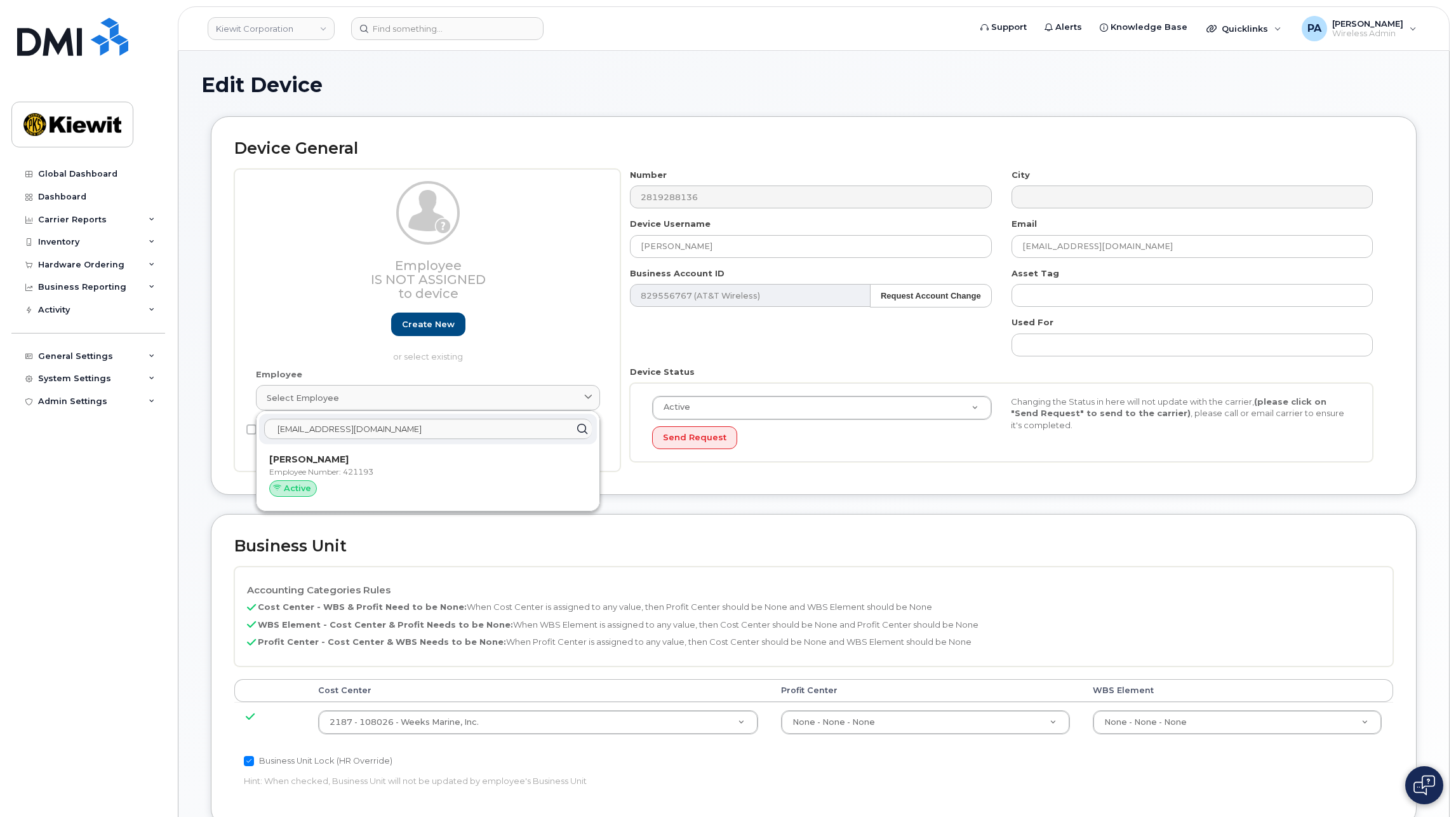
drag, startPoint x: 349, startPoint y: 473, endPoint x: 786, endPoint y: 68, distance: 595.8
click at [349, 473] on p "Employee Number: 421193" at bounding box center [428, 472] width 318 height 12
type input "Mario Wong"
type input "mwong@weeksmarine.com"
type input "421193"
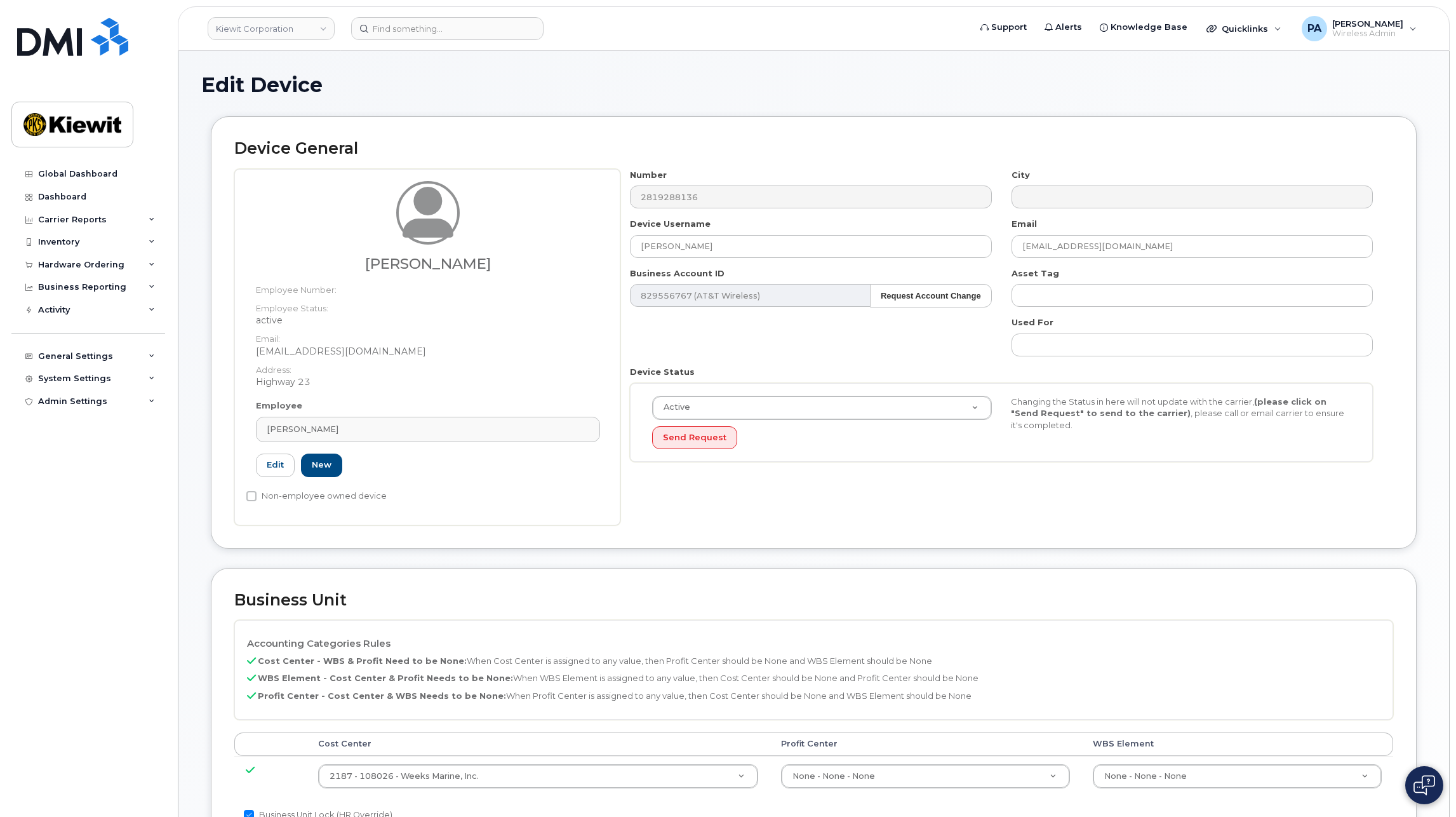
scroll to position [318, 0]
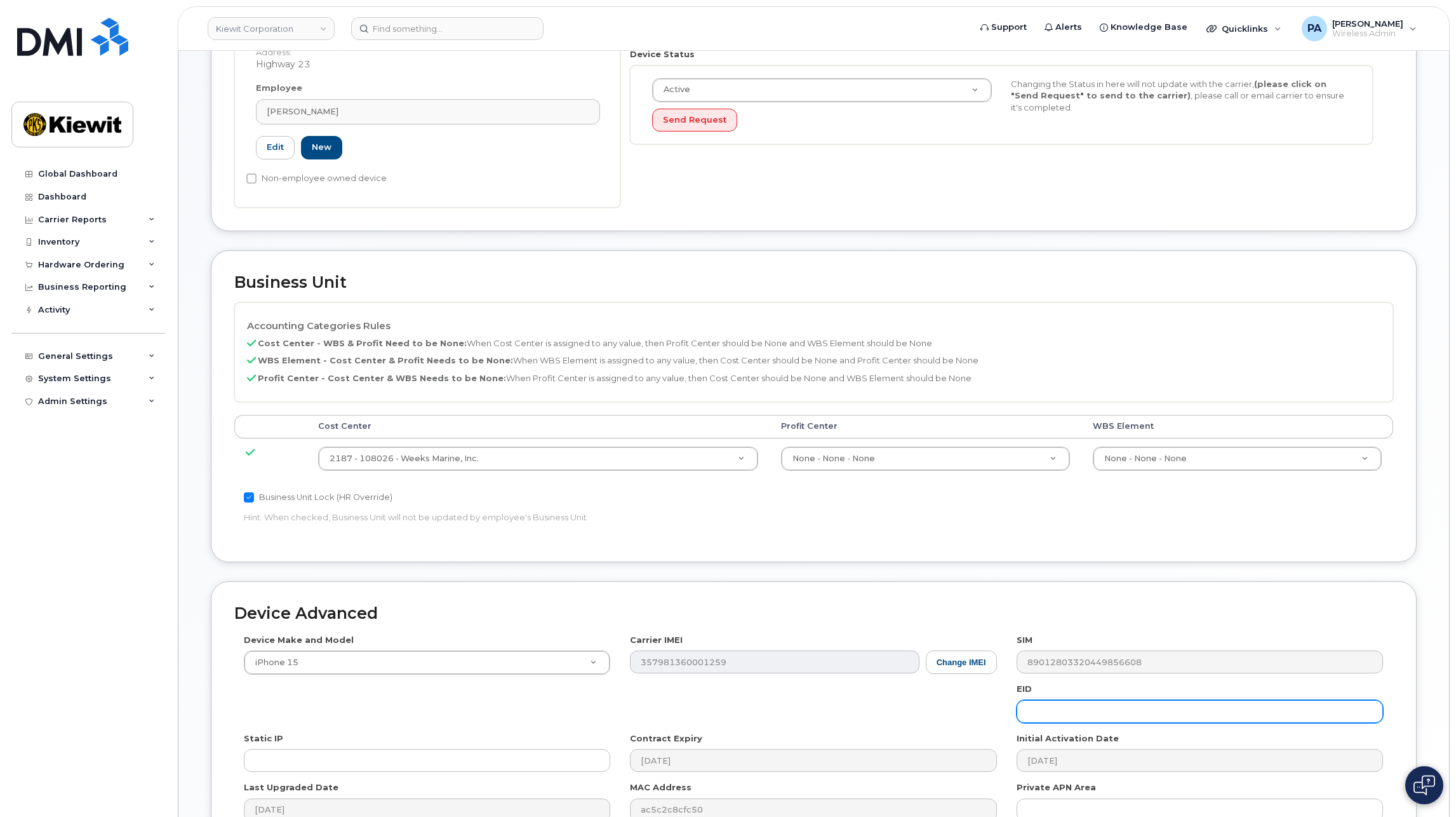
click at [1086, 715] on input "text" at bounding box center [1200, 711] width 367 height 23
type input "Saving..."
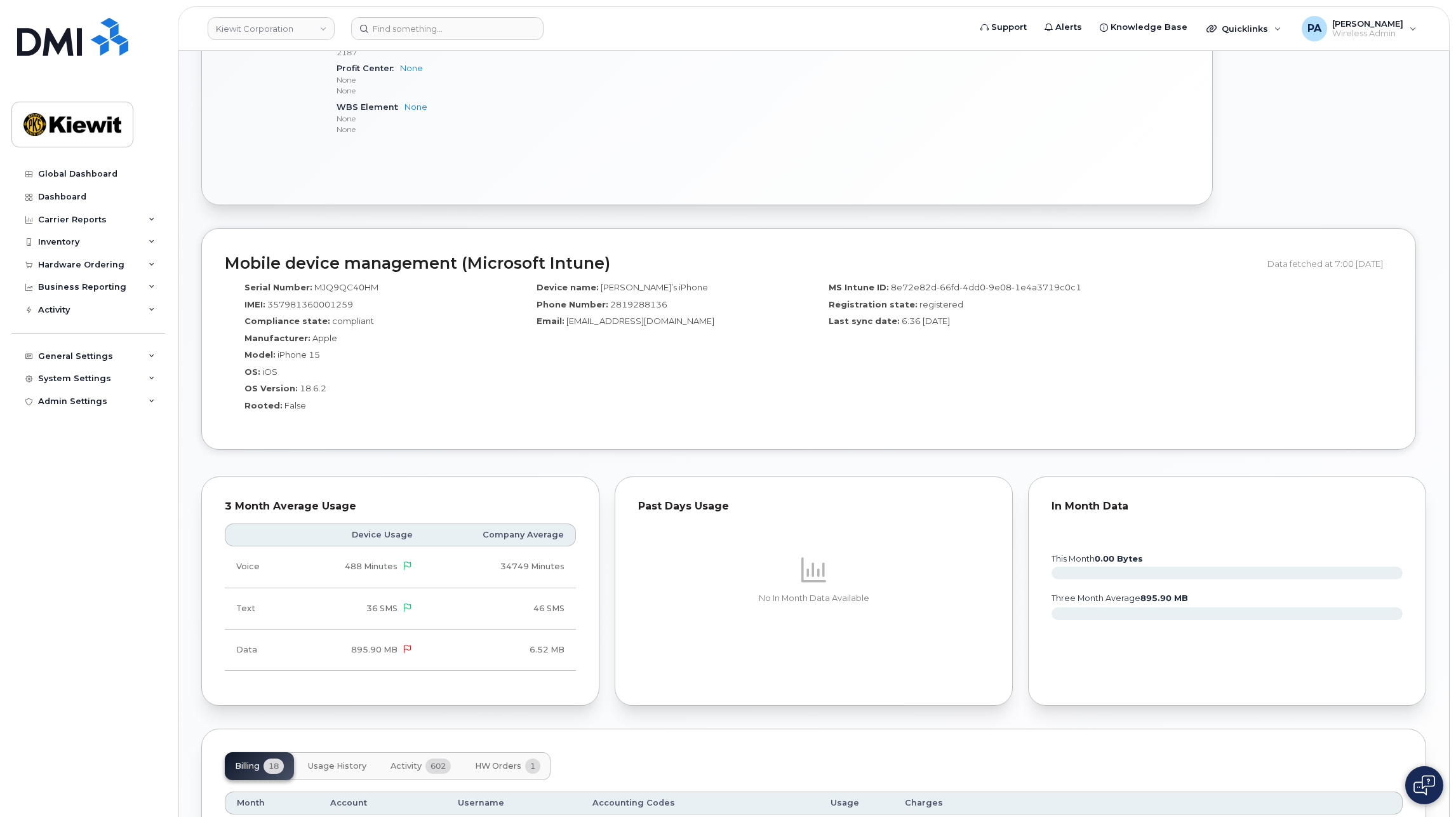
scroll to position [953, 0]
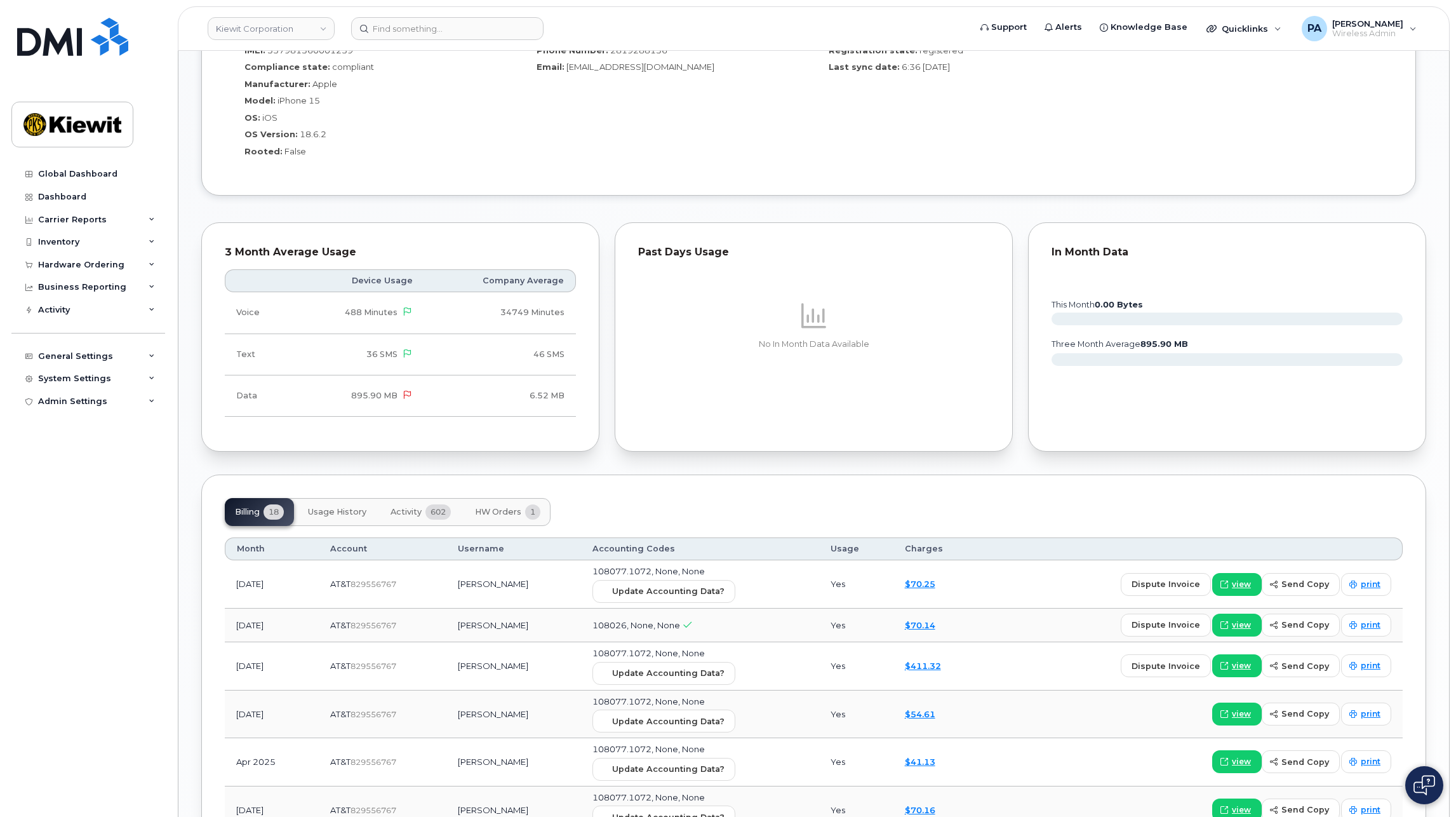
click at [431, 505] on span "602" at bounding box center [438, 512] width 25 height 15
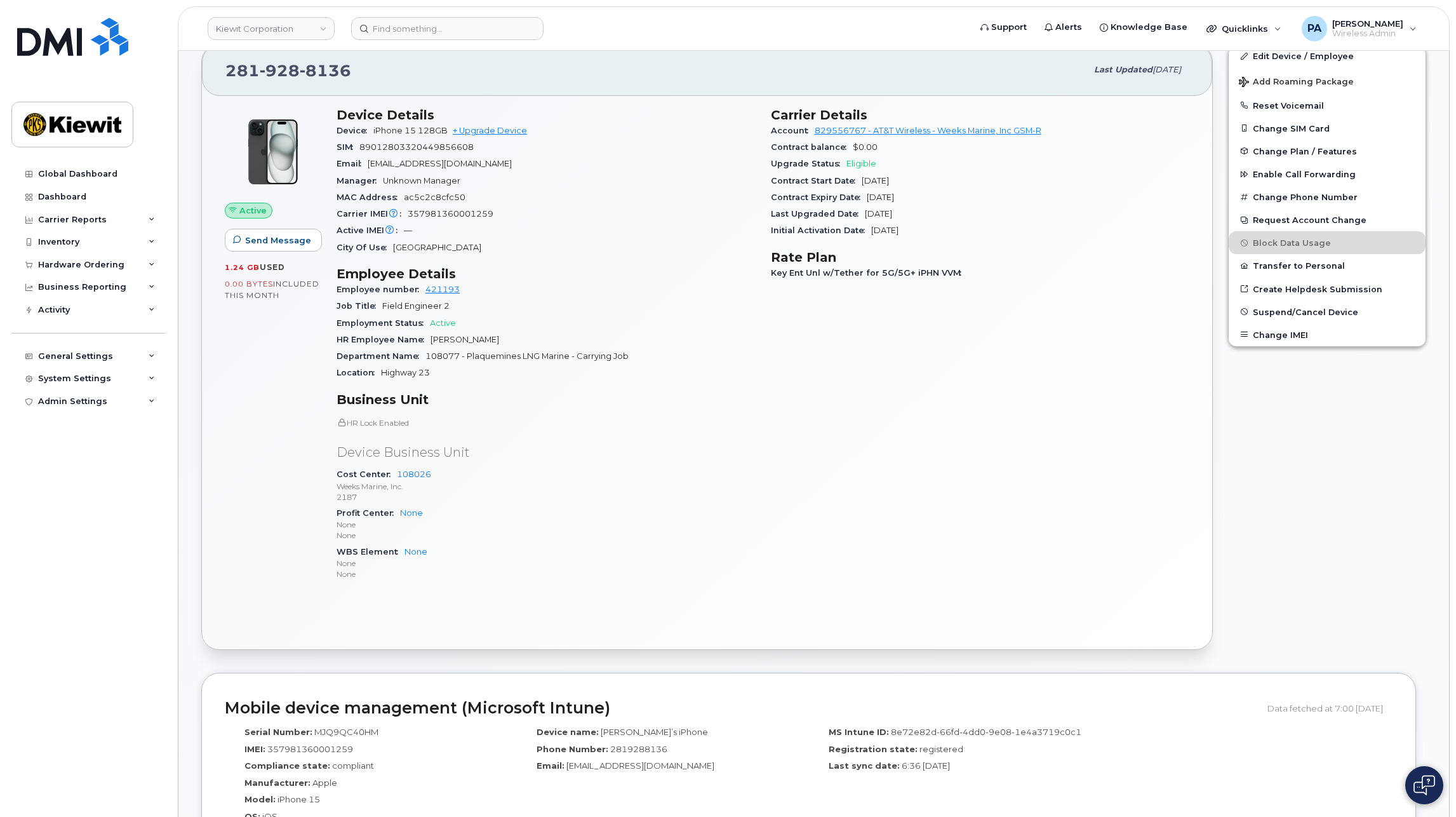
scroll to position [63, 0]
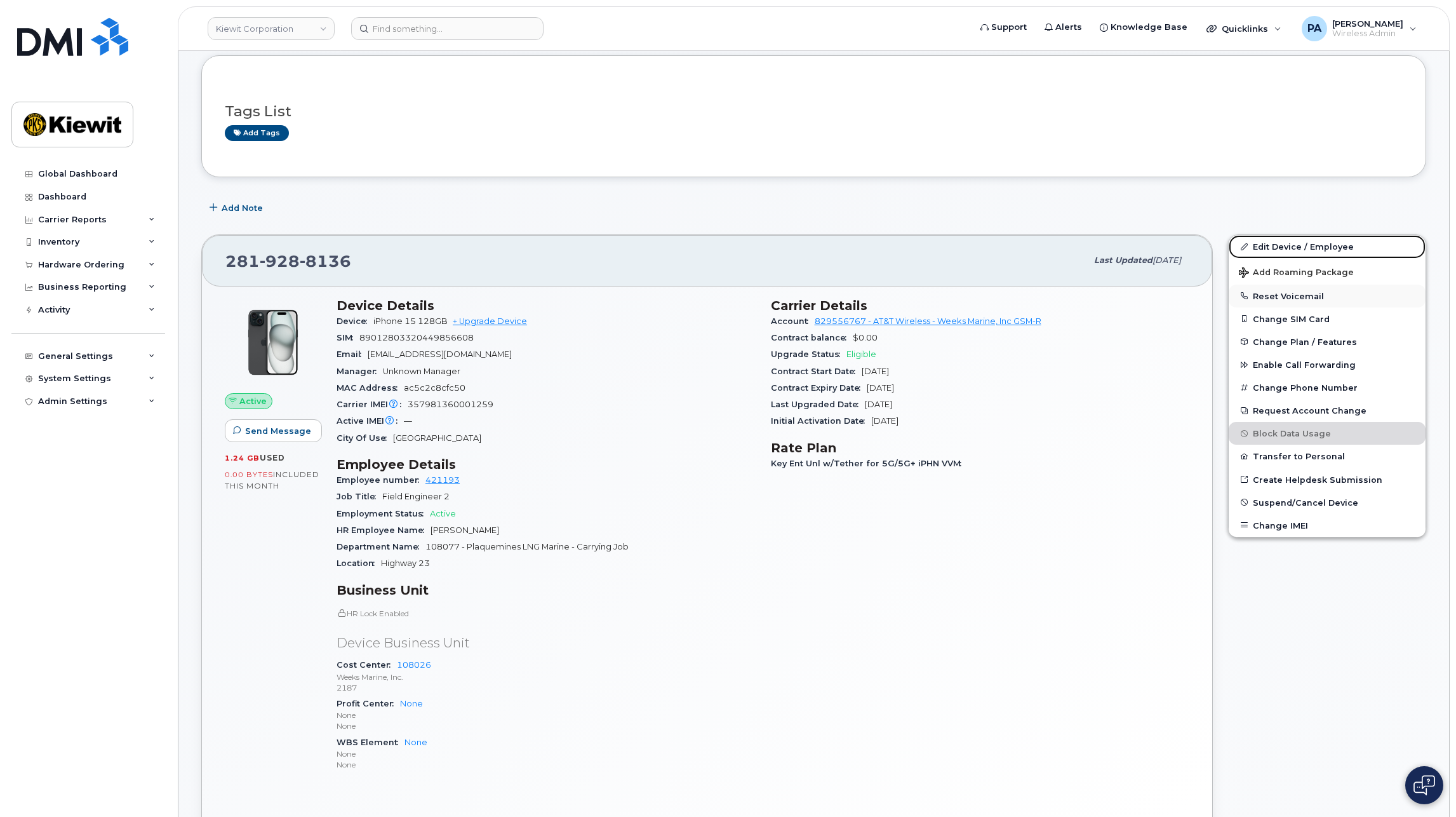
drag, startPoint x: 1288, startPoint y: 247, endPoint x: 1241, endPoint y: 286, distance: 61.1
click at [1288, 247] on link "Edit Device / Employee" at bounding box center [1327, 246] width 197 height 23
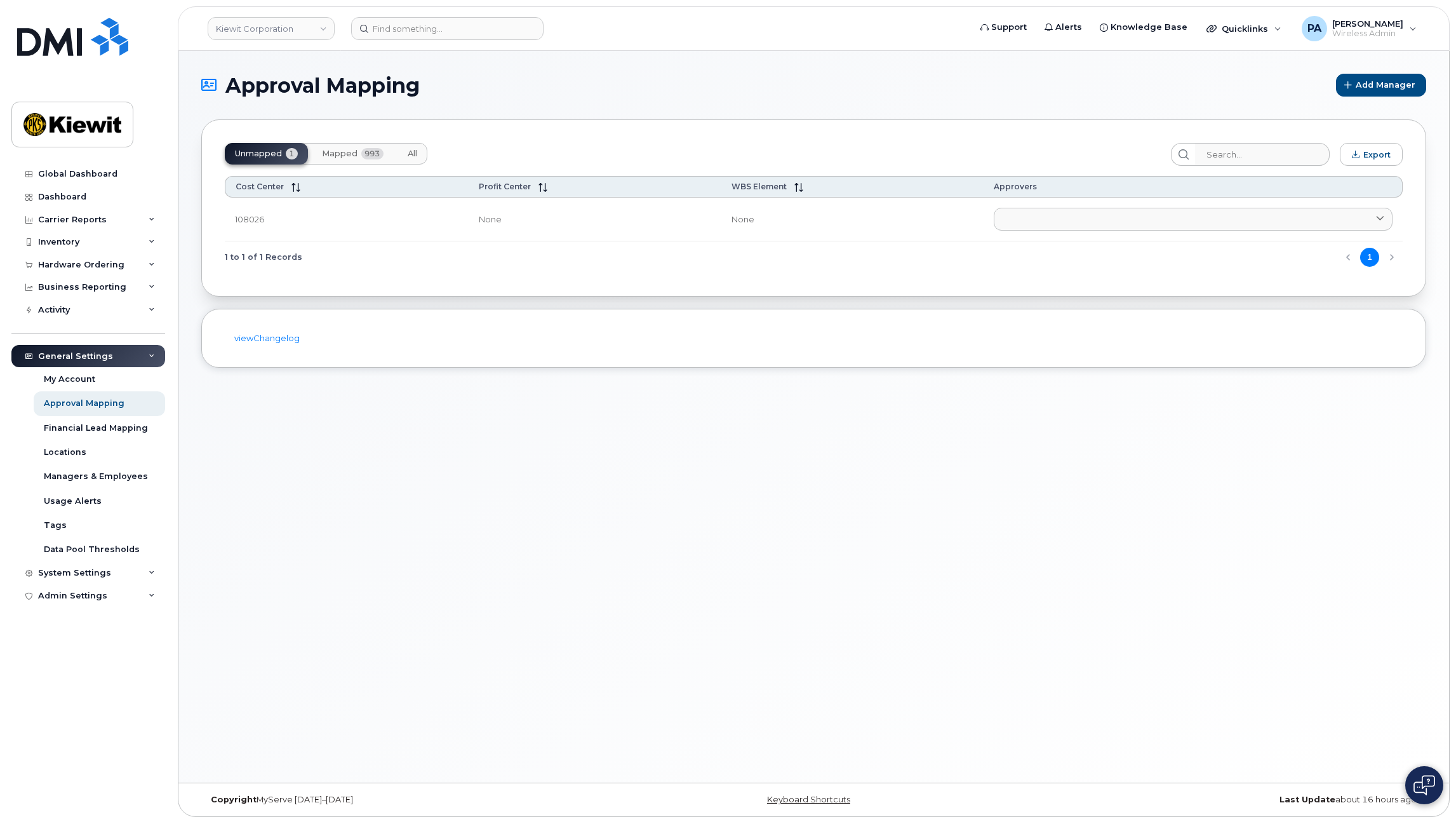
click at [323, 155] on span "Mapped" at bounding box center [340, 154] width 35 height 10
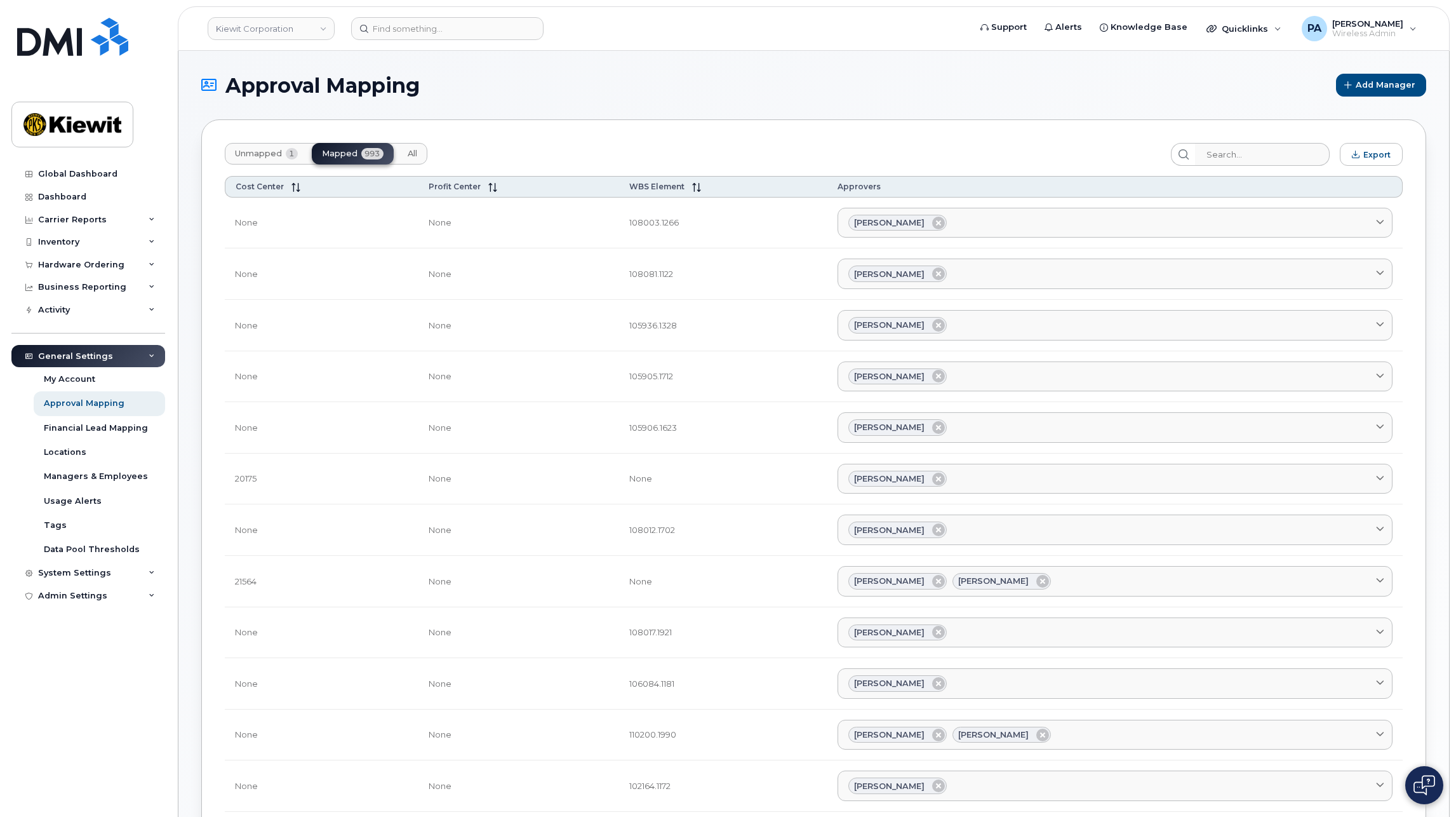
click at [273, 155] on span "Unmapped" at bounding box center [258, 154] width 47 height 10
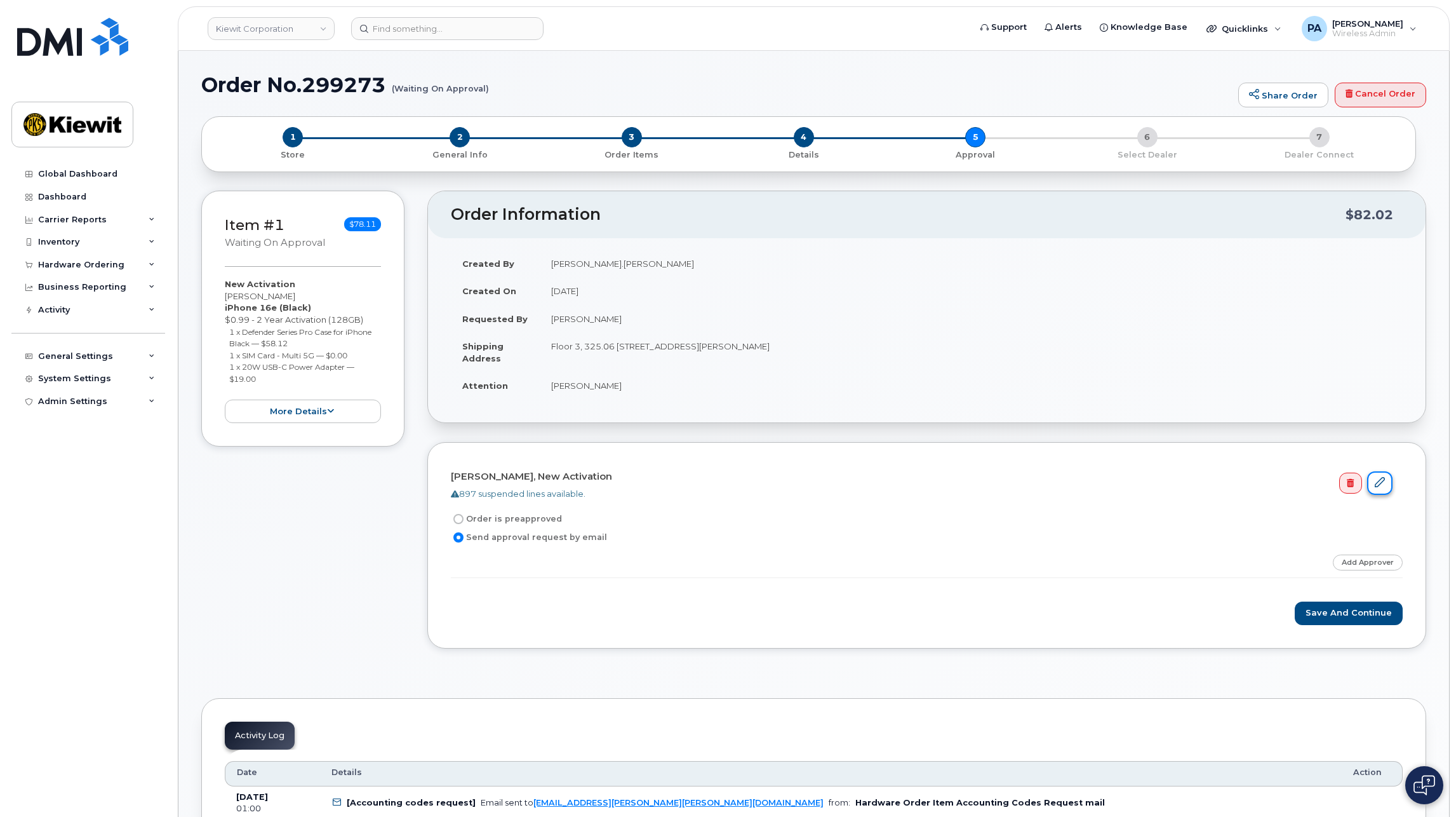
click at [1380, 485] on icon at bounding box center [1380, 482] width 10 height 10
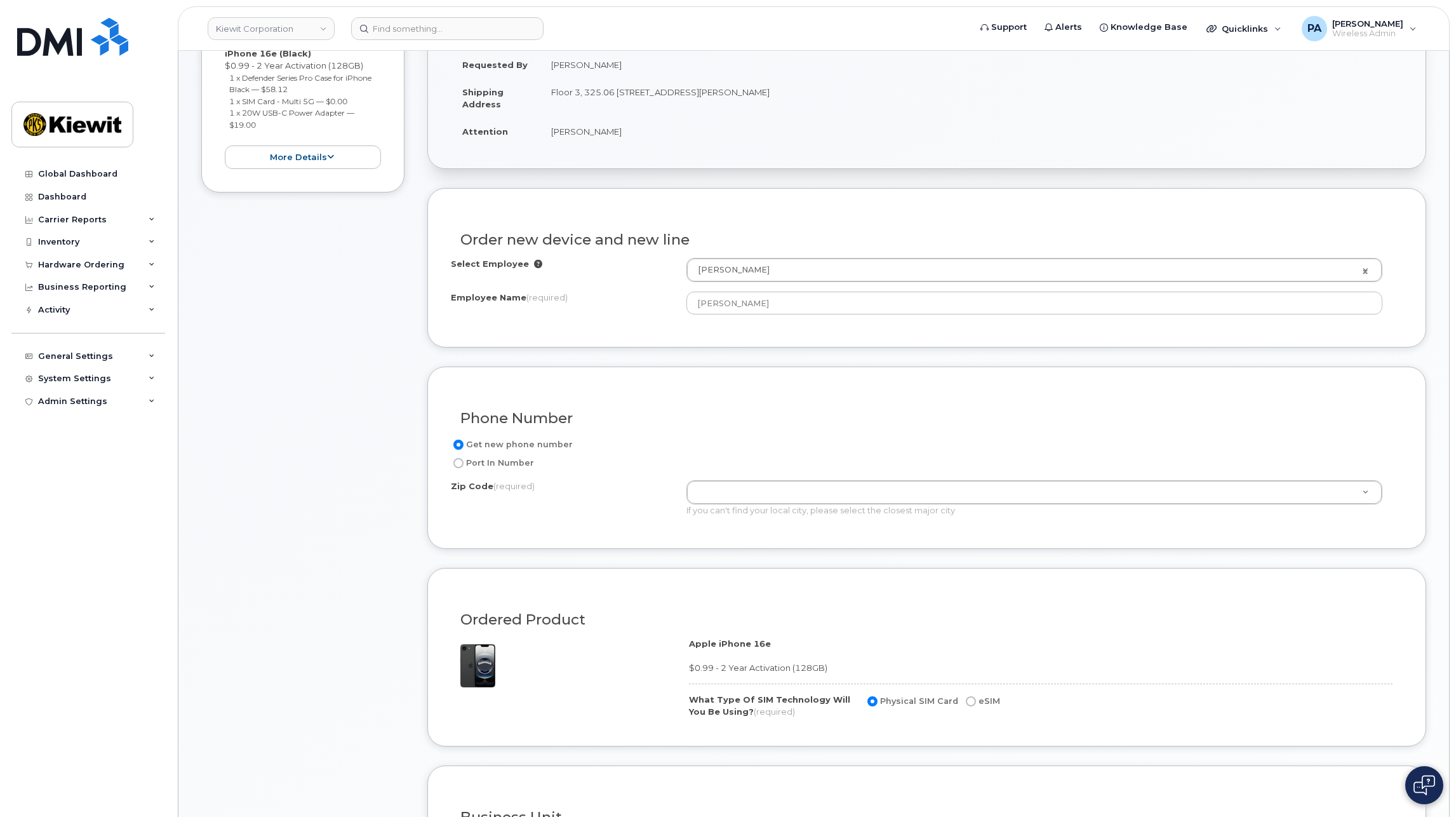
scroll to position [572, 0]
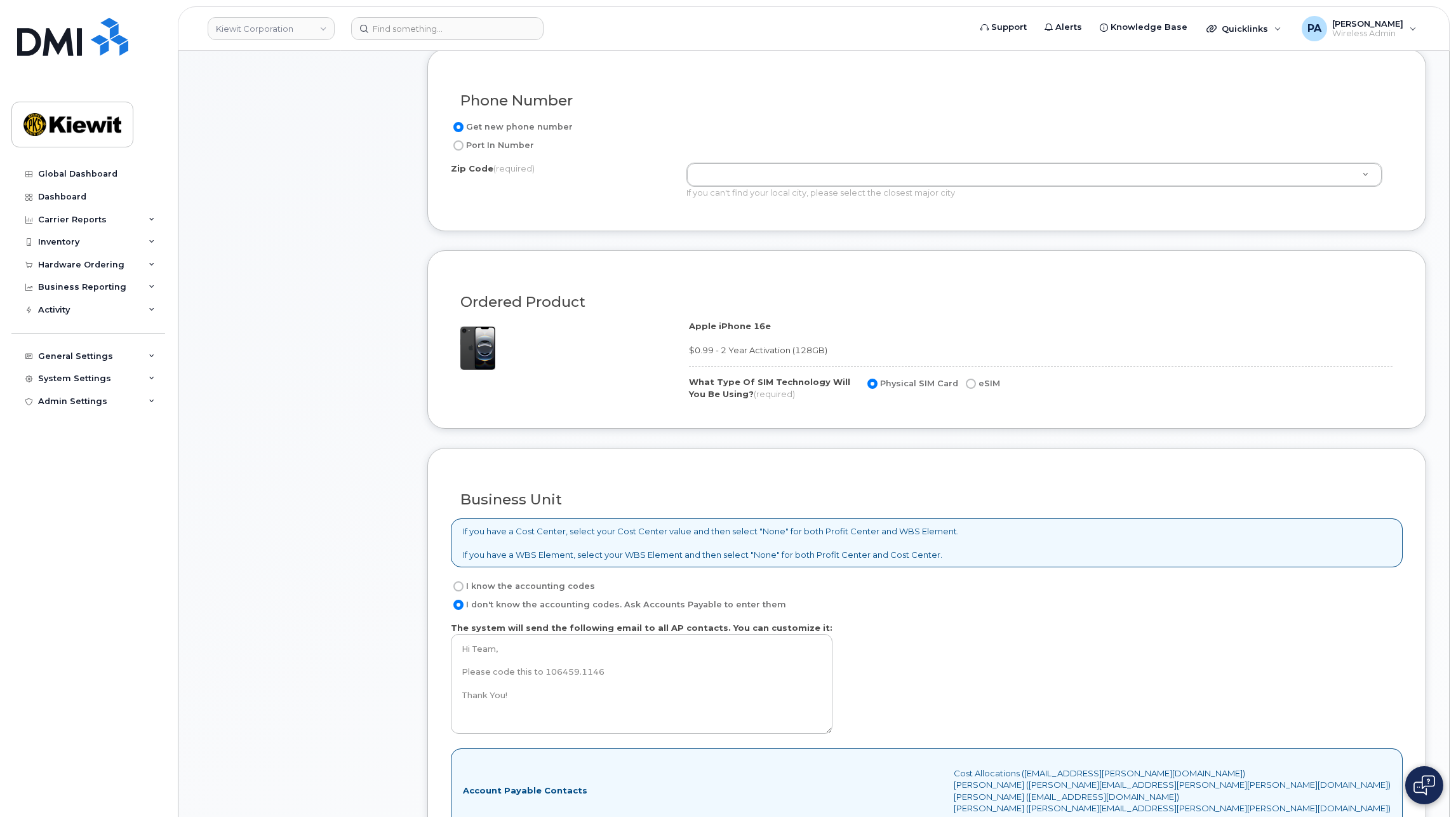
click at [492, 587] on label "I know the accounting codes" at bounding box center [523, 586] width 144 height 15
click at [464, 587] on input "I know the accounting codes" at bounding box center [459, 586] width 10 height 10
radio input "true"
select select
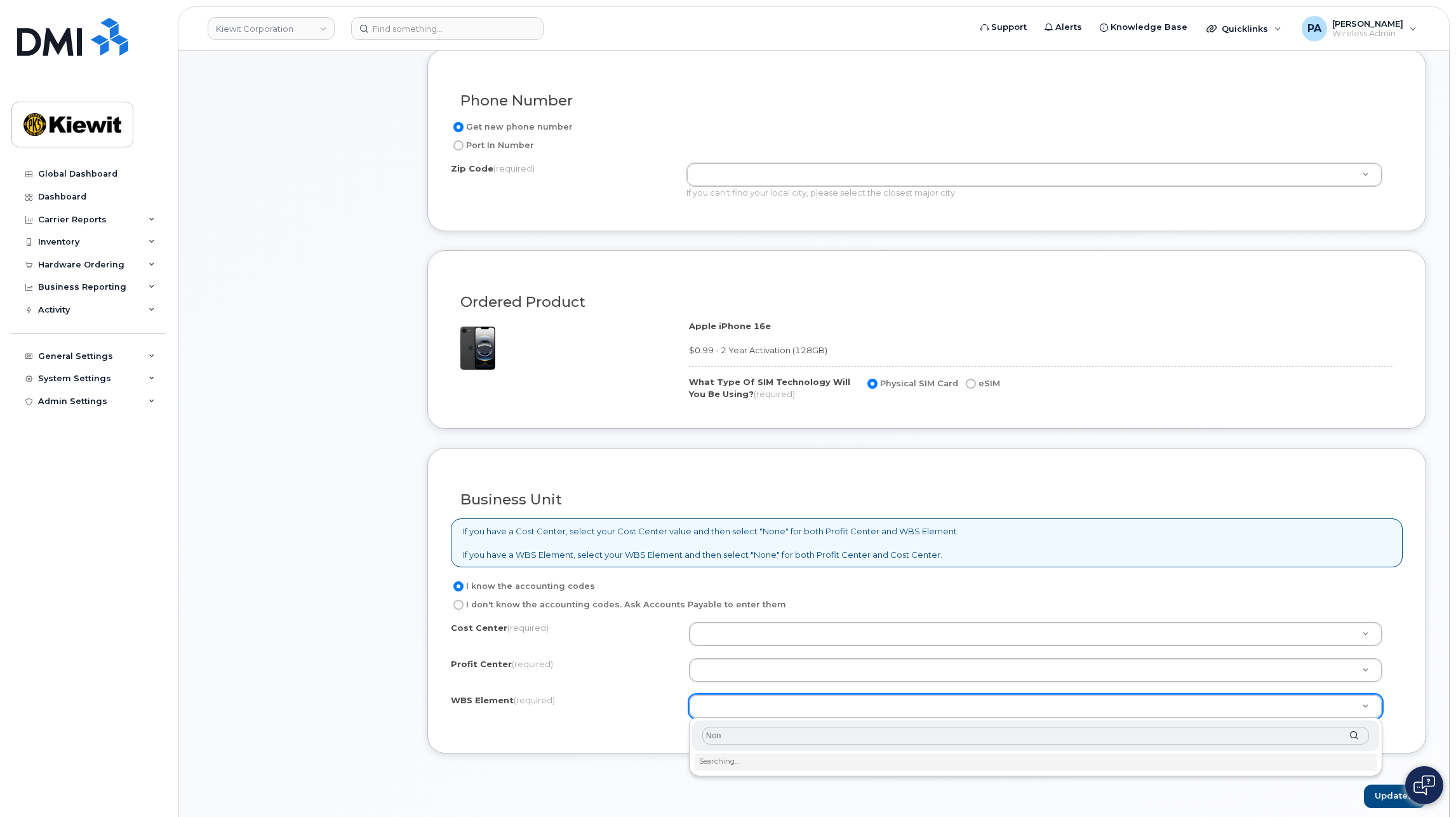
type input "None"
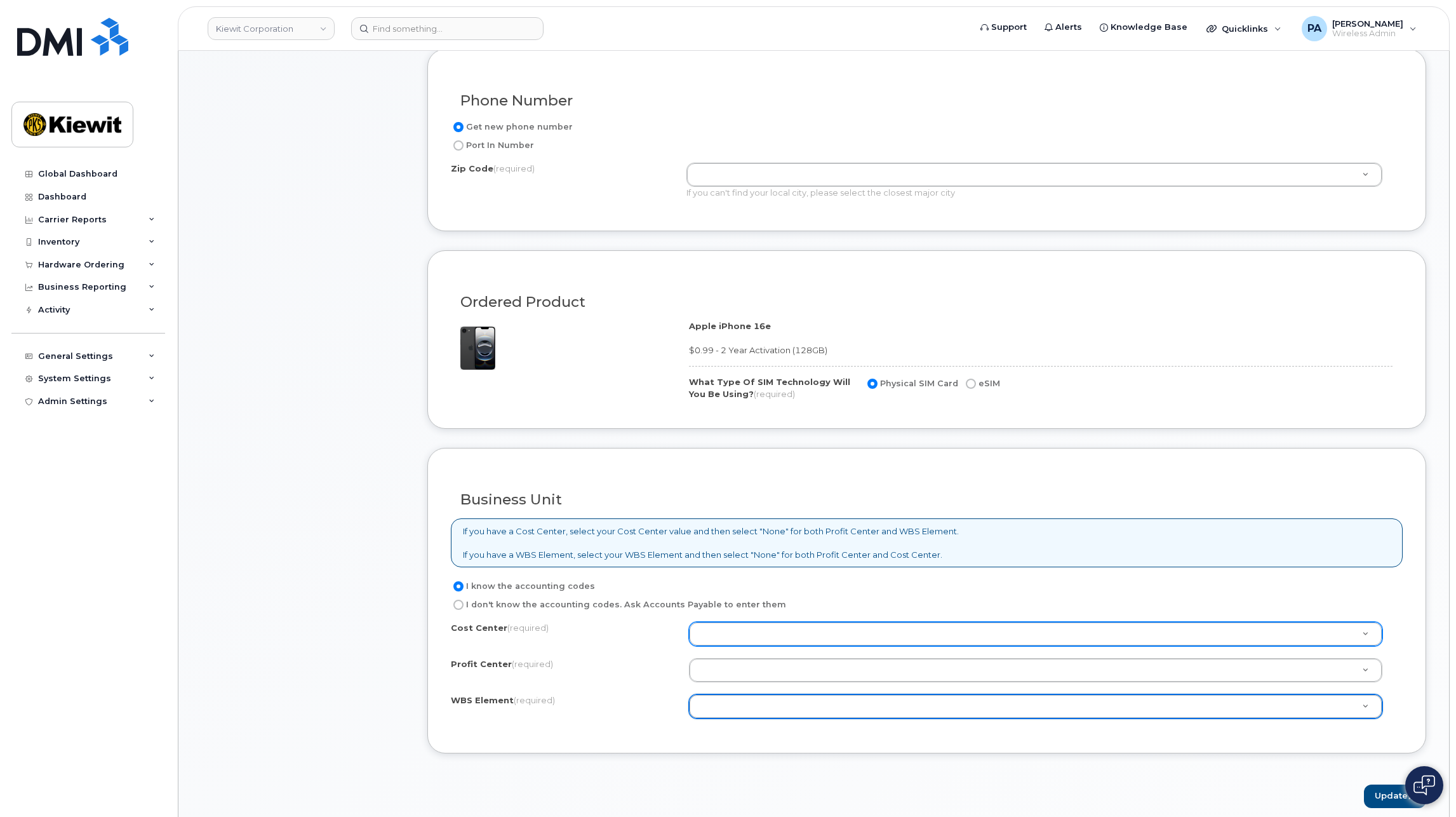
type input "N"
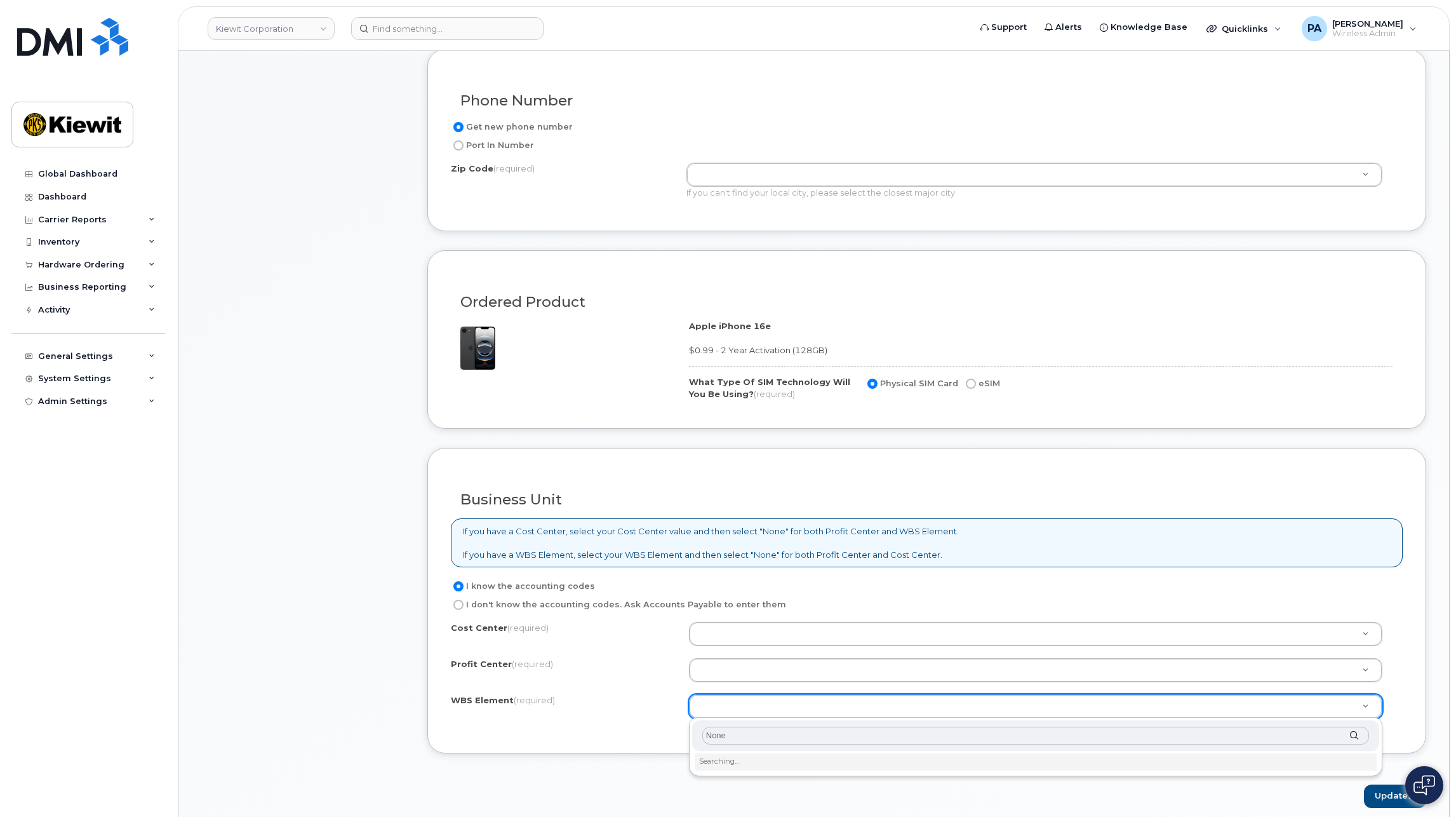
drag, startPoint x: 736, startPoint y: 735, endPoint x: 630, endPoint y: 735, distance: 106.0
click at [630, 735] on body "Kiewit Corporation Support Alerts Knowledge Base Quicklinks Suspend / Cancel De…" at bounding box center [728, 812] width 1456 height 2768
paste input "106459.1146"
type input "106459.1146"
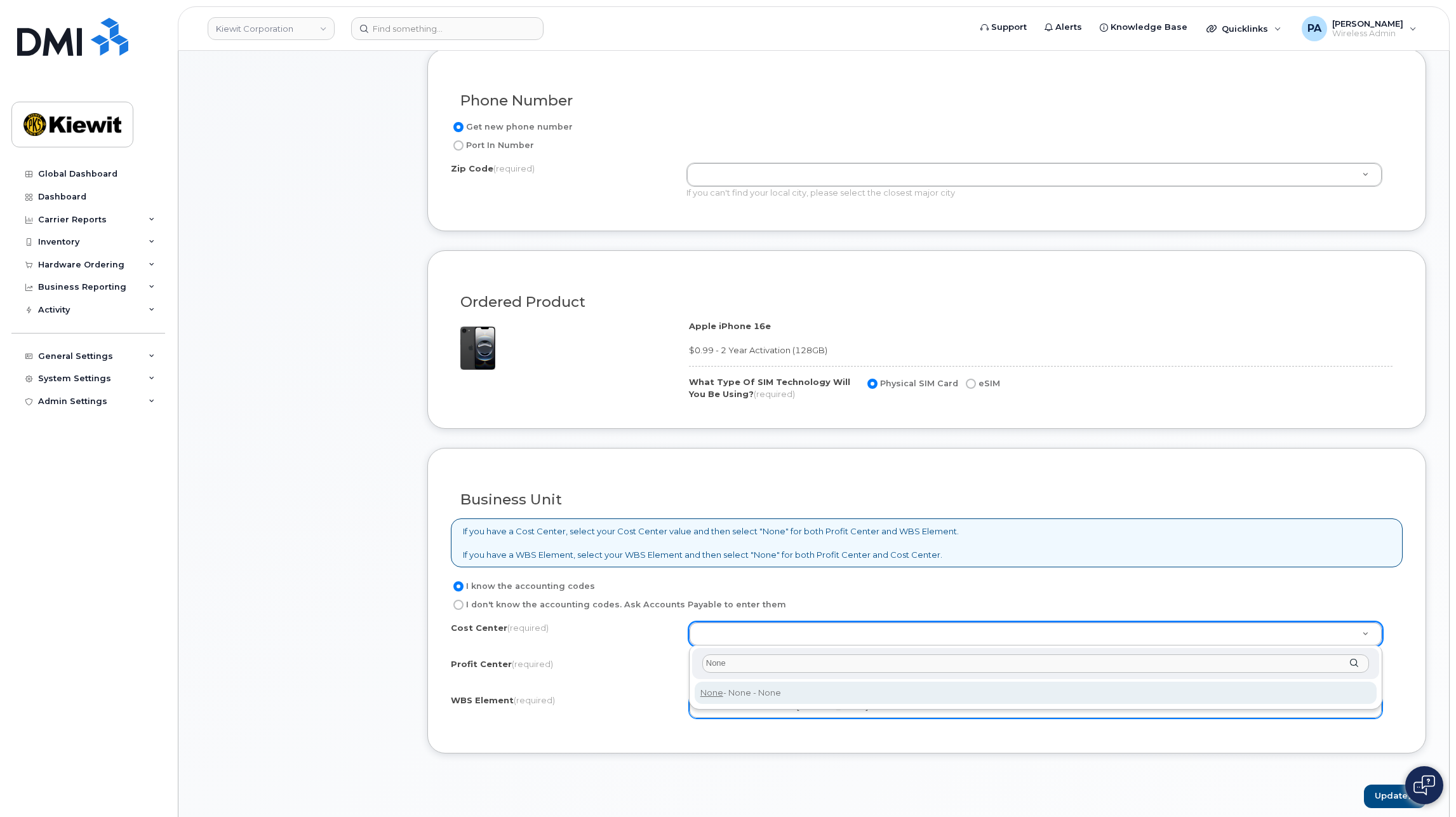
type input "None"
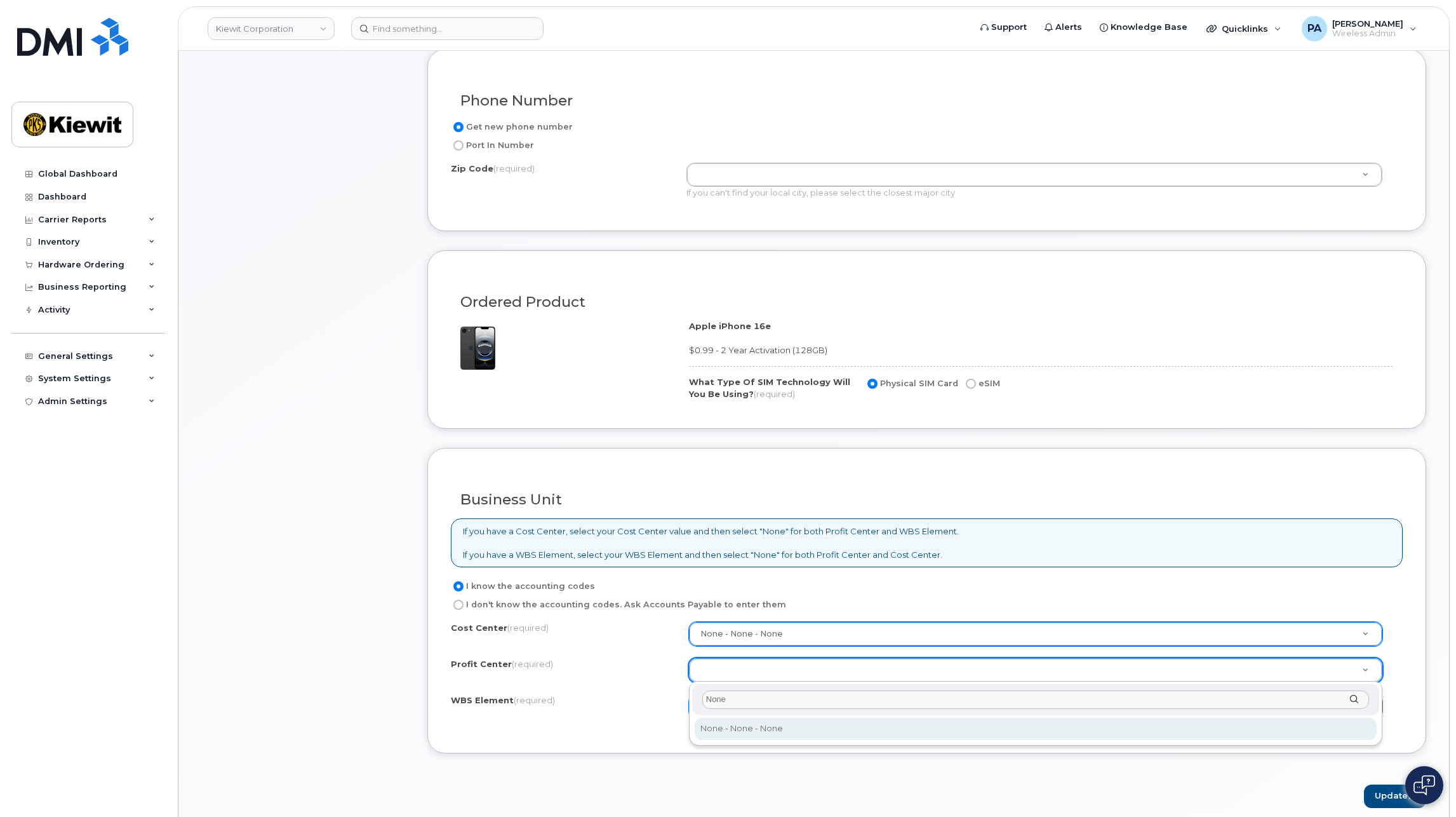
type input "None"
select select "None"
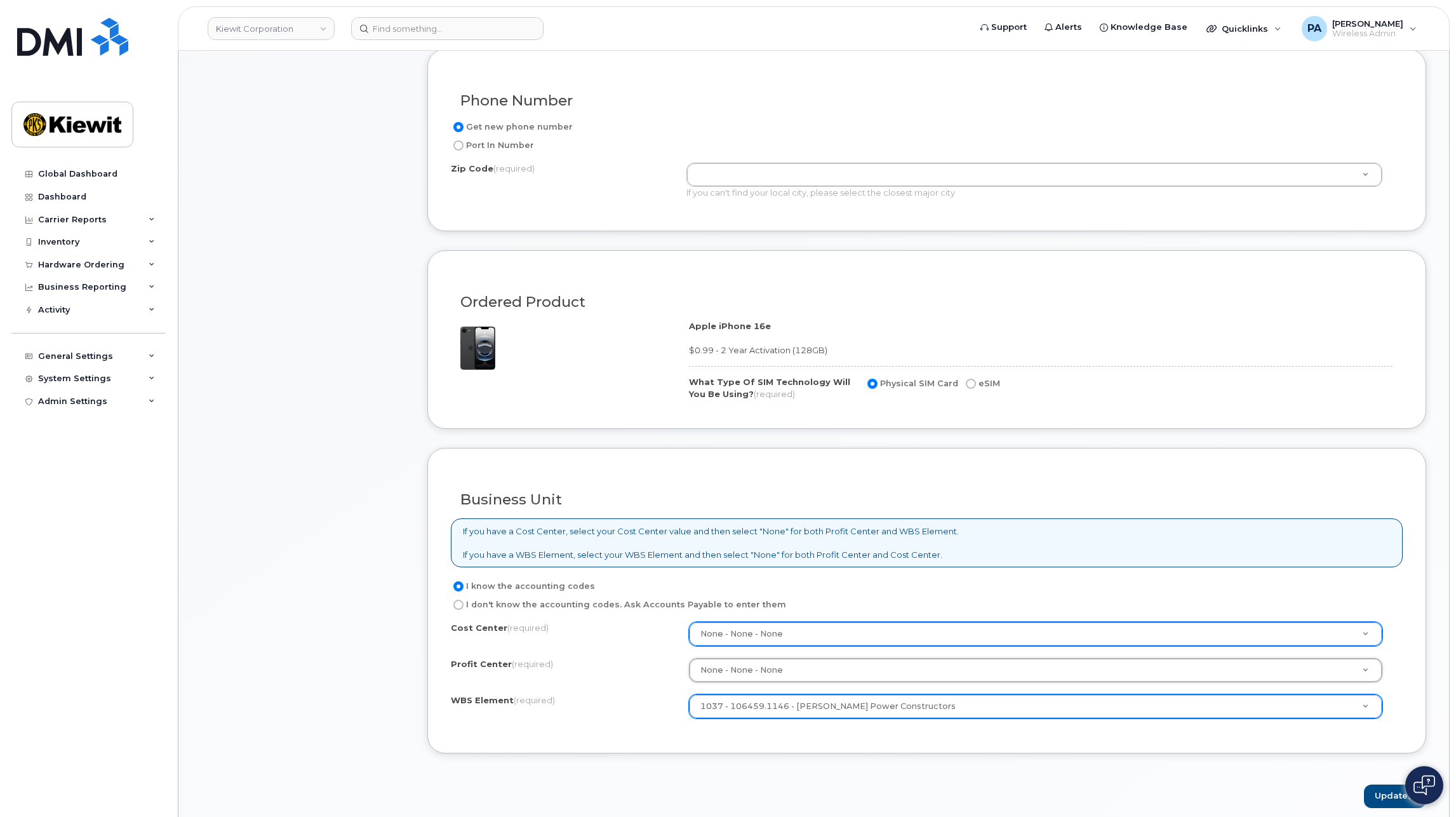
type input "S"
drag, startPoint x: 441, startPoint y: 468, endPoint x: 487, endPoint y: 727, distance: 263.1
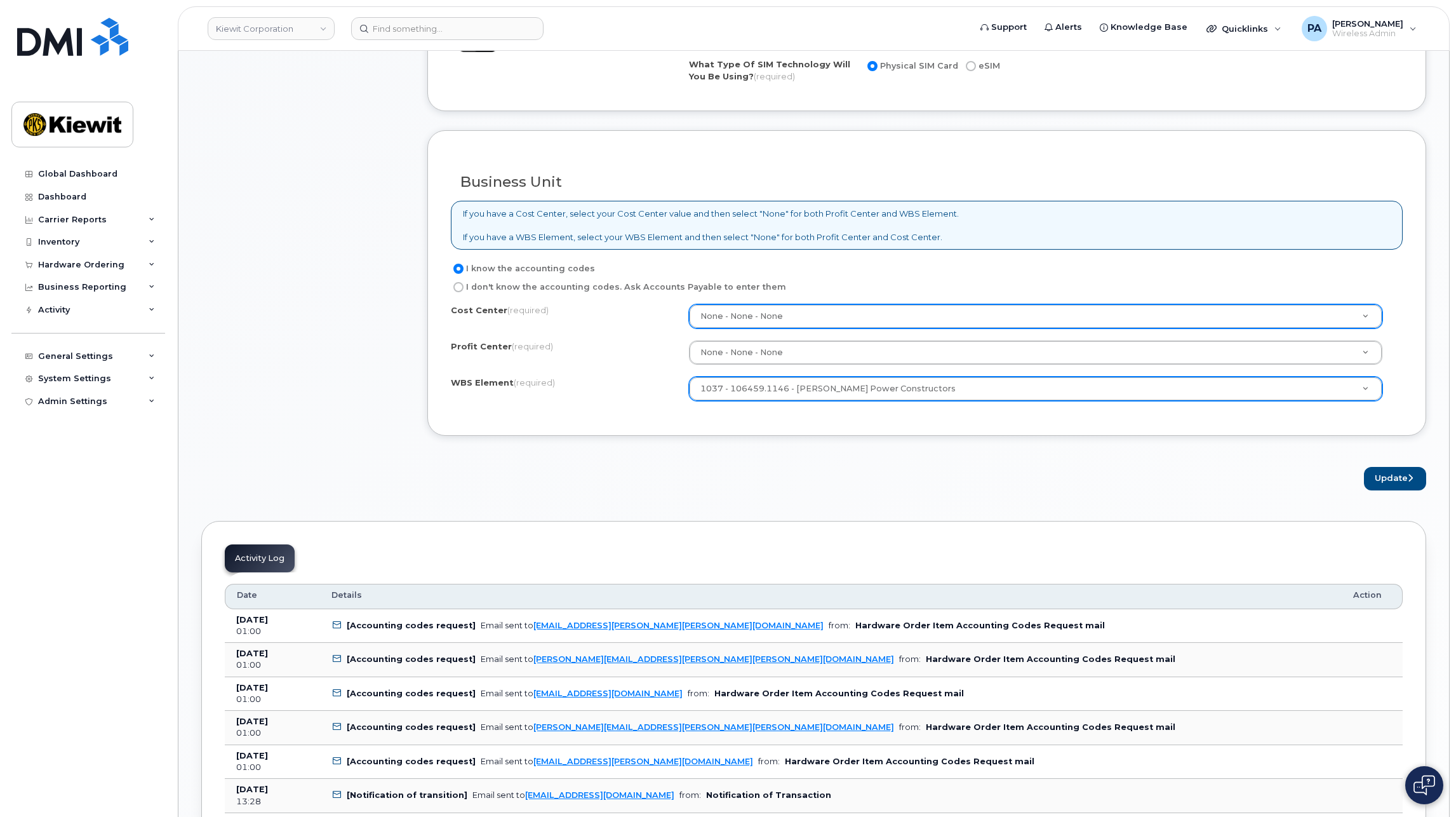
scroll to position [1143, 0]
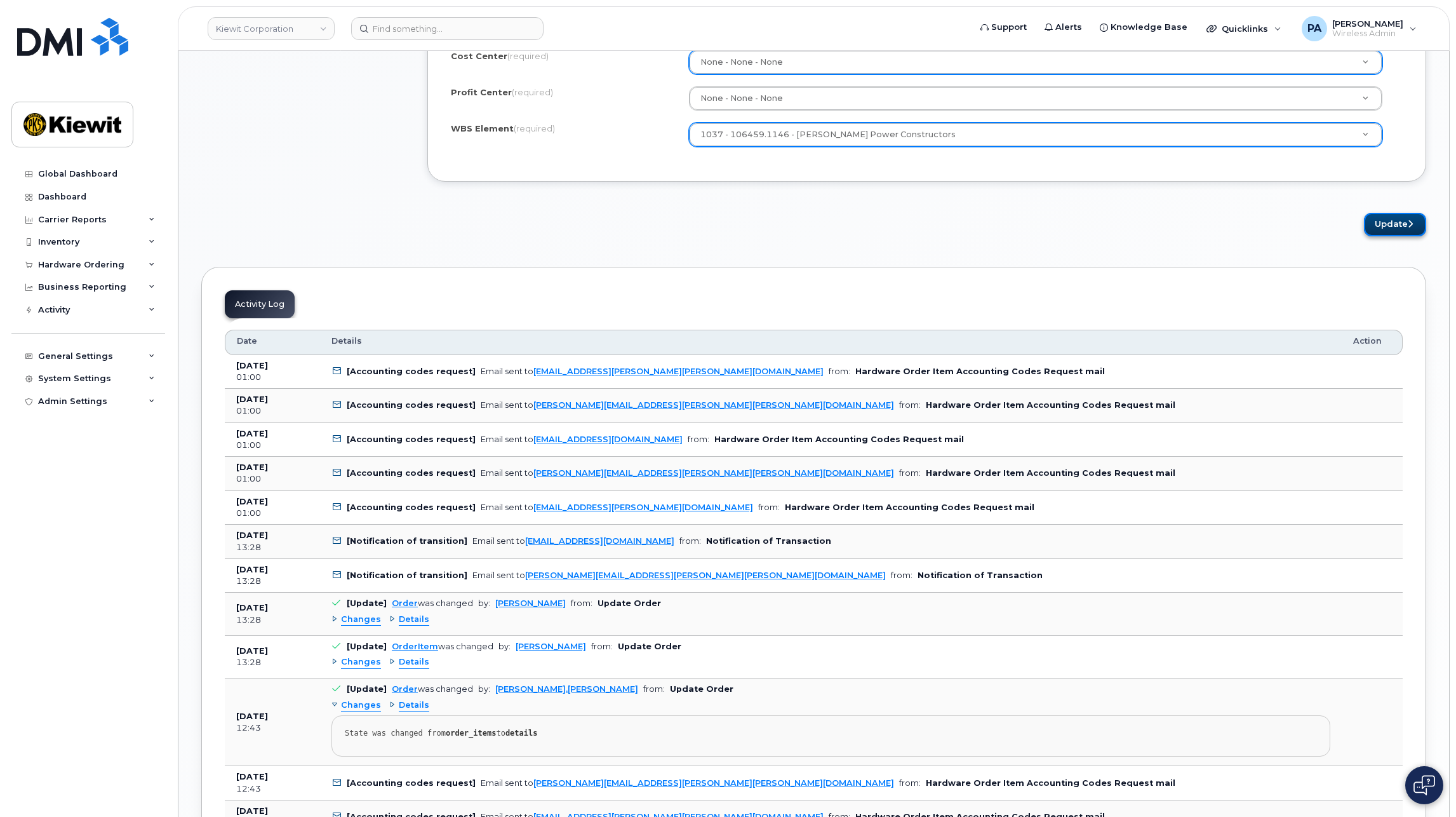
click at [1396, 226] on button "Update" at bounding box center [1395, 225] width 62 height 24
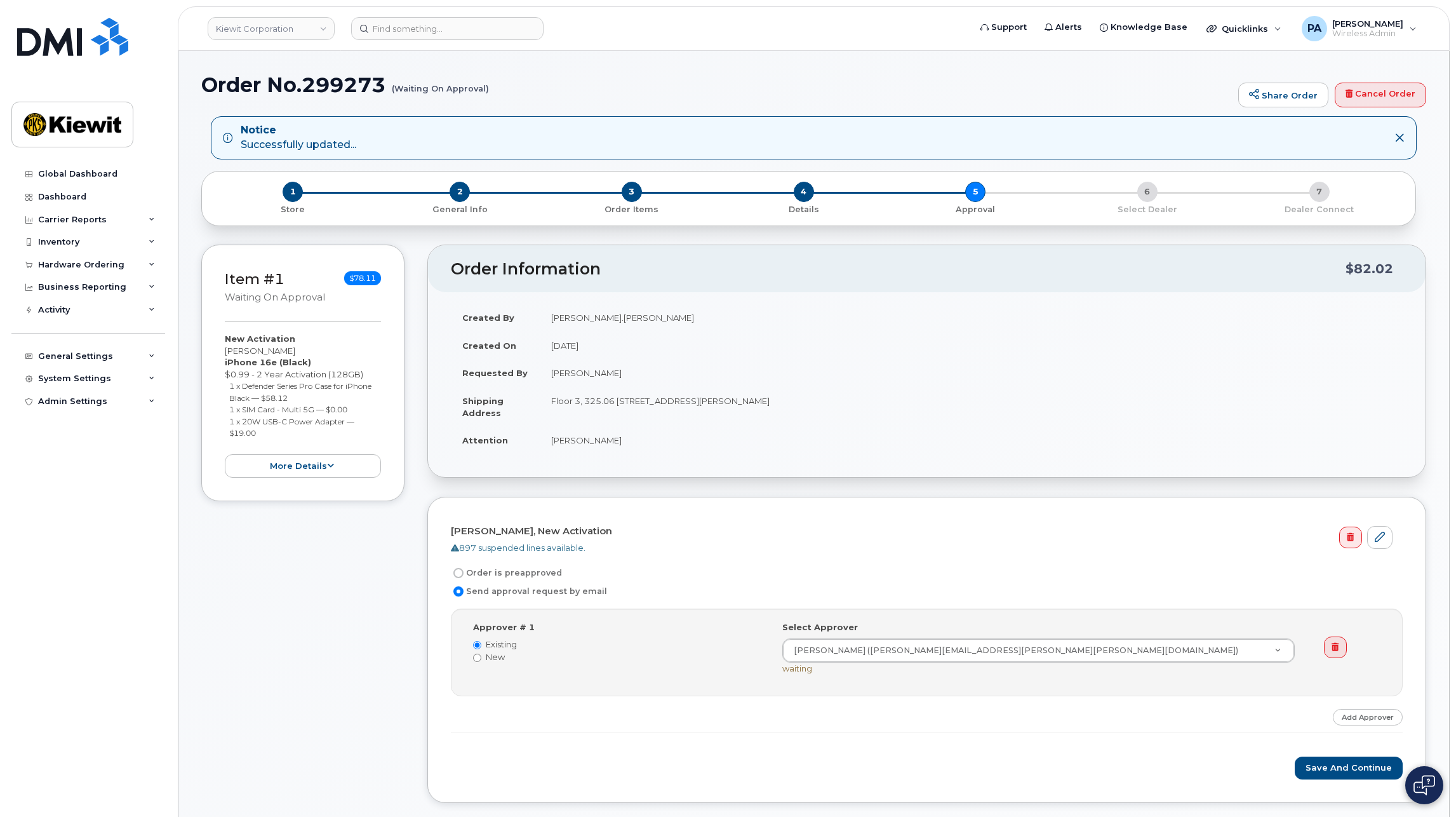
scroll to position [63, 0]
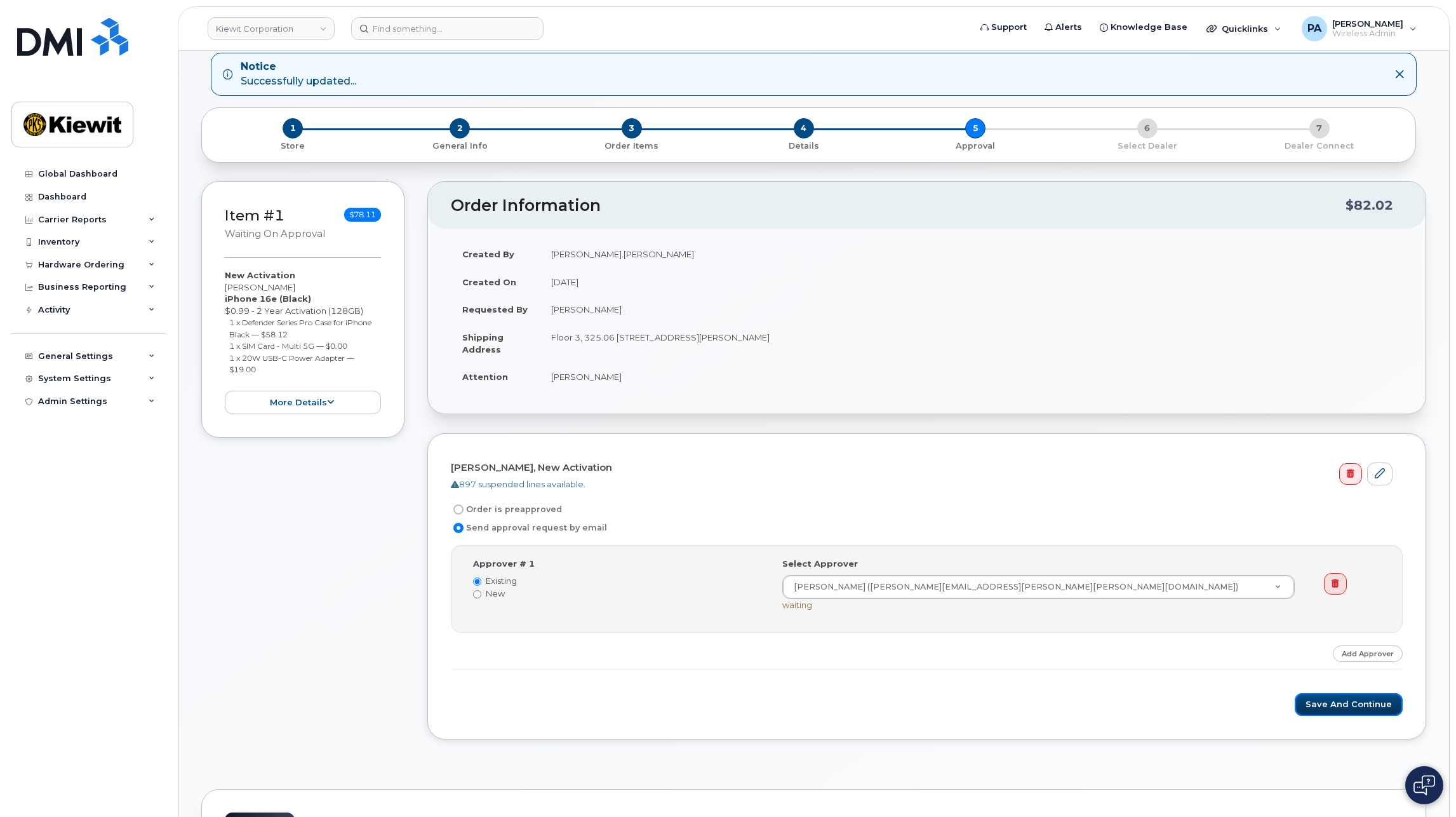
click at [1334, 700] on button "Save and Continue" at bounding box center [1349, 705] width 108 height 24
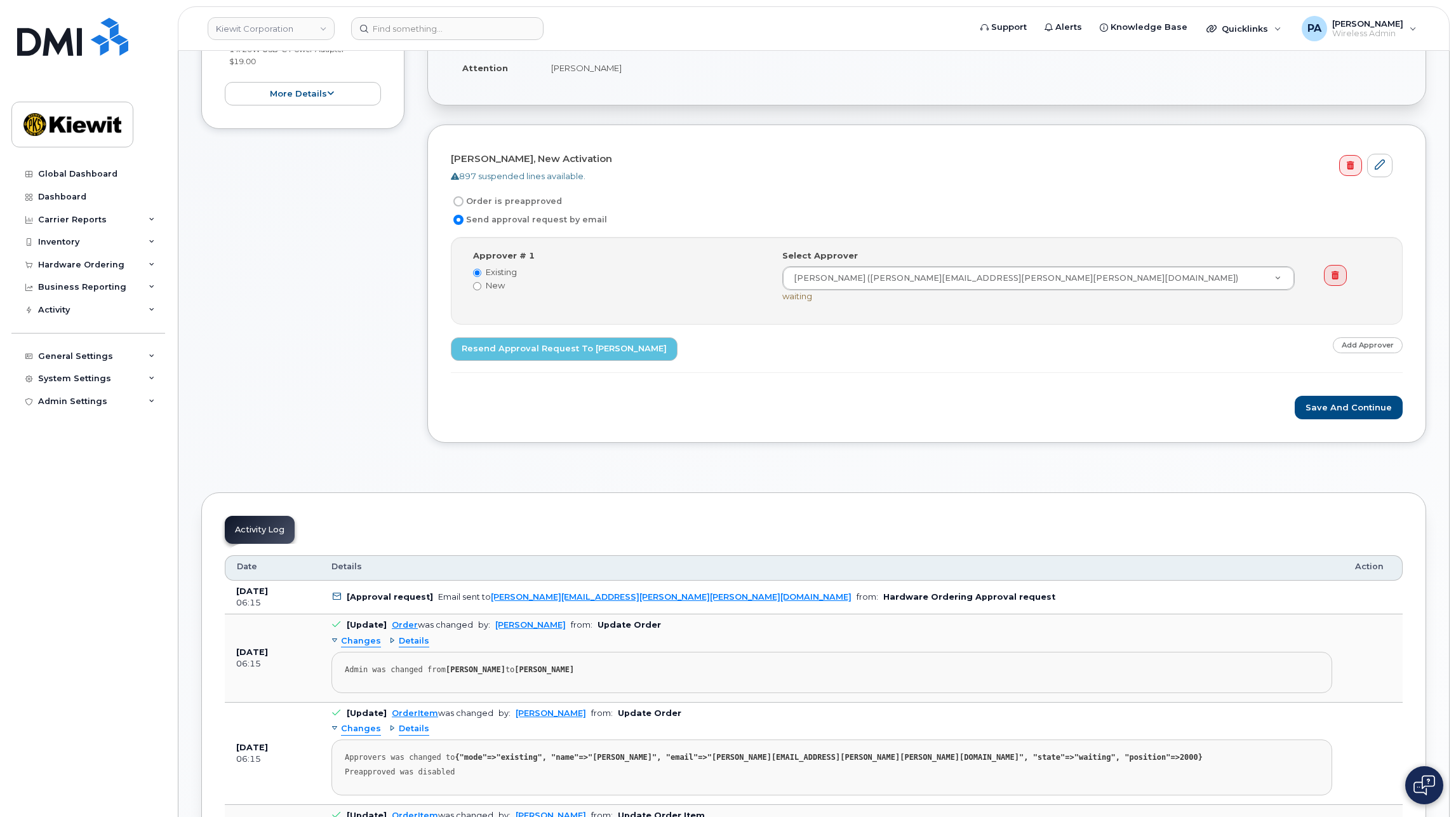
scroll to position [635, 0]
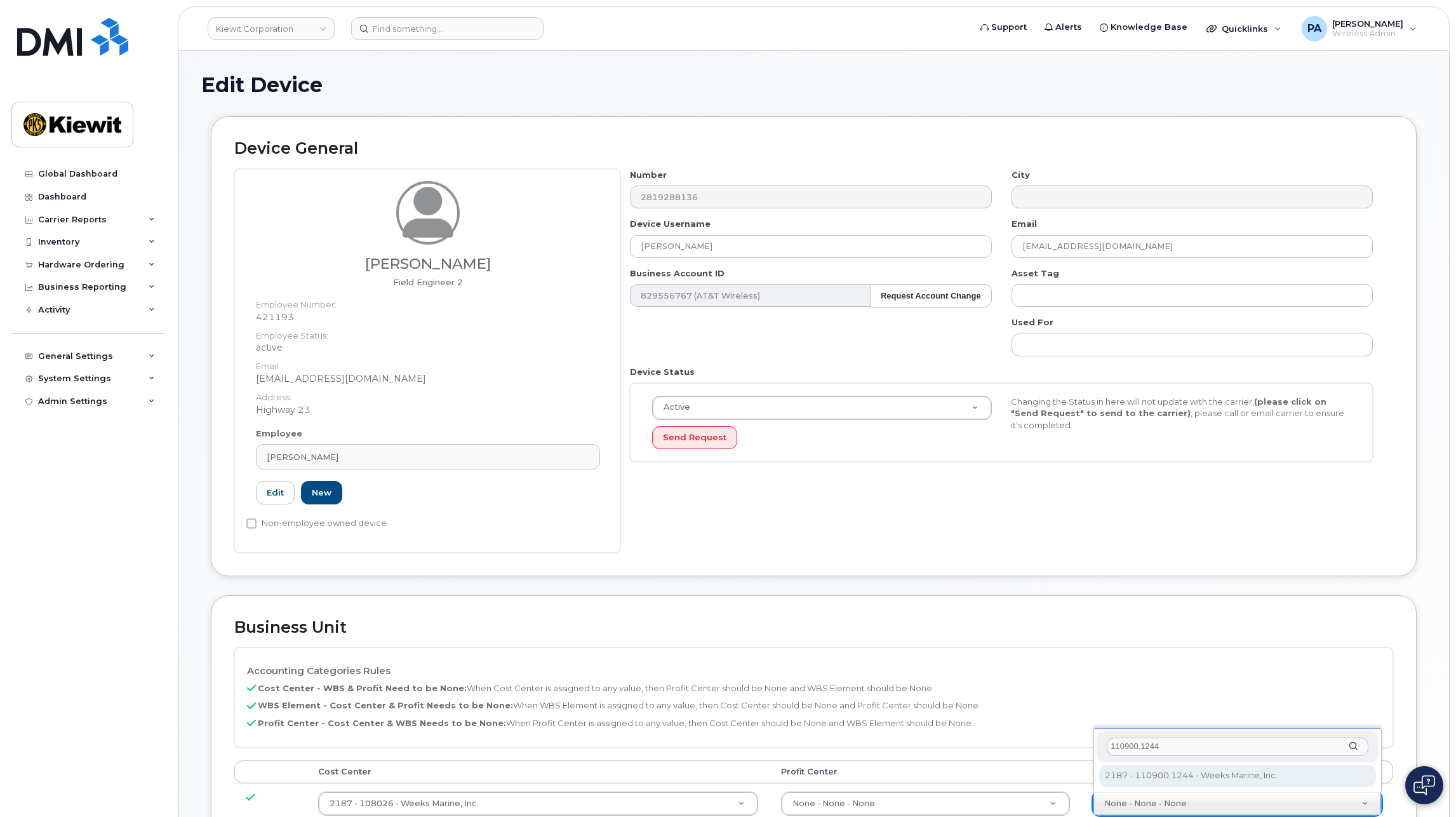
type input "110900.1244"
type input "33476266"
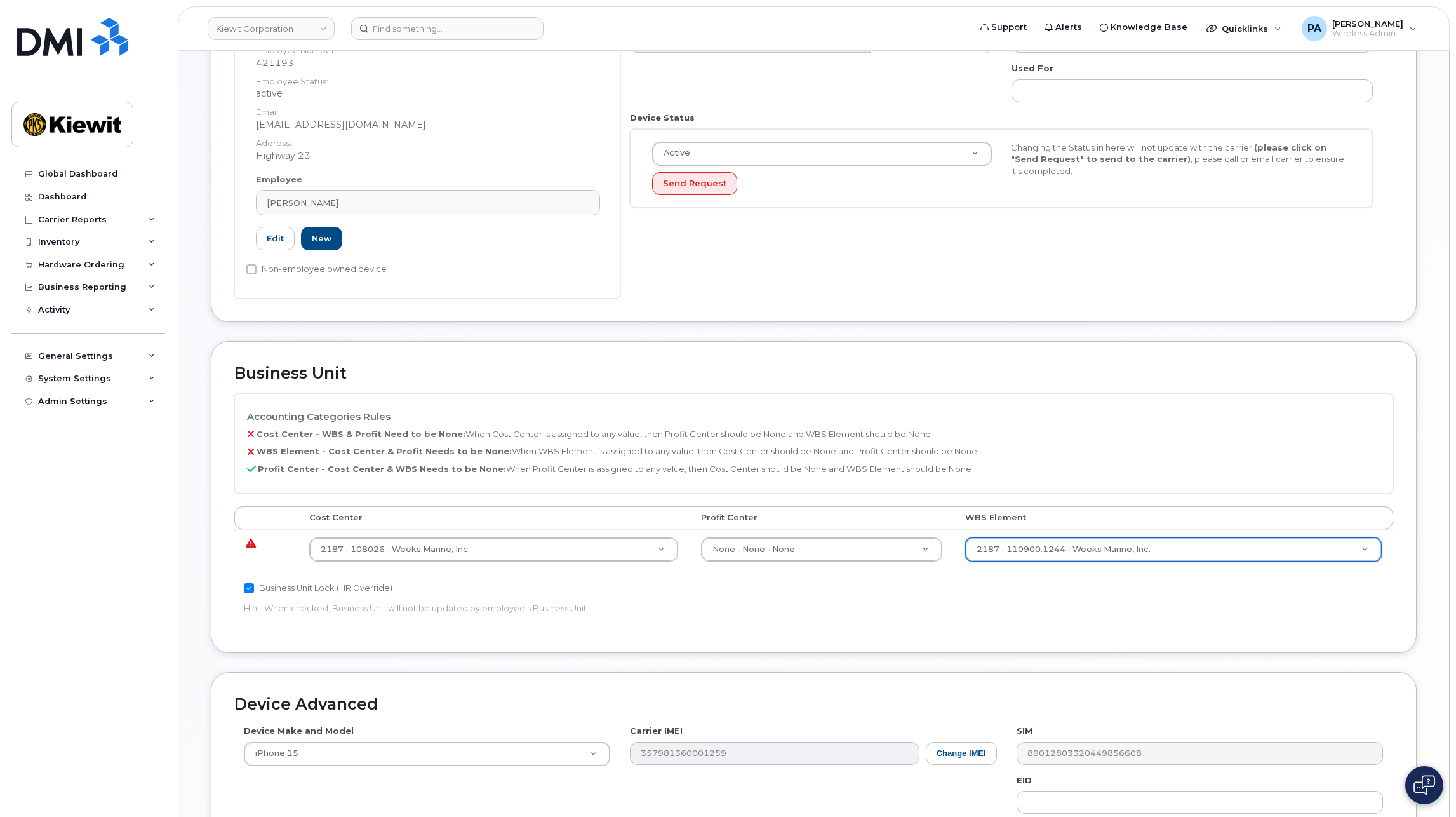
scroll to position [488, 0]
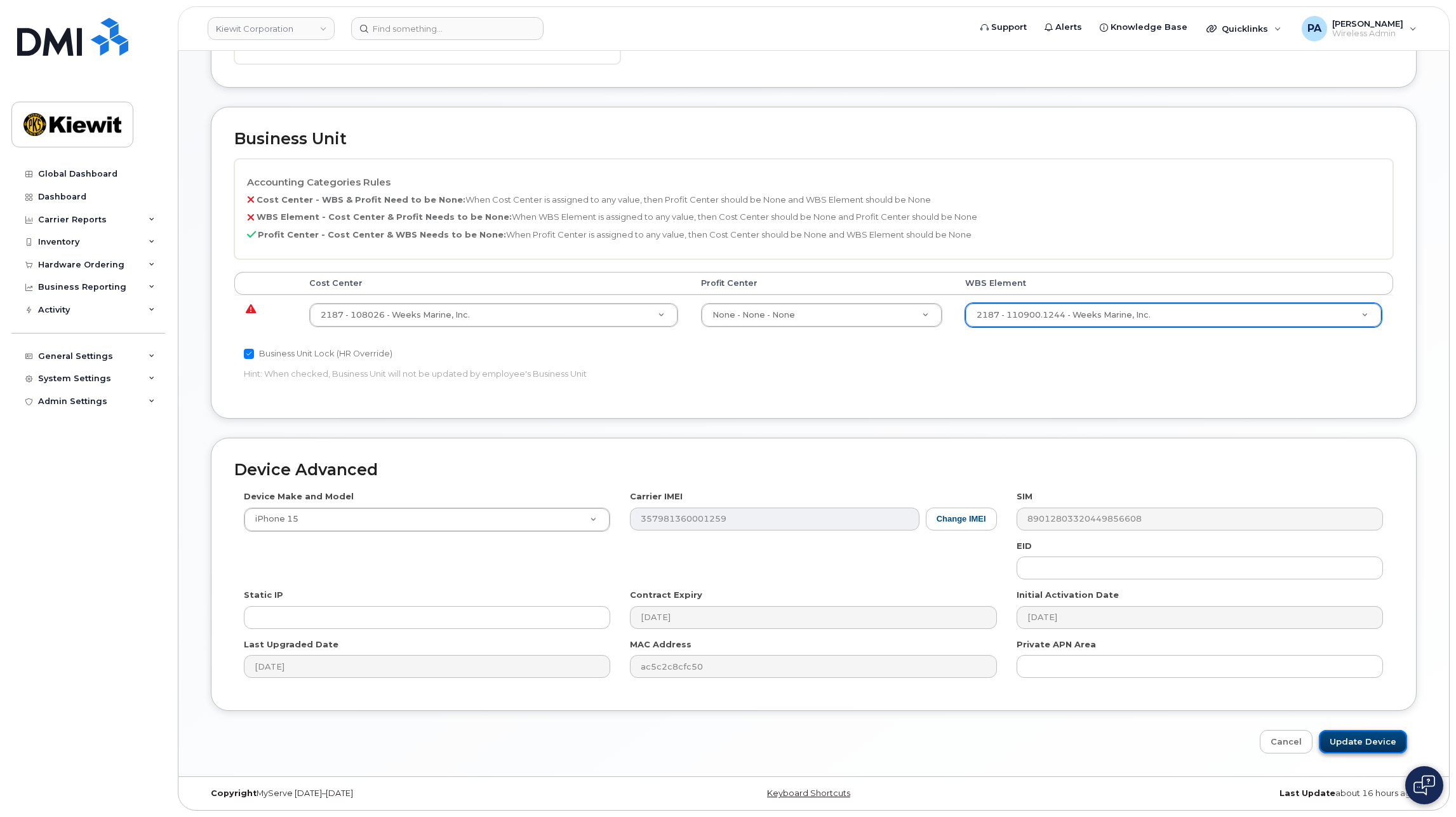
click at [1342, 738] on input "Update Device" at bounding box center [1362, 742] width 88 height 24
type input "Saving..."
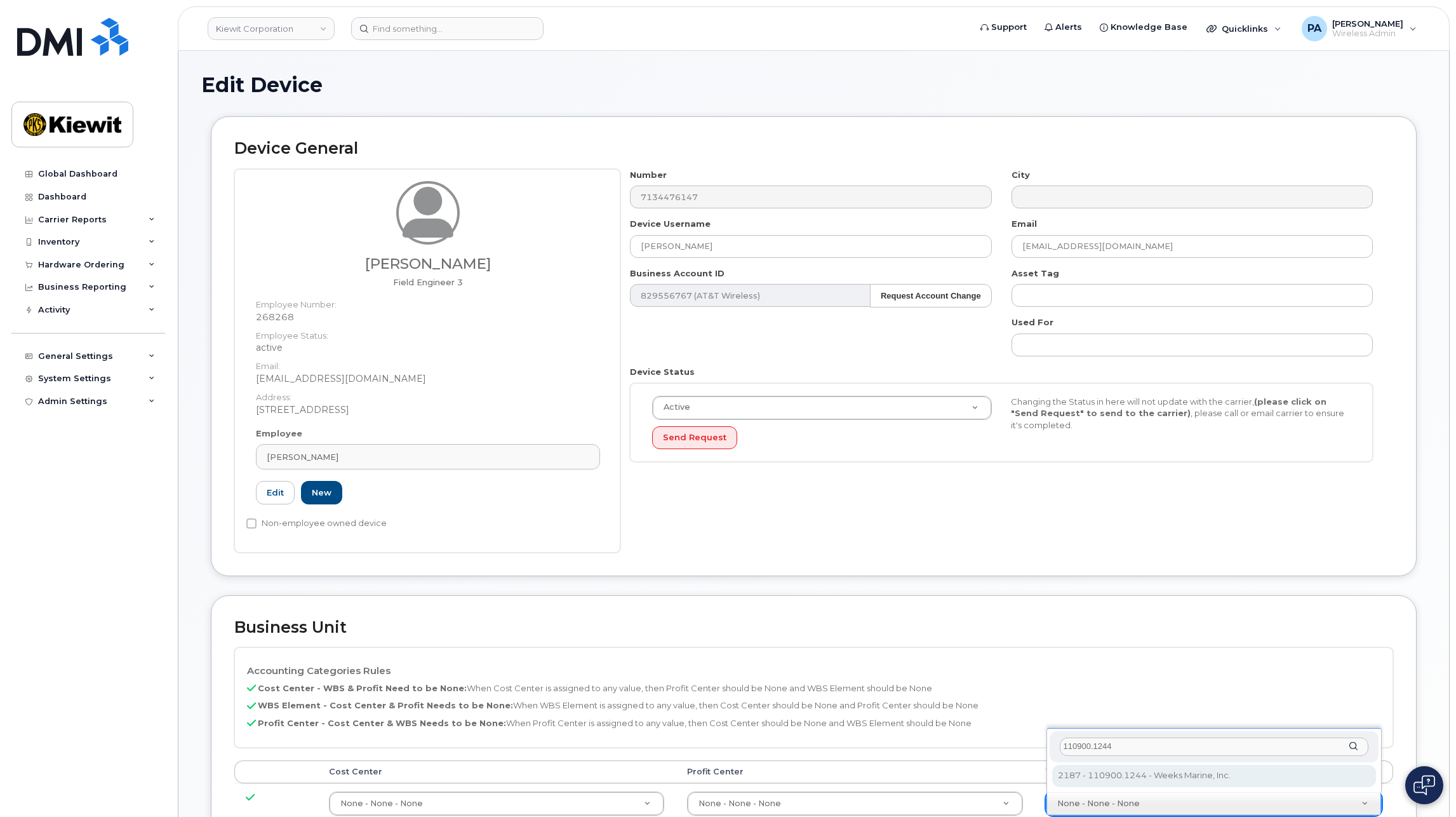
type input "110900.1244"
type input "33476266"
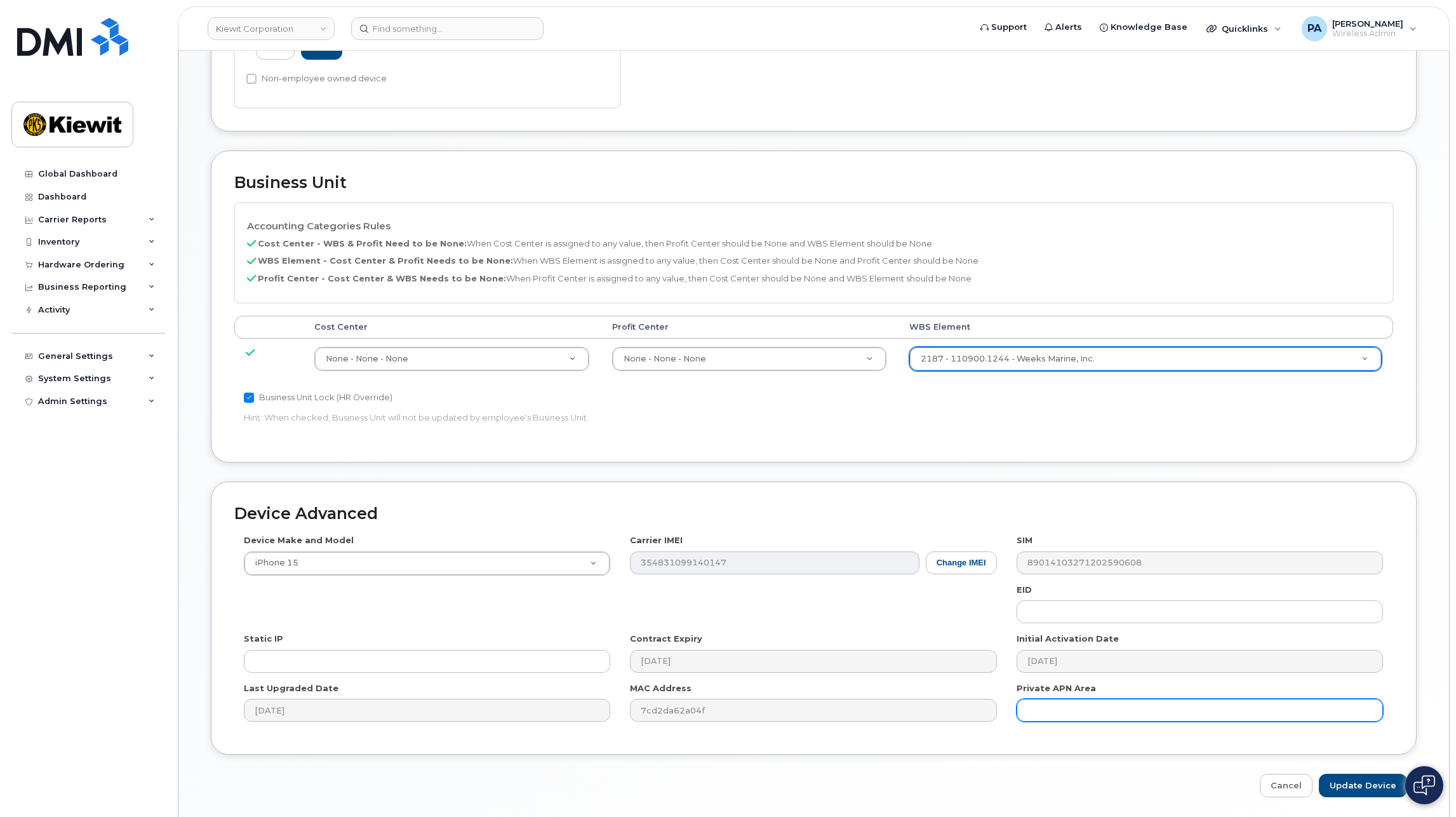
scroll to position [488, 0]
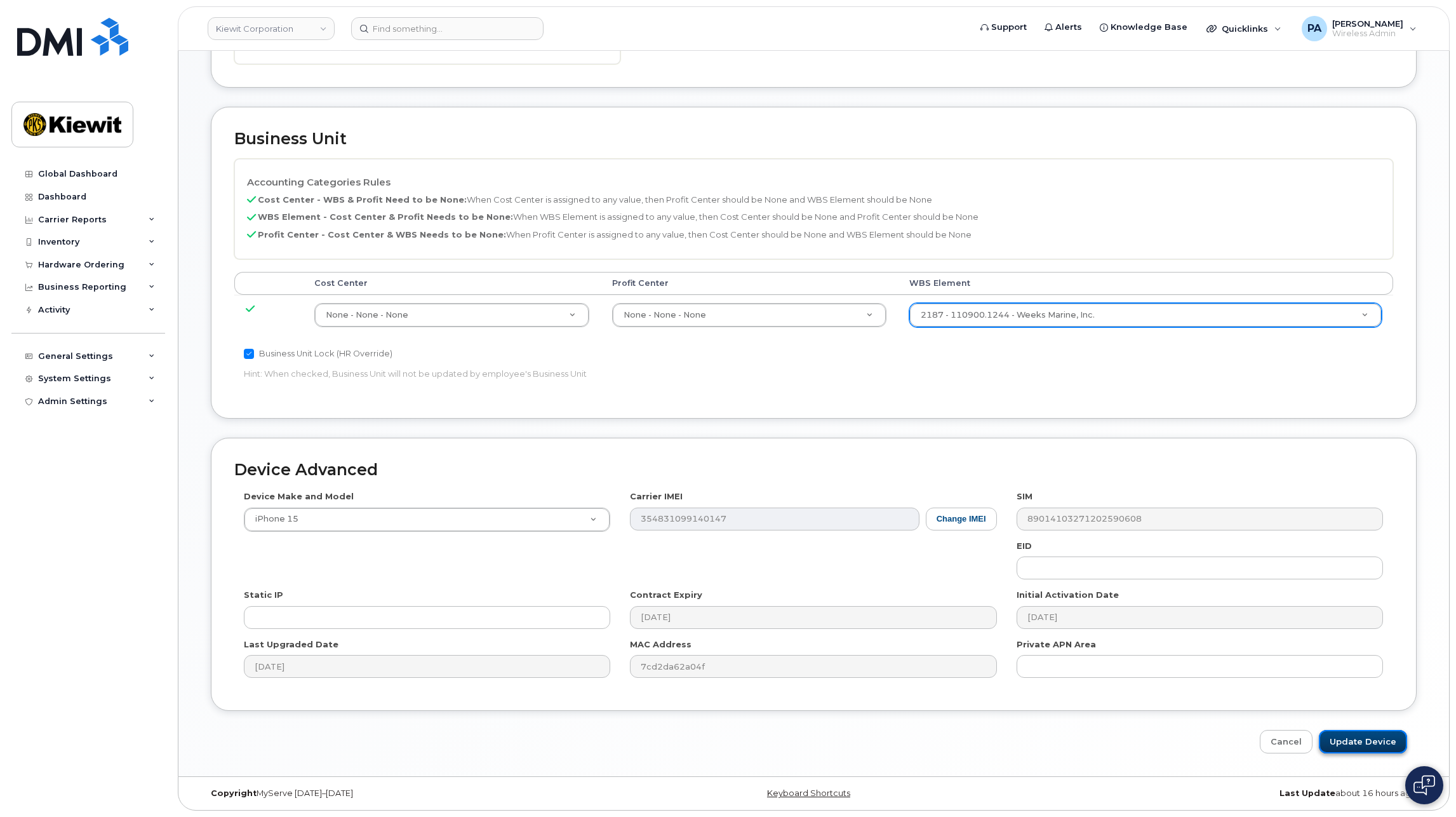
click at [1367, 736] on input "Update Device" at bounding box center [1362, 742] width 88 height 24
type input "Saving..."
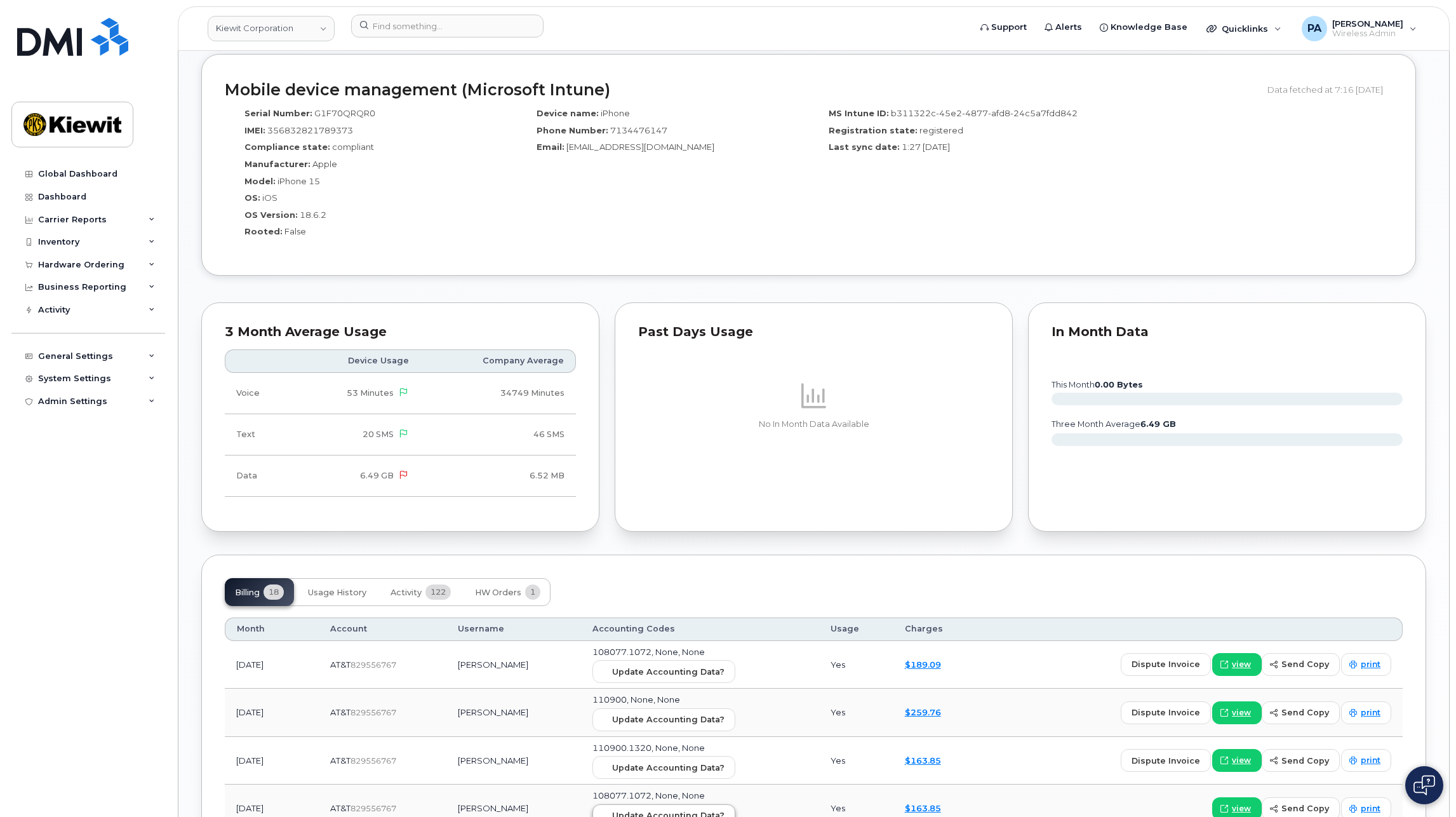
scroll to position [1206, 0]
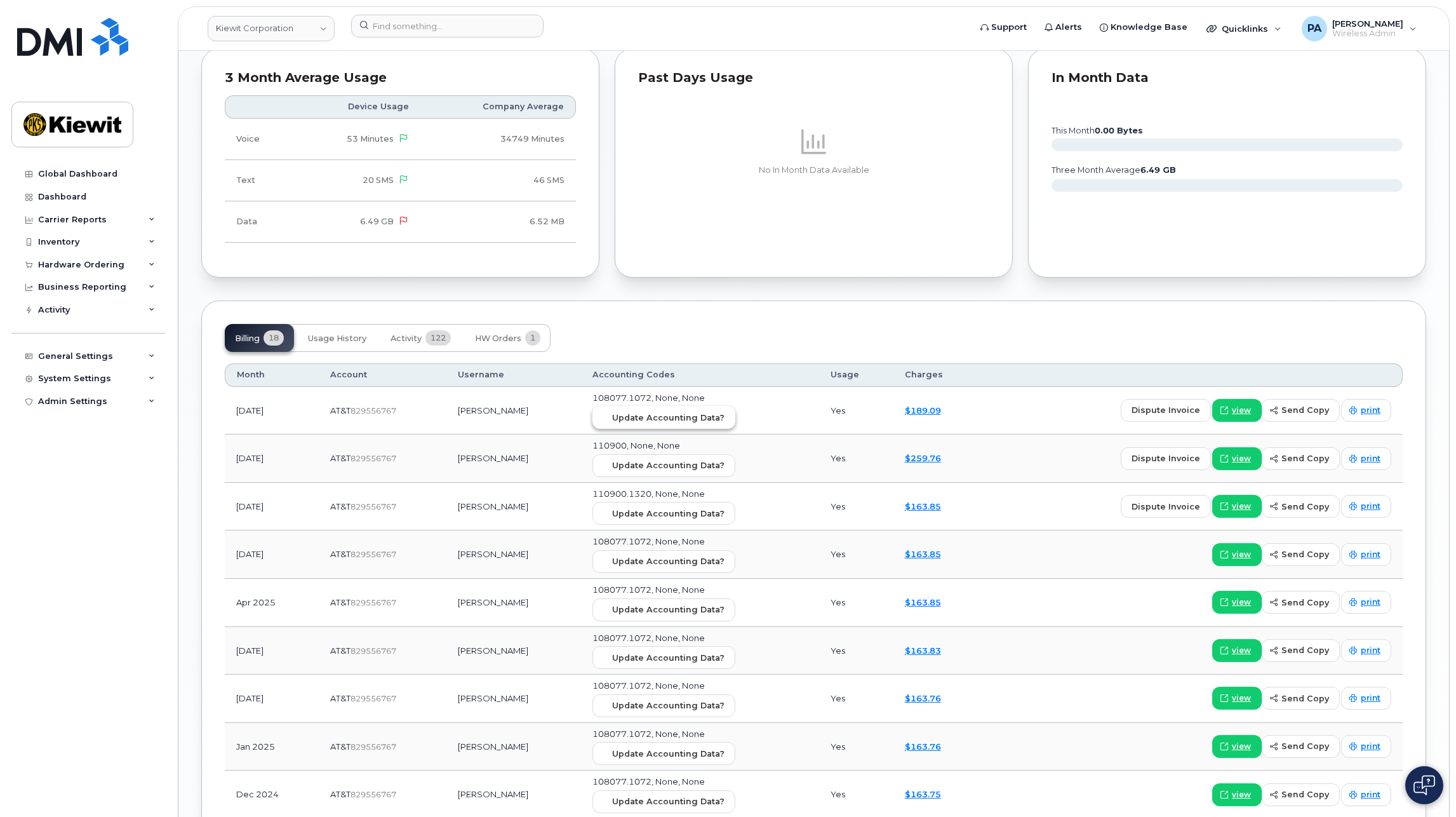
click at [694, 417] on span "Update Accounting Data?" at bounding box center [668, 417] width 112 height 12
click at [697, 466] on span "Update Accounting Data?" at bounding box center [668, 466] width 112 height 12
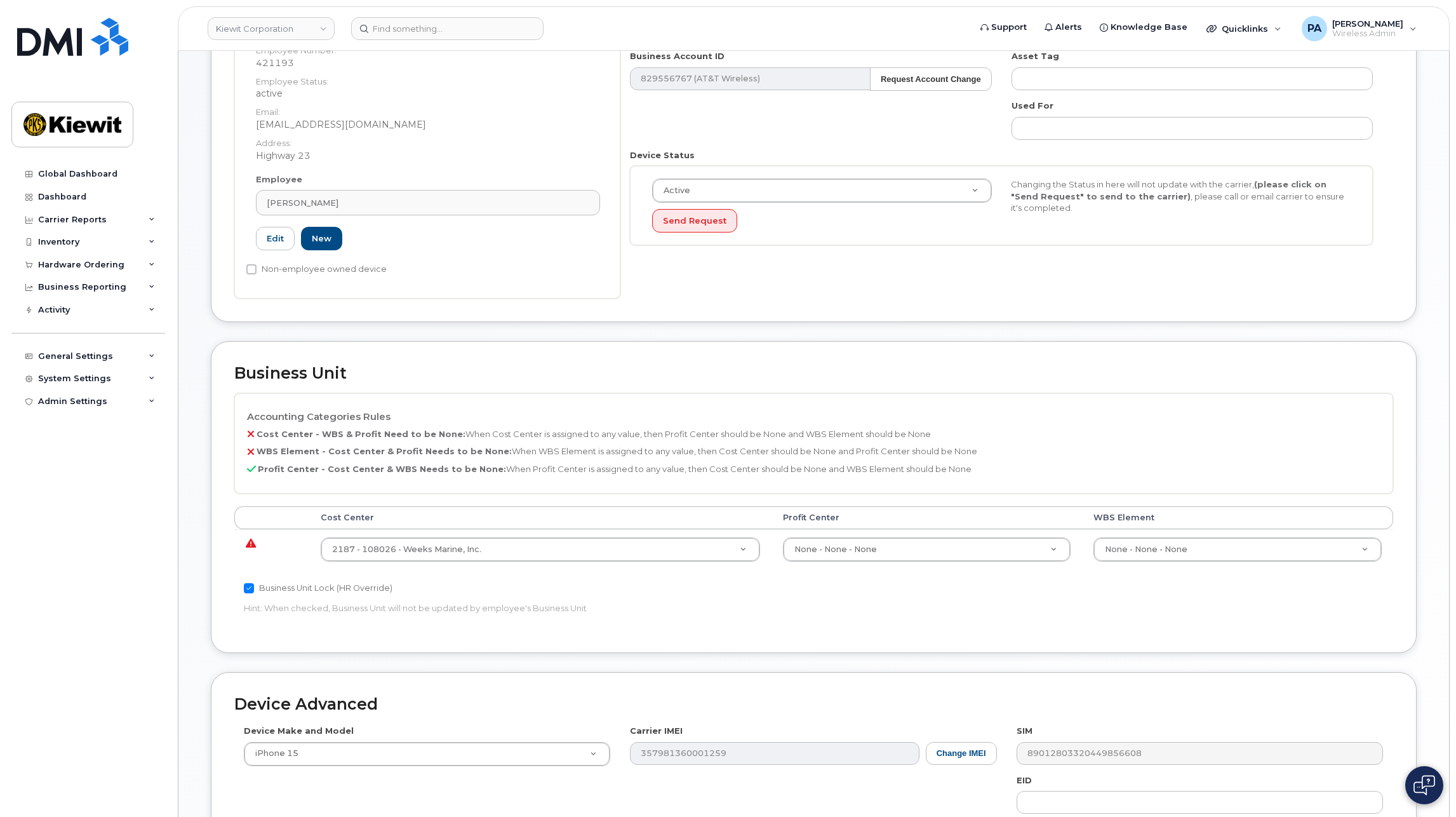
scroll to position [318, 0]
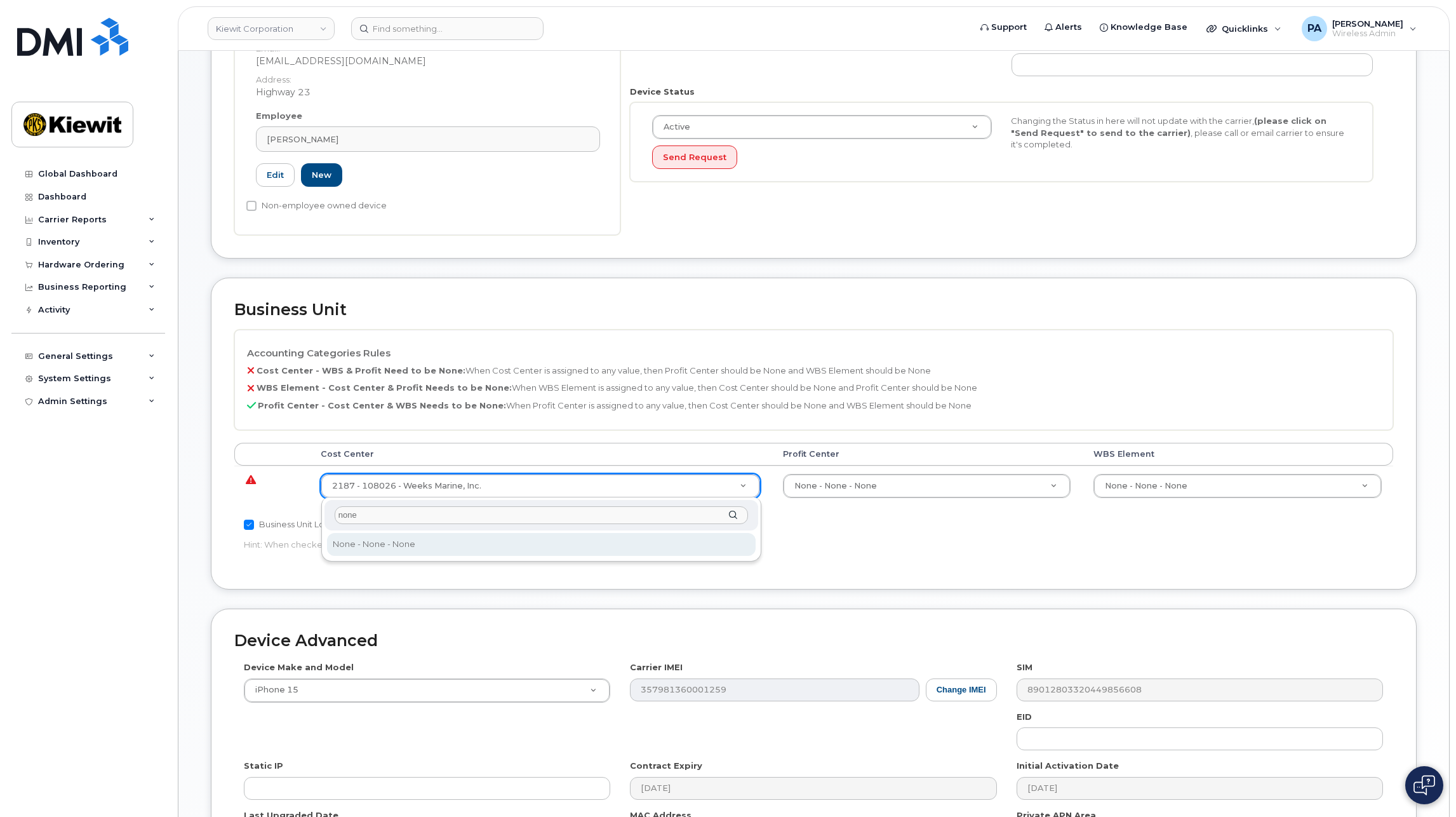
type input "none"
type input "29629358"
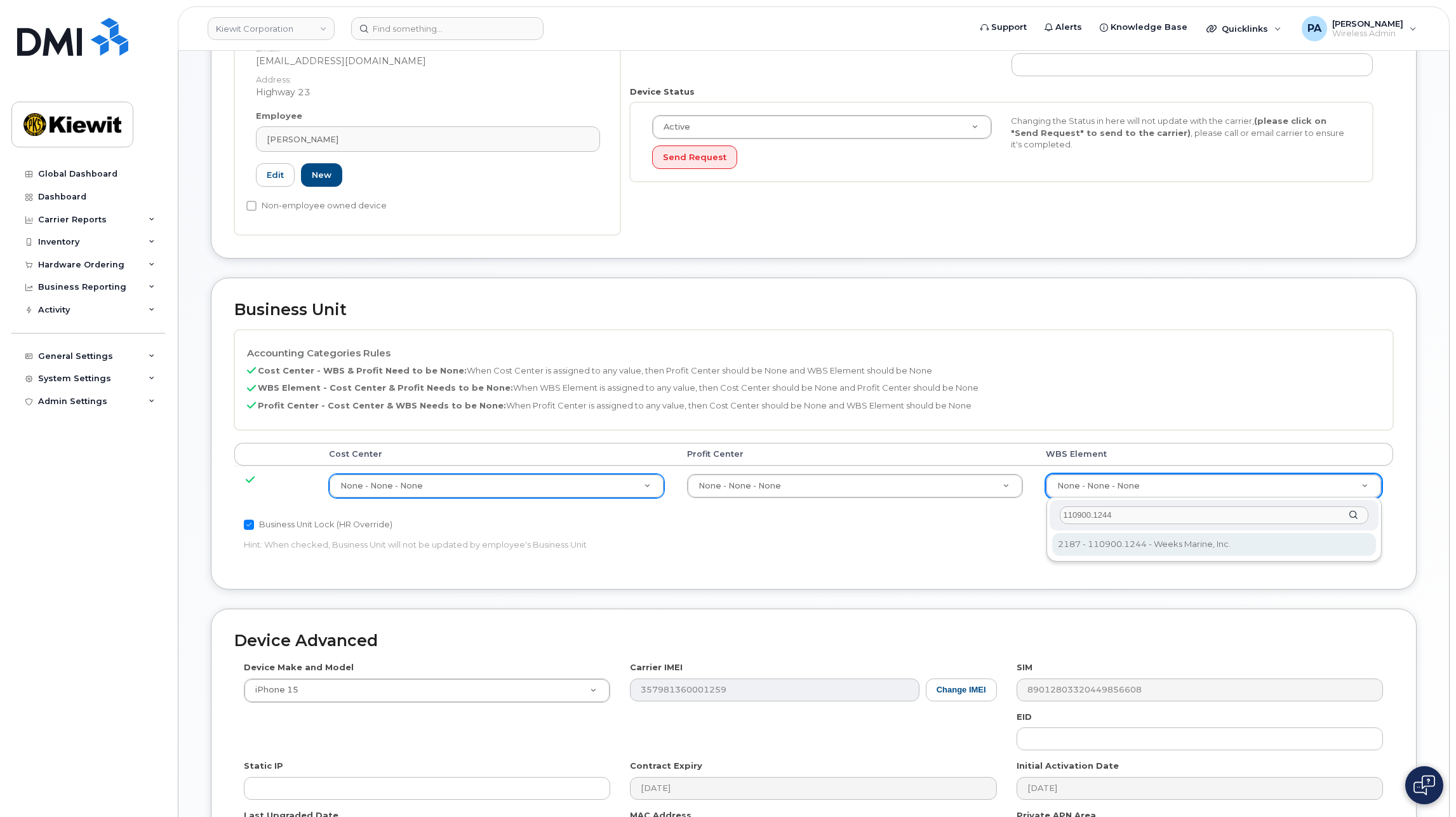
type input "110900.1244"
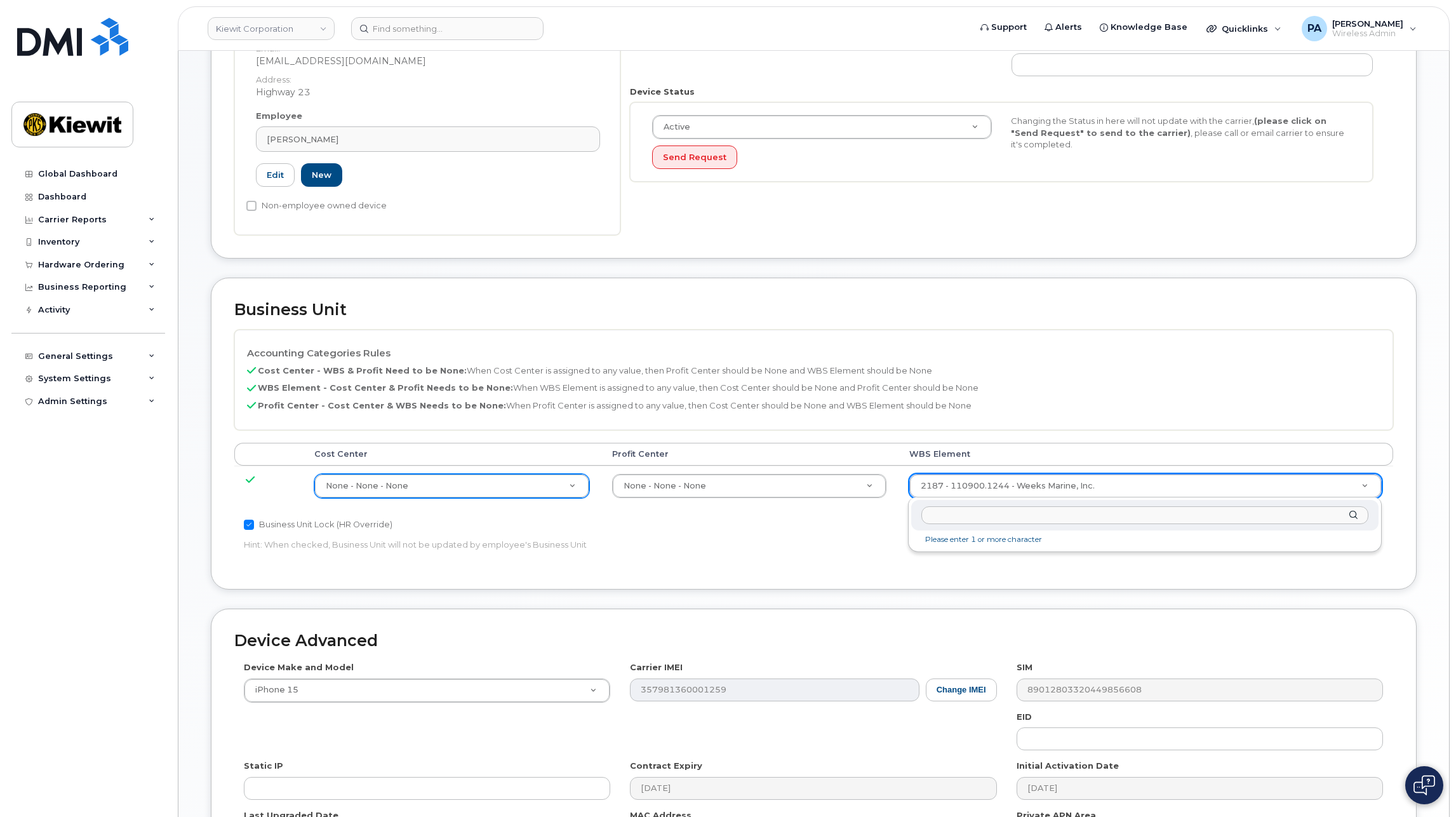
scroll to position [488, 0]
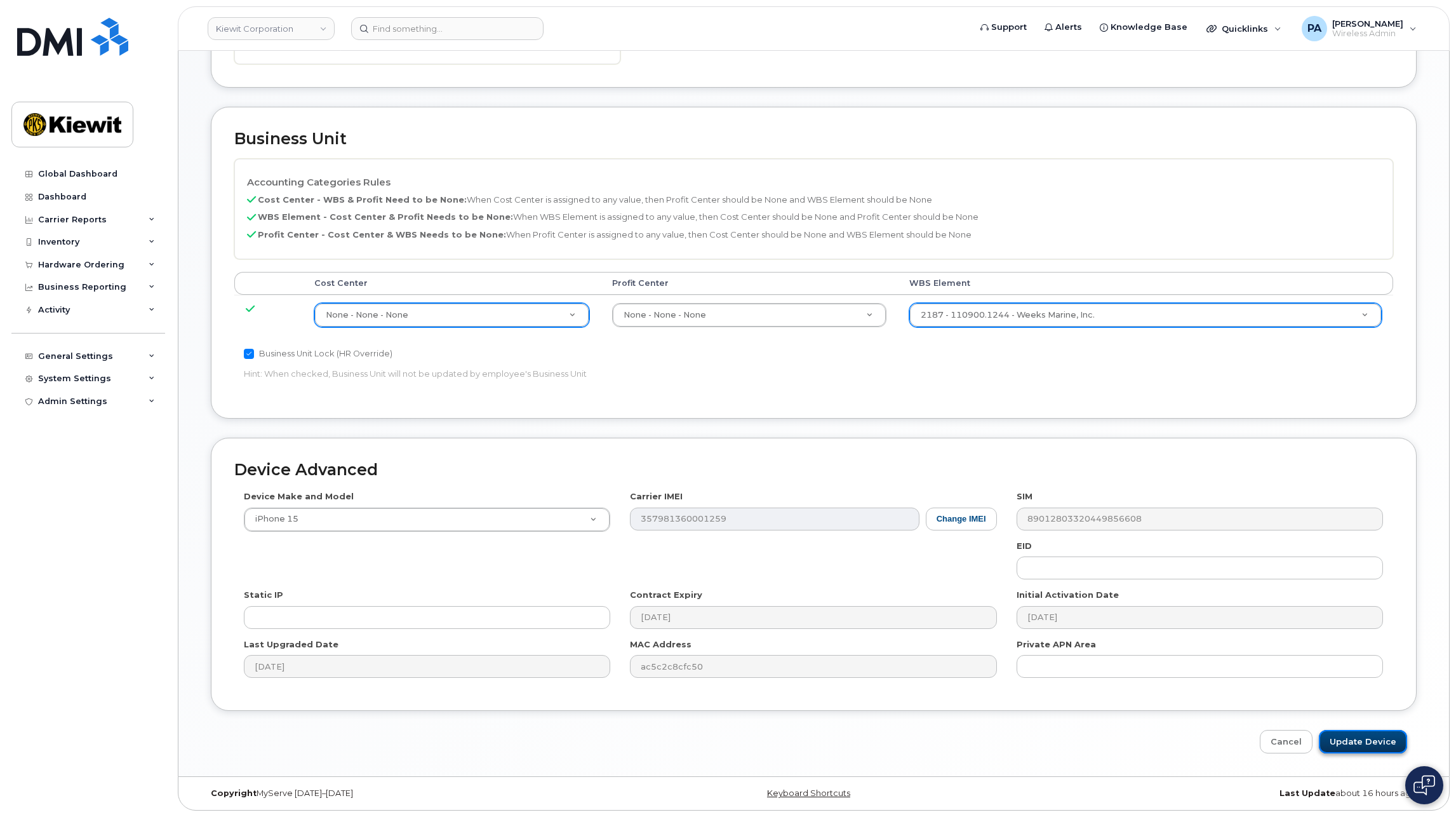
click at [1357, 744] on input "Update Device" at bounding box center [1362, 742] width 88 height 24
type input "Saving..."
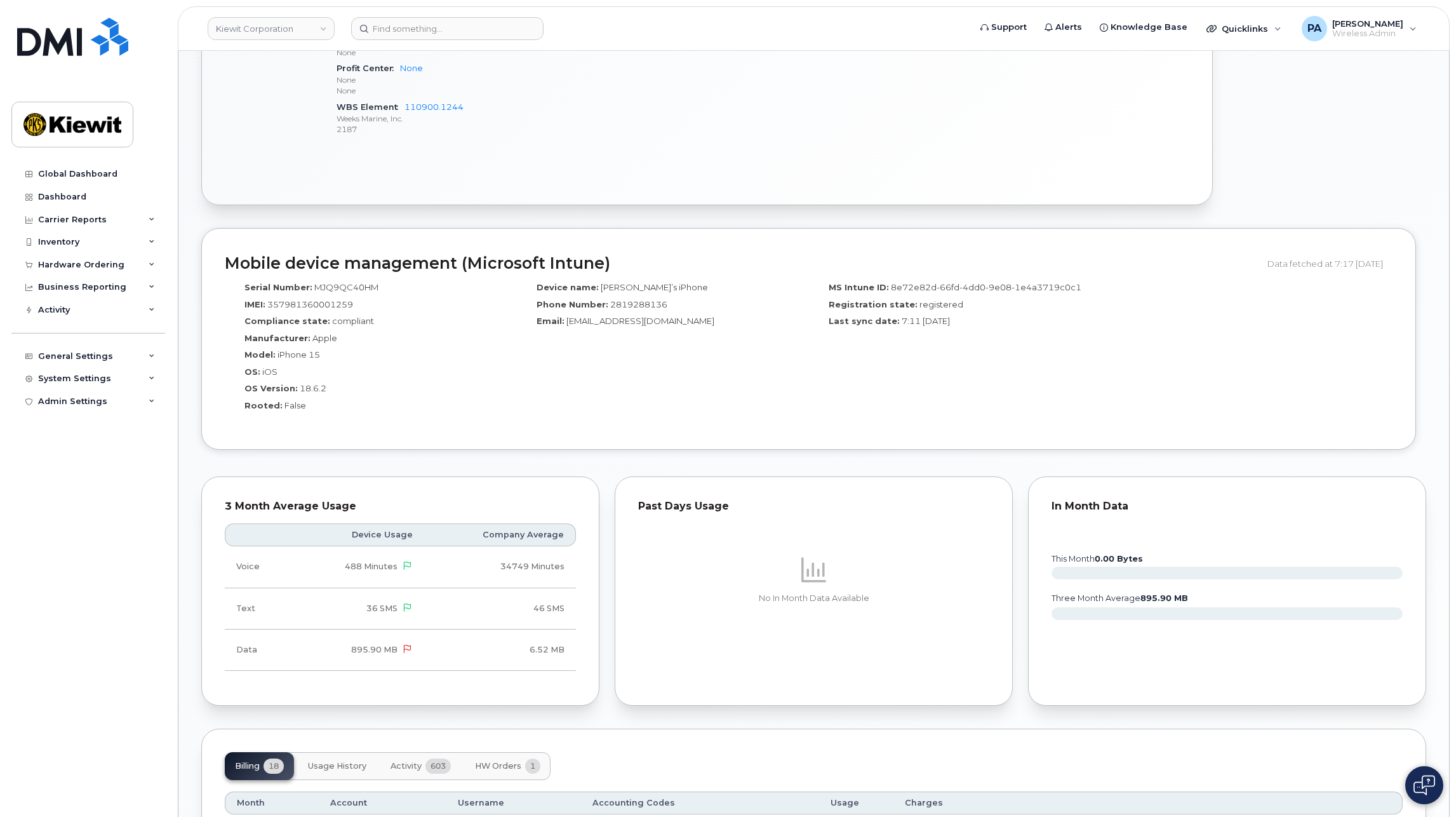
scroll to position [953, 0]
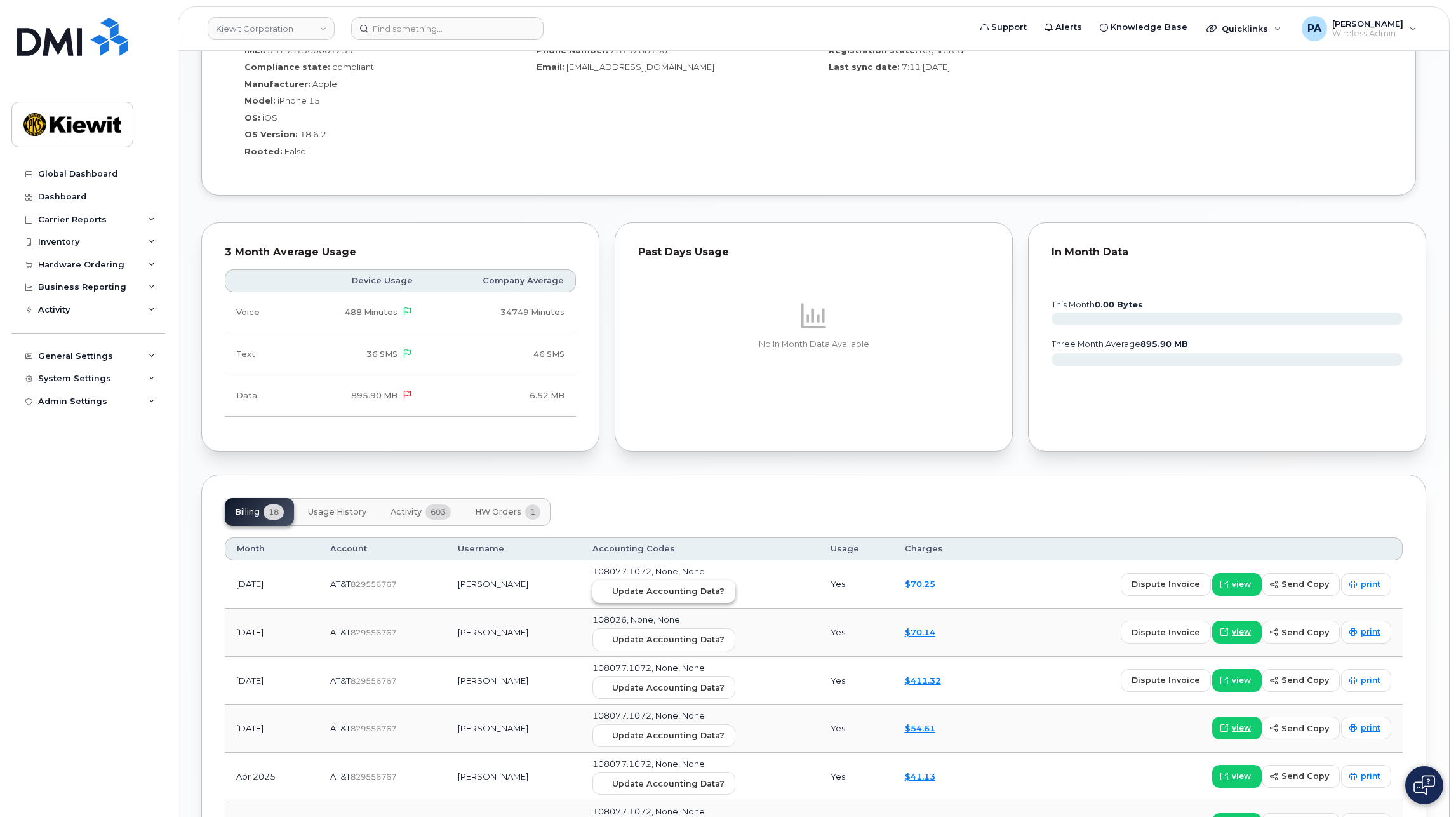
click at [698, 594] on span "Update Accounting Data?" at bounding box center [668, 591] width 112 height 12
click at [638, 638] on span "Update Accounting Data?" at bounding box center [668, 640] width 112 height 12
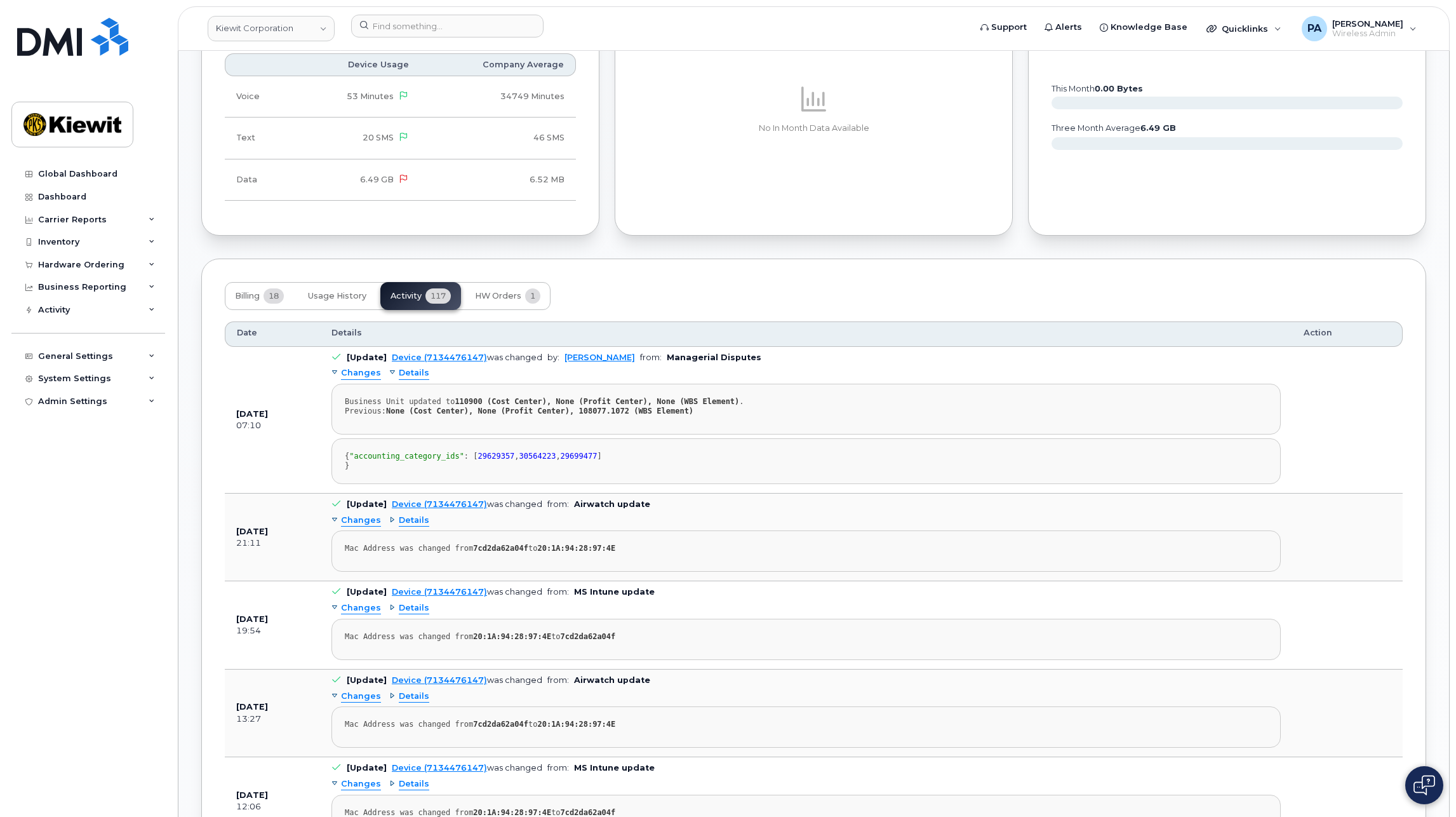
scroll to position [1116, 0]
click at [242, 287] on button "Billing 18" at bounding box center [259, 296] width 69 height 28
